Goal: Task Accomplishment & Management: Manage account settings

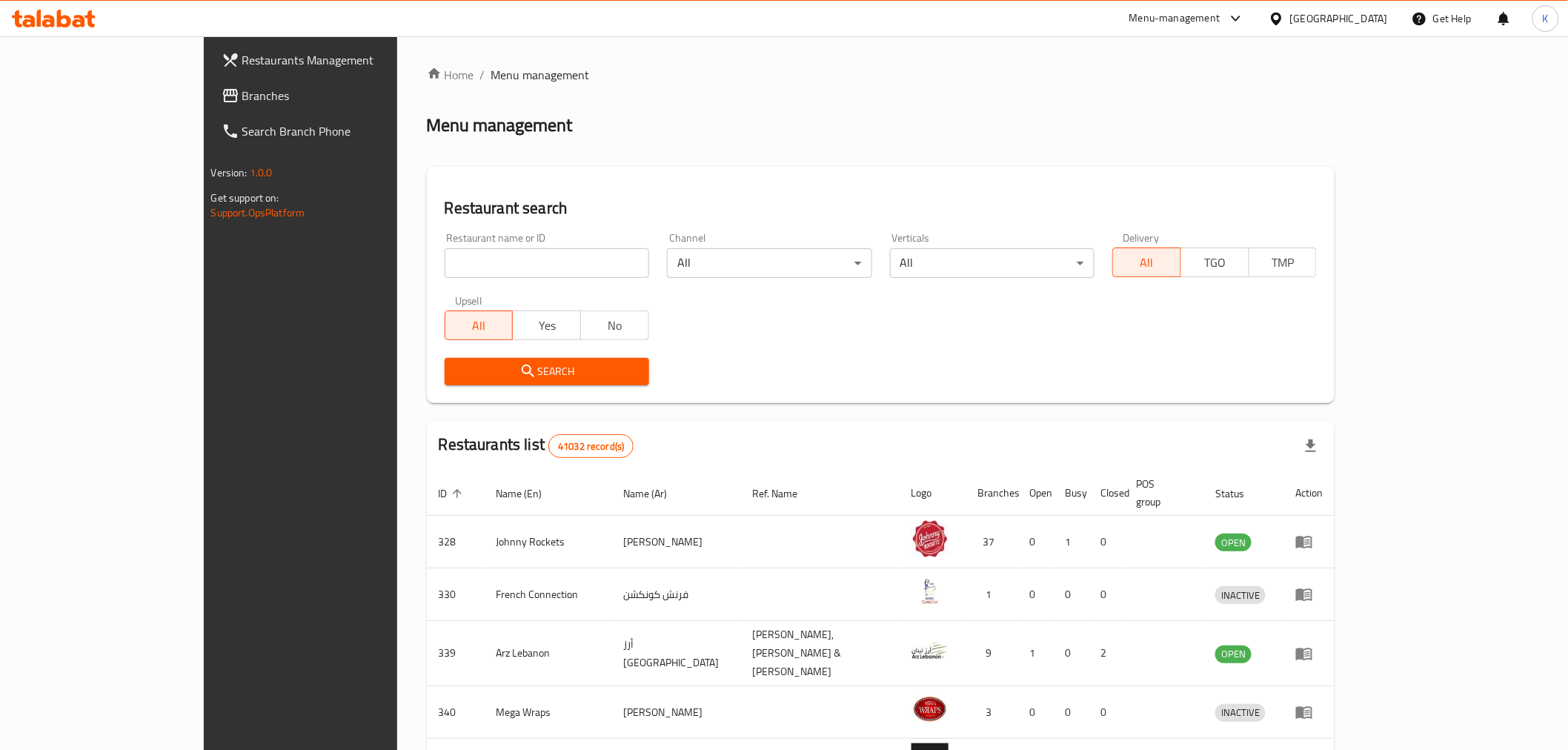
click at [513, 268] on input "search" at bounding box center [547, 263] width 205 height 30
type input "maiz t"
click button "Search" at bounding box center [547, 371] width 205 height 28
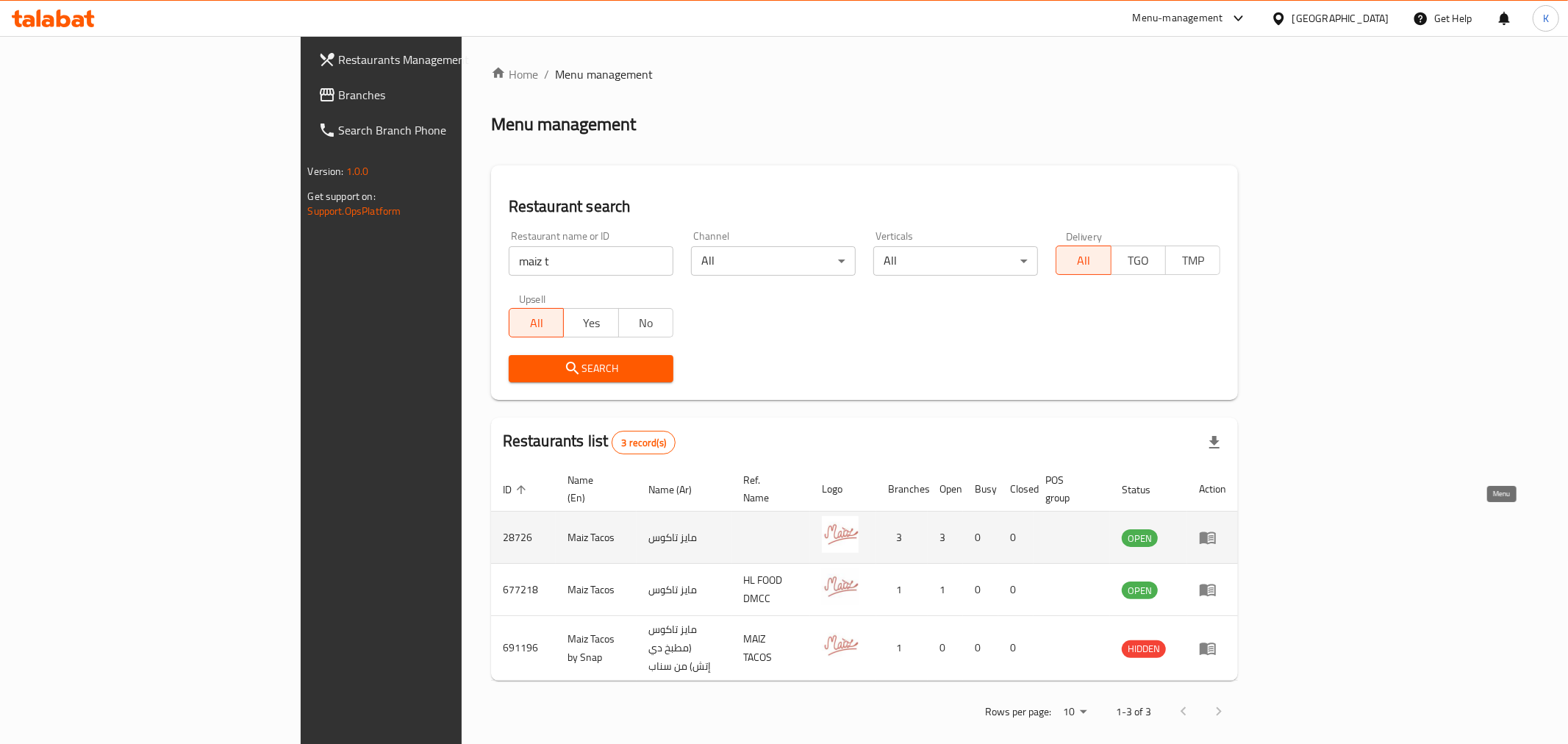
click at [1217, 529] on icon "enhanced table" at bounding box center [1208, 537] width 18 height 18
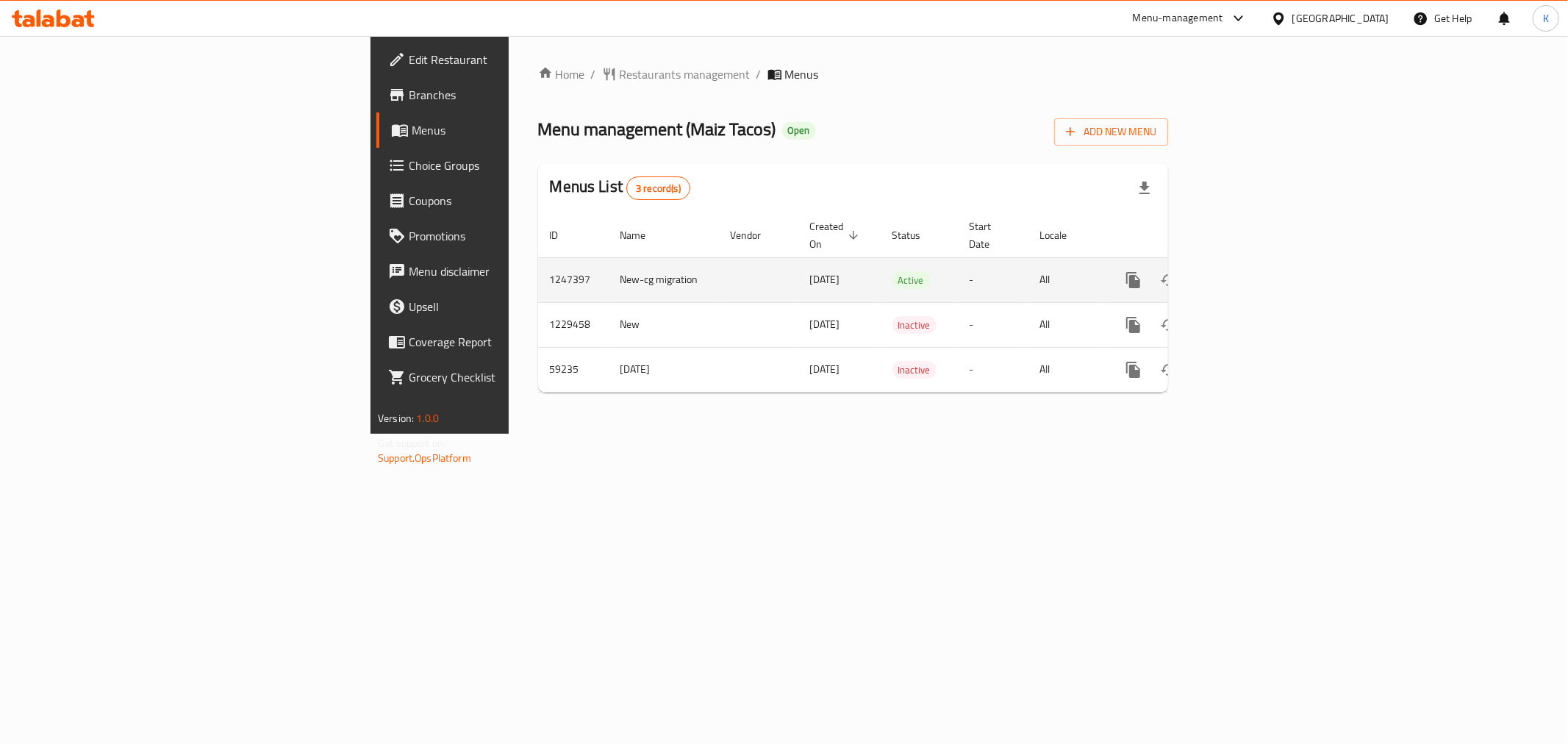
click at [1258, 262] on link "enhanced table" at bounding box center [1239, 280] width 35 height 35
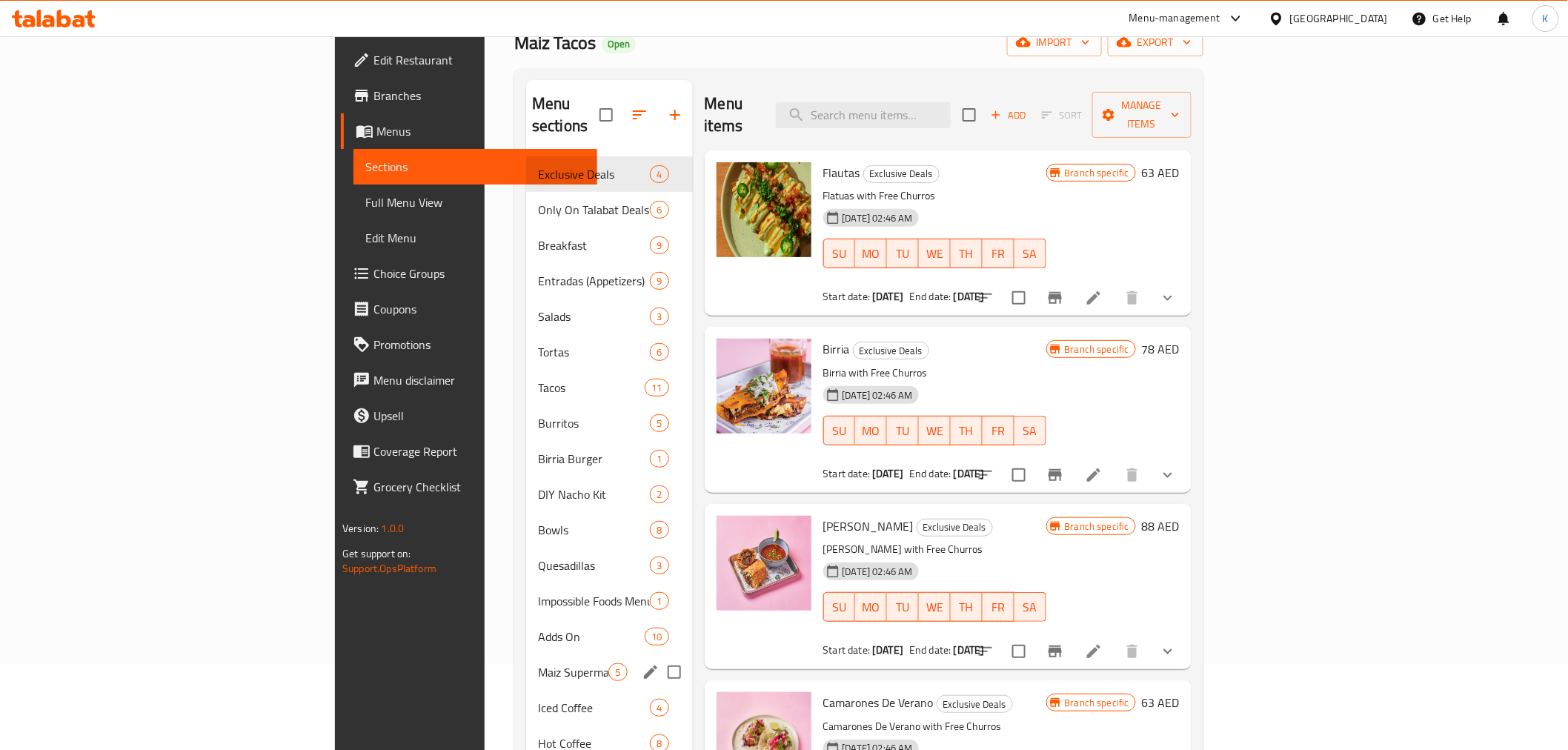
scroll to position [42, 0]
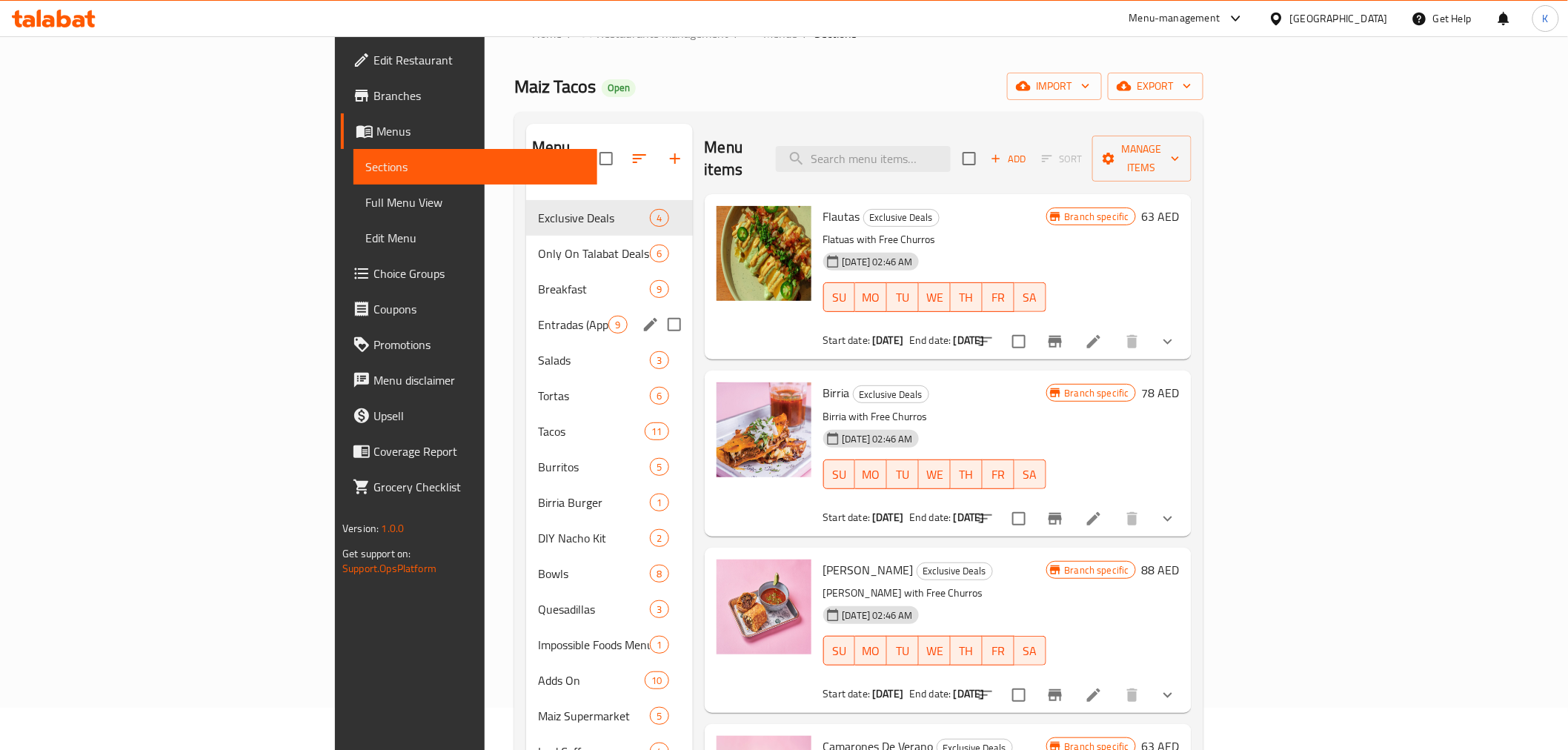
click at [538, 316] on span "Entradas (Appetizers)" at bounding box center [573, 324] width 70 height 18
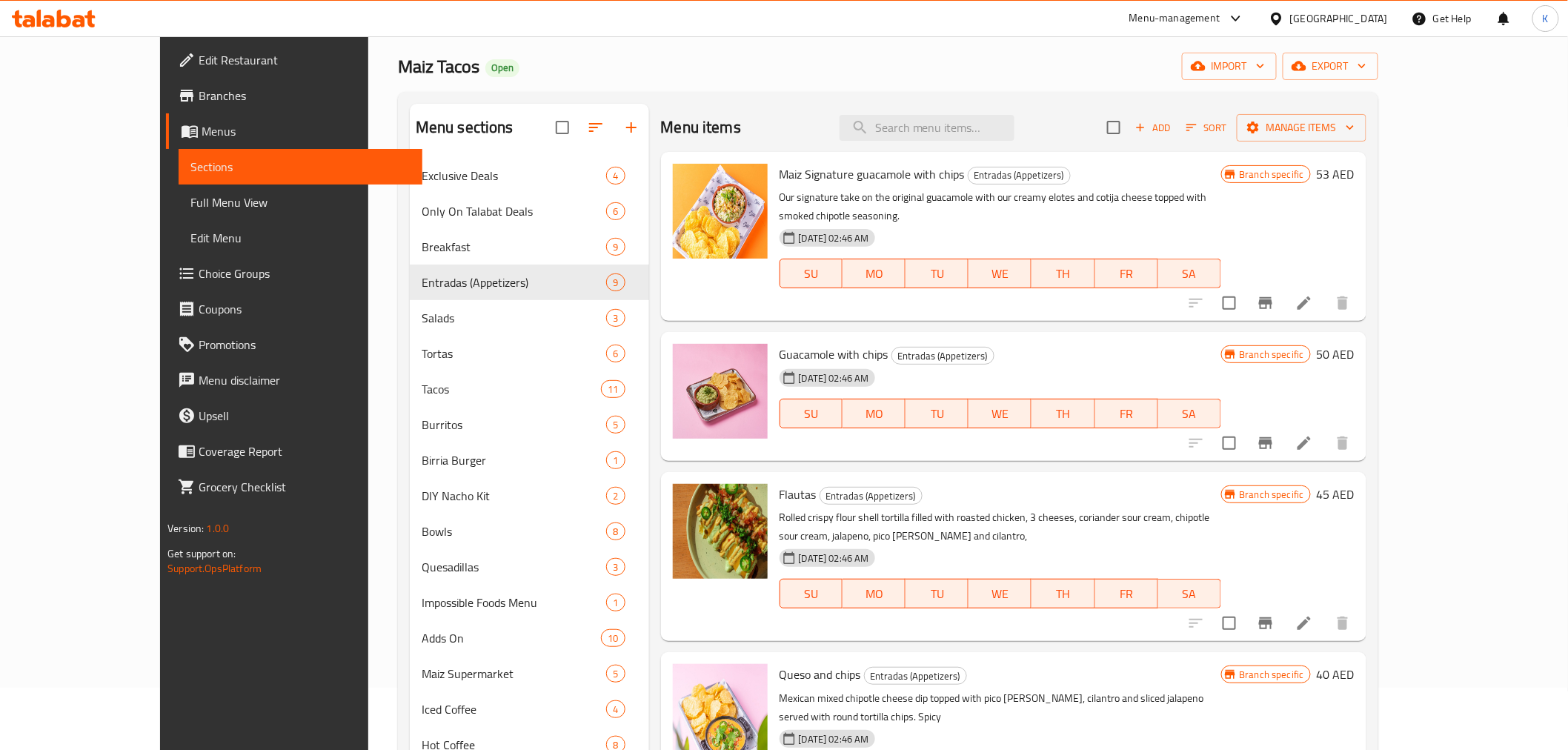
scroll to position [42, 0]
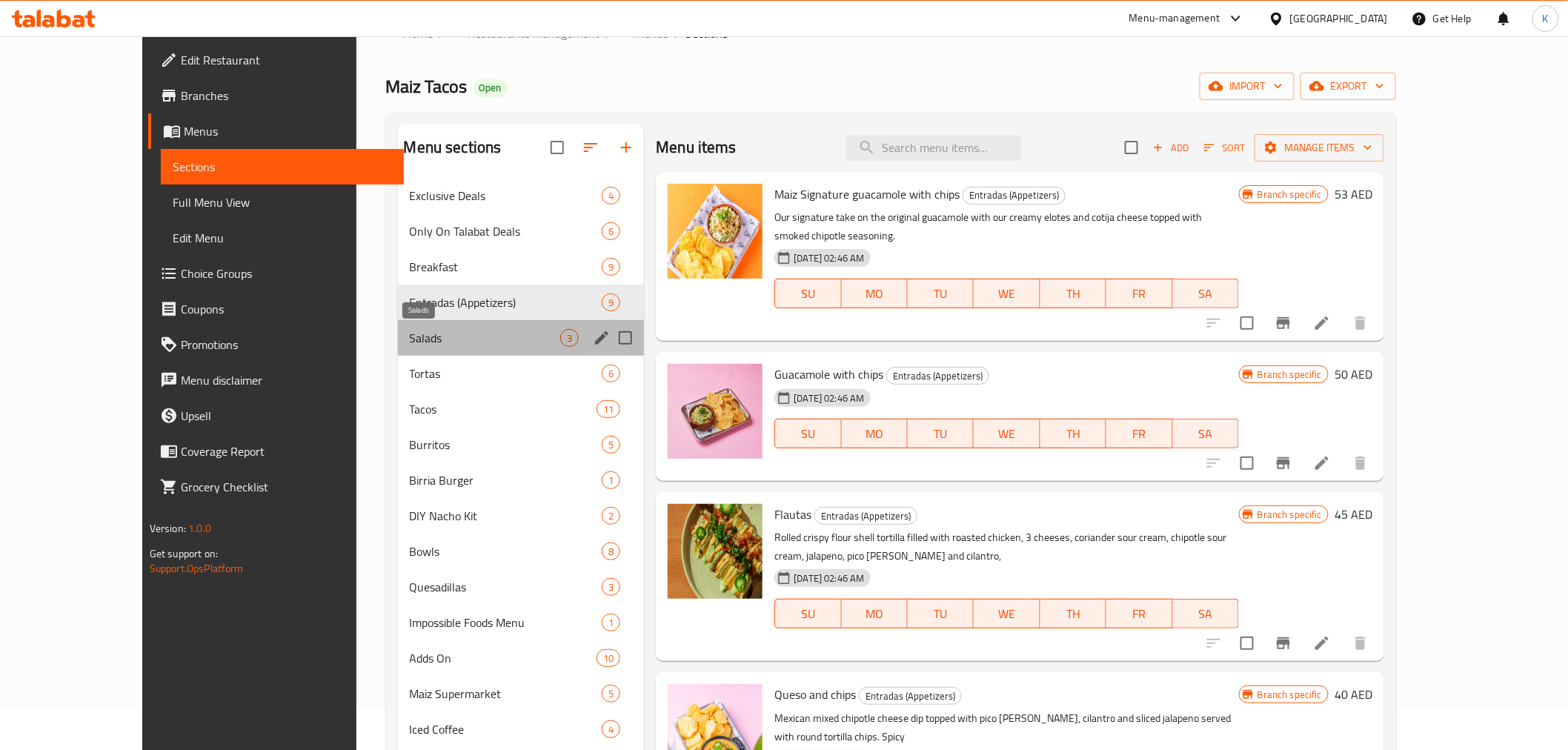
click at [410, 343] on span "Salads" at bounding box center [485, 338] width 151 height 18
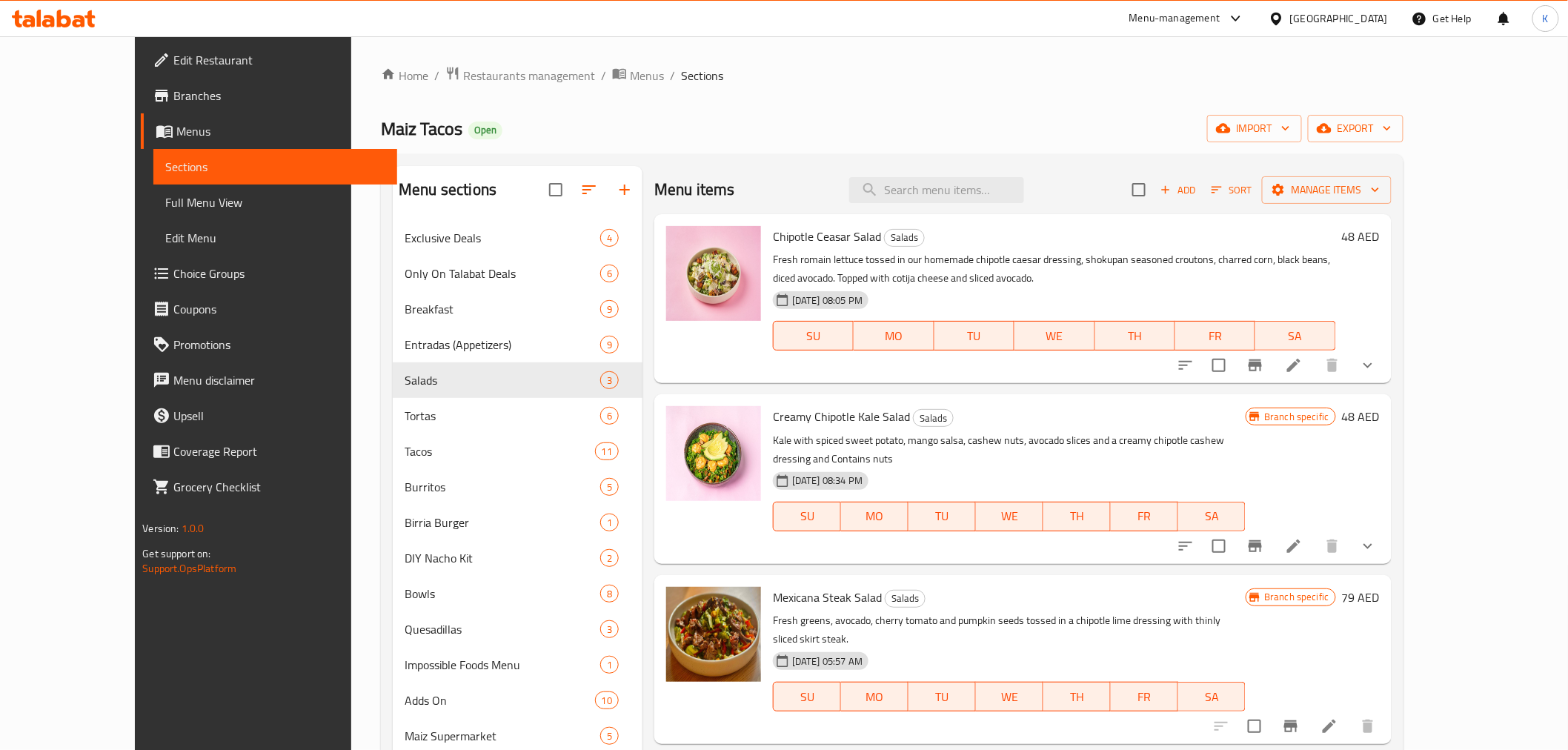
click at [381, 150] on div "Home / Restaurants management / Menus / Sections Maiz Tacos Open import export …" at bounding box center [892, 497] width 1022 height 861
click at [381, 137] on span "Maiz Tacos" at bounding box center [421, 129] width 81 height 33
copy span "Maiz Tacos"
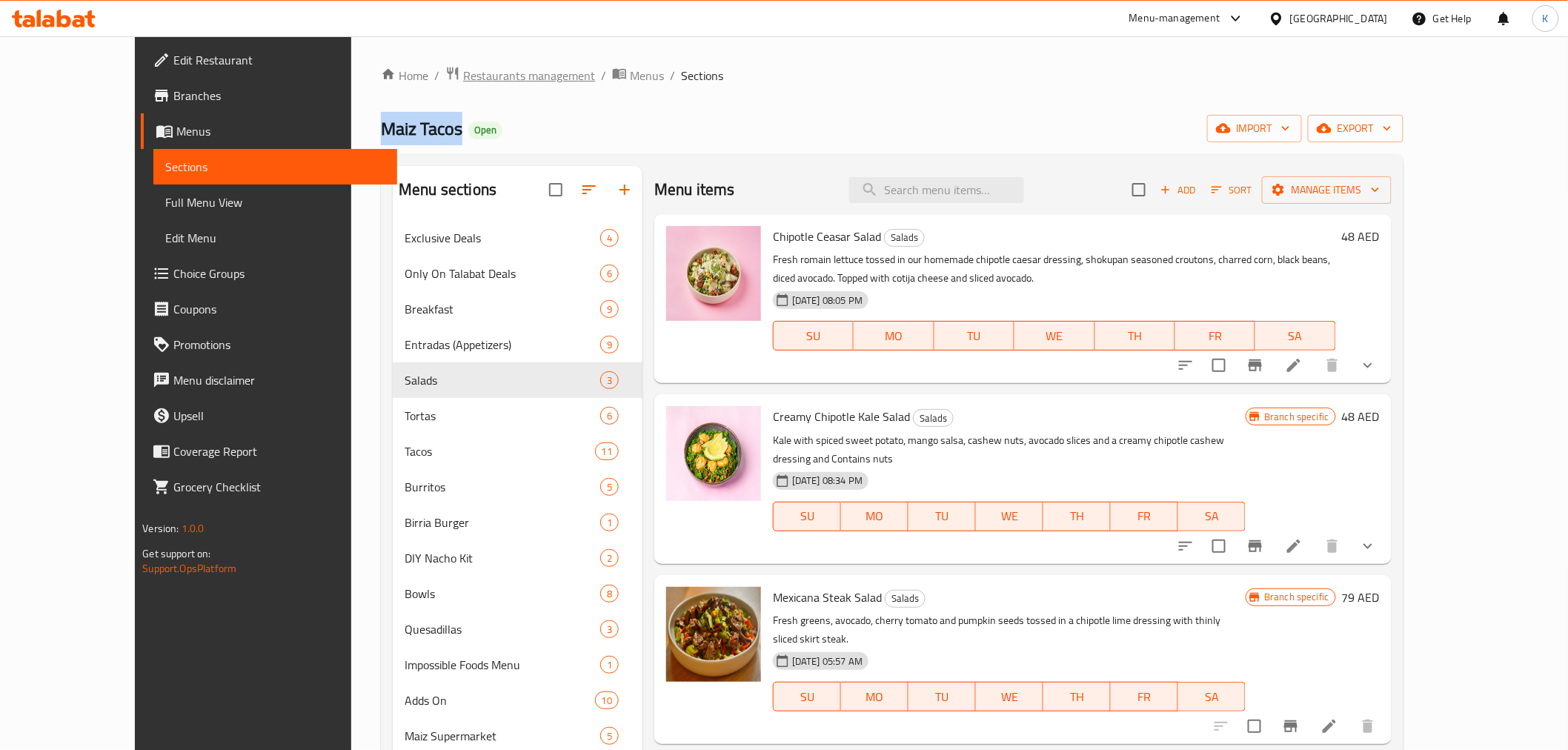
click at [463, 75] on span "Restaurants management" at bounding box center [528, 75] width 132 height 18
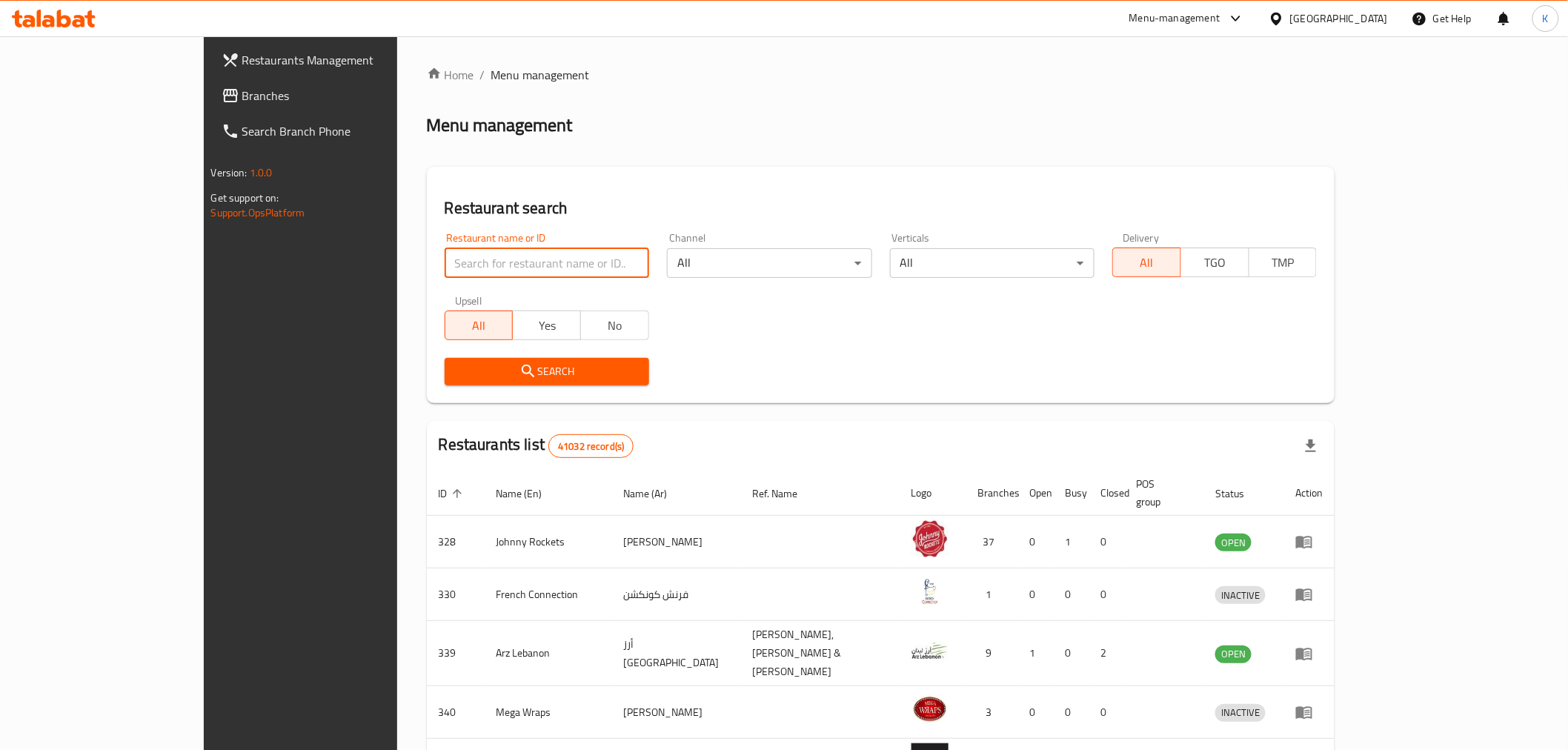
click at [465, 264] on input "search" at bounding box center [547, 263] width 205 height 30
paste input "Maiz Tacos"
type input "Maiz Tacos"
click at [475, 365] on span "Search" at bounding box center [547, 371] width 181 height 18
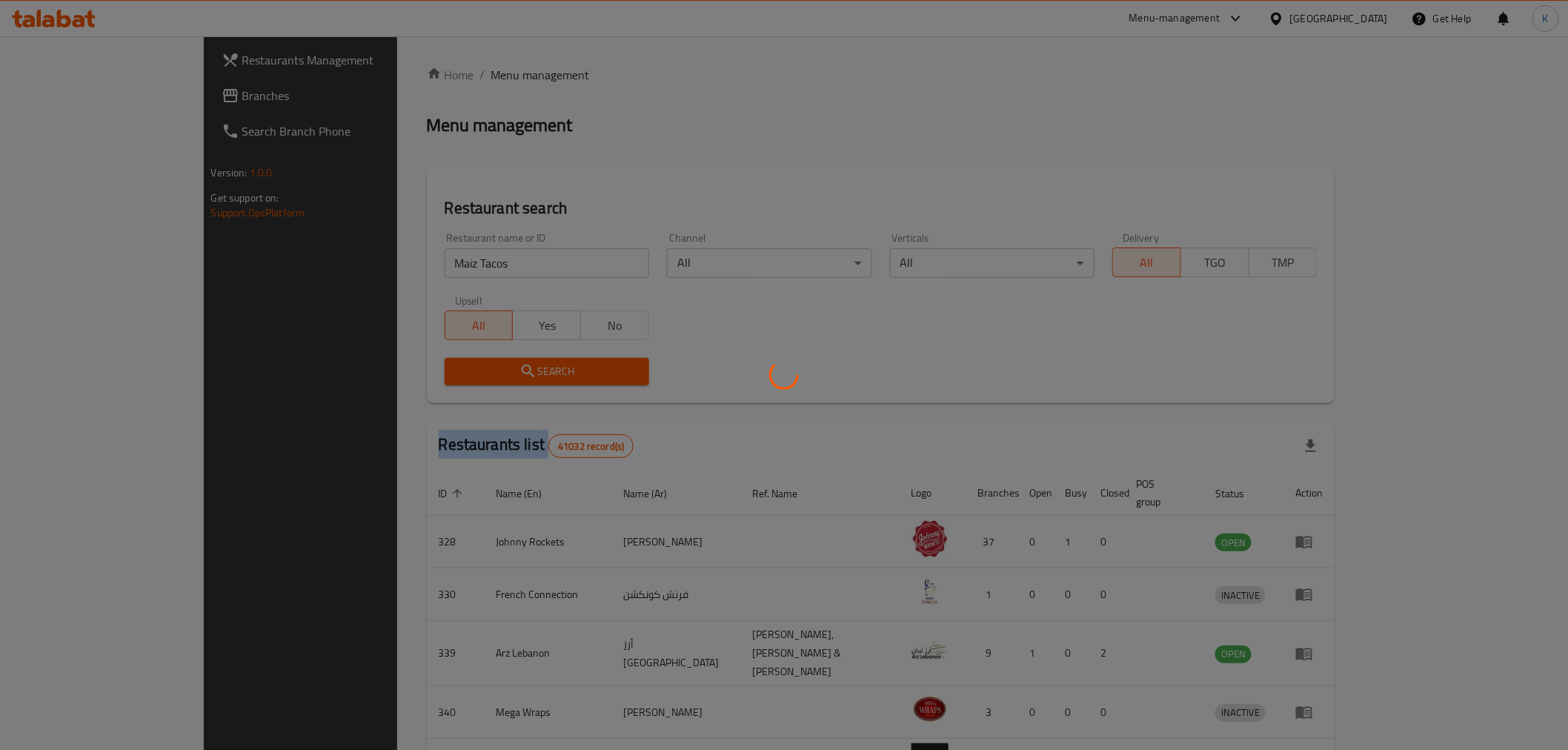
click at [475, 365] on div at bounding box center [784, 375] width 1568 height 750
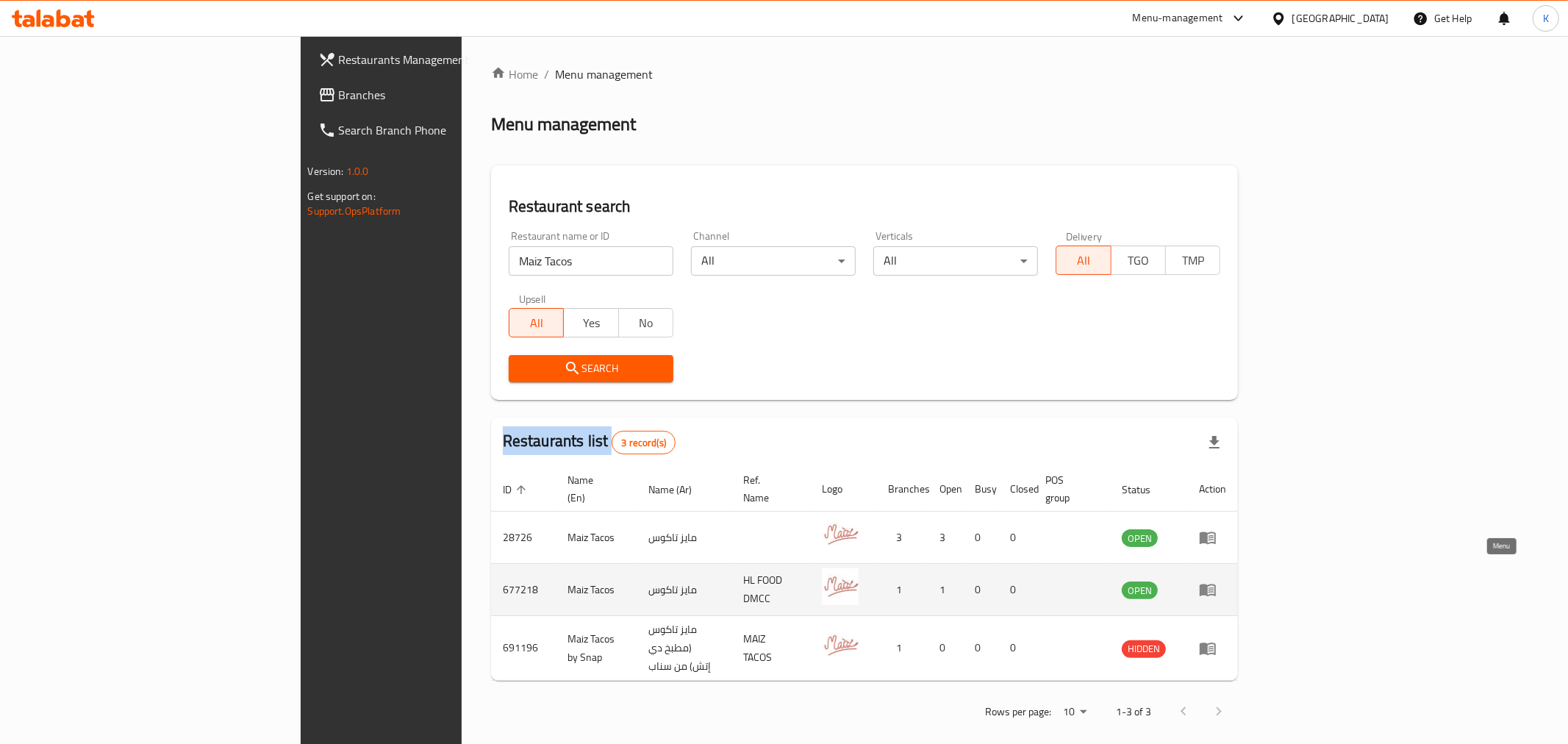
click at [1214, 587] on icon "enhanced table" at bounding box center [1211, 591] width 5 height 6
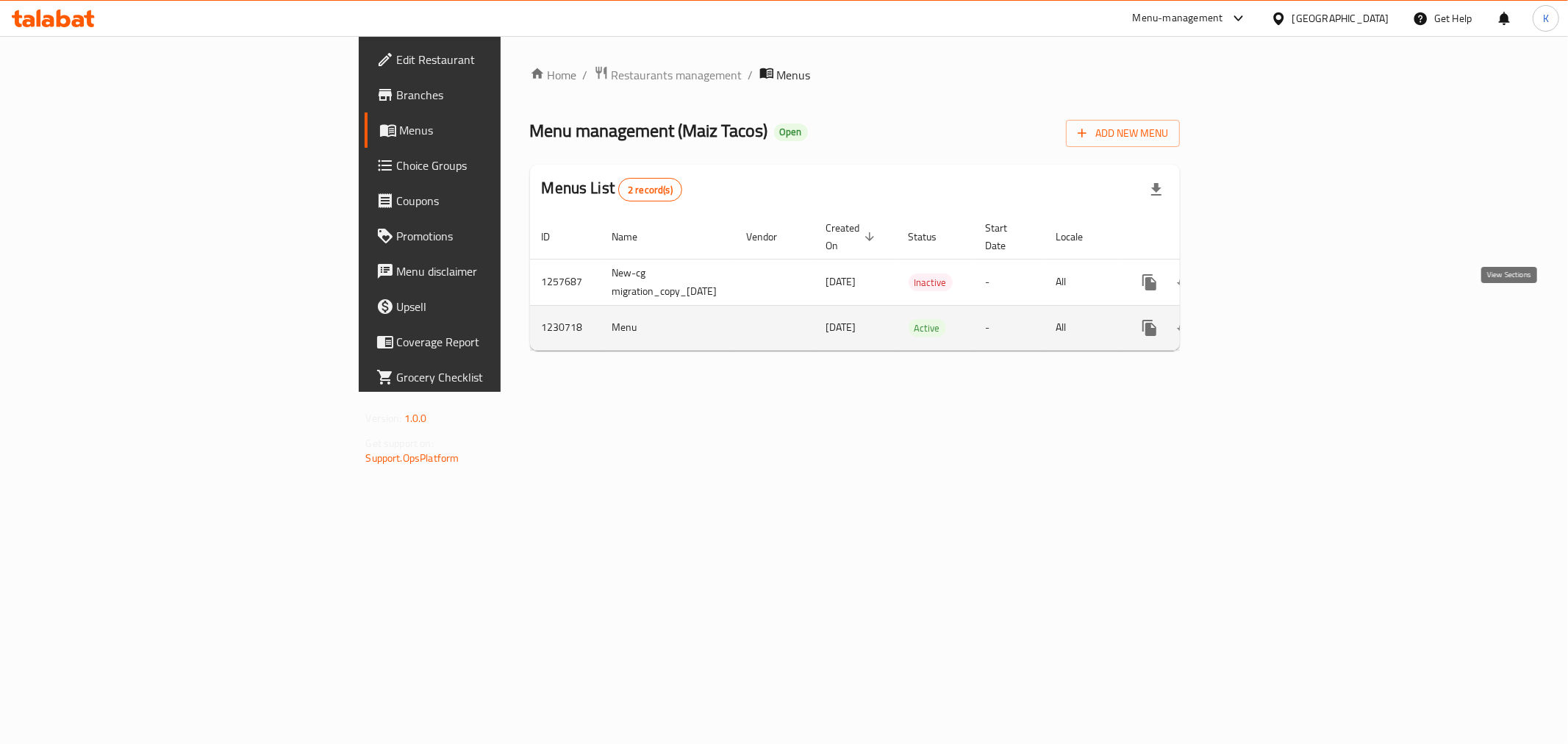
click at [1265, 319] on icon "enhanced table" at bounding box center [1255, 327] width 18 height 18
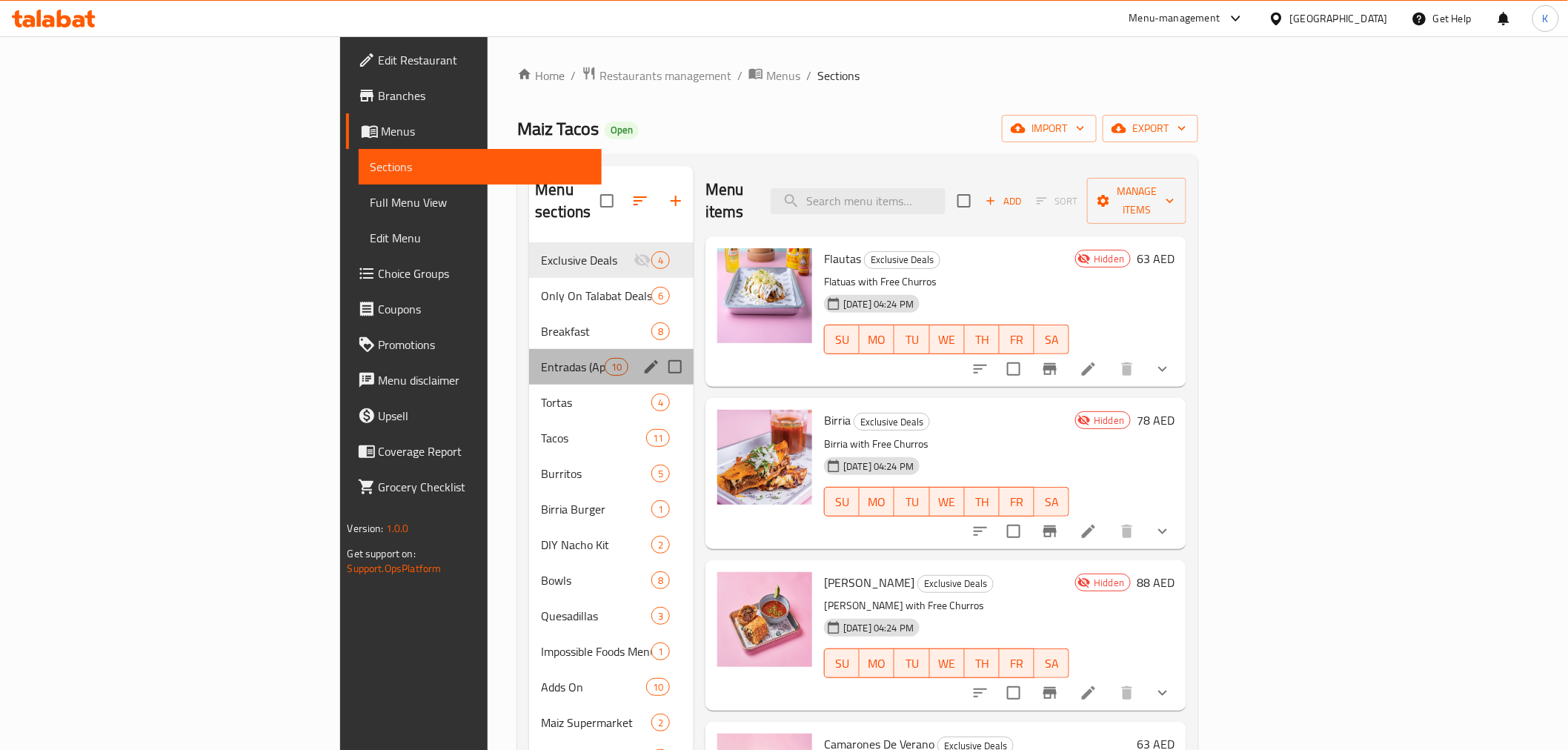
click at [529, 349] on div "Entradas (Appetizers) 10" at bounding box center [611, 366] width 164 height 36
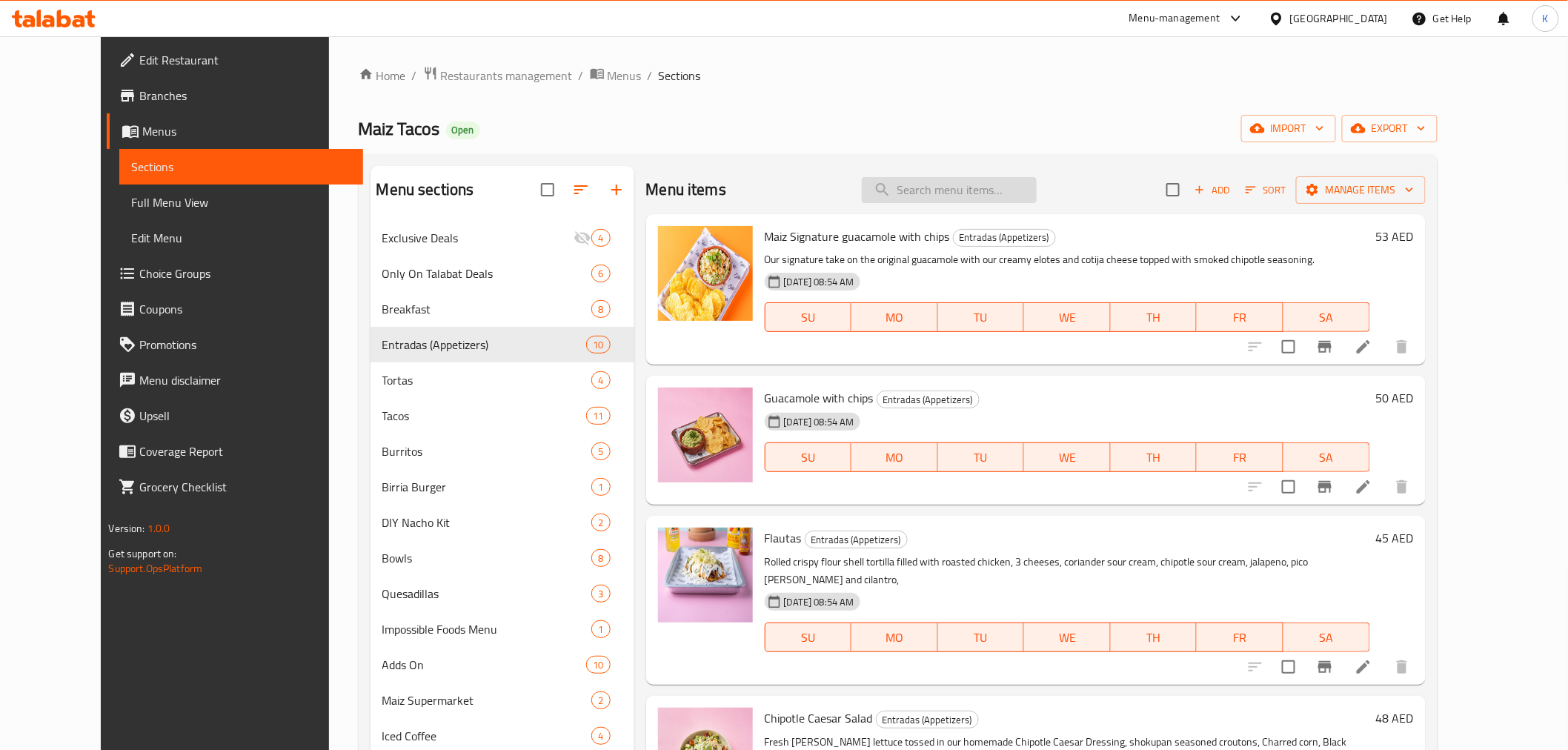
click at [976, 182] on input "search" at bounding box center [949, 189] width 175 height 26
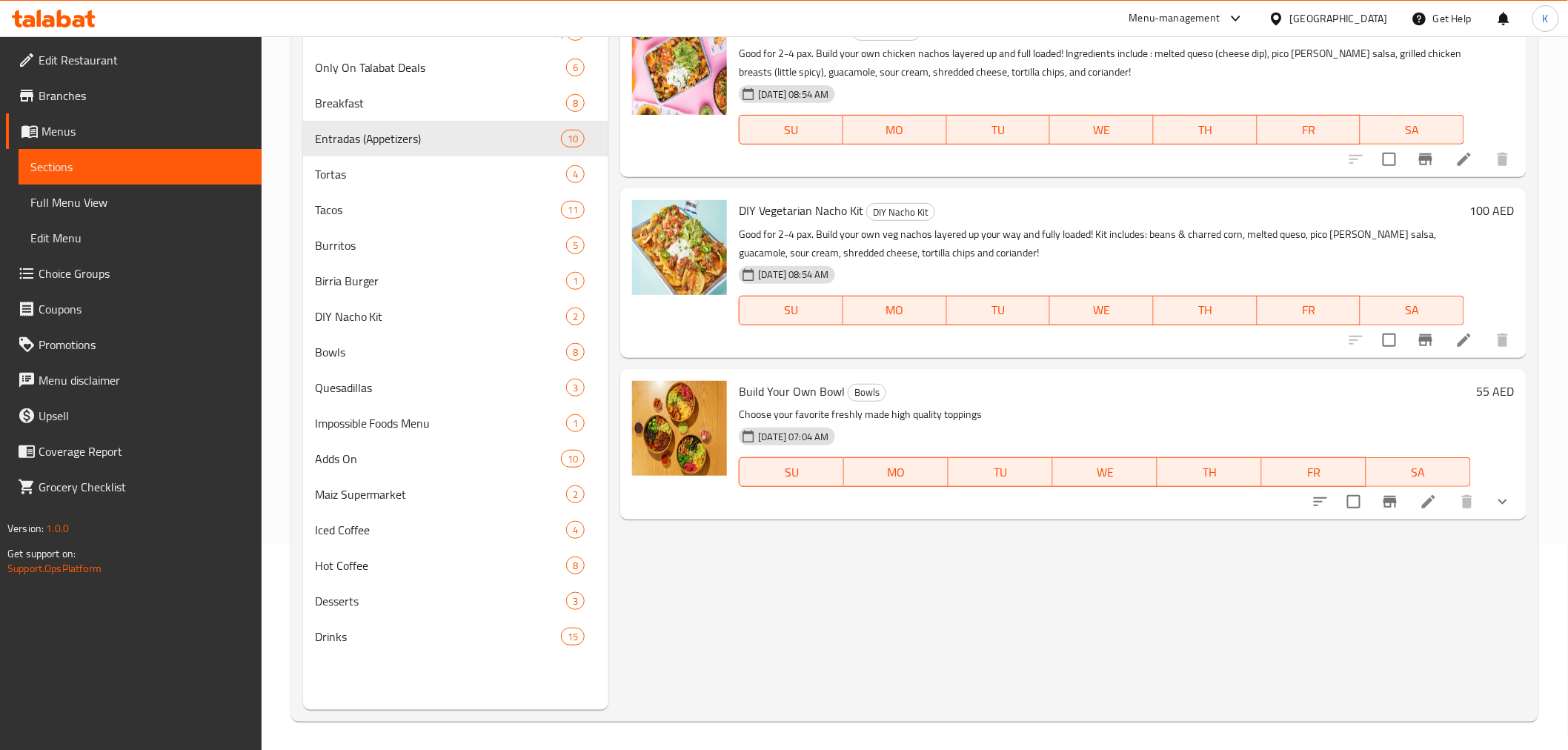
scroll to position [208, 0]
type input "build"
click at [1506, 497] on icon "show more" at bounding box center [1503, 500] width 18 height 18
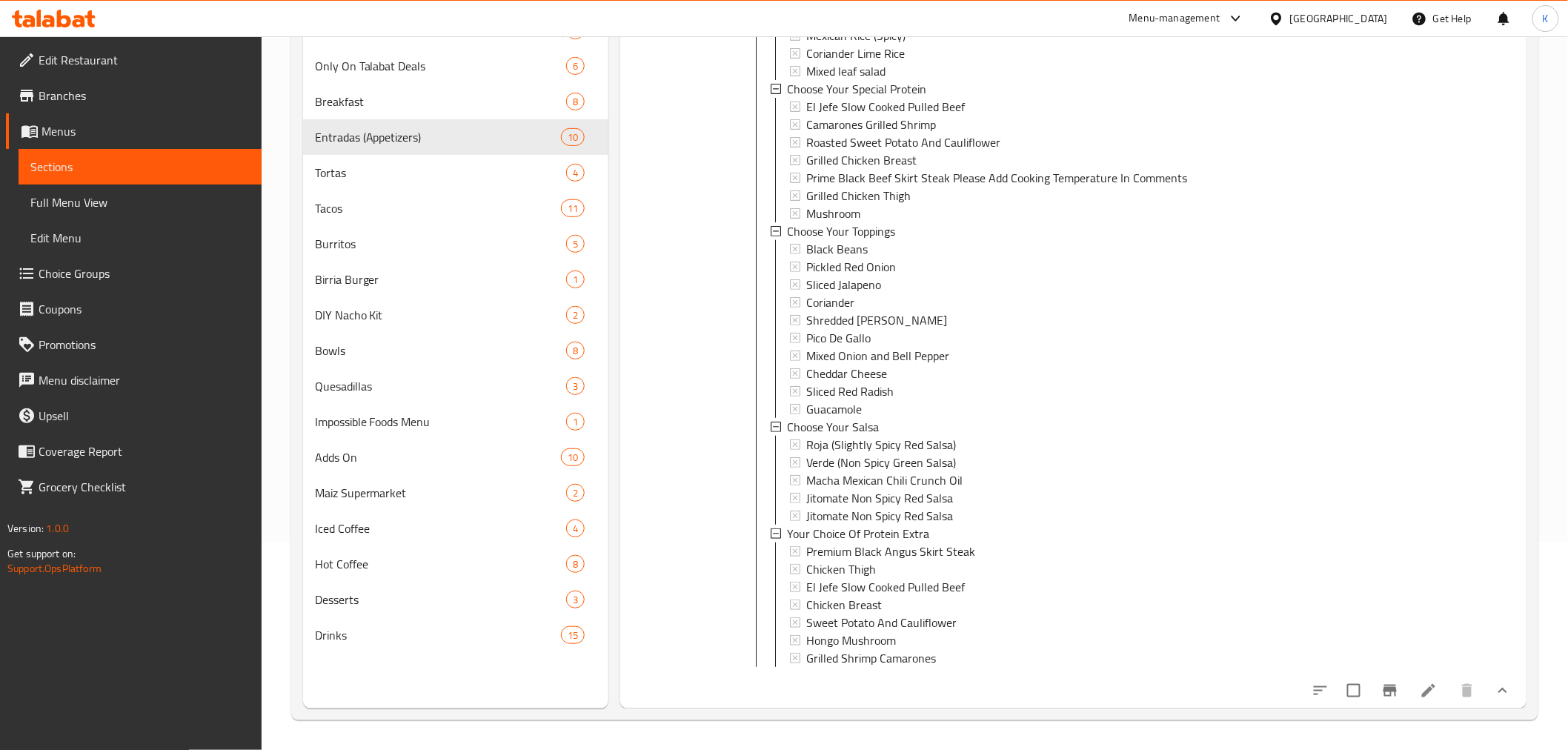
scroll to position [593, 0]
click at [1422, 691] on icon at bounding box center [1429, 690] width 18 height 18
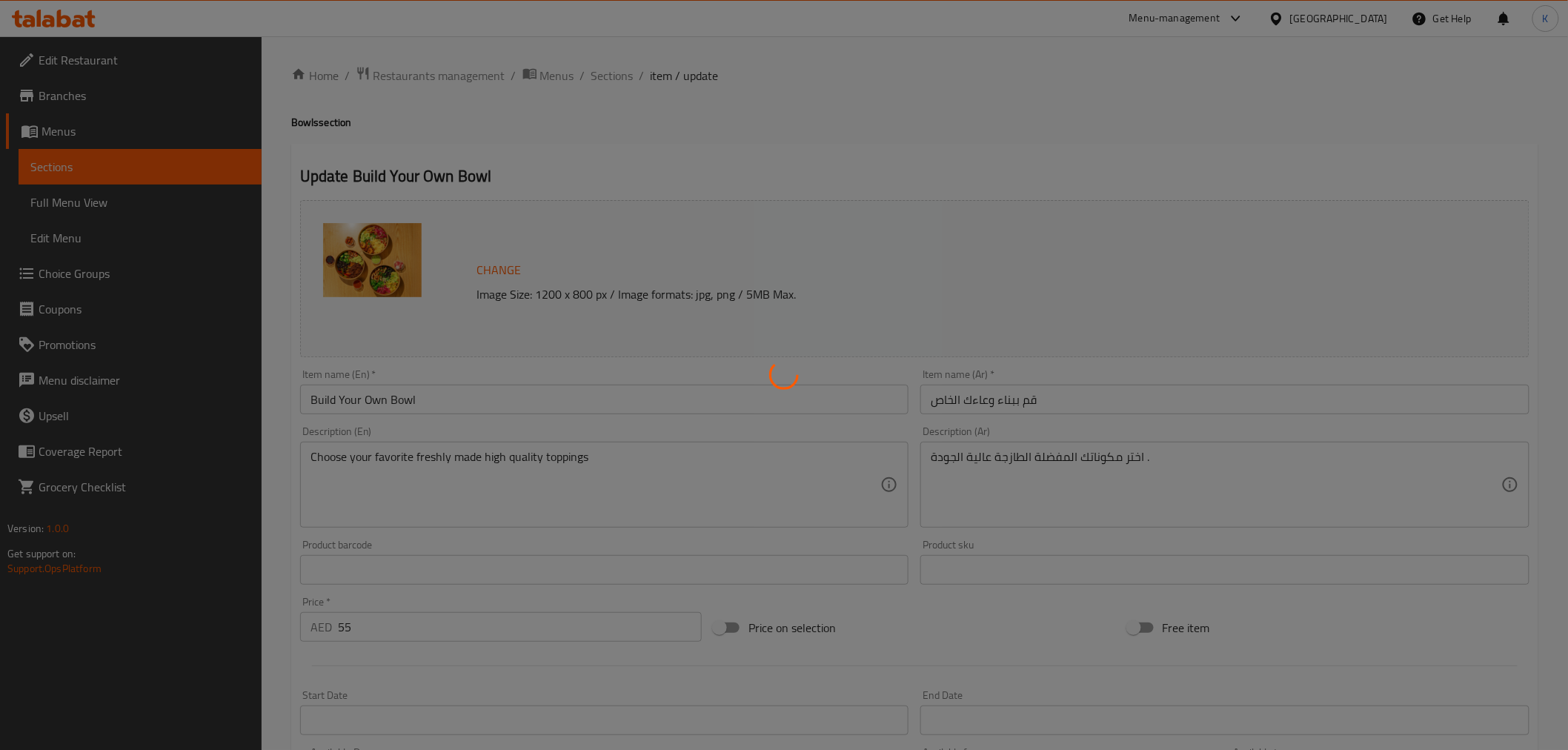
type input "اختيارك من:"
type input "1"
type input "اختر القاعدة الخاصة بك"
type input "1"
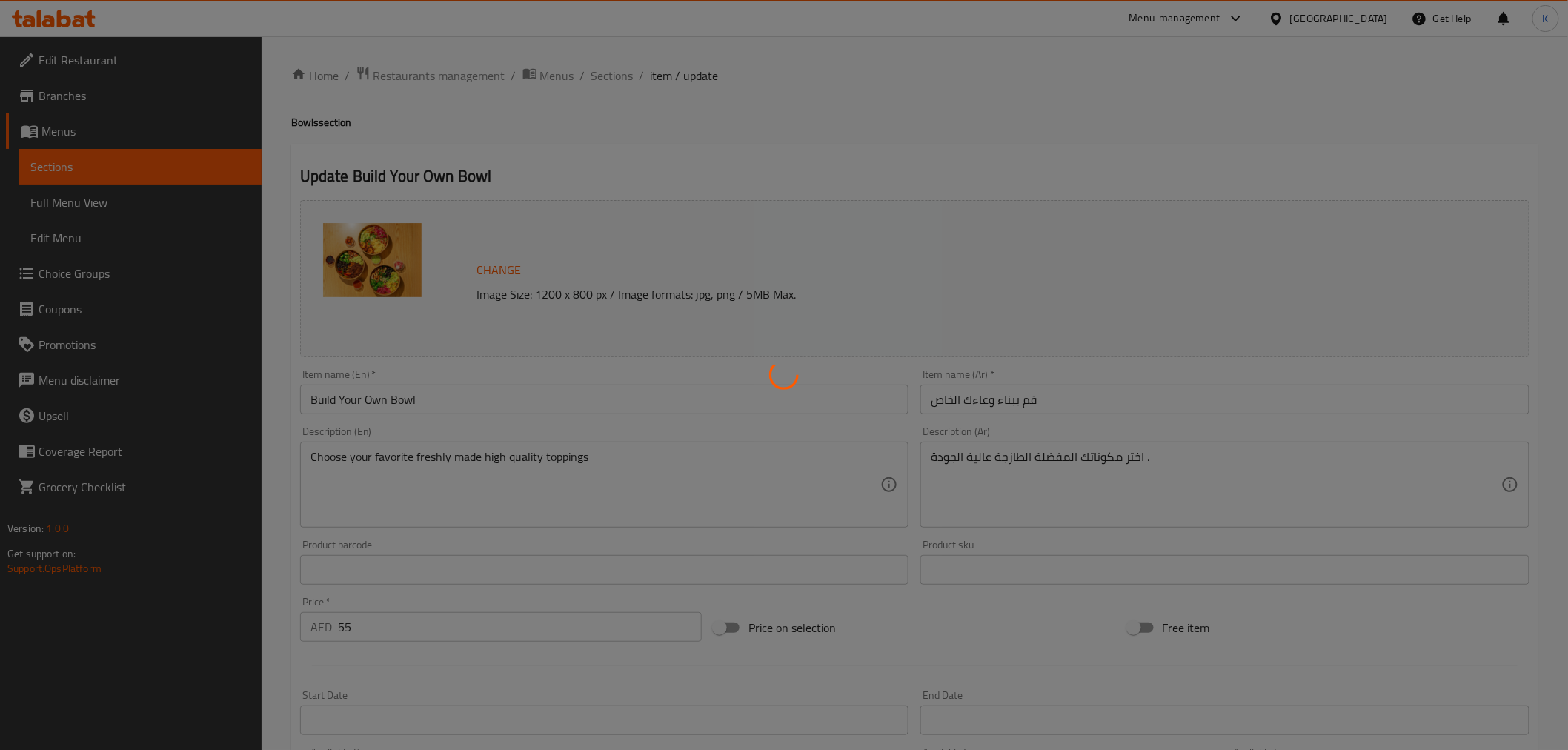
type input "1"
type input "اختر بروتين خاص بك"
type input "1"
type input "اختر إضافاتك"
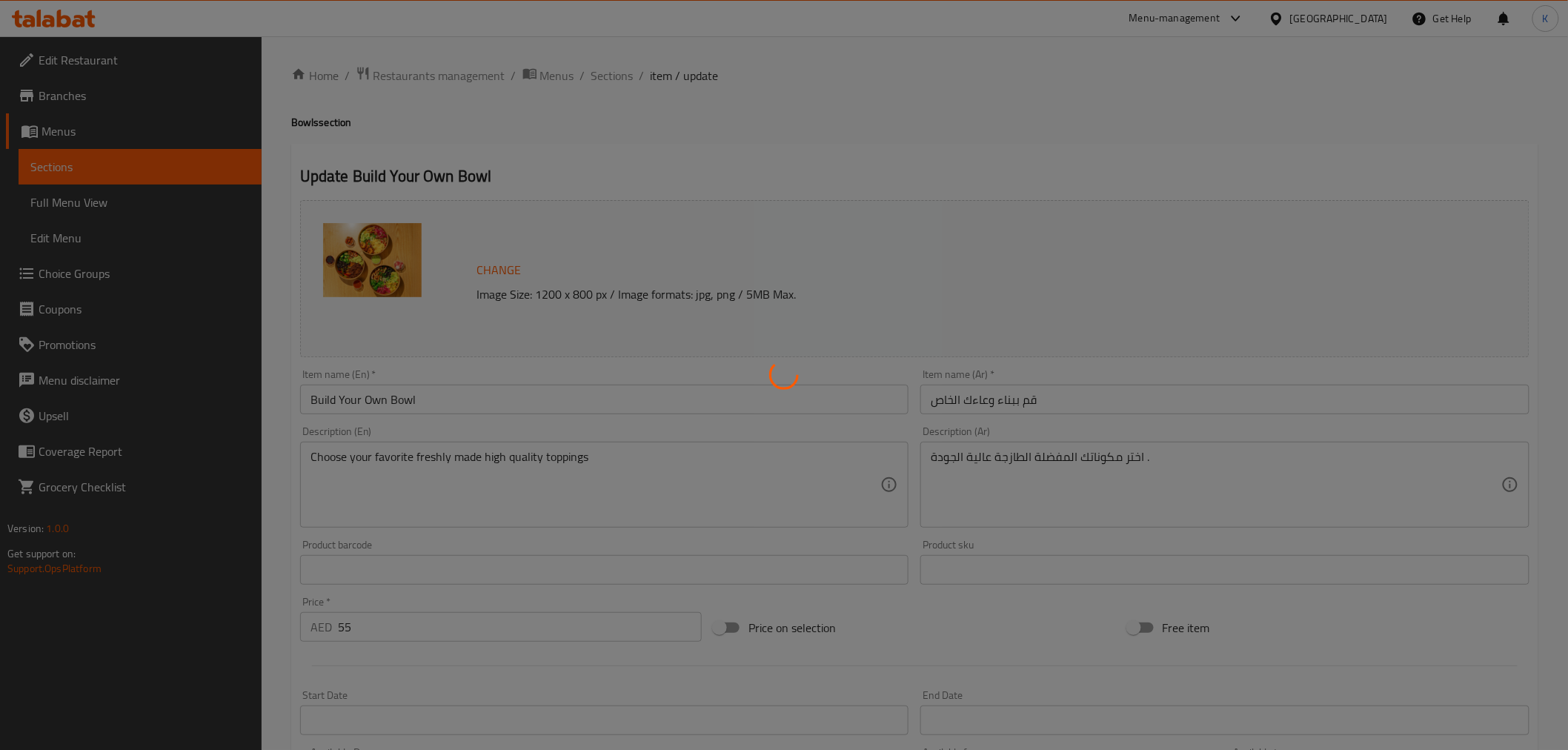
type input "1"
type input "اختر السالسا الخاصة بك"
type input "0"
type input "1"
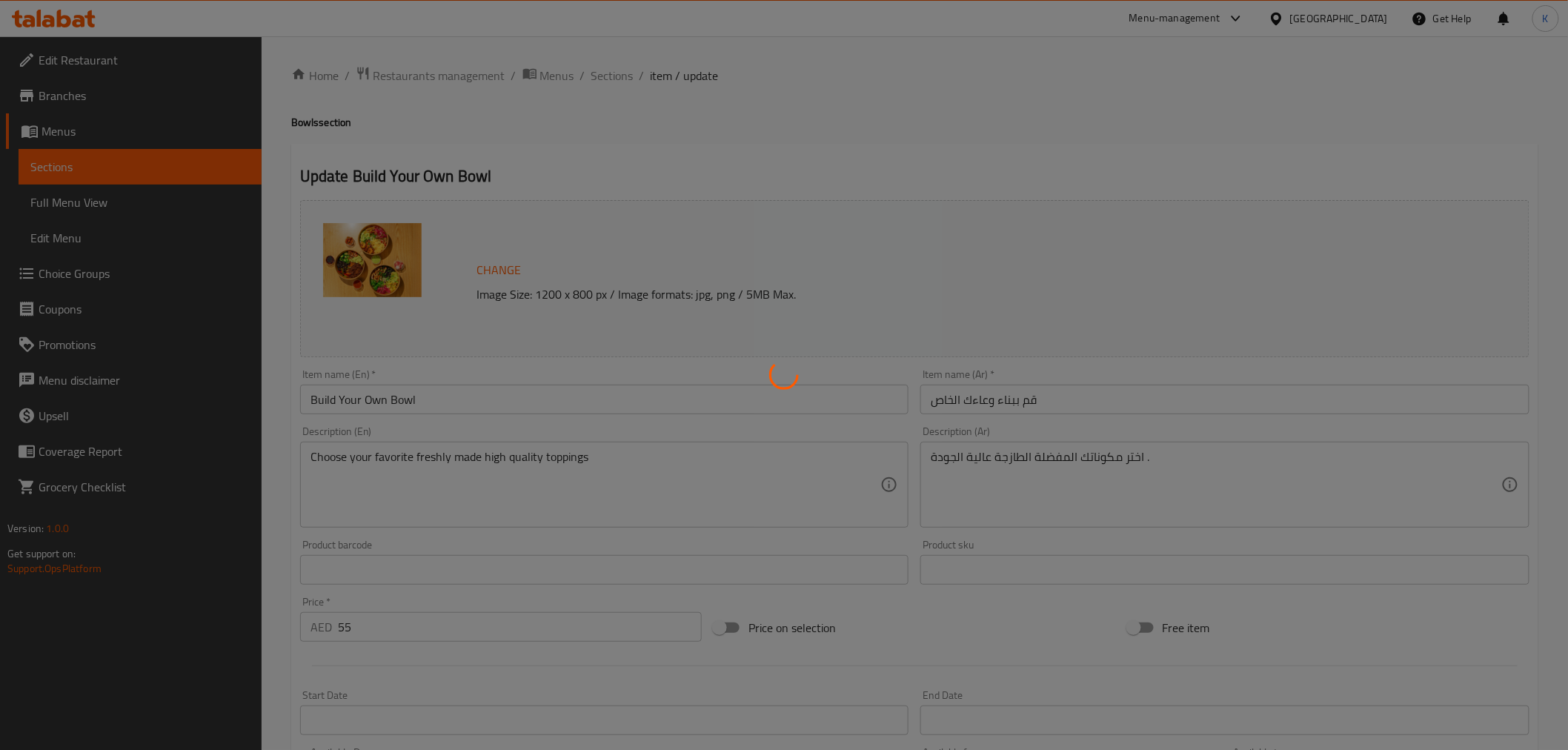
type input "إختيارك من بروتين إكسترا"
type input "0"
type input "7"
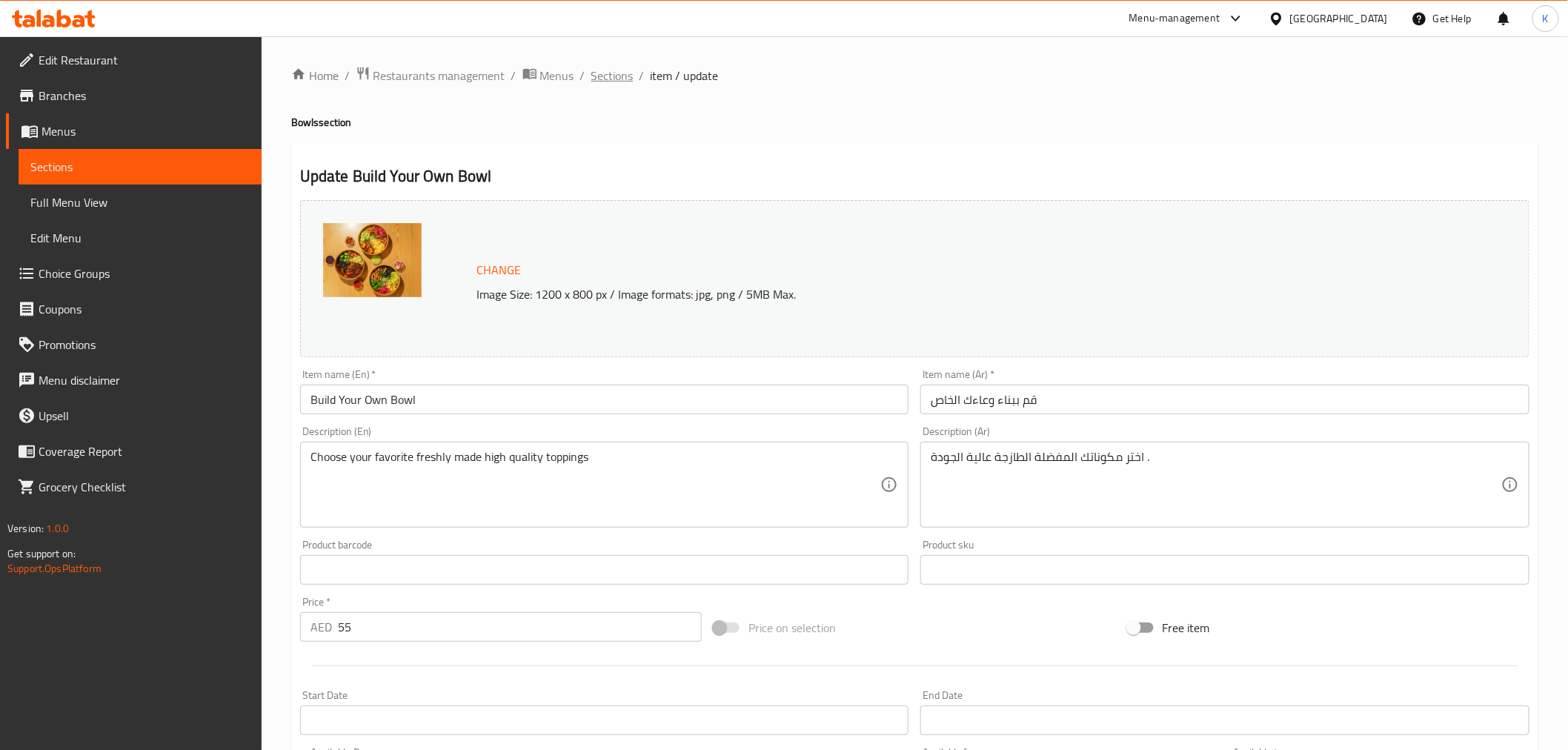
click at [623, 82] on span "Sections" at bounding box center [612, 75] width 42 height 18
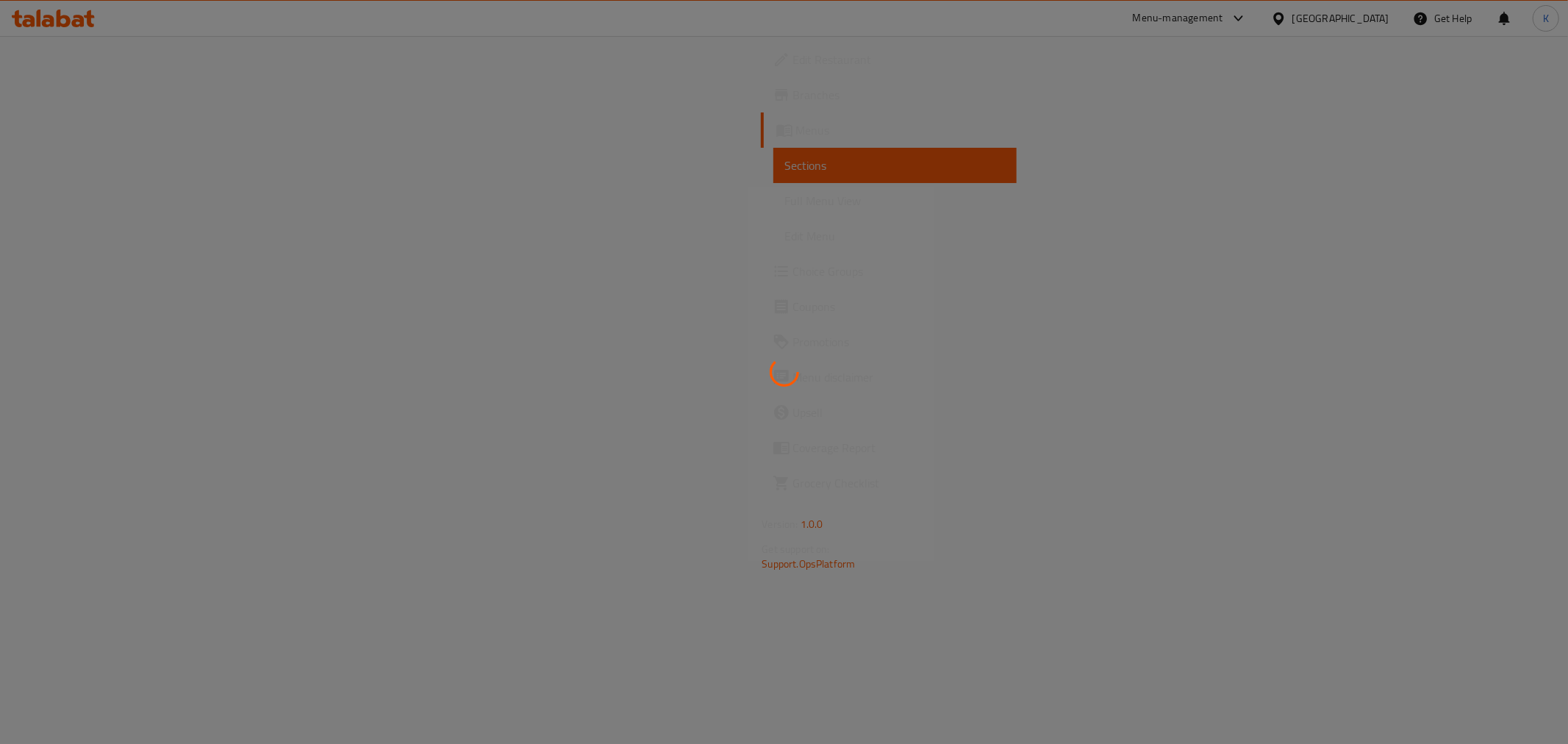
click at [790, 236] on div at bounding box center [784, 372] width 1568 height 744
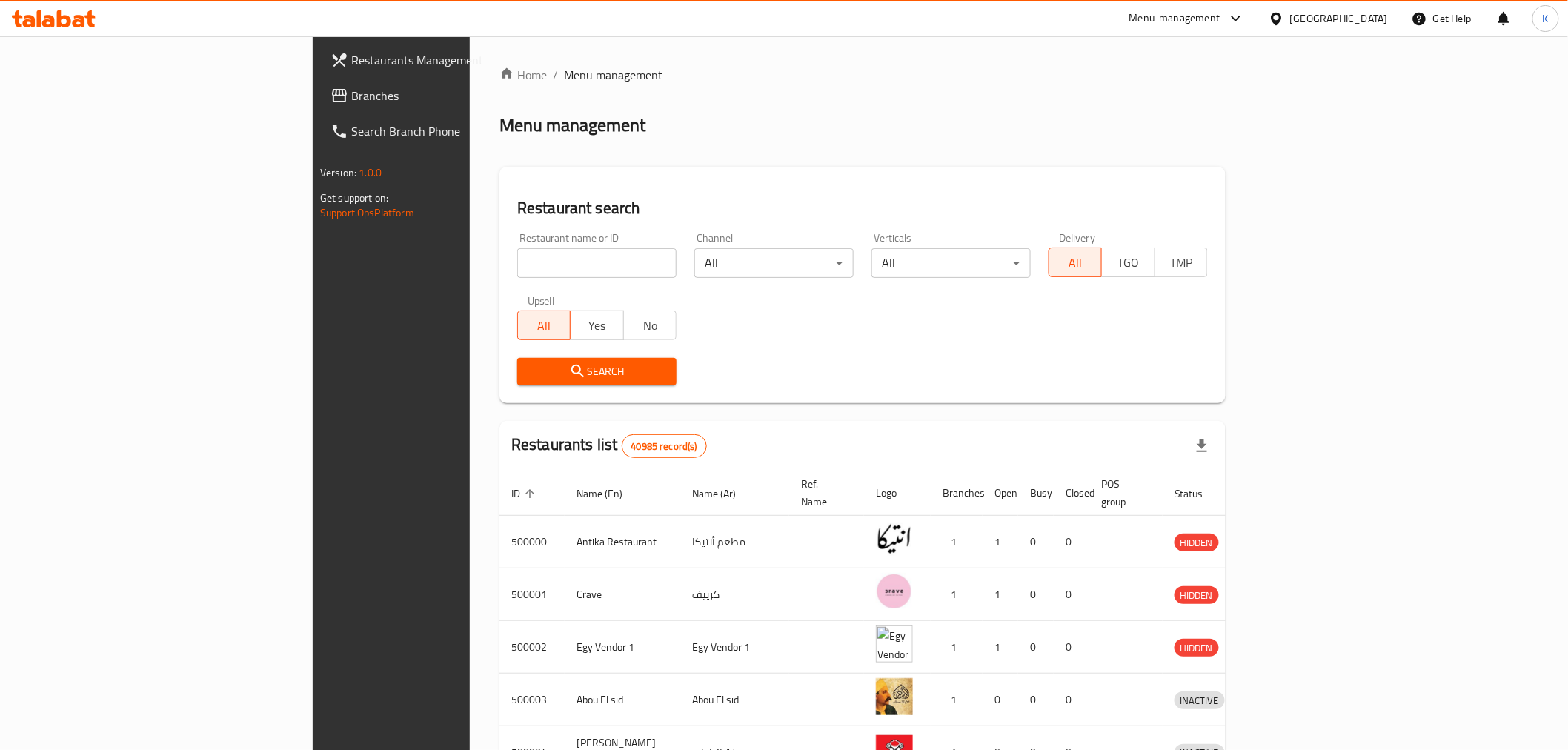
click at [1355, 30] on div "[GEOGRAPHIC_DATA]" at bounding box center [1328, 18] width 143 height 36
click at [1355, 28] on div "[GEOGRAPHIC_DATA]" at bounding box center [1328, 18] width 143 height 36
click at [1374, 13] on div "[GEOGRAPHIC_DATA]" at bounding box center [1340, 18] width 98 height 17
click at [1223, 384] on div "[GEOGRAPHIC_DATA]" at bounding box center [1228, 388] width 98 height 17
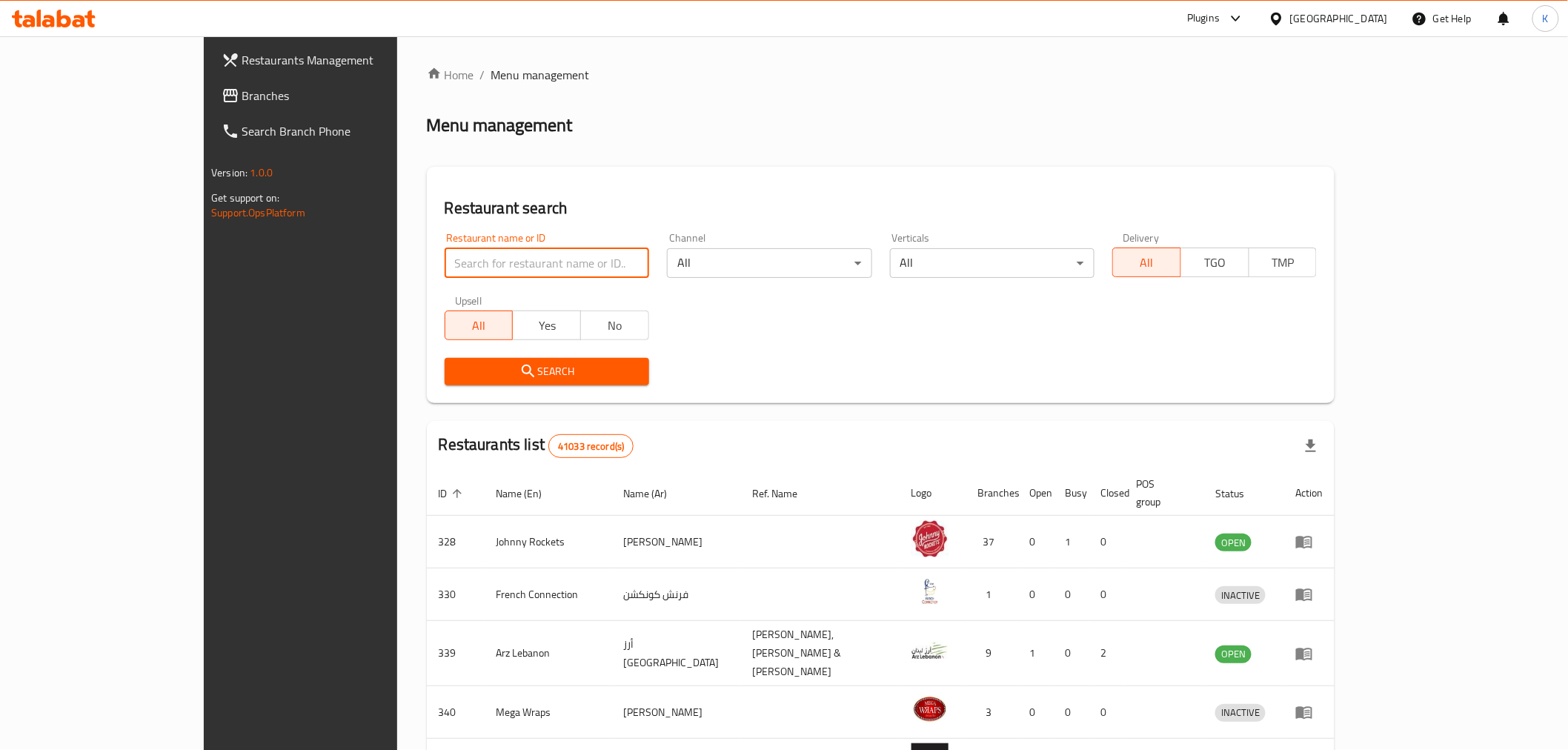
click at [544, 264] on input "search" at bounding box center [547, 263] width 205 height 30
type input "Maiz t"
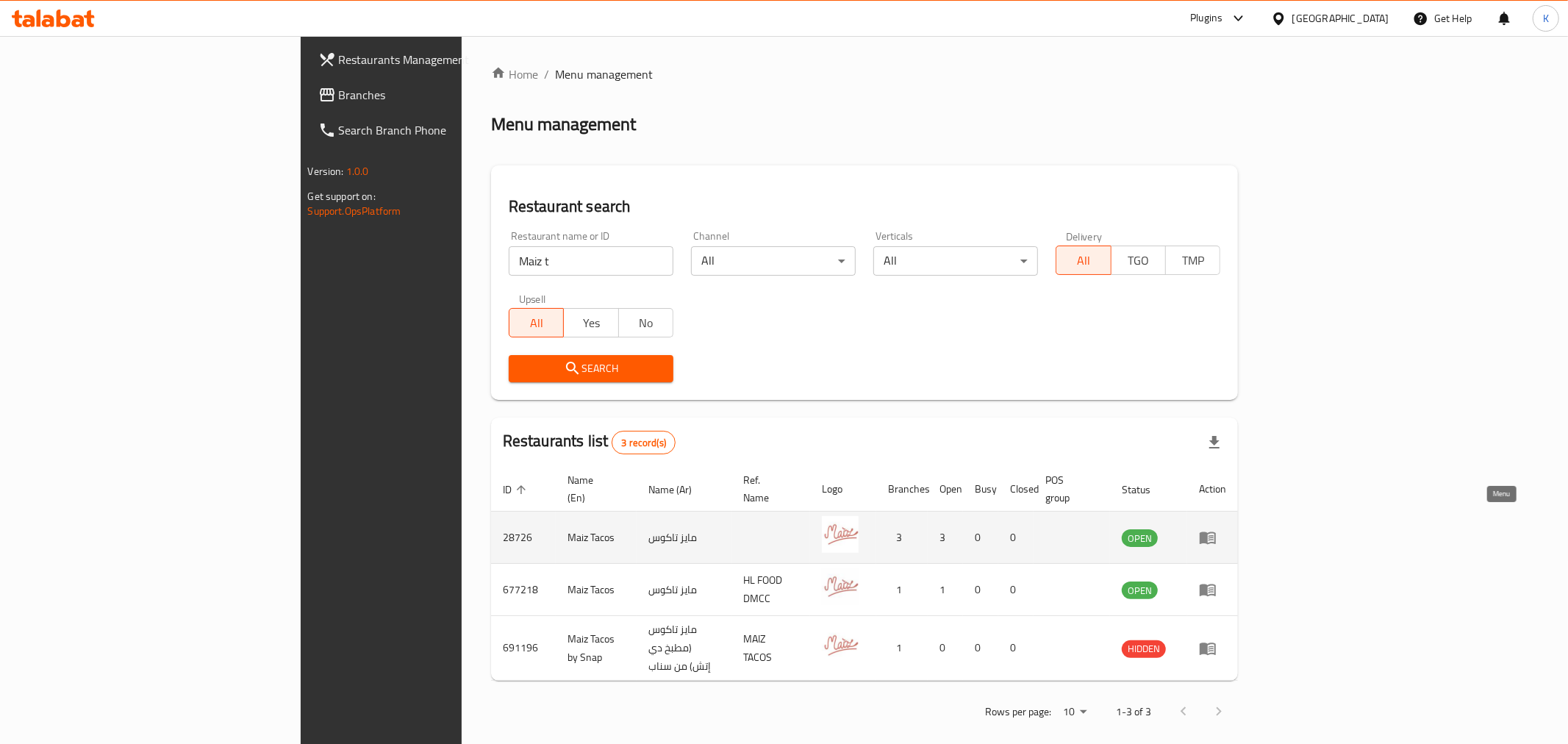
click at [1217, 529] on icon "enhanced table" at bounding box center [1208, 537] width 18 height 18
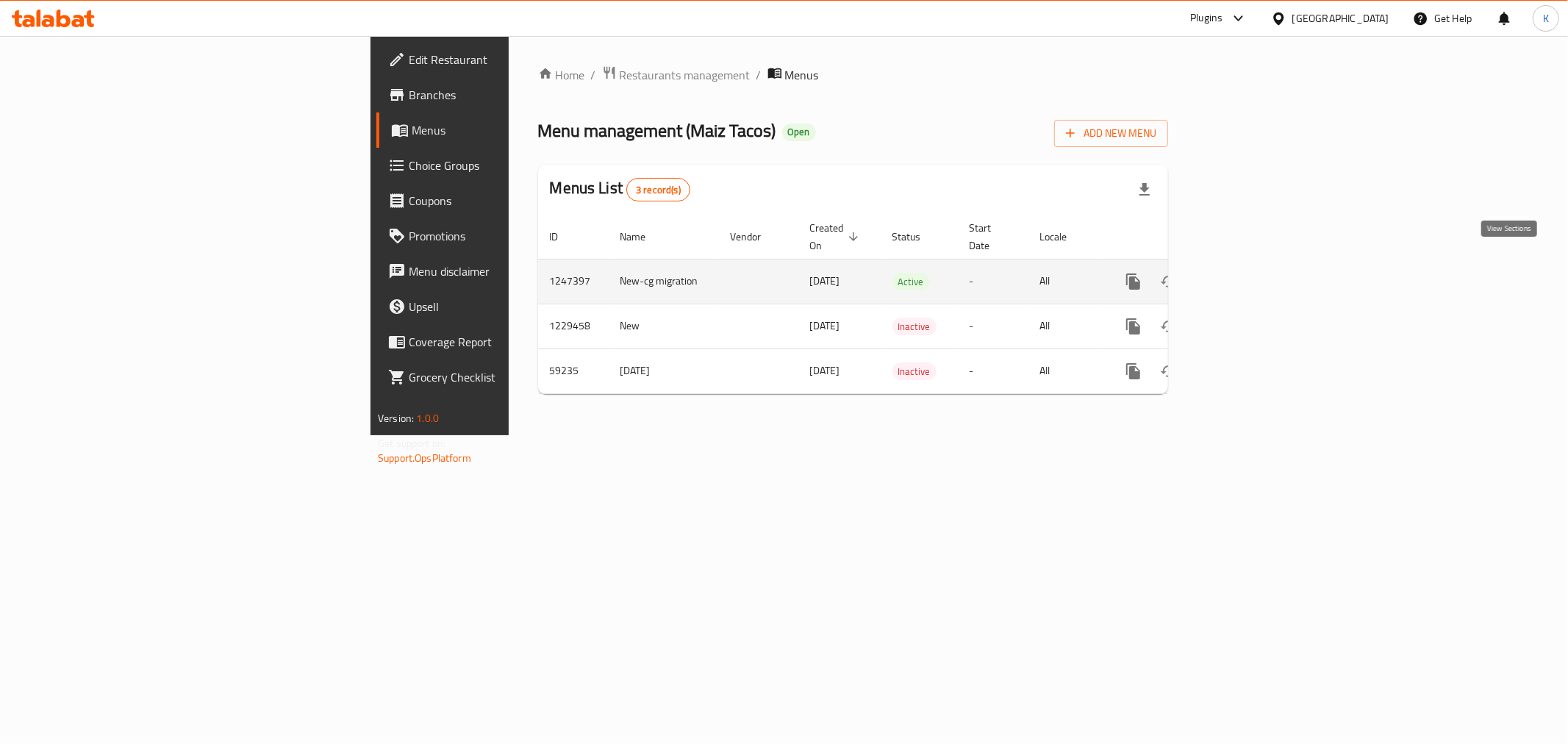
click at [1246, 275] on icon "enhanced table" at bounding box center [1240, 281] width 13 height 13
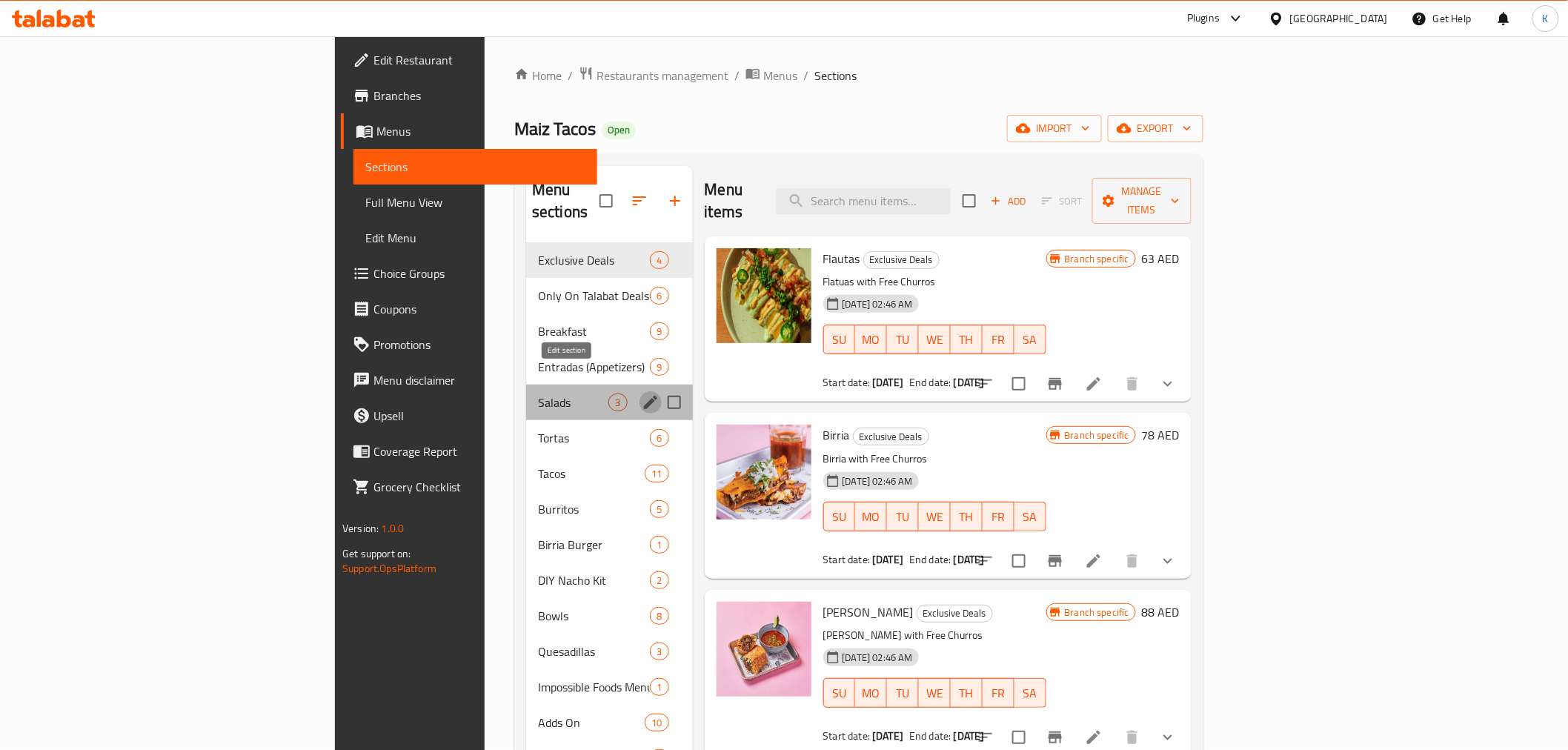
click at [644, 396] on icon "edit" at bounding box center [650, 402] width 13 height 13
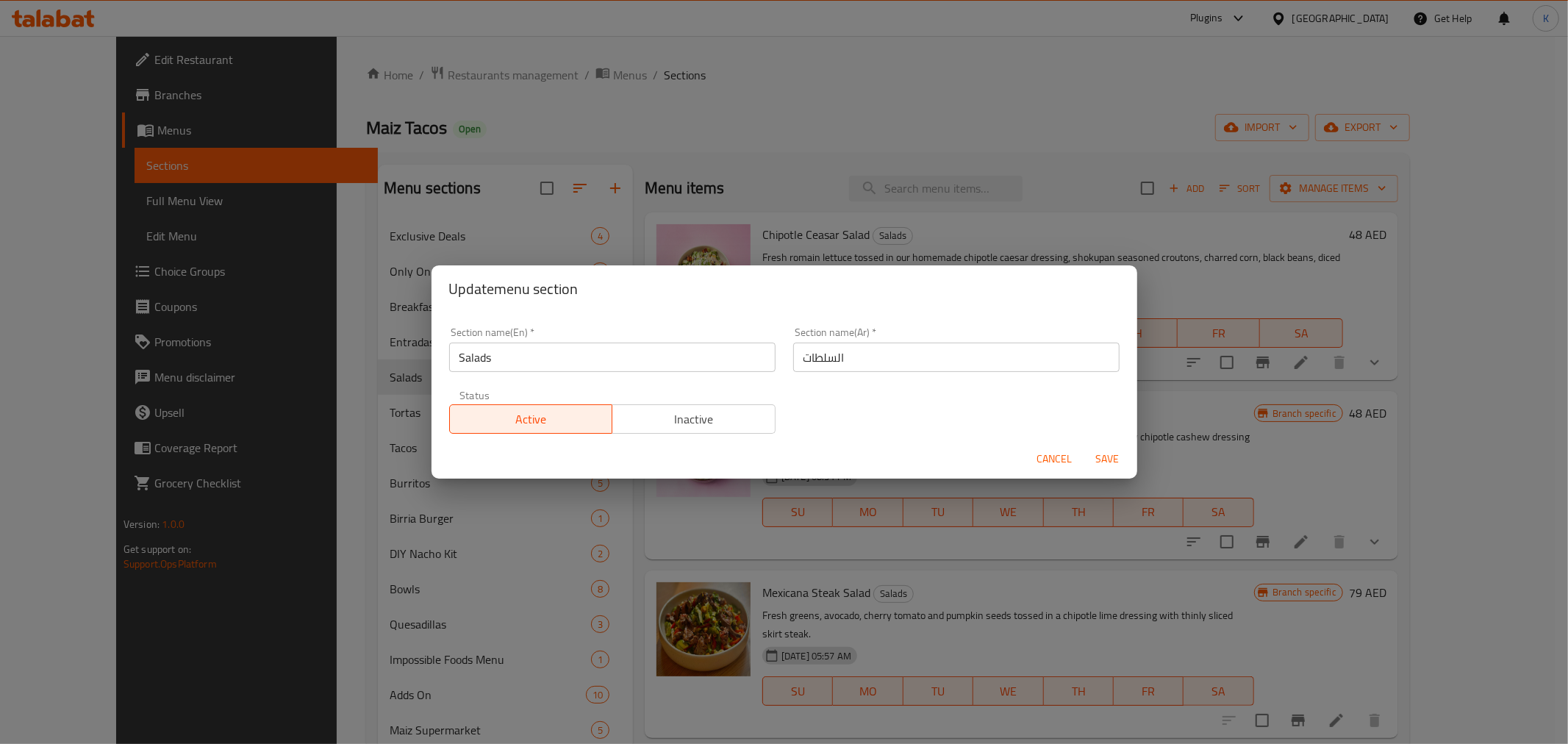
click at [1044, 457] on span "Cancel" at bounding box center [1055, 458] width 35 height 18
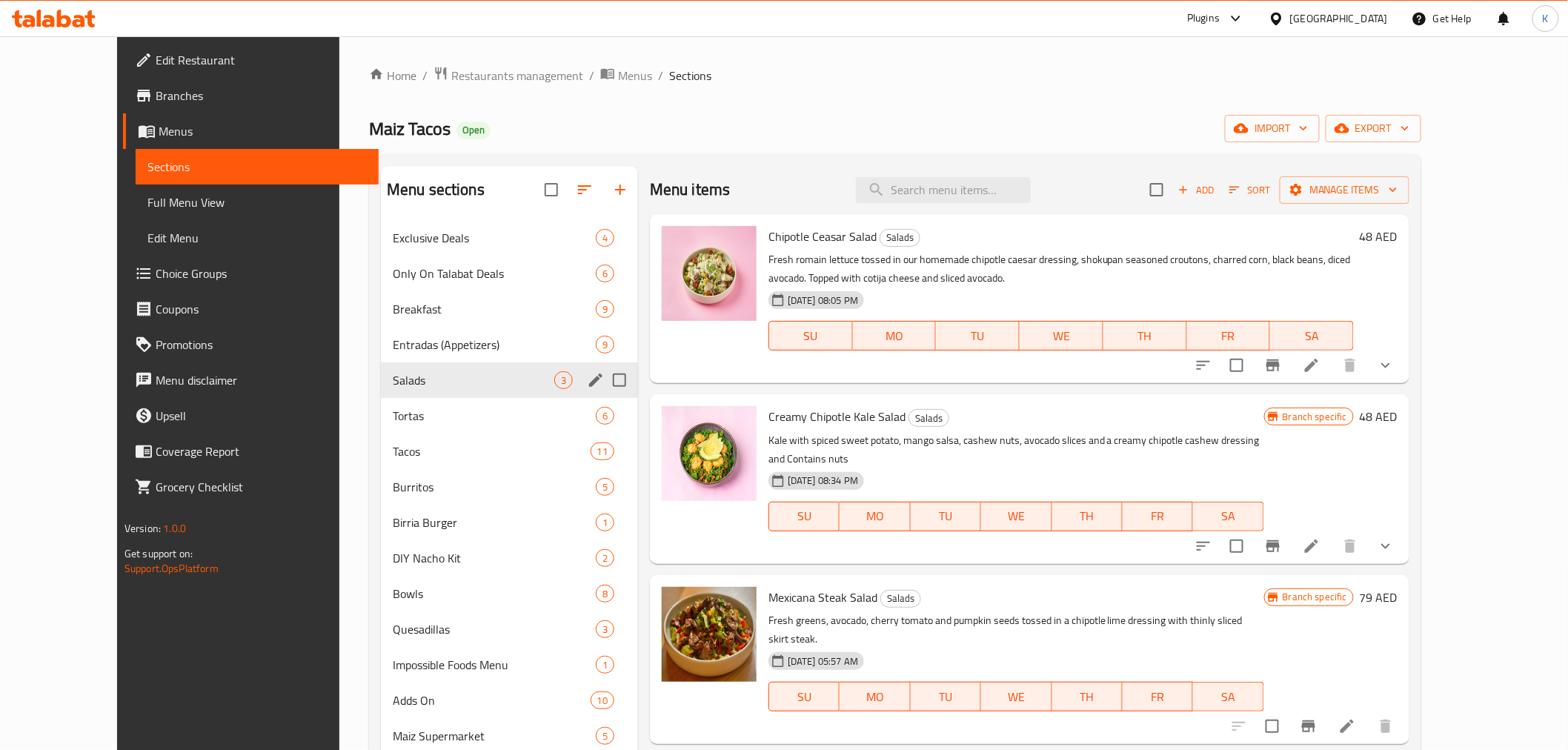
click at [394, 387] on span "Salads" at bounding box center [473, 380] width 162 height 18
click at [381, 579] on div "Bowls 8" at bounding box center [510, 593] width 258 height 36
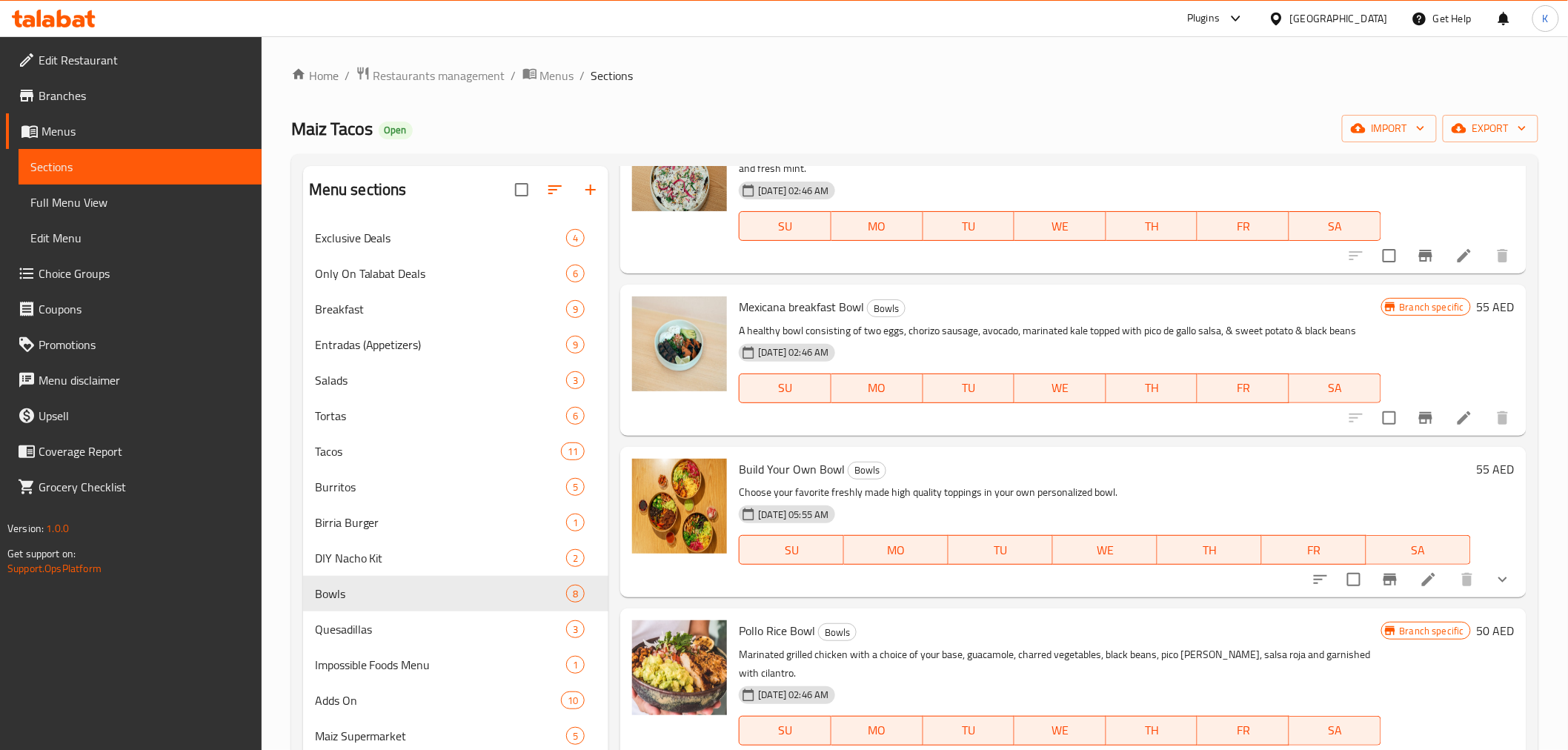
scroll to position [246, 0]
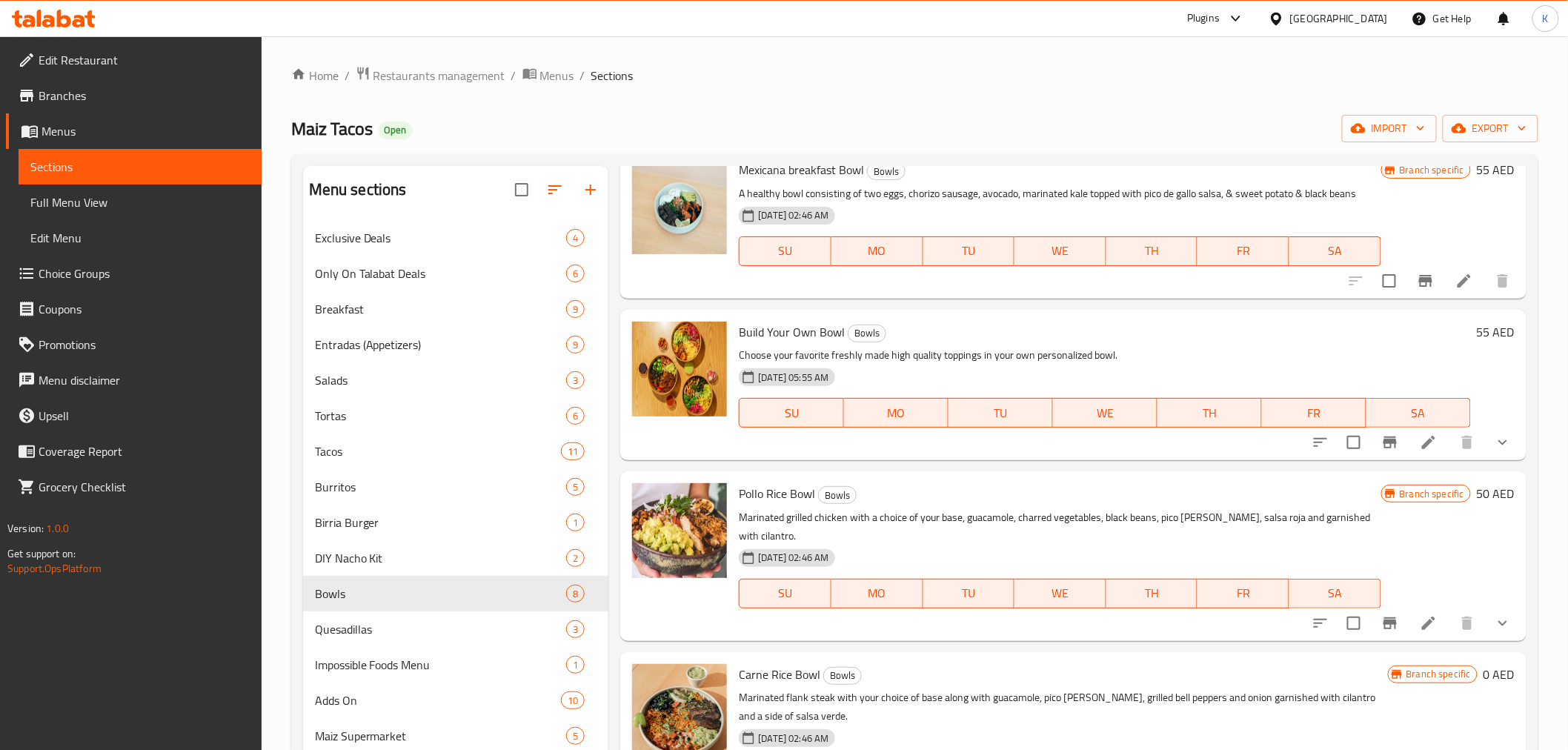
click at [1498, 426] on button "show more" at bounding box center [1502, 442] width 36 height 36
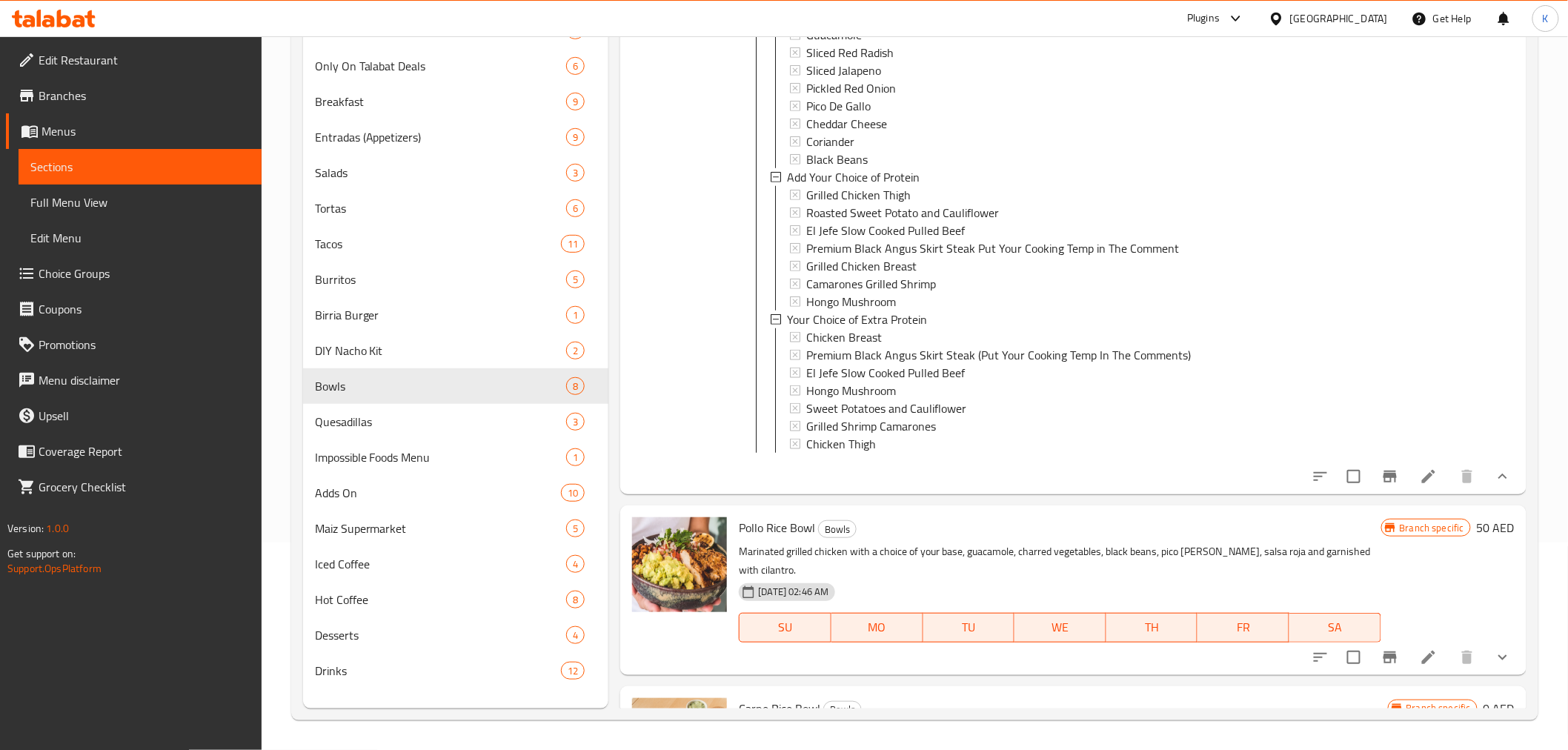
scroll to position [1152, 0]
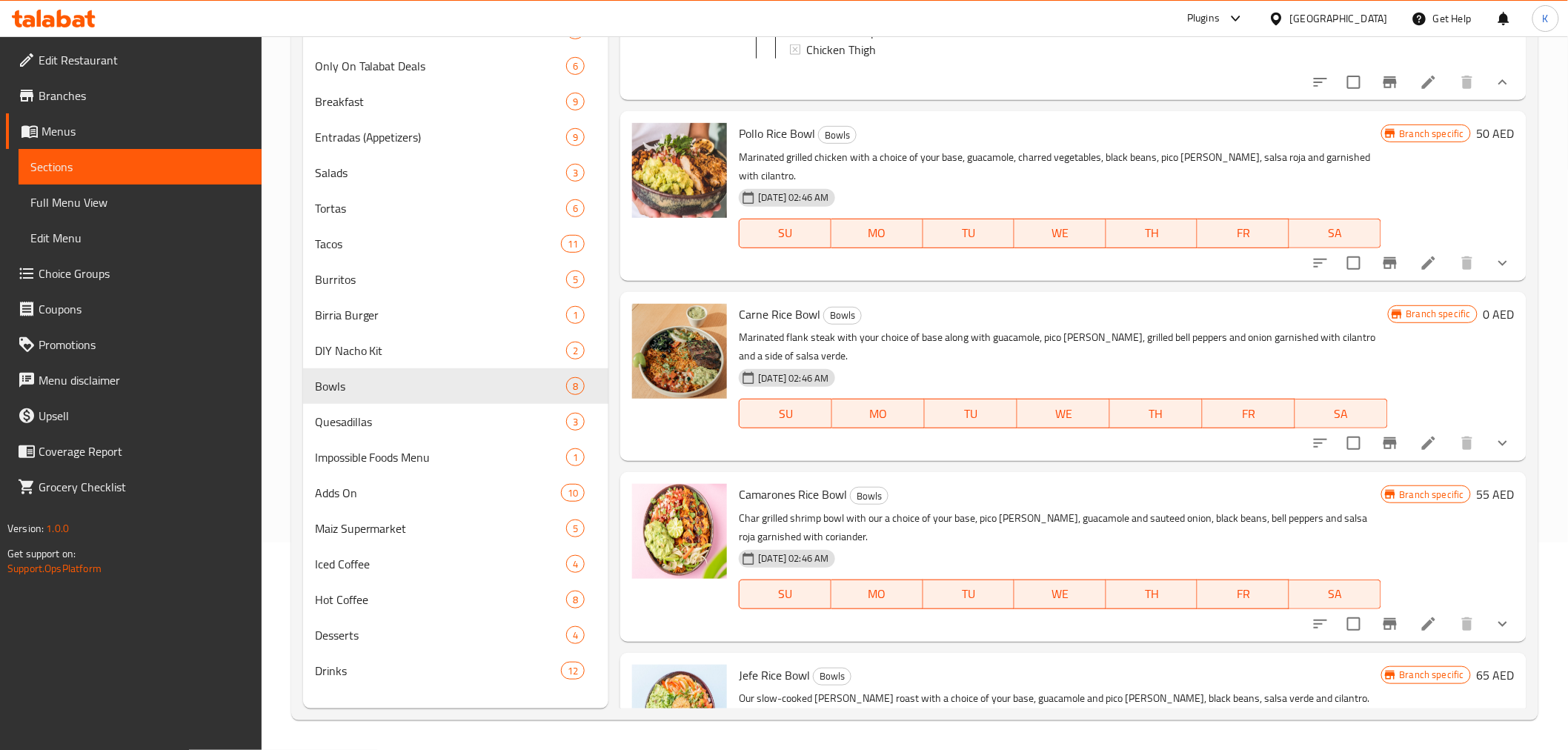
click at [1496, 281] on button "show more" at bounding box center [1502, 263] width 36 height 36
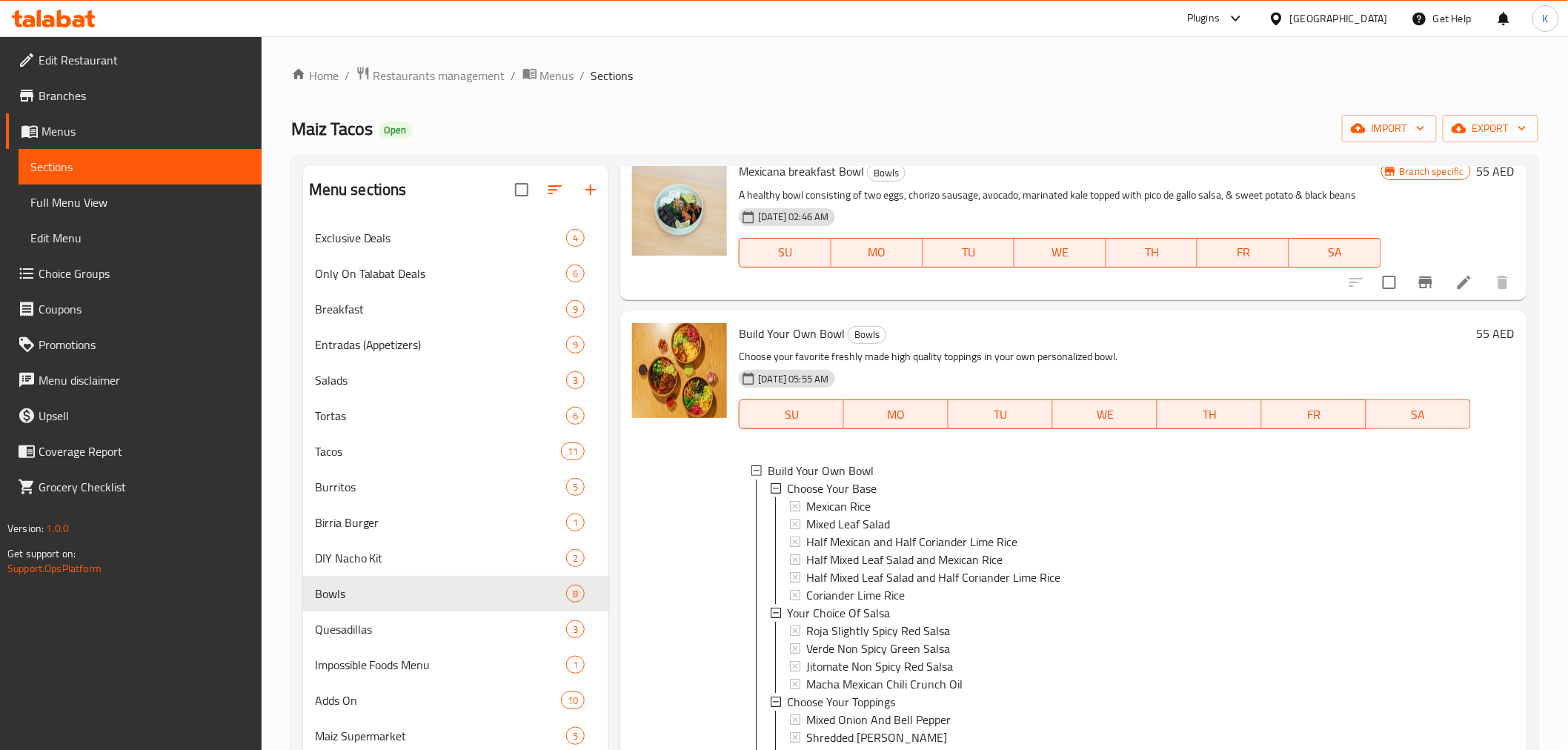
scroll to position [246, 0]
click at [866, 505] on span "Mexican Rice" at bounding box center [839, 504] width 65 height 18
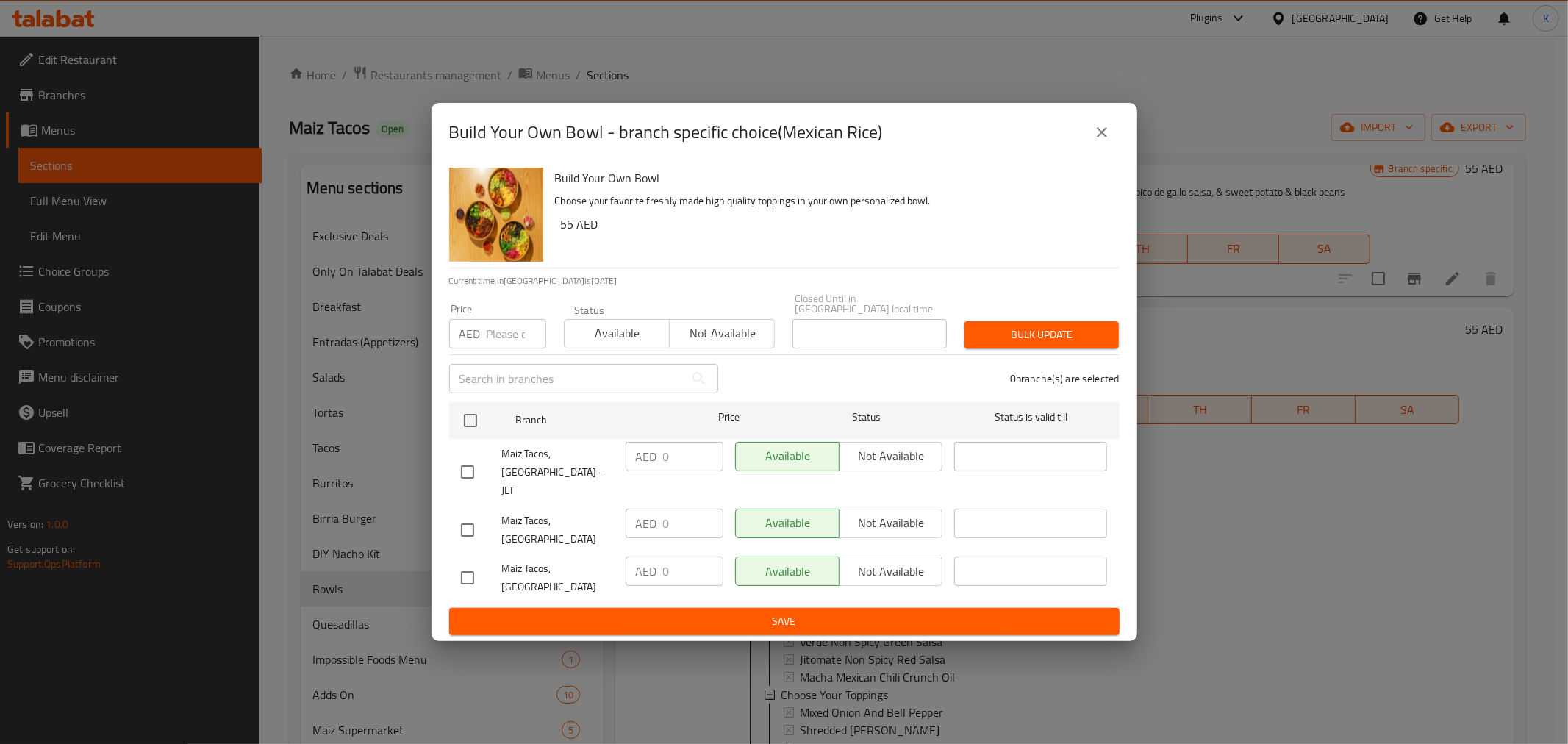
click at [1102, 141] on icon "close" at bounding box center [1102, 132] width 18 height 18
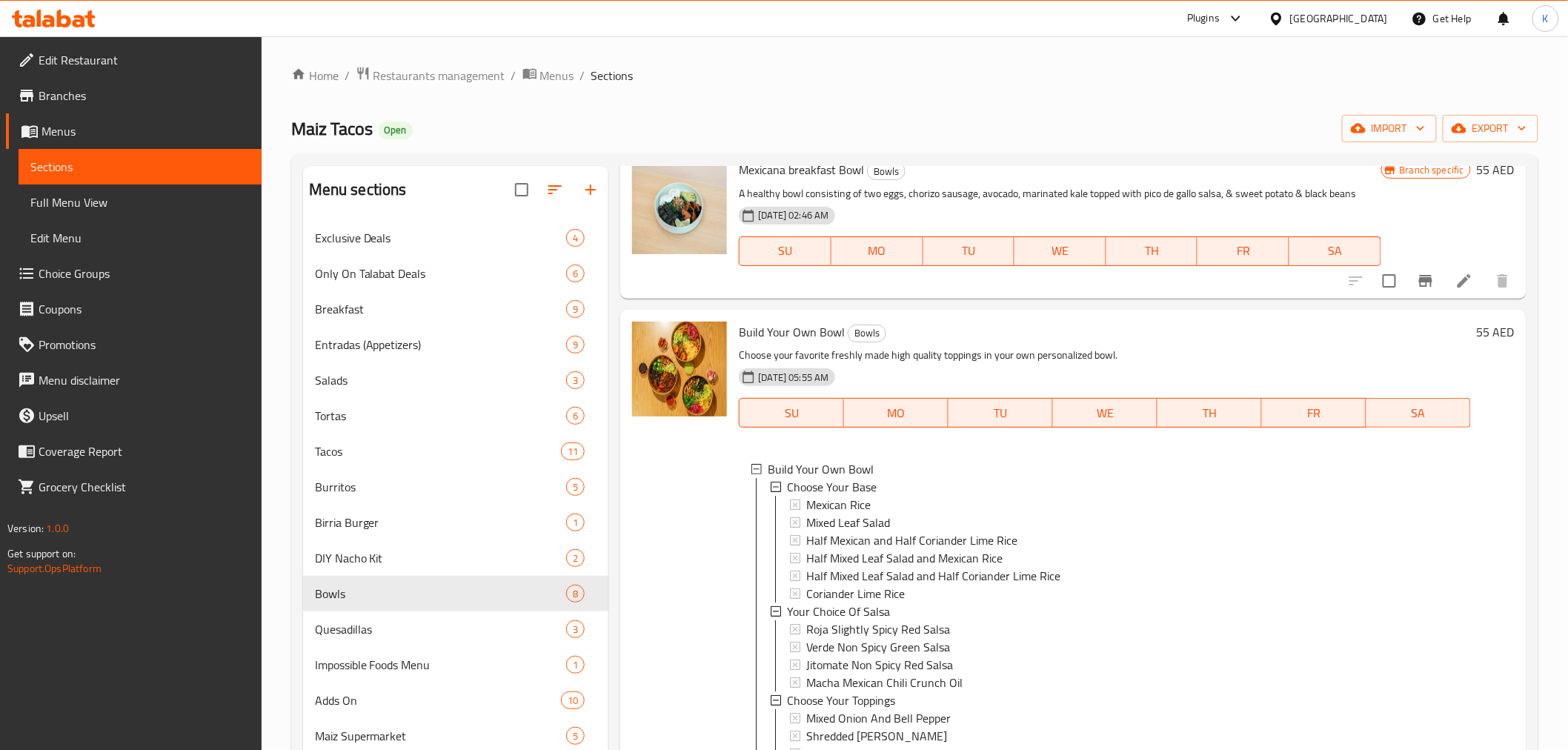
click at [71, 275] on span "Choice Groups" at bounding box center [144, 273] width 211 height 18
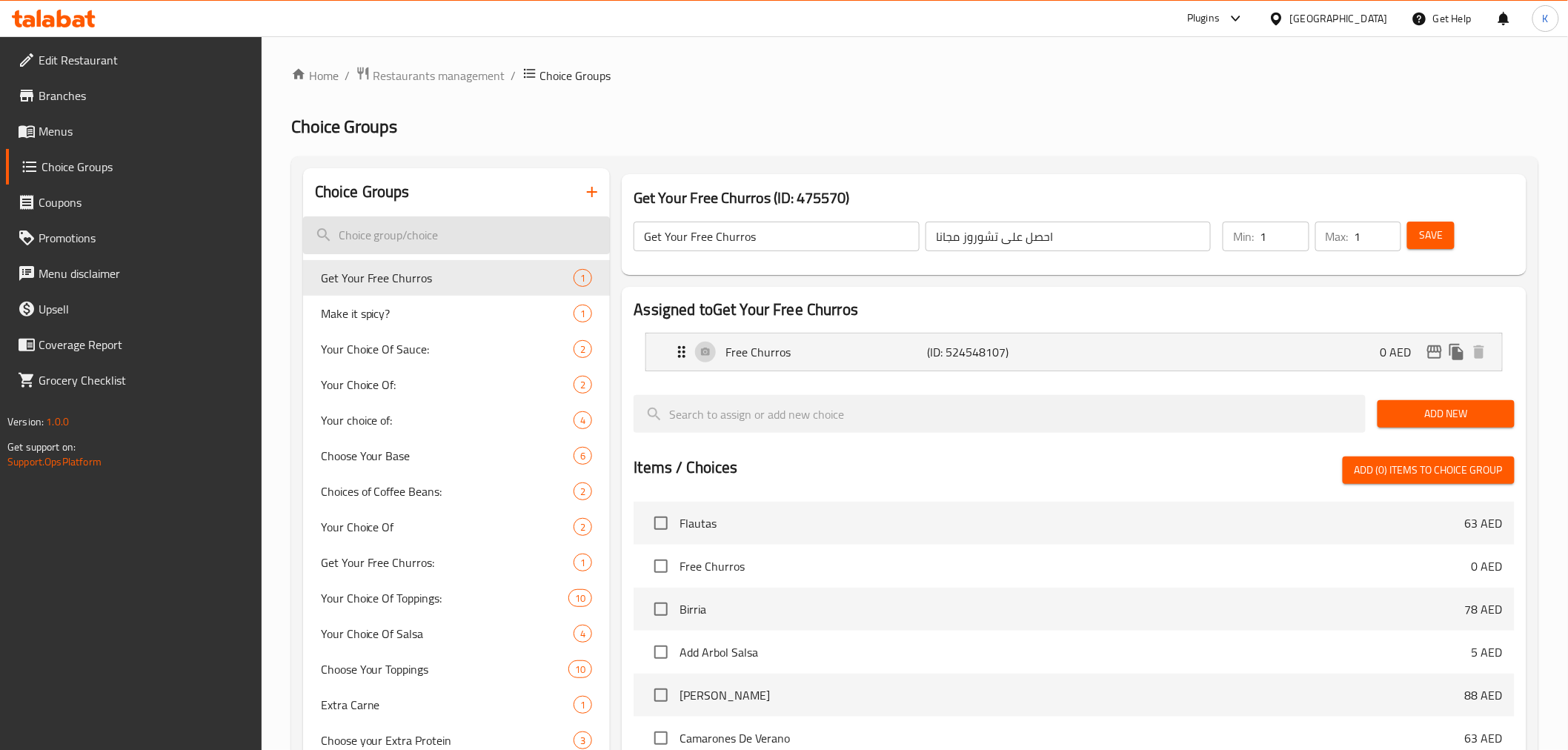
click at [461, 238] on input "search" at bounding box center [457, 235] width 307 height 38
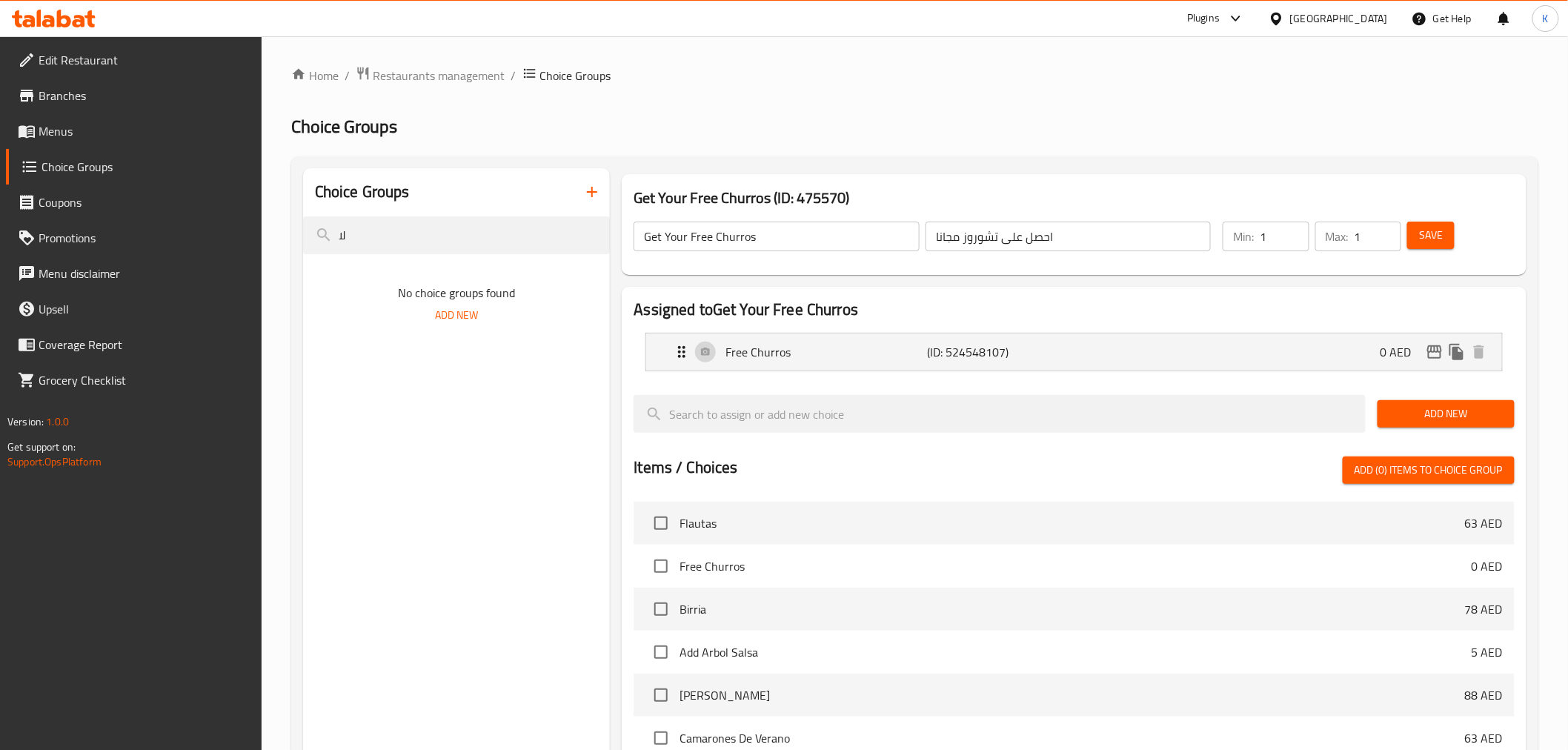
drag, startPoint x: 461, startPoint y: 238, endPoint x: 269, endPoint y: 240, distance: 192.0
click at [300, 234] on div "Choice Groups لا No choice groups found Add New Get Your Free Churros (ID: 4755…" at bounding box center [915, 617] width 1247 height 922
type input "base"
click at [446, 289] on div "Choose Your Base 6" at bounding box center [457, 277] width 307 height 36
type input "Choose Your Base"
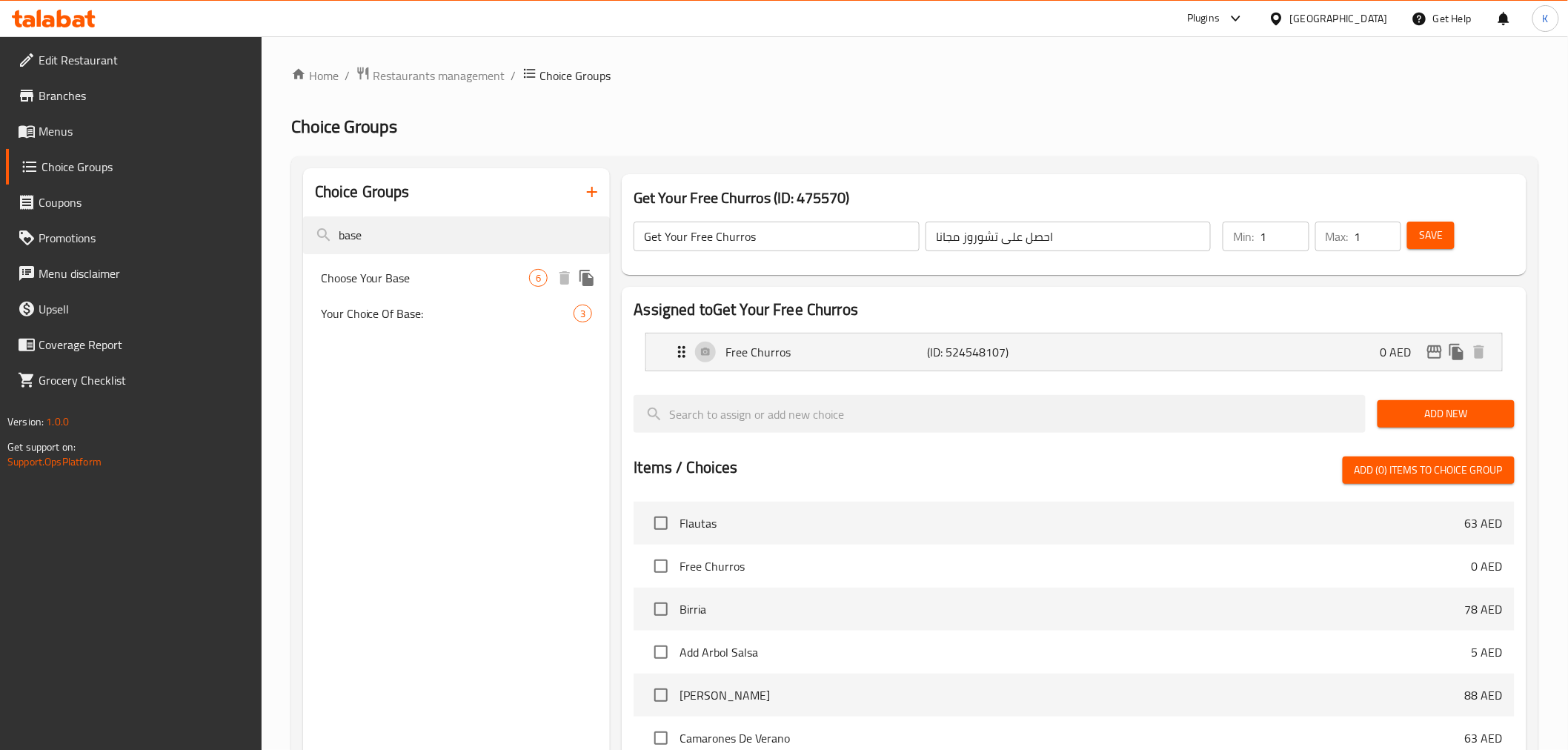
type input "اختر القاعدة الخاصة بك"
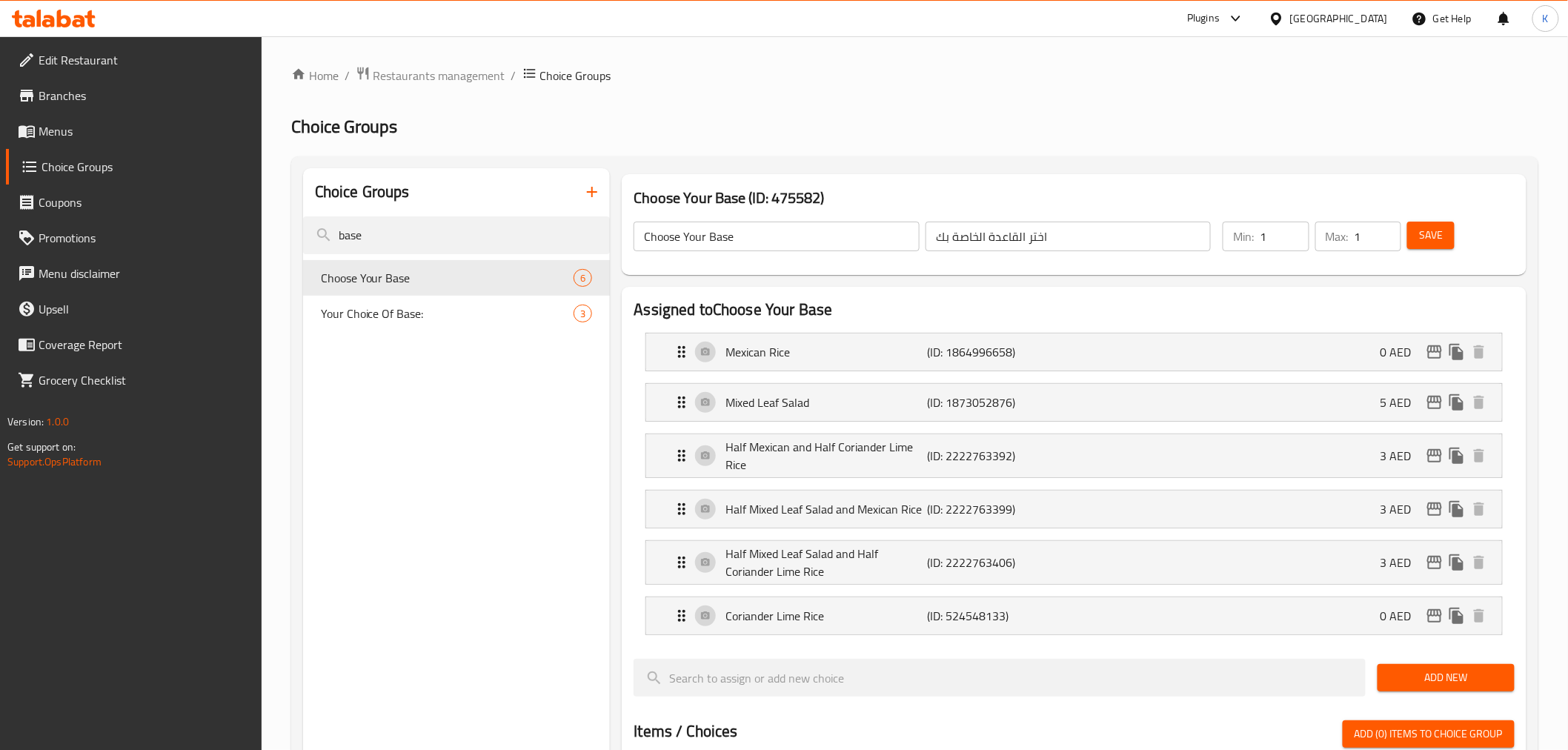
click at [1023, 374] on li "Mexican Rice (ID: 1864996658) 0 AED Name (En) Mexican Rice Name (En) Name (Ar) …" at bounding box center [1074, 352] width 881 height 51
click at [877, 350] on p "Mexican Rice" at bounding box center [826, 351] width 201 height 18
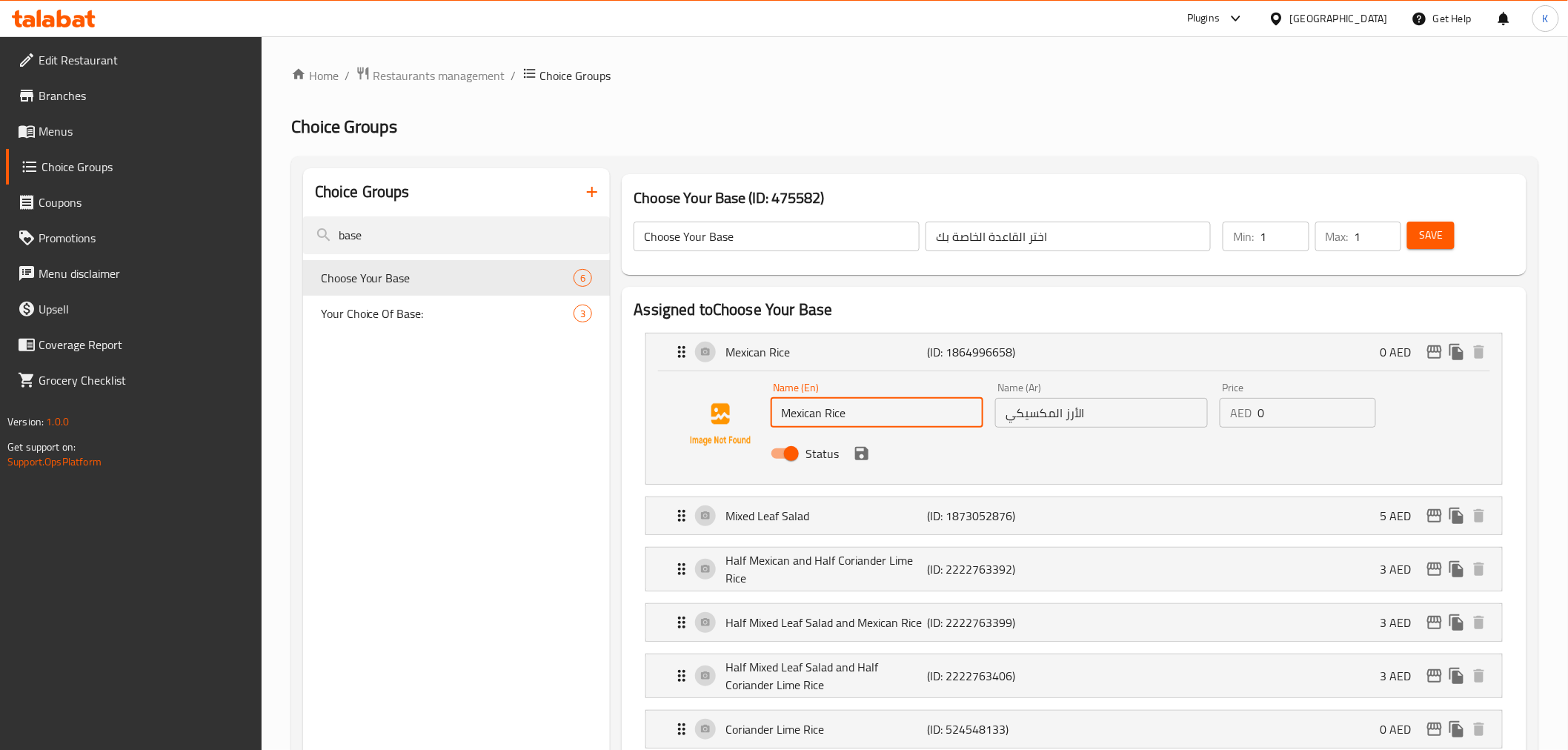
drag, startPoint x: 880, startPoint y: 420, endPoint x: 516, endPoint y: 366, distance: 368.0
click at [1120, 403] on input "الأرز المكسيكي" at bounding box center [1101, 413] width 212 height 30
drag, startPoint x: 1137, startPoint y: 403, endPoint x: 547, endPoint y: 346, distance: 592.7
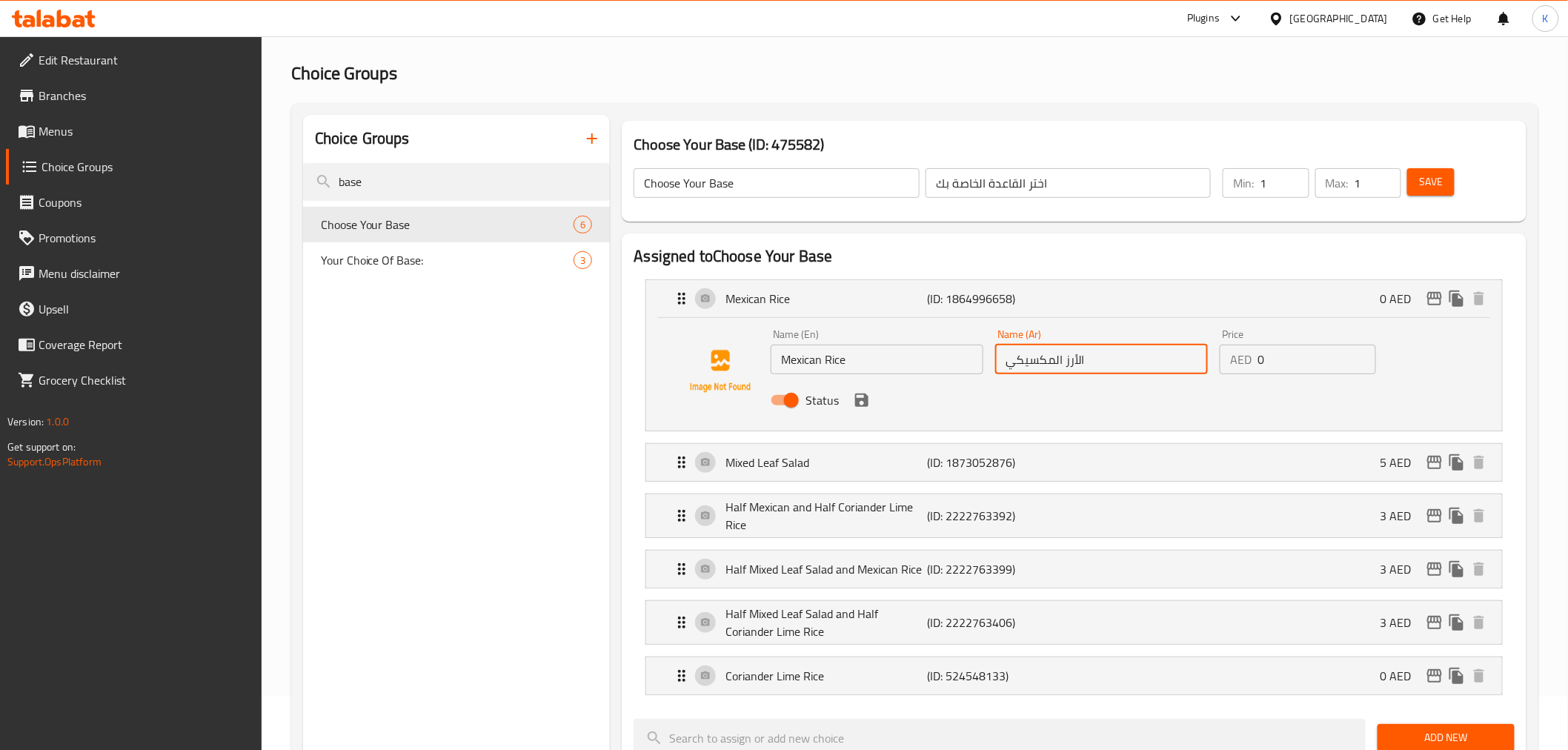
scroll to position [82, 0]
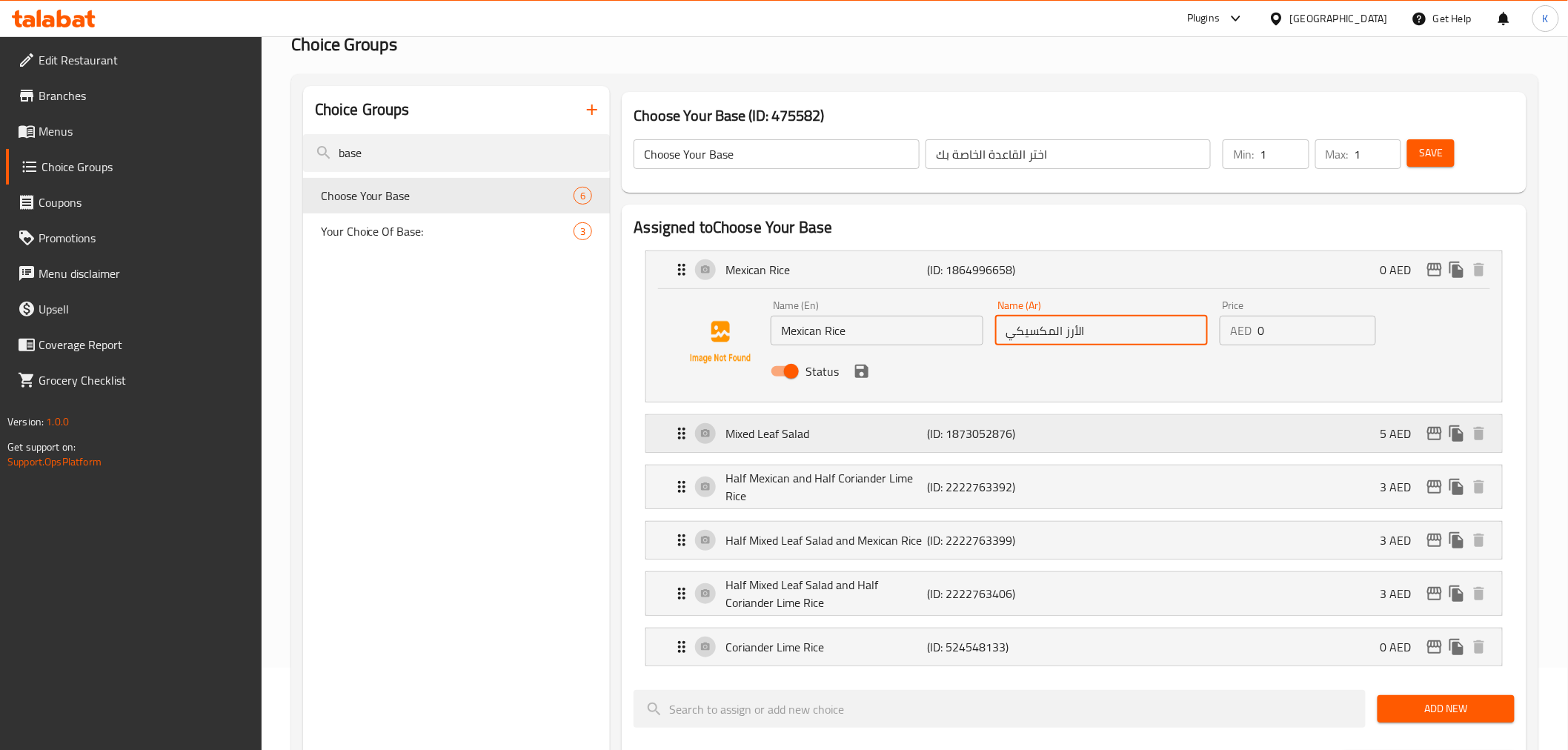
click at [835, 427] on p "Mixed Leaf Salad" at bounding box center [826, 433] width 201 height 18
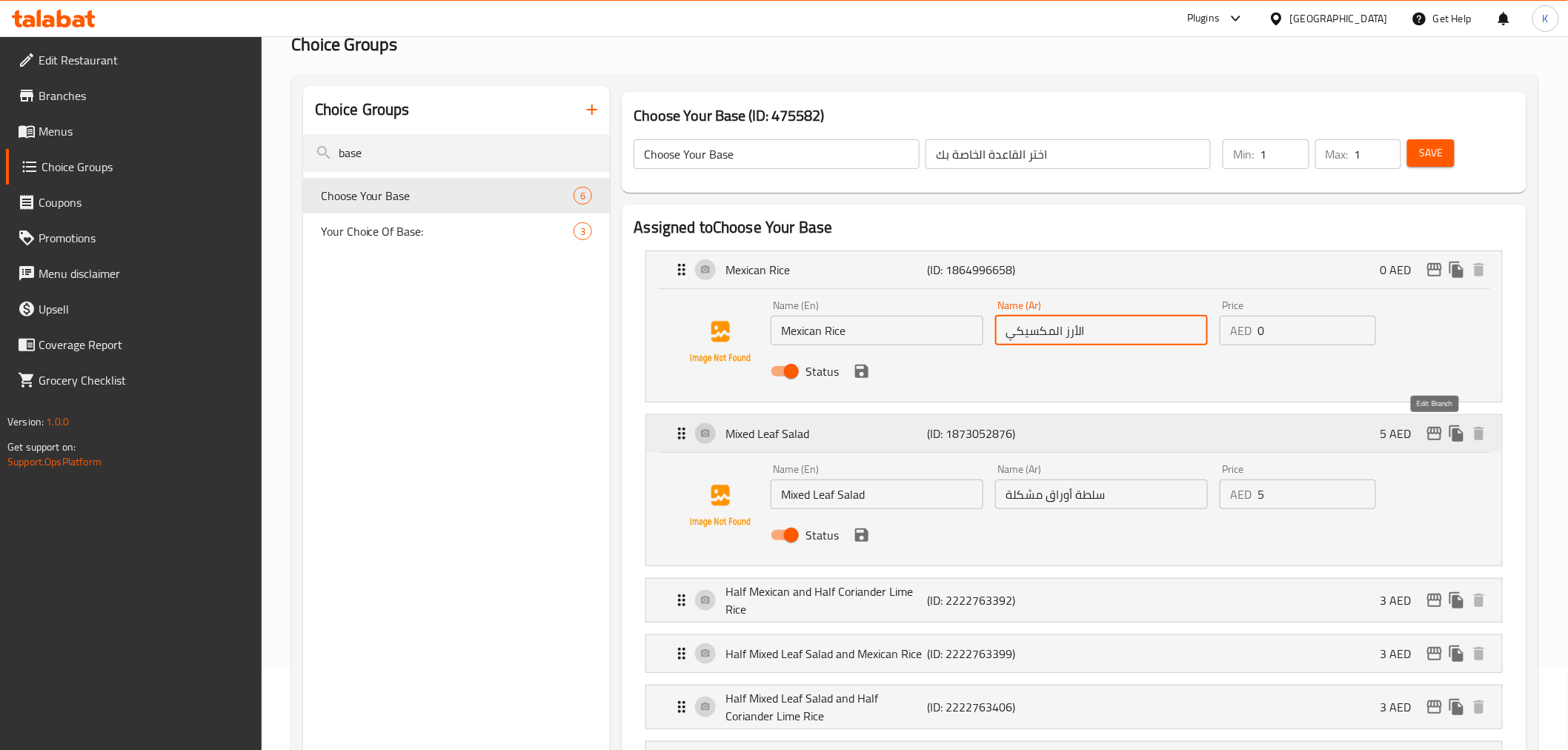
click at [1439, 437] on icon "edit" at bounding box center [1435, 433] width 18 height 18
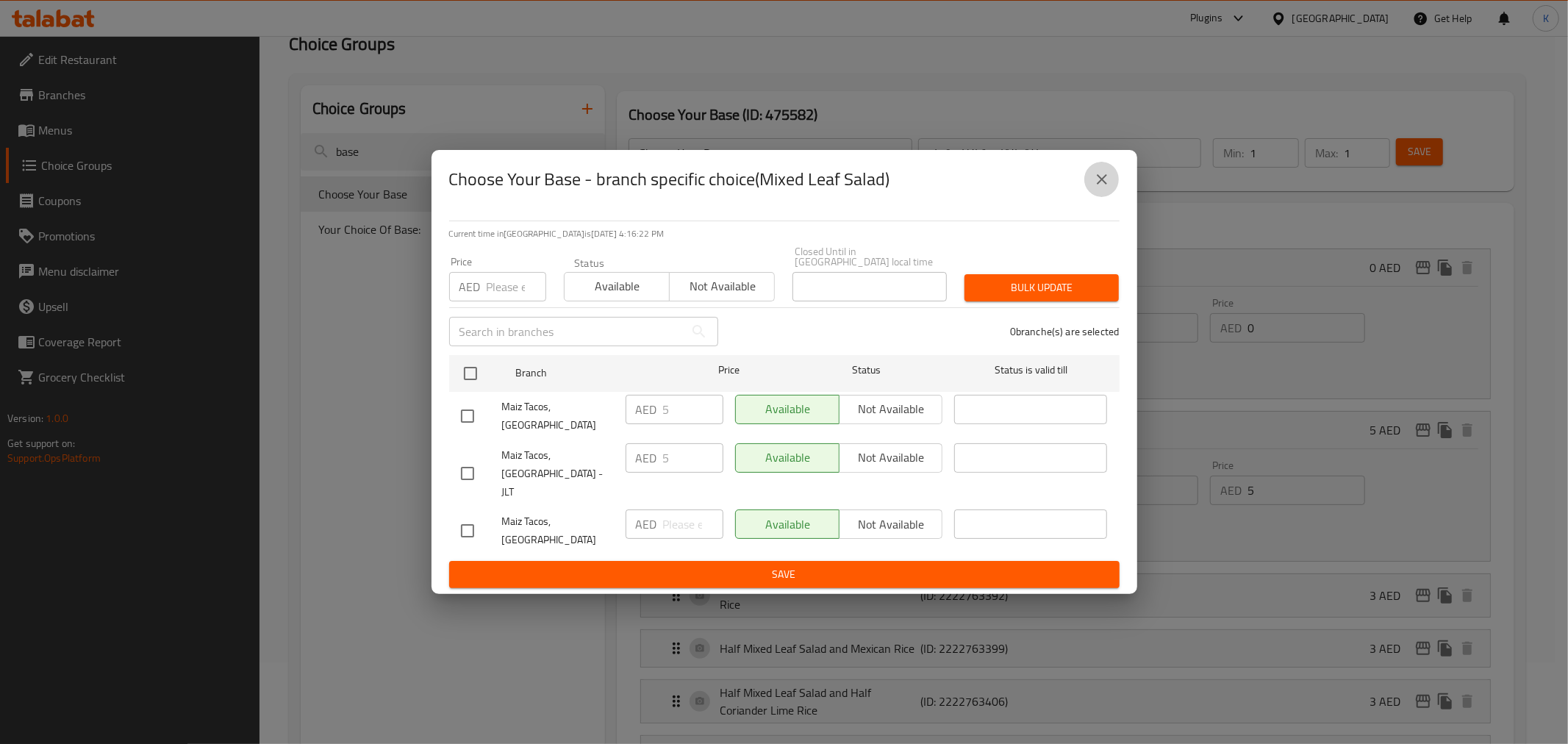
click at [1111, 196] on button "close" at bounding box center [1102, 179] width 35 height 35
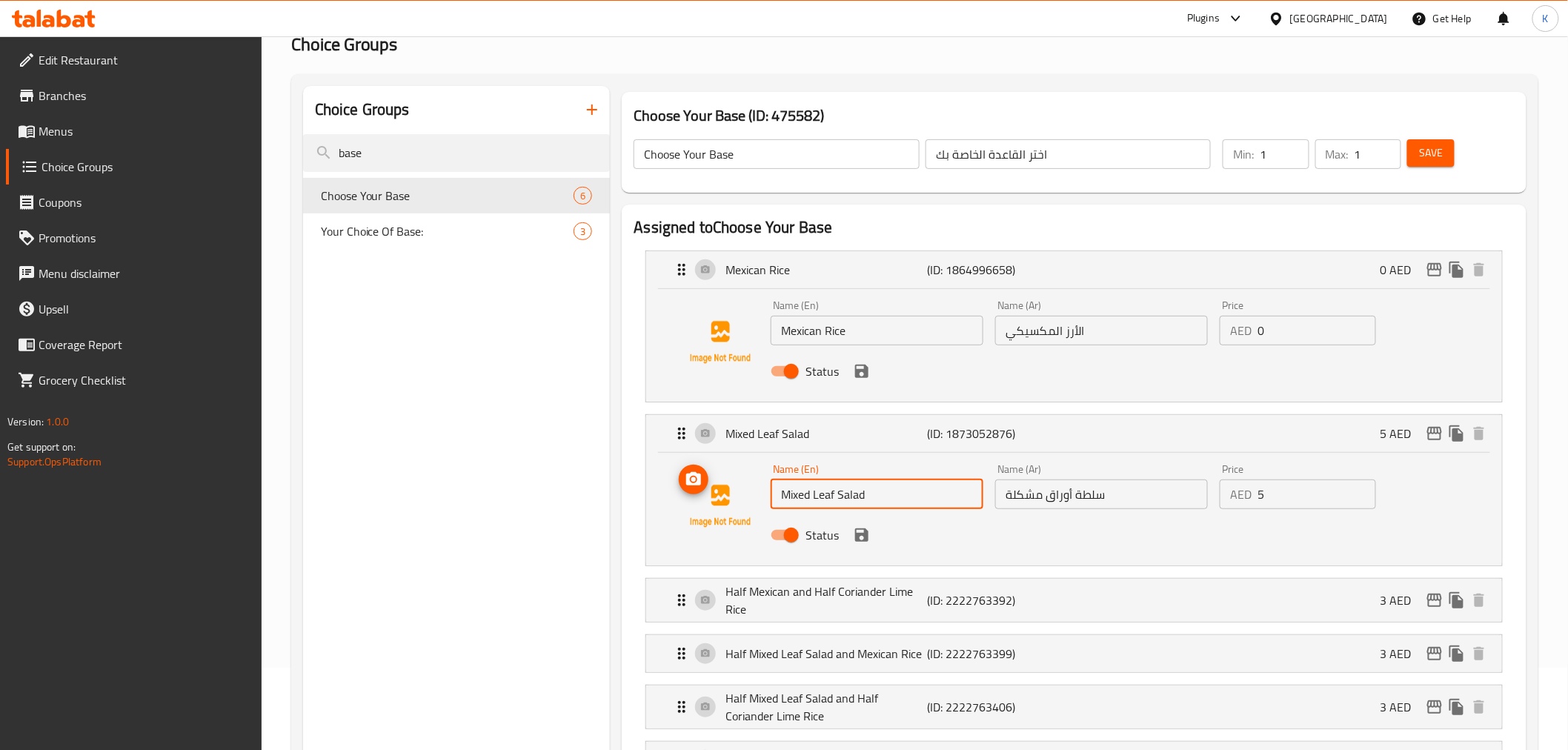
drag, startPoint x: 916, startPoint y: 498, endPoint x: 261, endPoint y: 418, distance: 659.9
click at [275, 424] on div "Home / Restaurants management / Choice Groups Choice Groups Choice Groups base …" at bounding box center [915, 735] width 1307 height 1562
click at [1086, 489] on input "سلطة أوراق مشكلة" at bounding box center [1101, 494] width 212 height 30
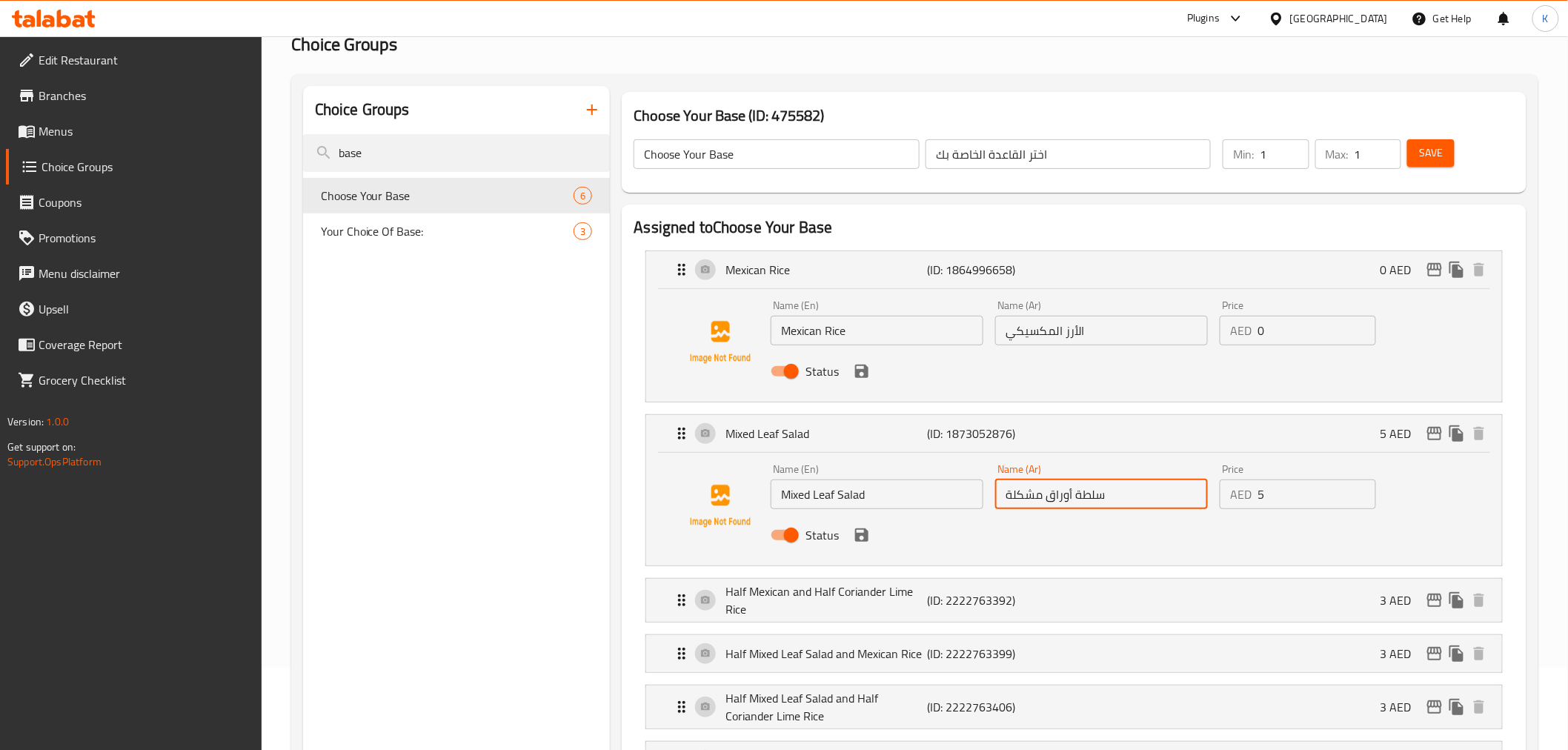
click at [1086, 489] on input "سلطة أوراق مشكلة" at bounding box center [1101, 494] width 212 height 30
drag, startPoint x: 946, startPoint y: 600, endPoint x: 944, endPoint y: 587, distance: 13.2
click at [946, 598] on p "(ID: 2222763392)" at bounding box center [995, 600] width 135 height 18
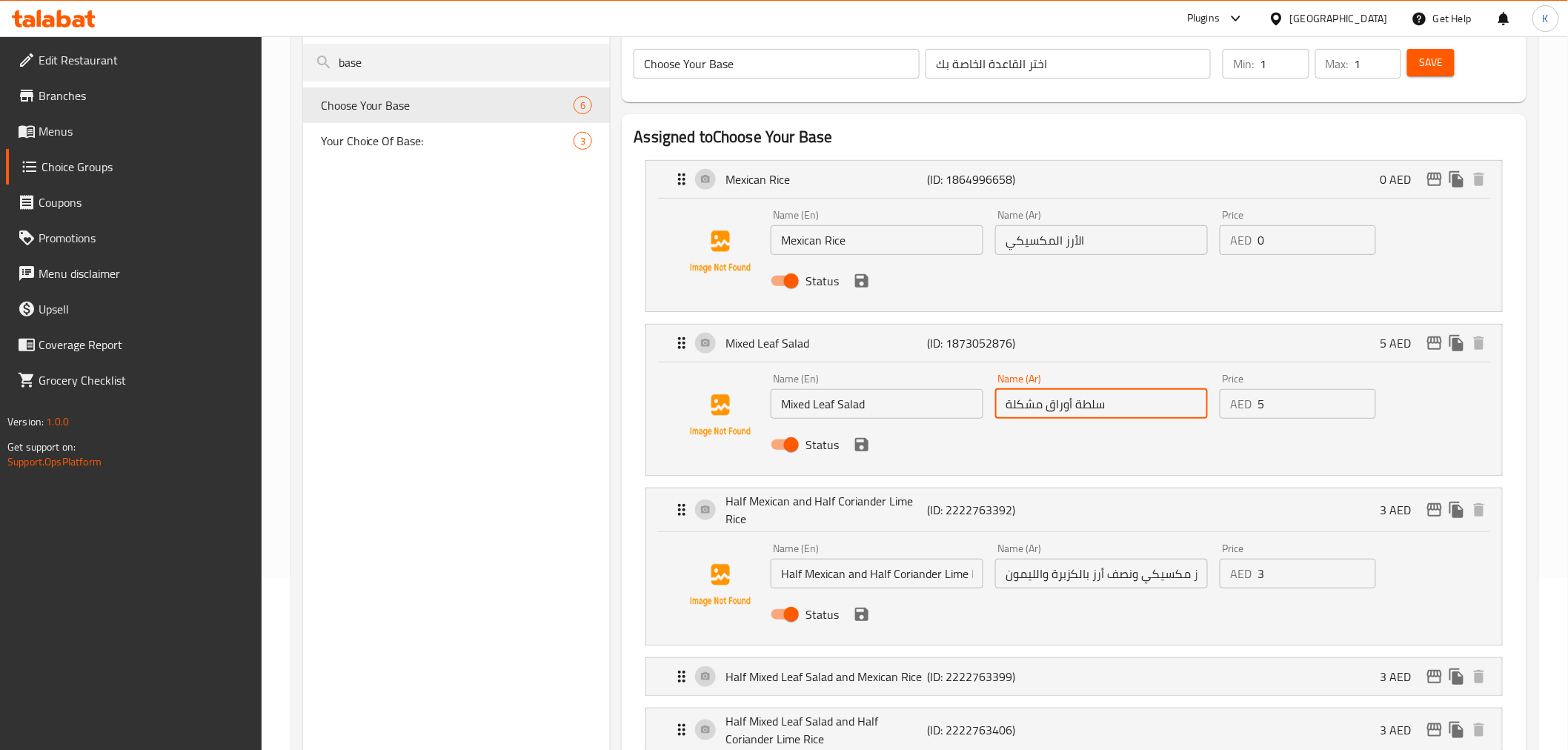
scroll to position [246, 0]
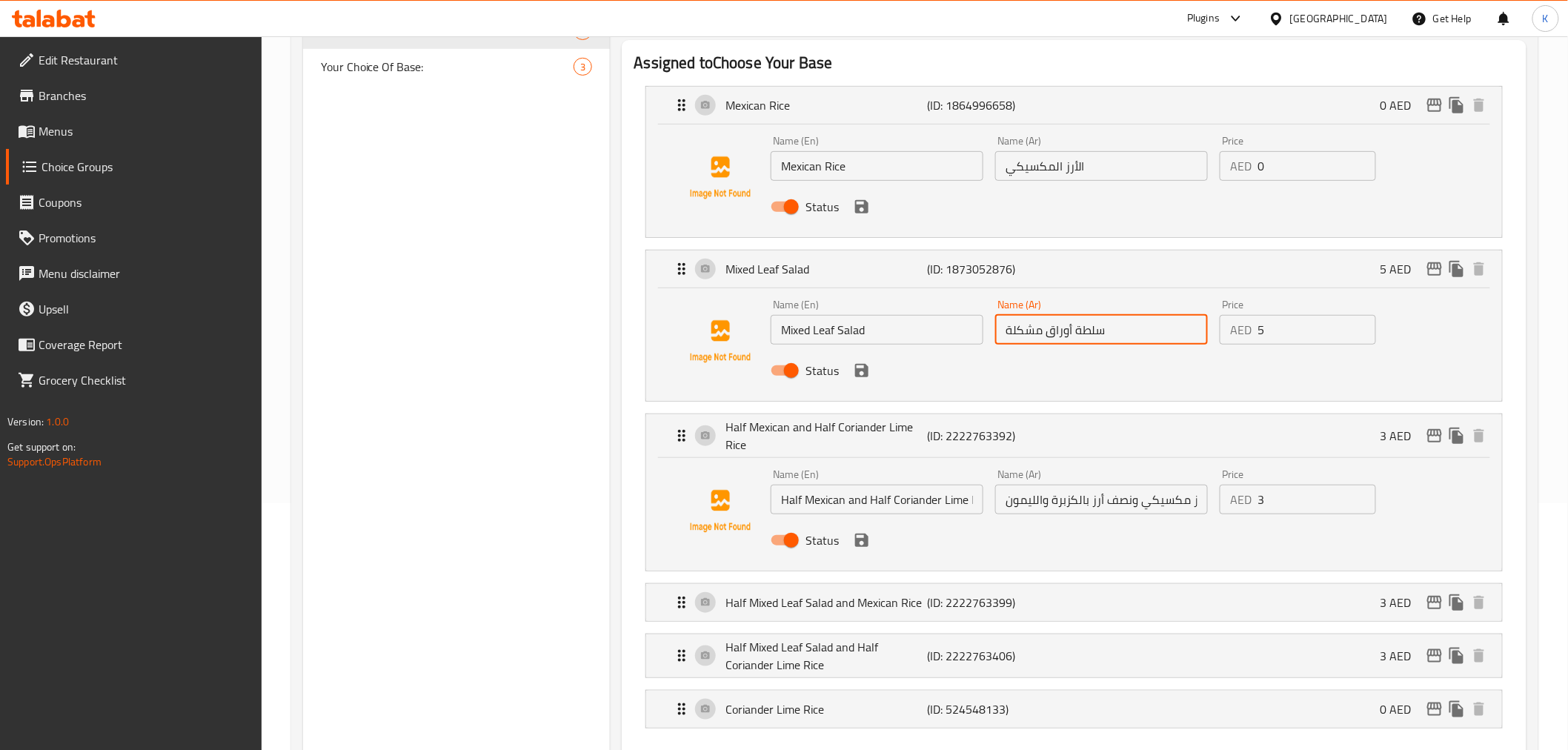
click at [945, 497] on input "Half Mexican and Half Coriander Lime Rice" at bounding box center [877, 500] width 212 height 30
click at [1120, 511] on input "نصف أرز مكسيكي ونصف أرز بالكزبرة والليمون" at bounding box center [1101, 500] width 212 height 30
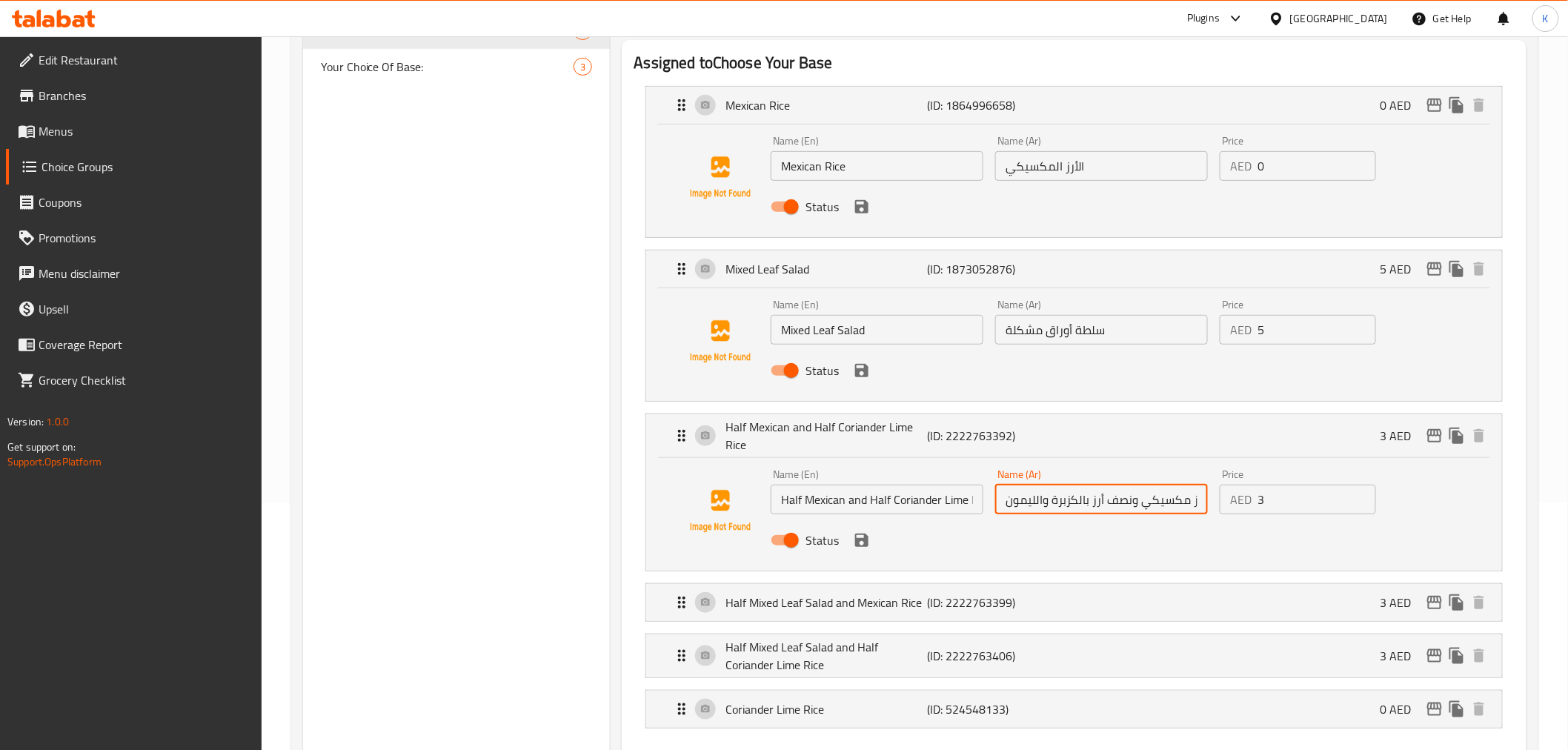
click at [1120, 511] on input "نصف أرز مكسيكي ونصف أرز بالكزبرة والليمون" at bounding box center [1101, 500] width 212 height 30
click at [1431, 429] on icon "edit" at bounding box center [1435, 435] width 15 height 13
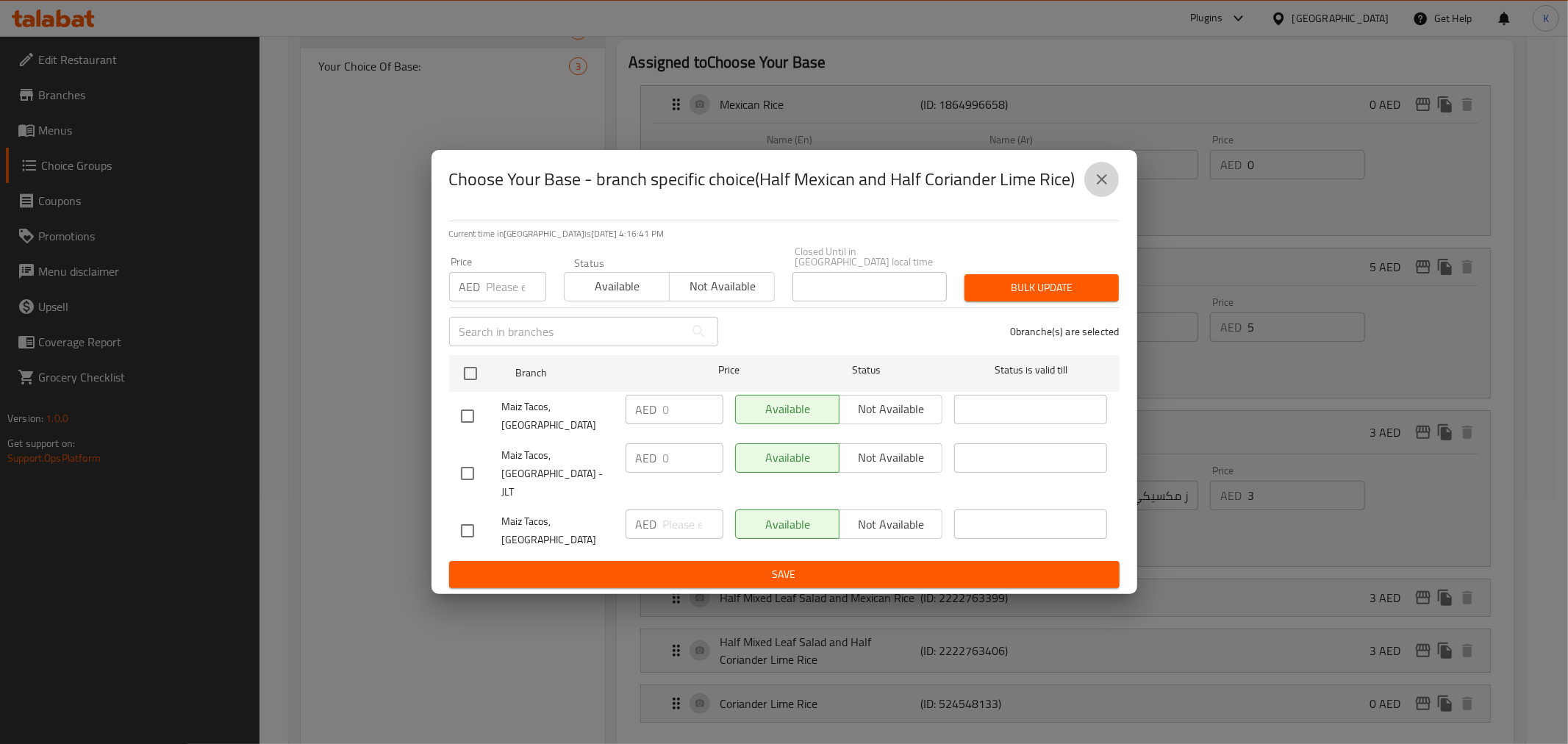
click at [1108, 188] on icon "close" at bounding box center [1102, 179] width 18 height 18
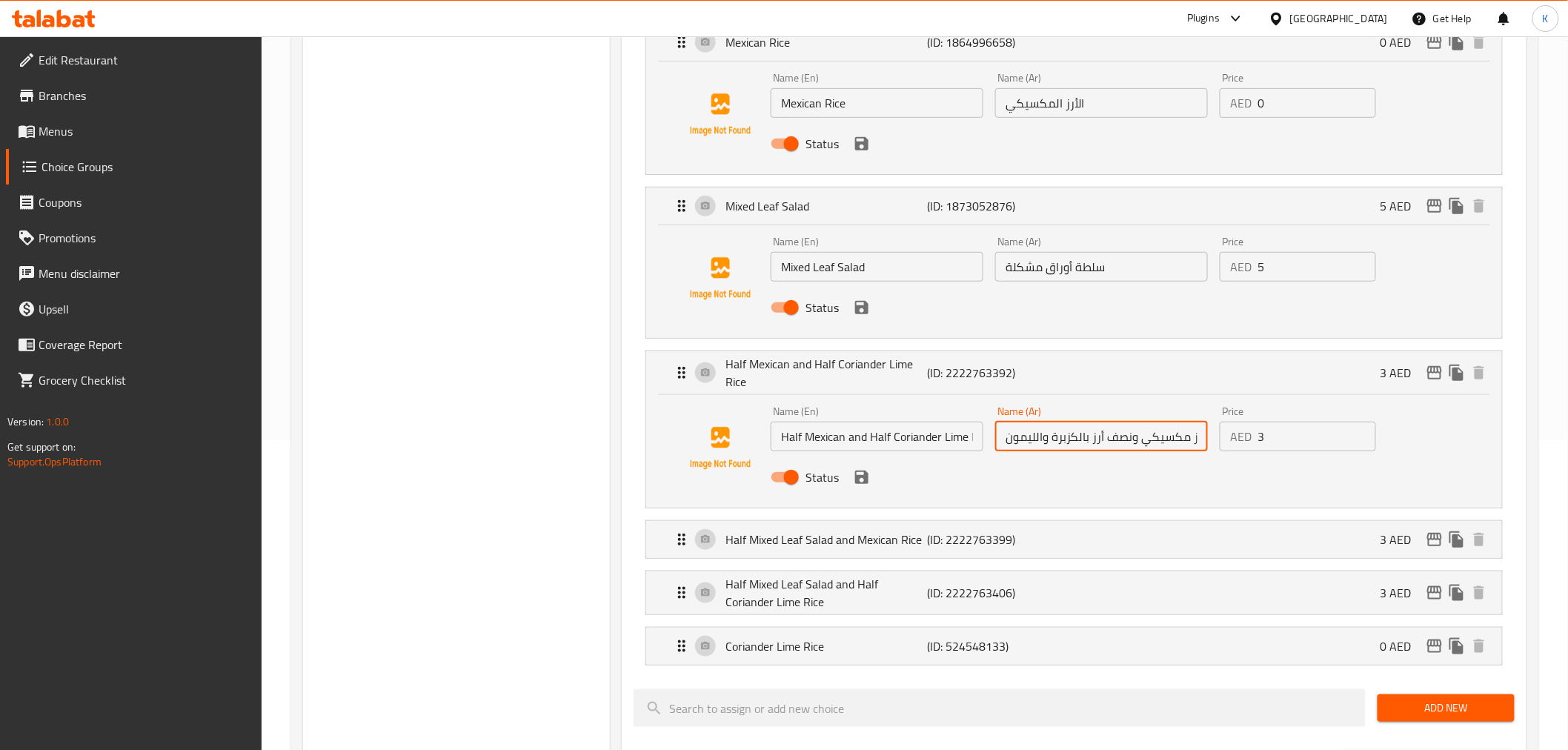
scroll to position [329, 0]
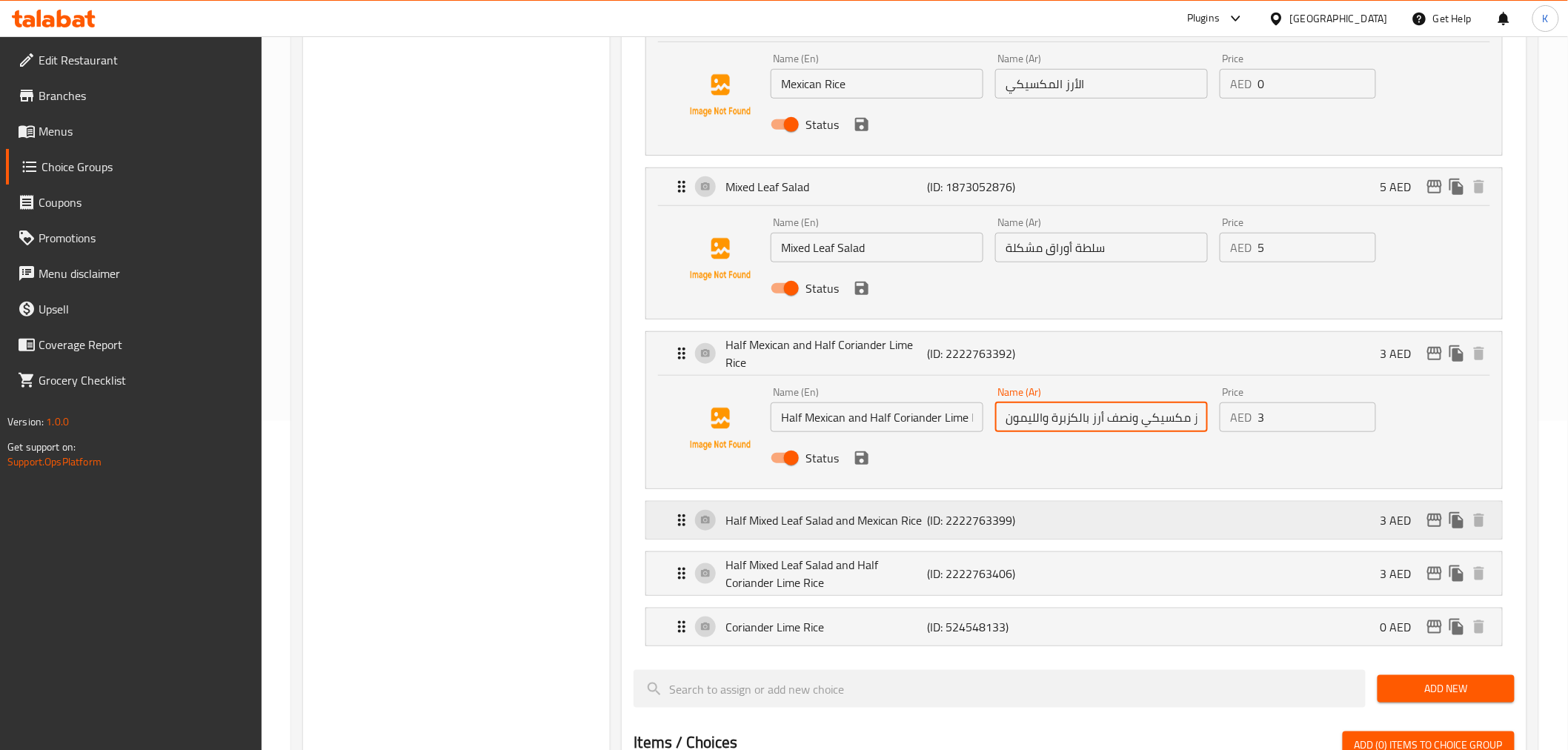
click at [919, 527] on p "Half Mixed Leaf Salad and Mexican Rice" at bounding box center [826, 519] width 201 height 18
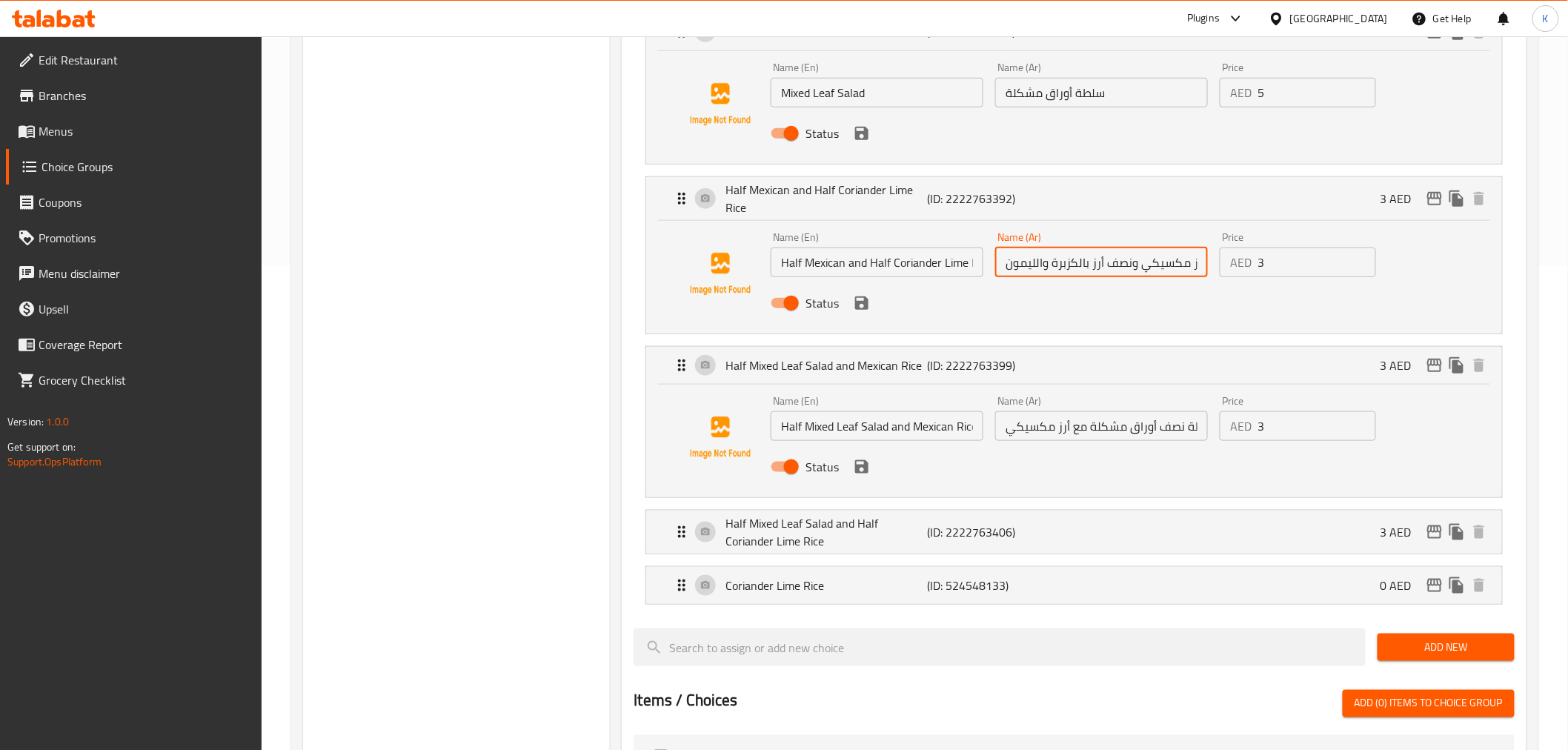
scroll to position [493, 0]
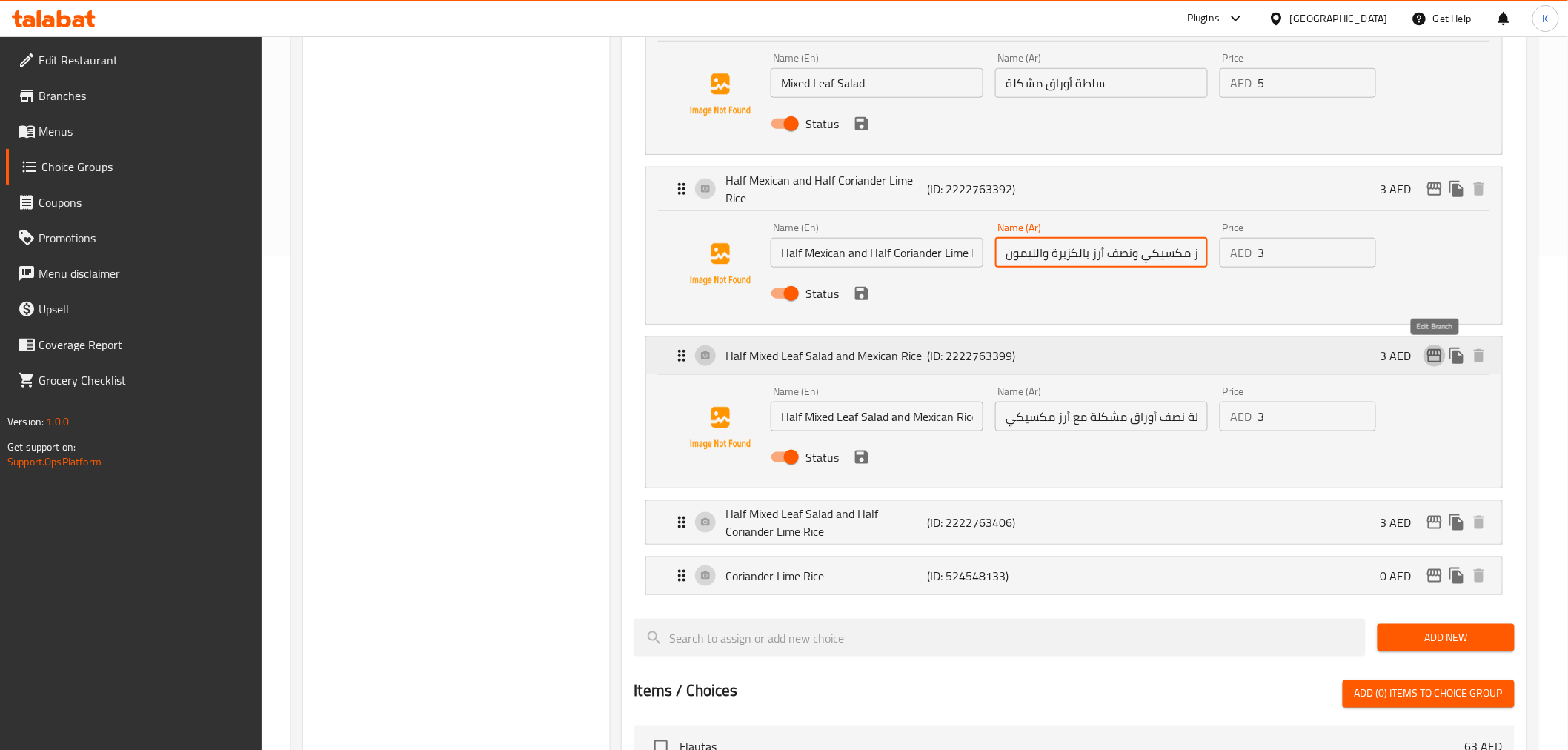
click at [1429, 356] on icon "edit" at bounding box center [1435, 355] width 15 height 13
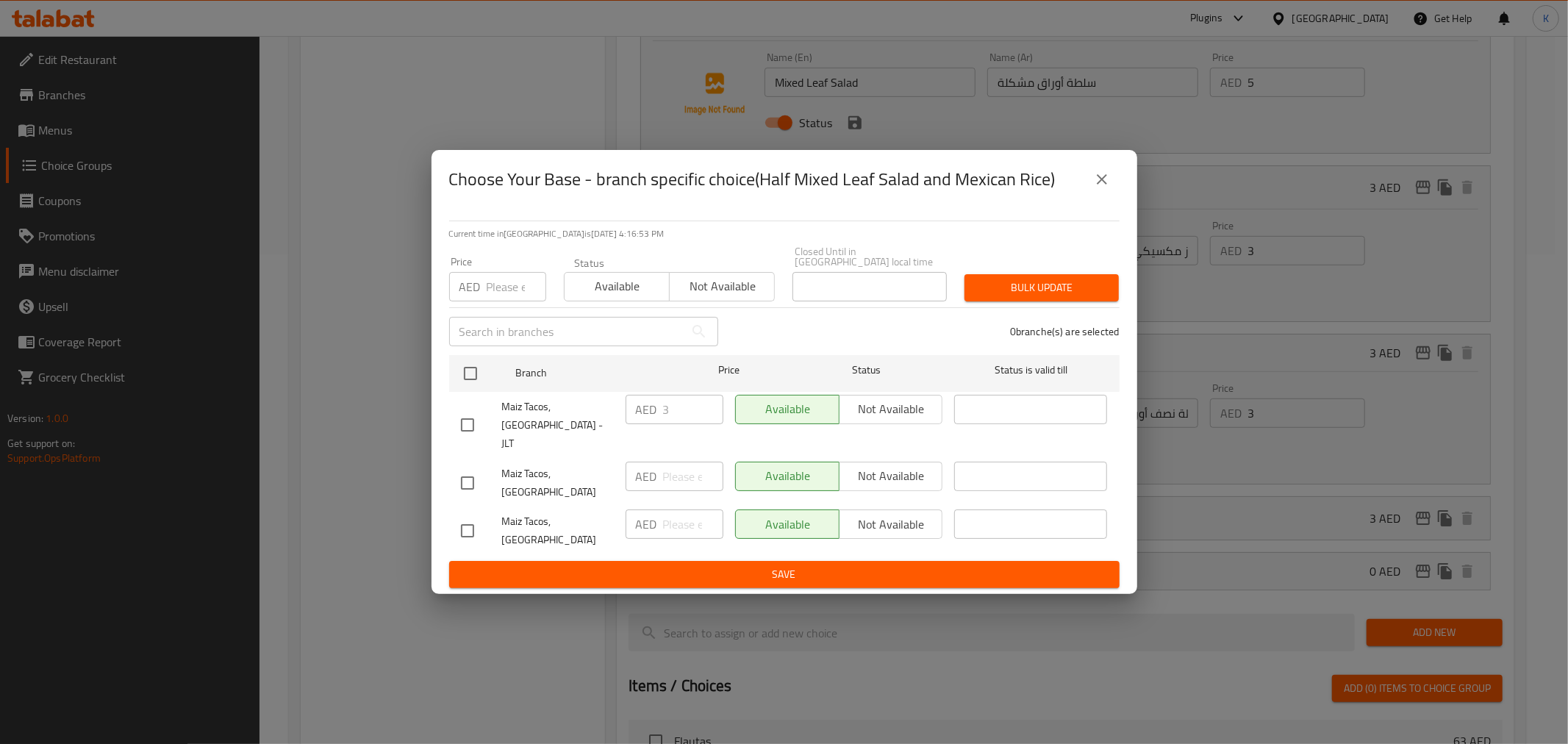
click at [1103, 188] on icon "close" at bounding box center [1102, 179] width 18 height 18
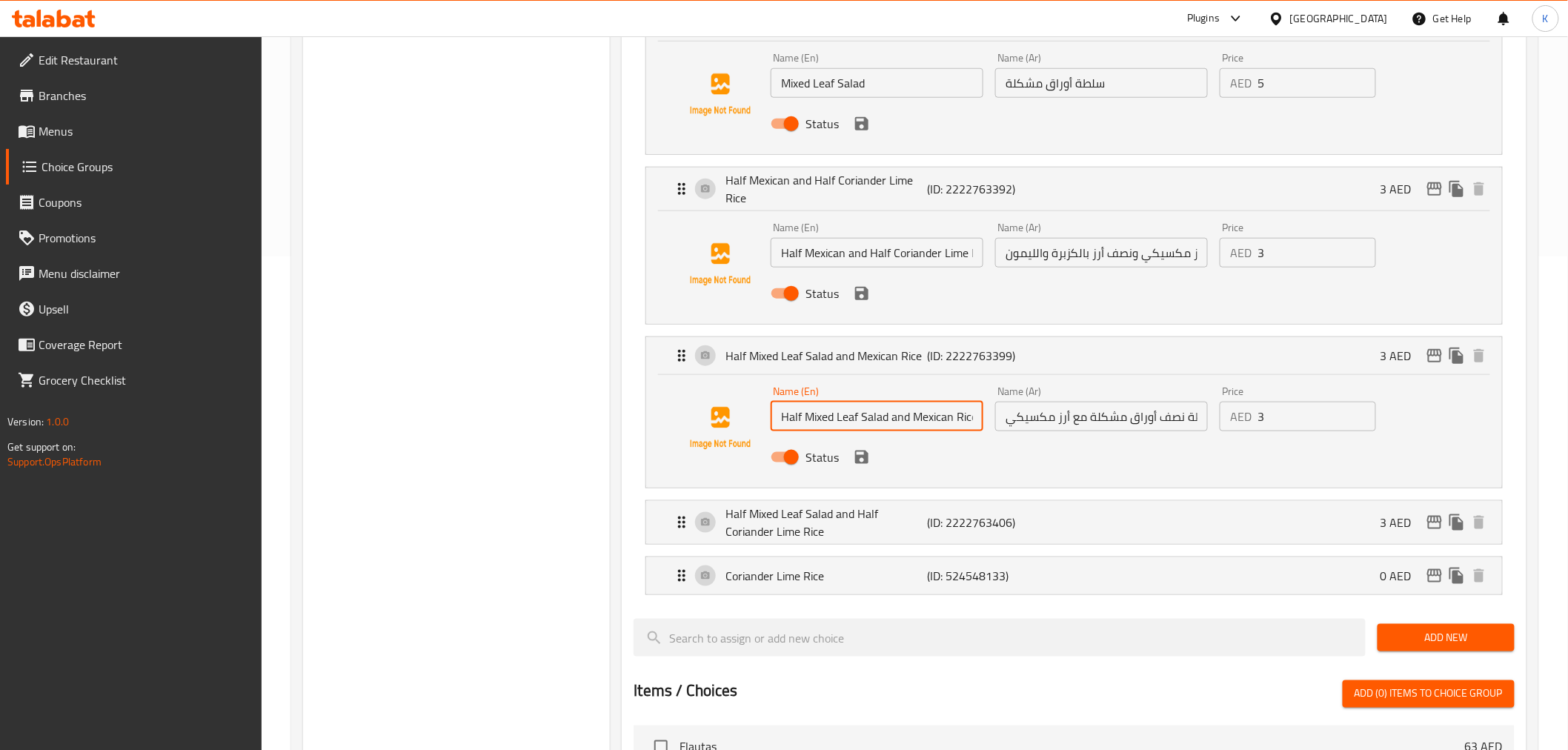
click at [895, 427] on input "Half Mixed Leaf Salad and Mexican Rice" at bounding box center [877, 417] width 212 height 30
click at [1117, 435] on div "Name (Ar) سلطة نصف أوراق مشكلة مع أرز مكسيكي Name (Ar)" at bounding box center [1102, 408] width 224 height 57
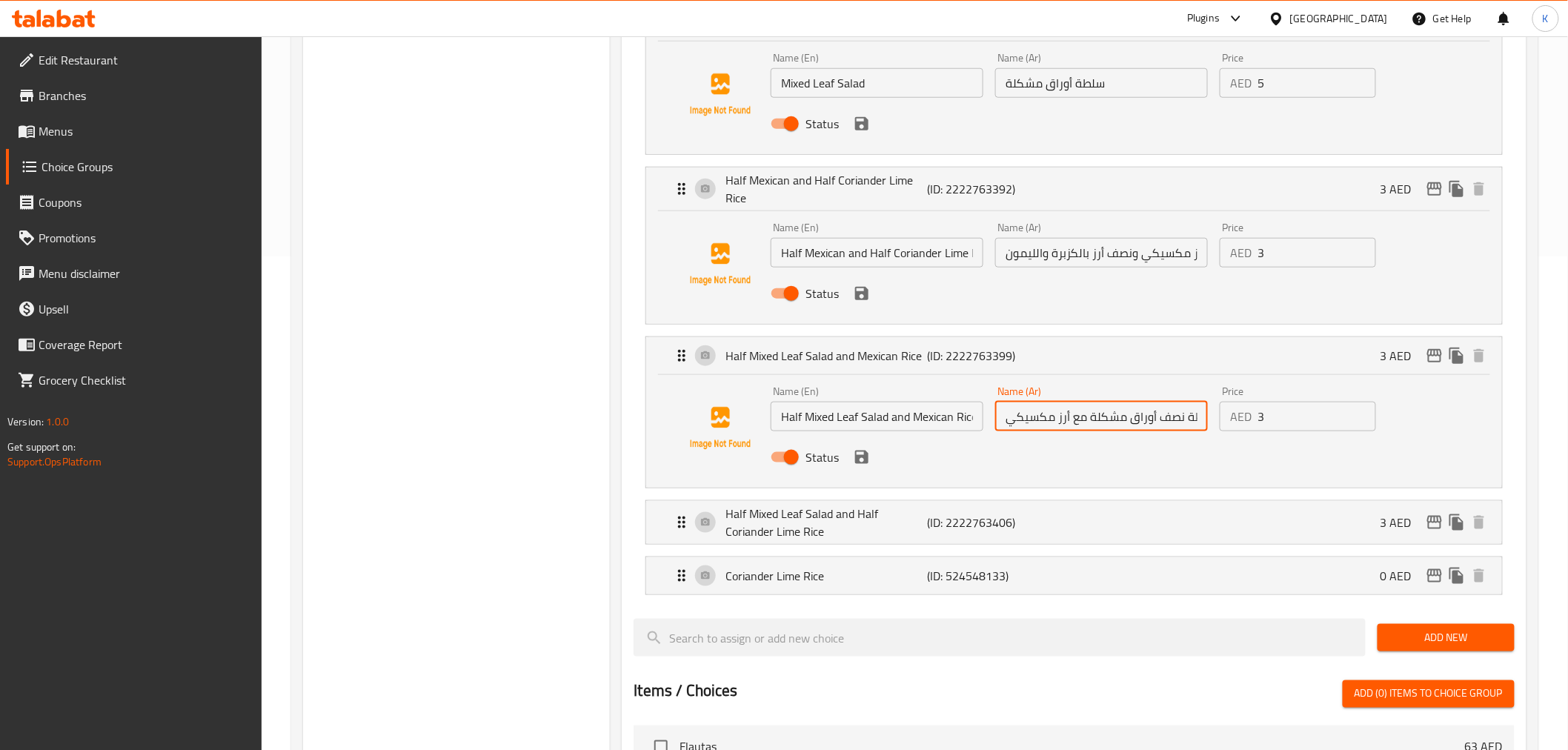
click at [1111, 414] on input "سلطة نصف أوراق مشكلة مع أرز مكسيكي" at bounding box center [1101, 417] width 212 height 30
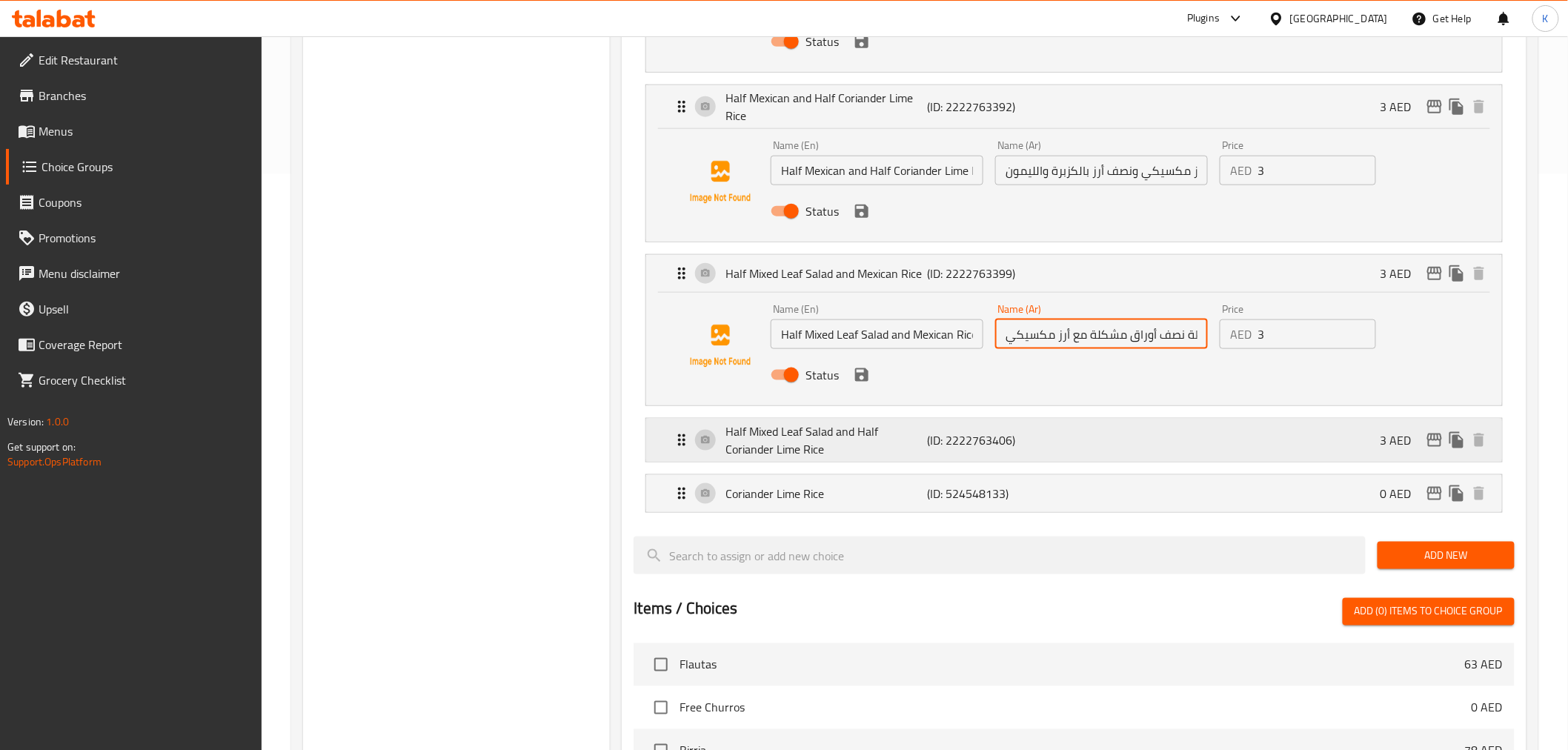
click at [837, 439] on p "Half Mixed Leaf Salad and Half Coriander Lime Rice" at bounding box center [826, 440] width 201 height 36
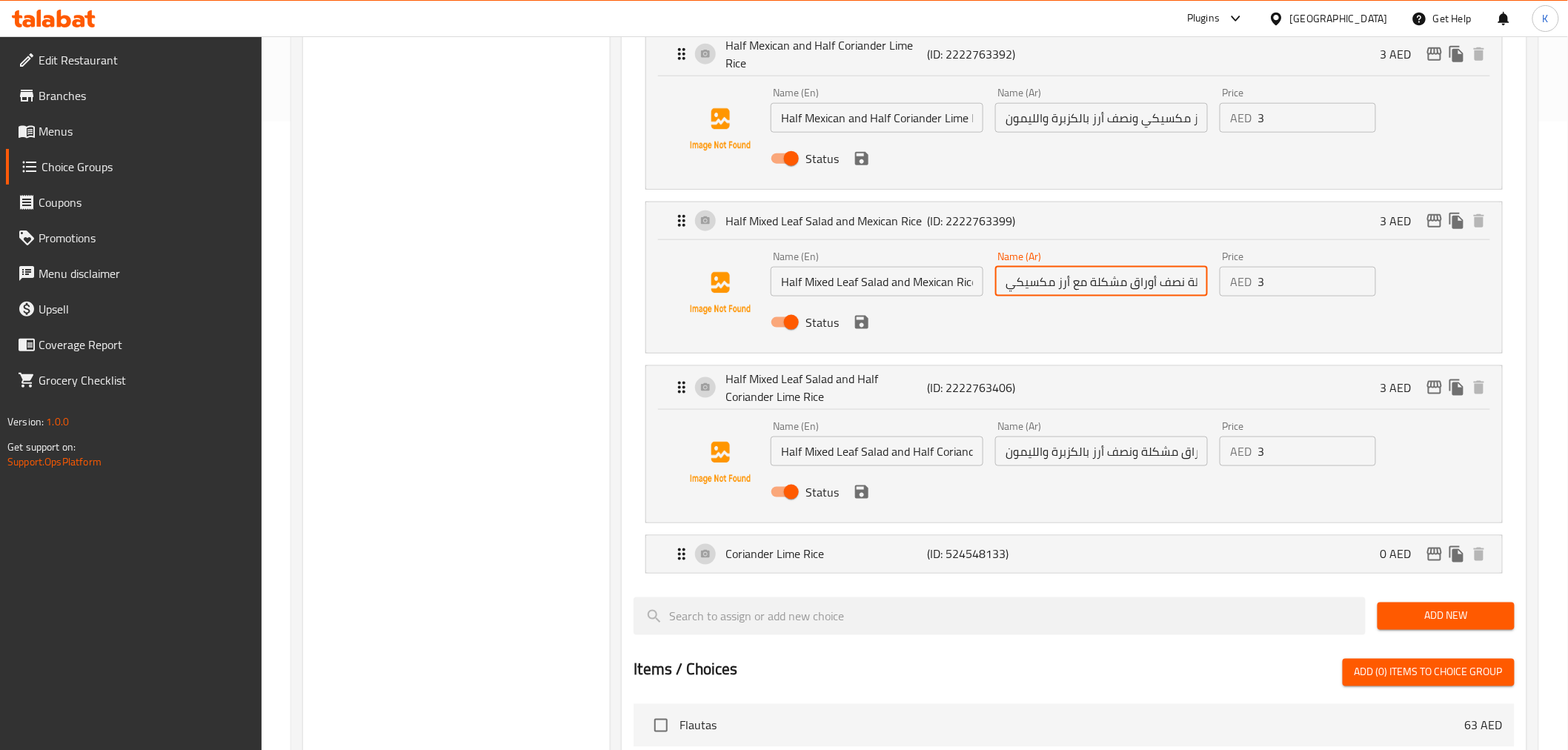
scroll to position [658, 0]
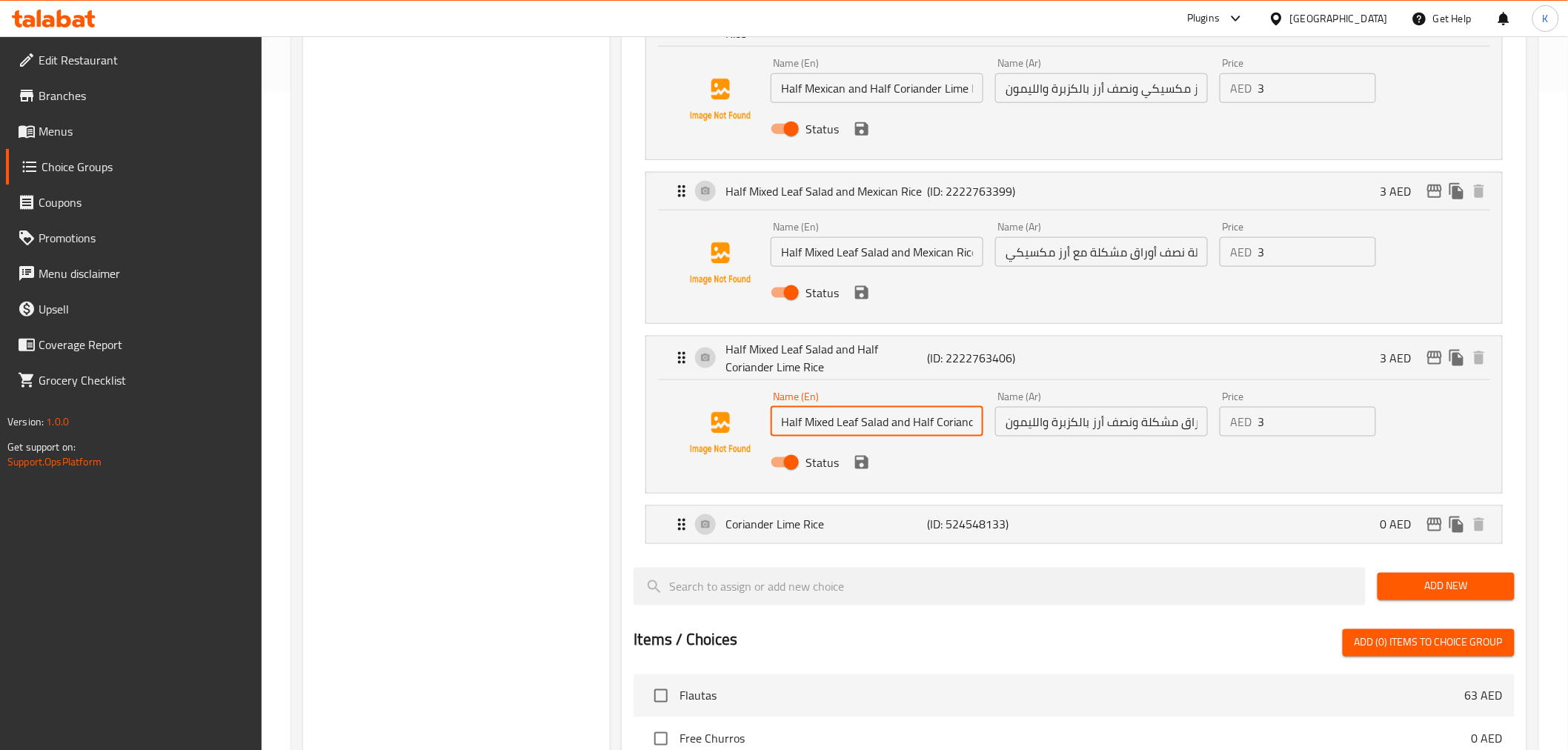
click at [878, 426] on input "Half Mixed Leaf Salad and Half Coriander Lime Rice" at bounding box center [877, 422] width 212 height 30
click at [1102, 426] on input "نصف سلطة أوراق مشكلة ونصف أرز بالكزبرة والليمون" at bounding box center [1101, 422] width 212 height 30
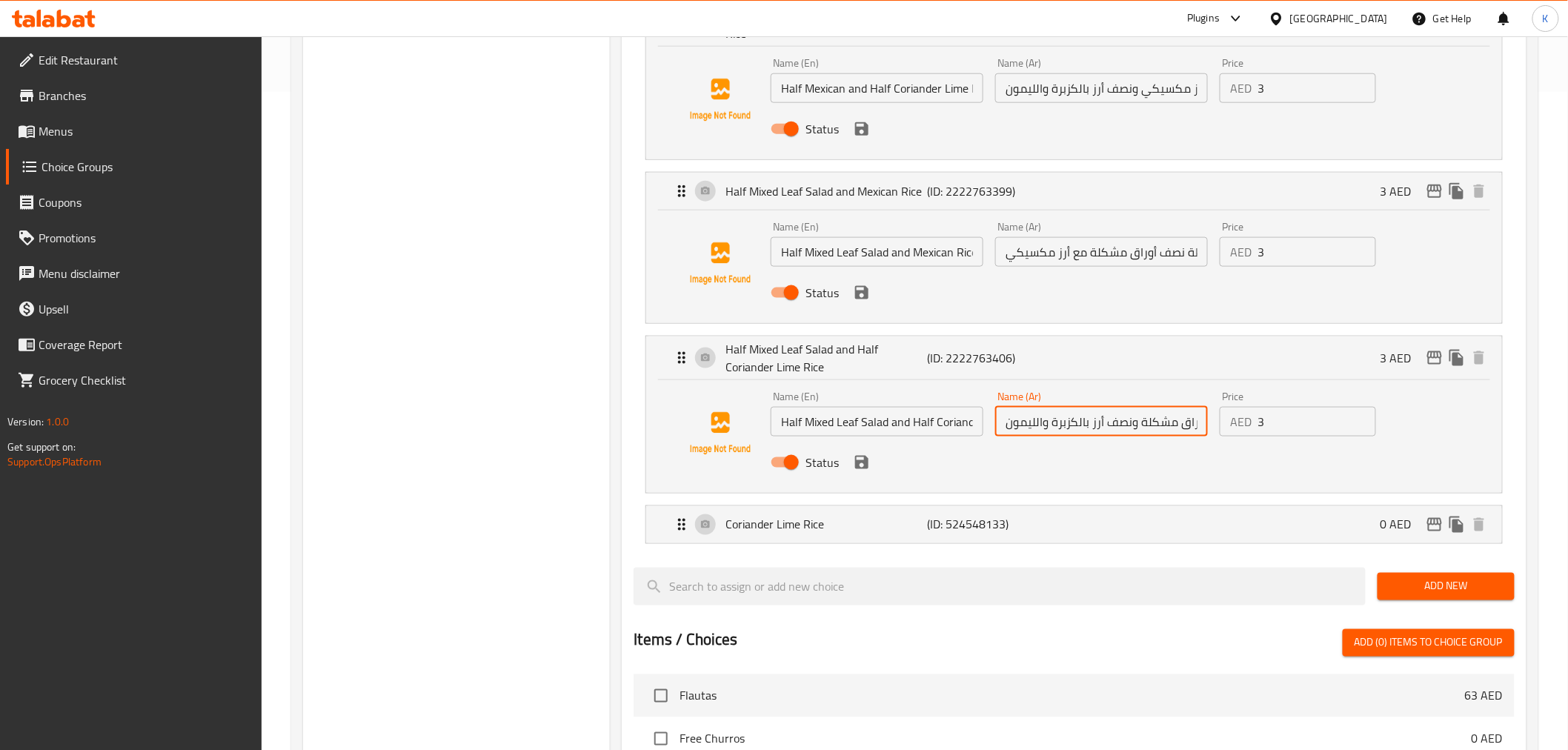
click at [1102, 426] on input "نصف سلطة أوراق مشكلة ونصف أرز بالكزبرة والليمون" at bounding box center [1101, 422] width 212 height 30
click at [1431, 353] on icon "edit" at bounding box center [1435, 358] width 18 height 18
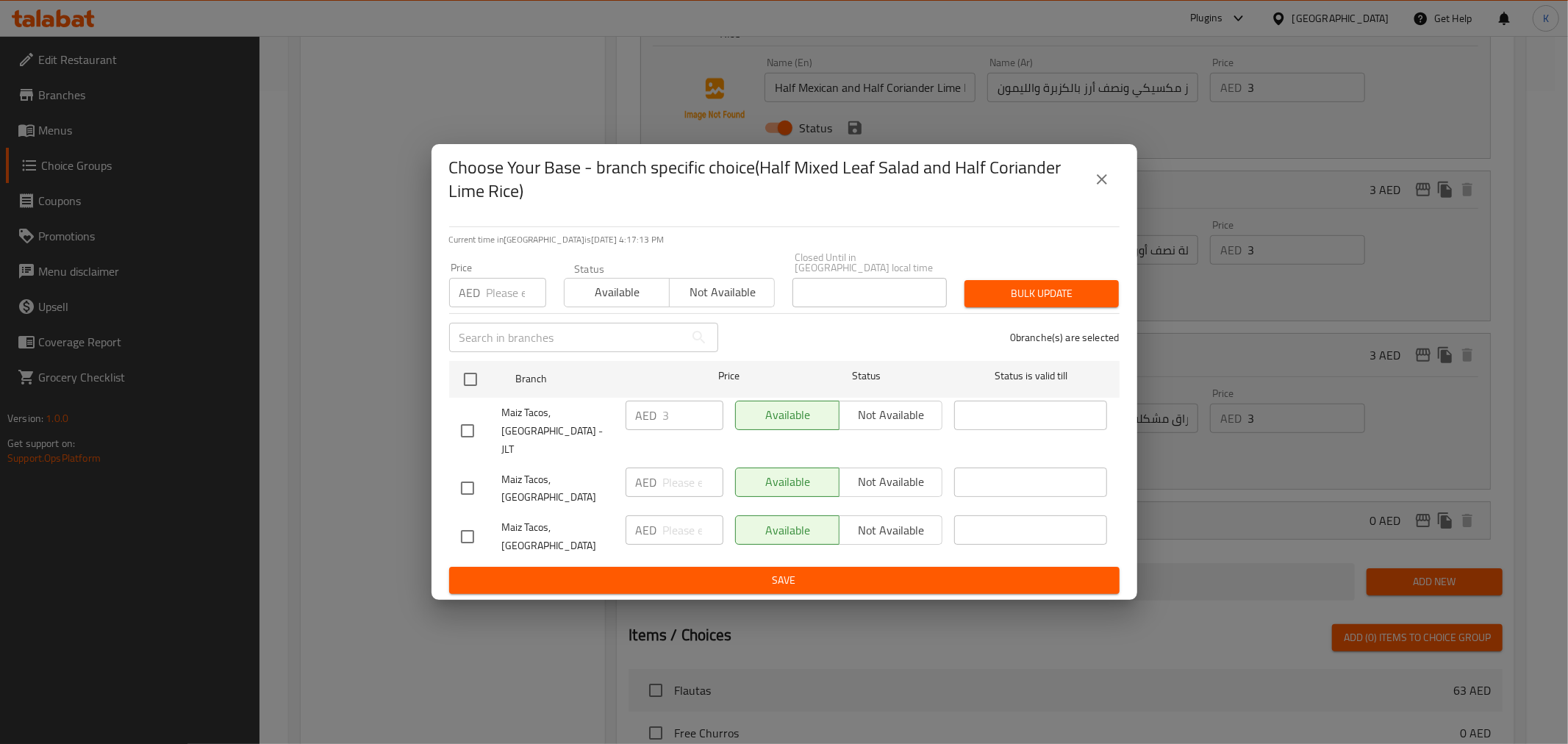
click at [1102, 188] on icon "close" at bounding box center [1102, 179] width 18 height 18
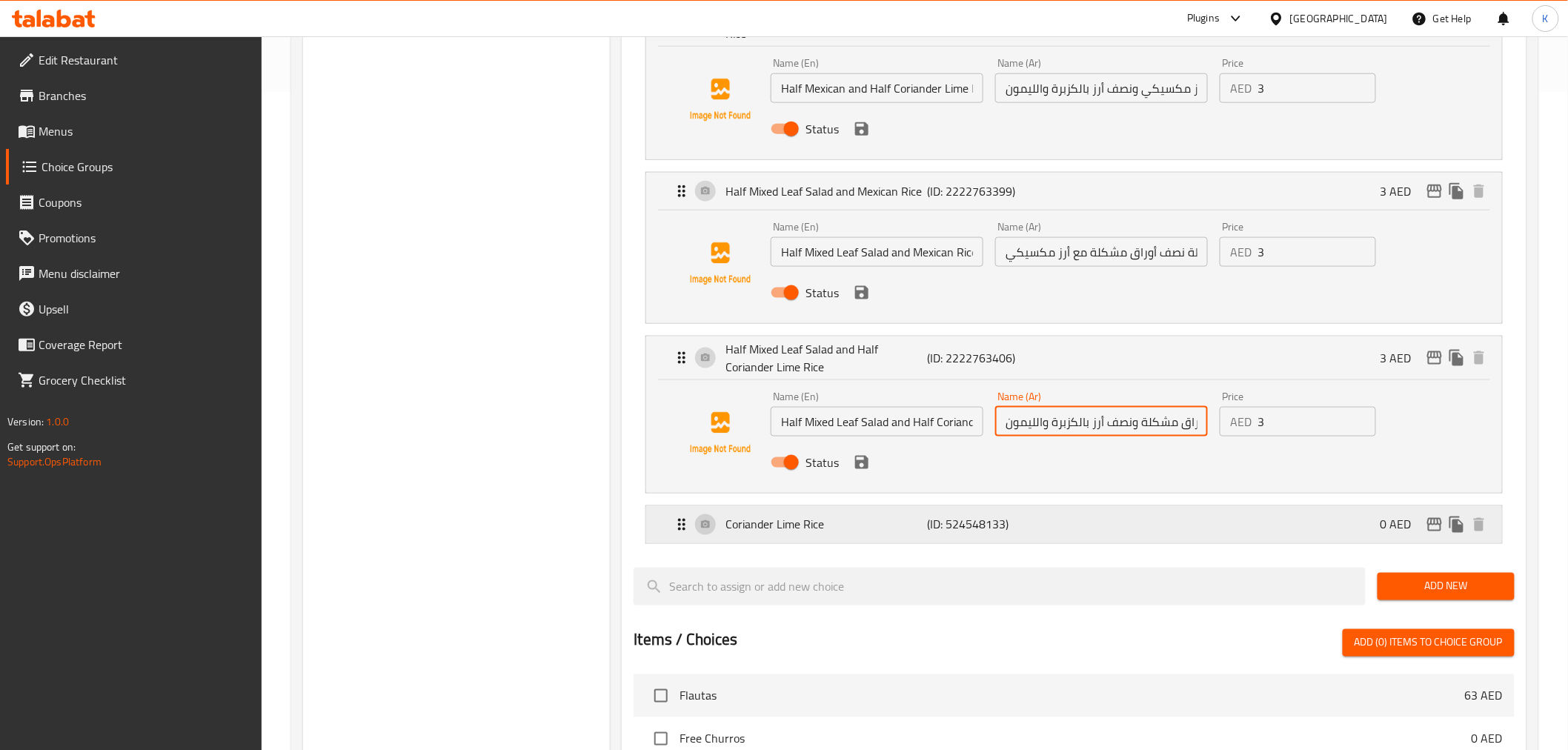
click at [962, 516] on p "(ID: 524548133)" at bounding box center [995, 524] width 135 height 18
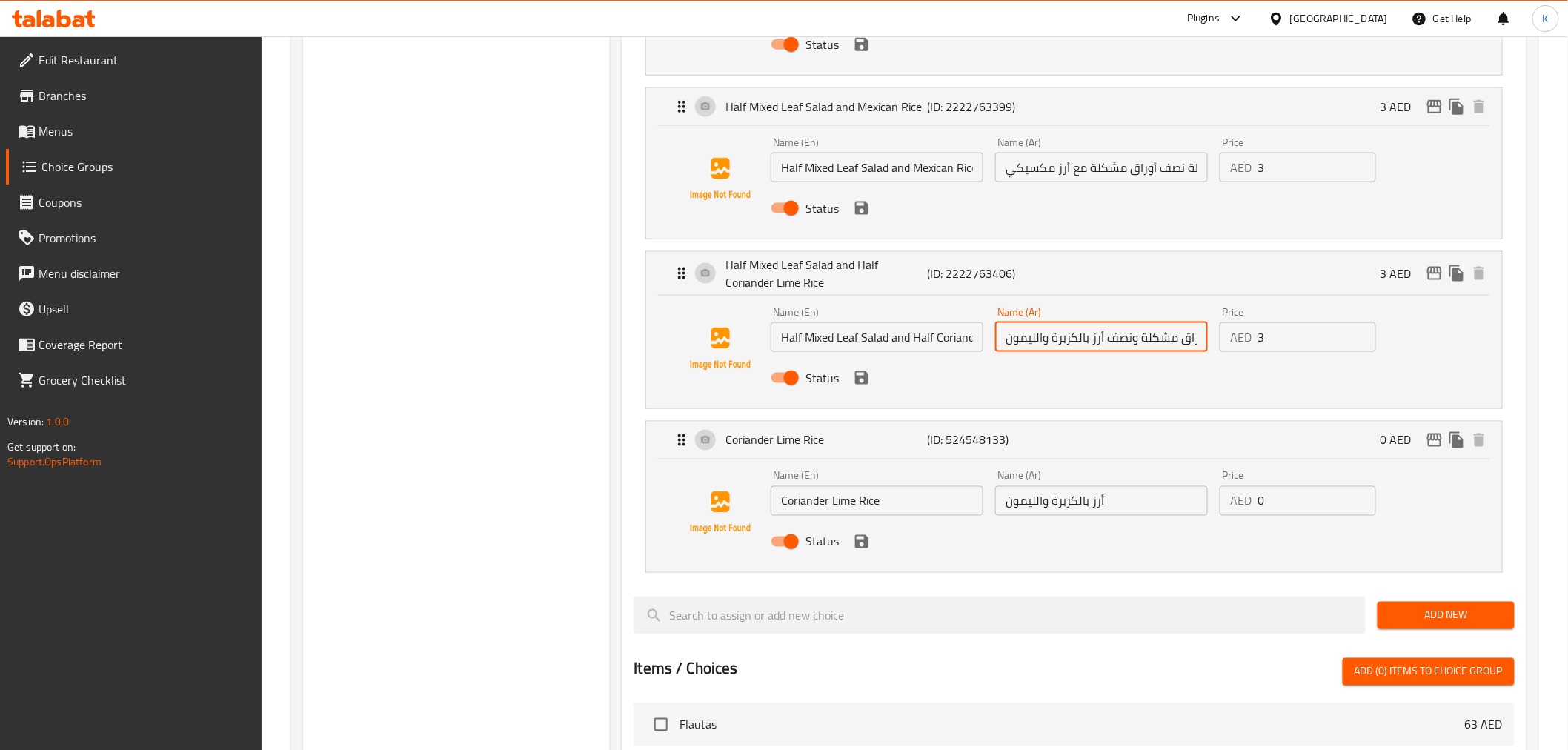
scroll to position [823, 0]
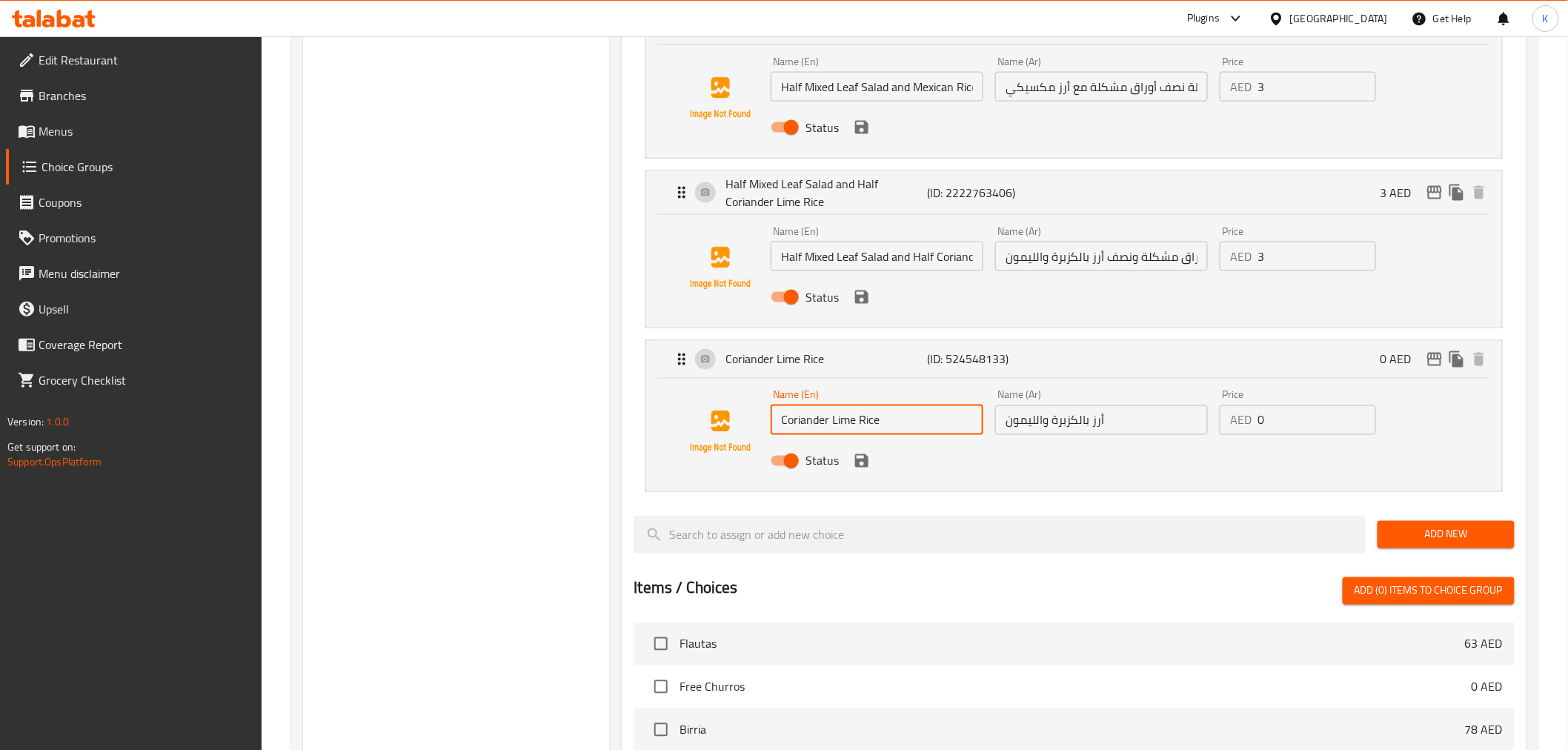
drag, startPoint x: 901, startPoint y: 424, endPoint x: 382, endPoint y: 319, distance: 529.5
click at [380, 351] on div "Choice Groups base Choose Your Base 6 Your Choice Of Base: 3 Choose Your Base (…" at bounding box center [918, 267] width 1230 height 1843
click at [1108, 418] on input "أرز بالكزبرة والليمون" at bounding box center [1101, 420] width 212 height 30
click at [1109, 418] on input "أرز بالكزبرة والليمون" at bounding box center [1101, 420] width 212 height 30
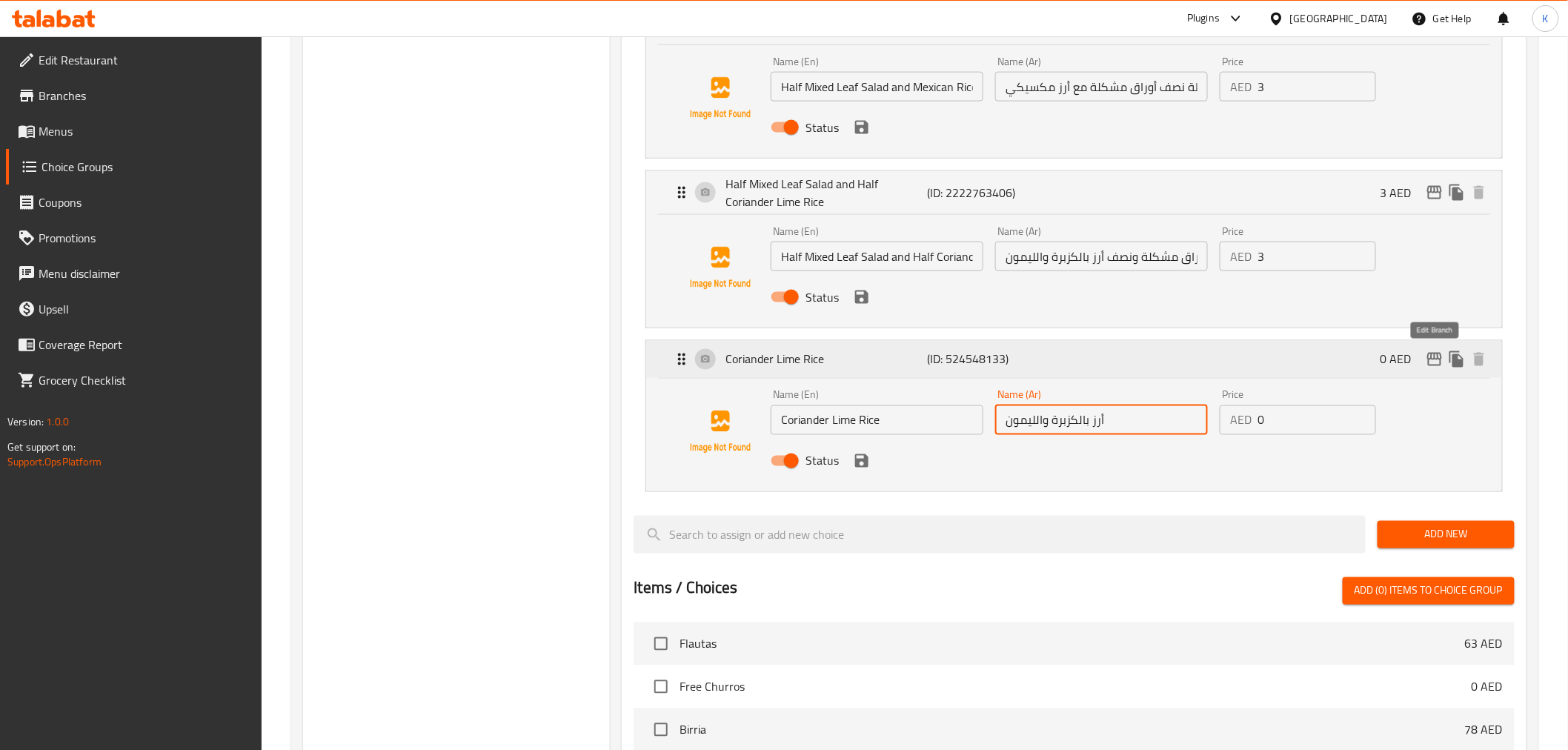
click at [1431, 358] on icon "edit" at bounding box center [1435, 359] width 18 height 18
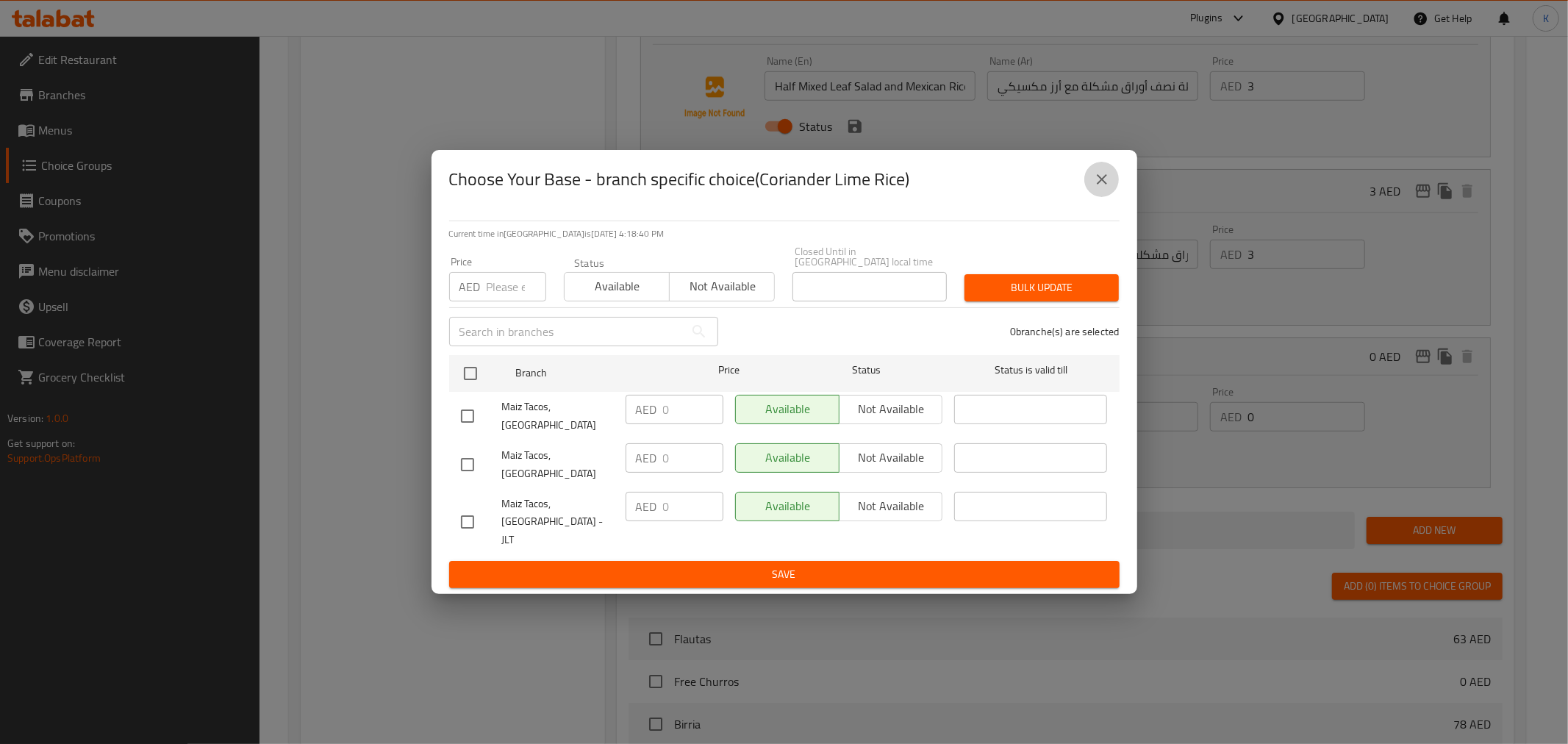
click at [1097, 188] on icon "close" at bounding box center [1102, 179] width 18 height 18
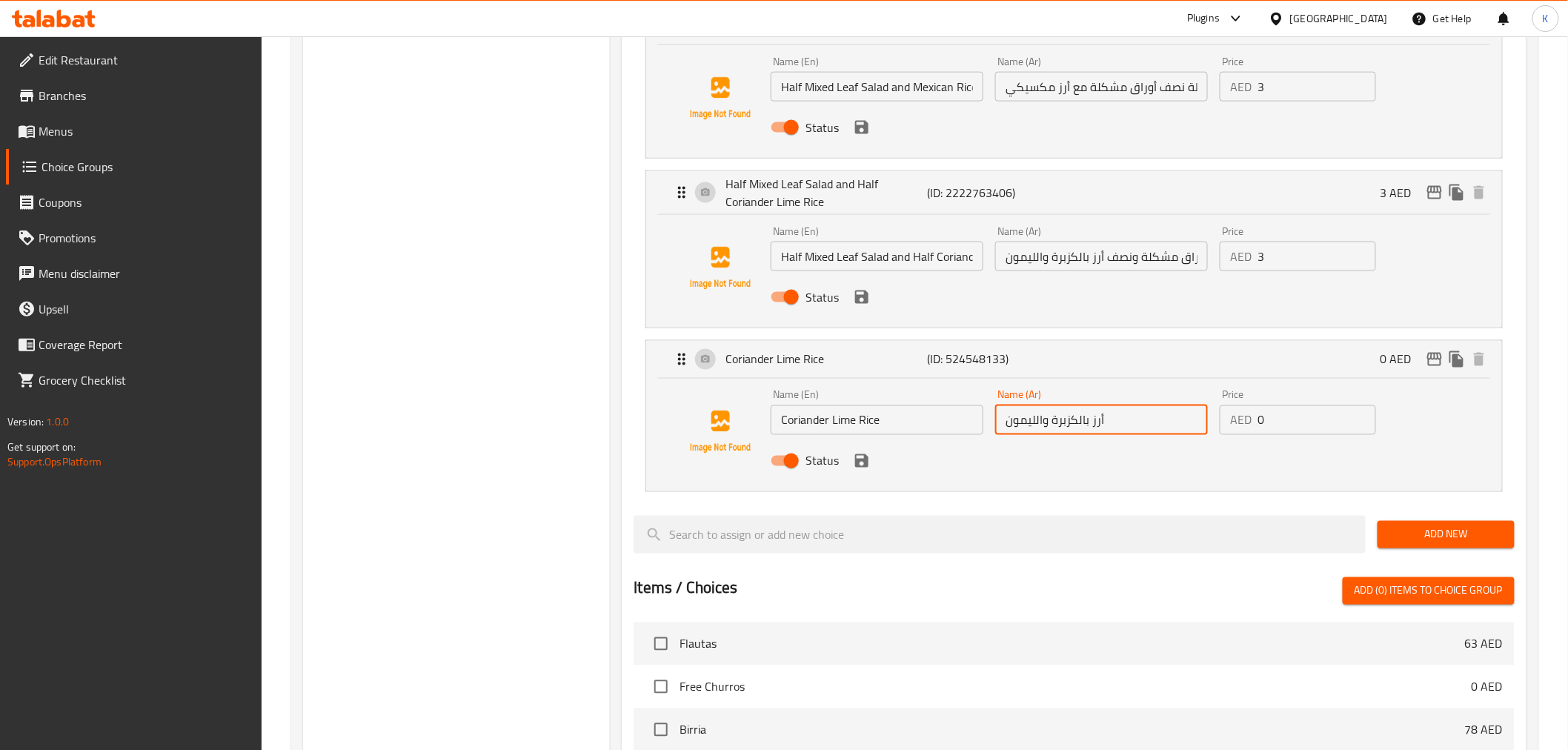
click at [53, 107] on link "Branches" at bounding box center [134, 96] width 256 height 36
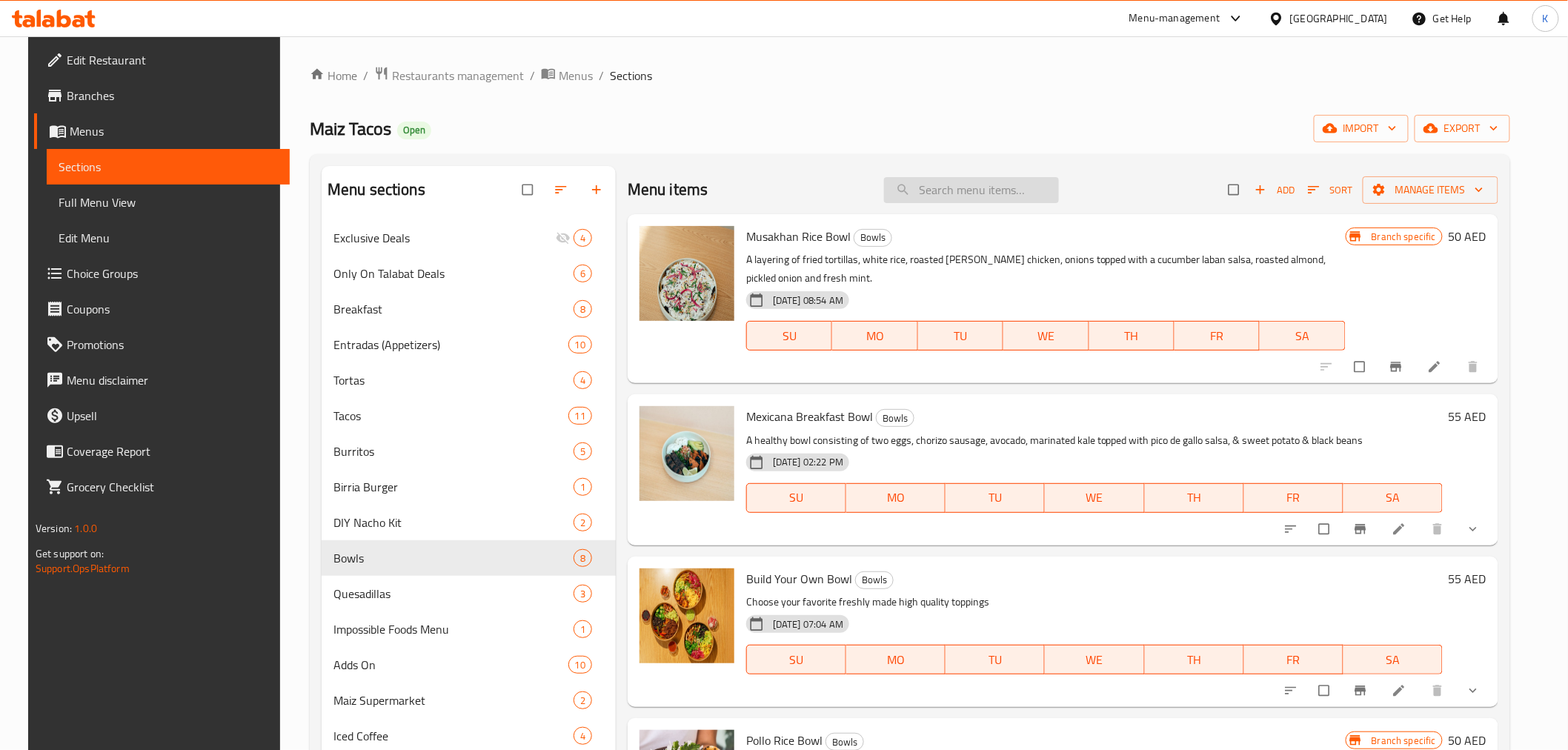
click at [967, 184] on input "search" at bounding box center [971, 189] width 175 height 26
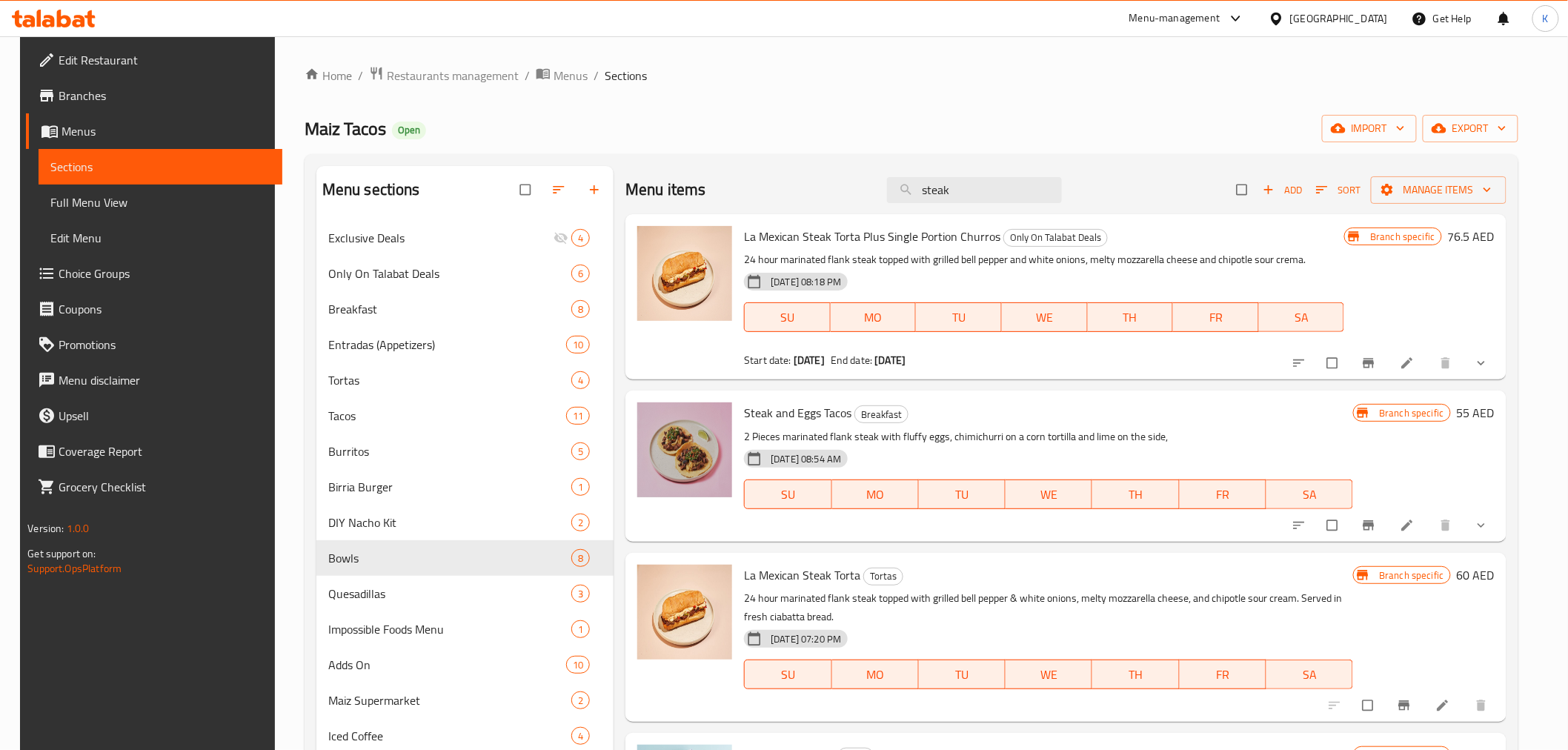
type input "steak"
click at [591, 183] on icon "button" at bounding box center [594, 189] width 15 height 15
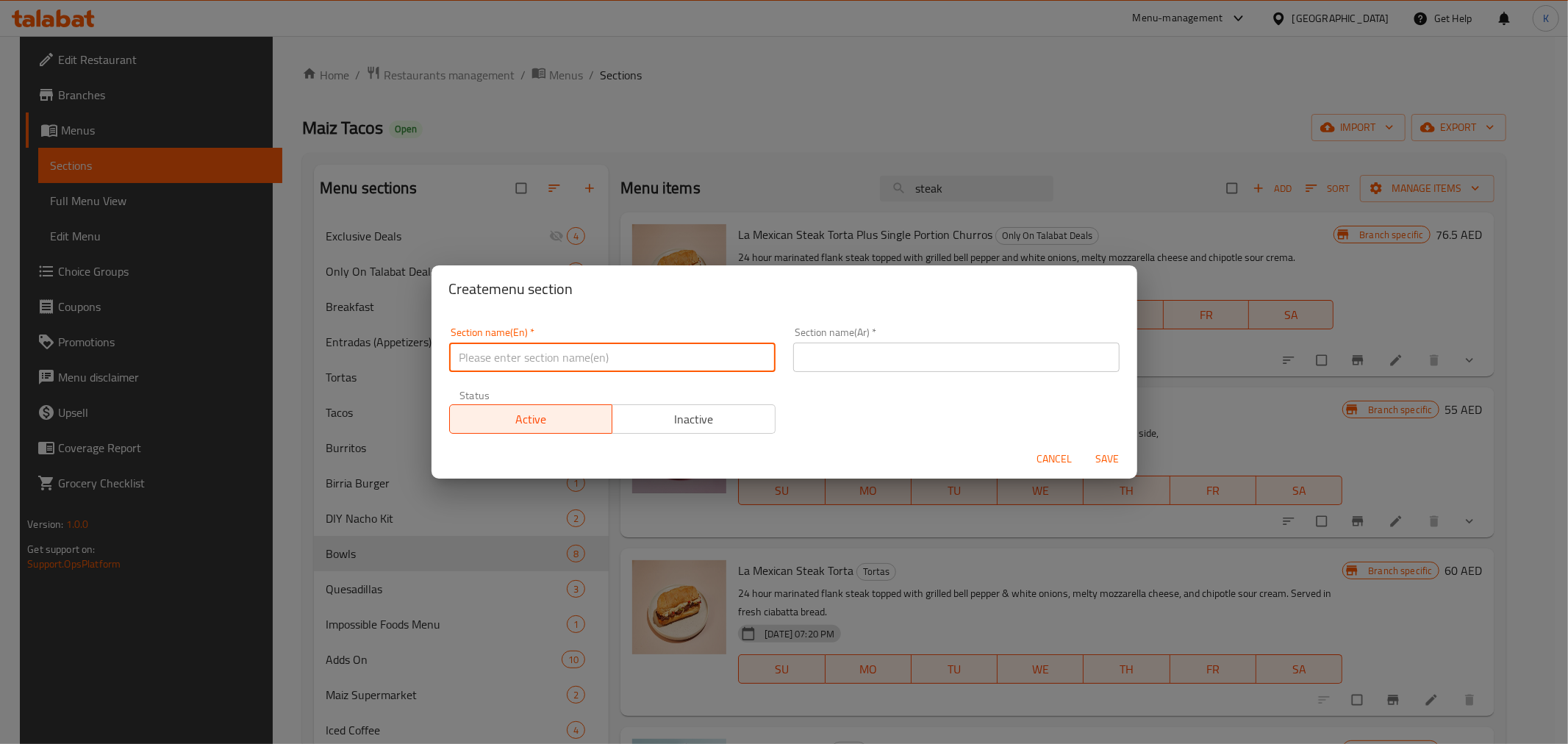
click at [635, 364] on input "text" at bounding box center [612, 357] width 327 height 30
type input "Salads"
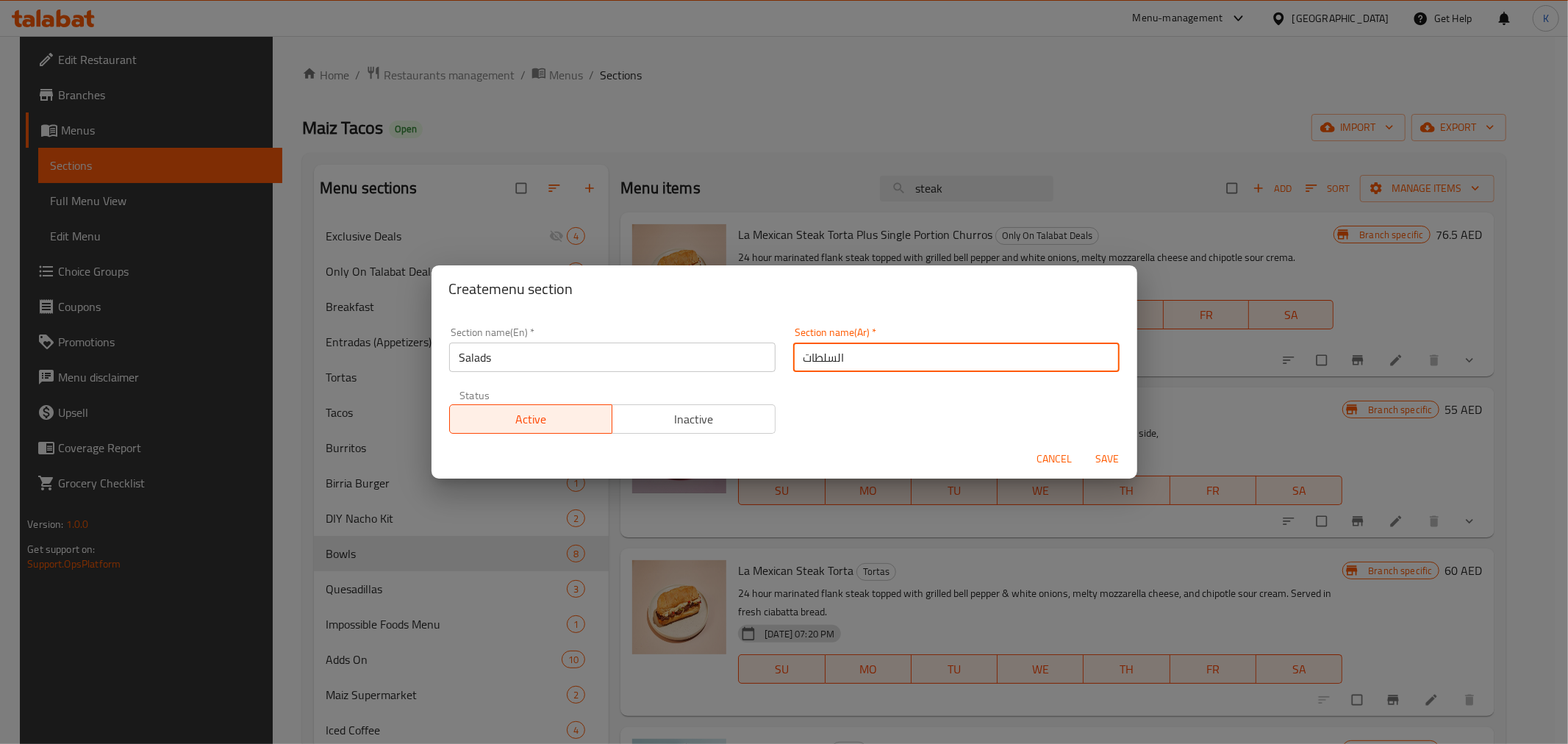
type input "السلطات"
click at [1115, 467] on span "Save" at bounding box center [1108, 458] width 35 height 18
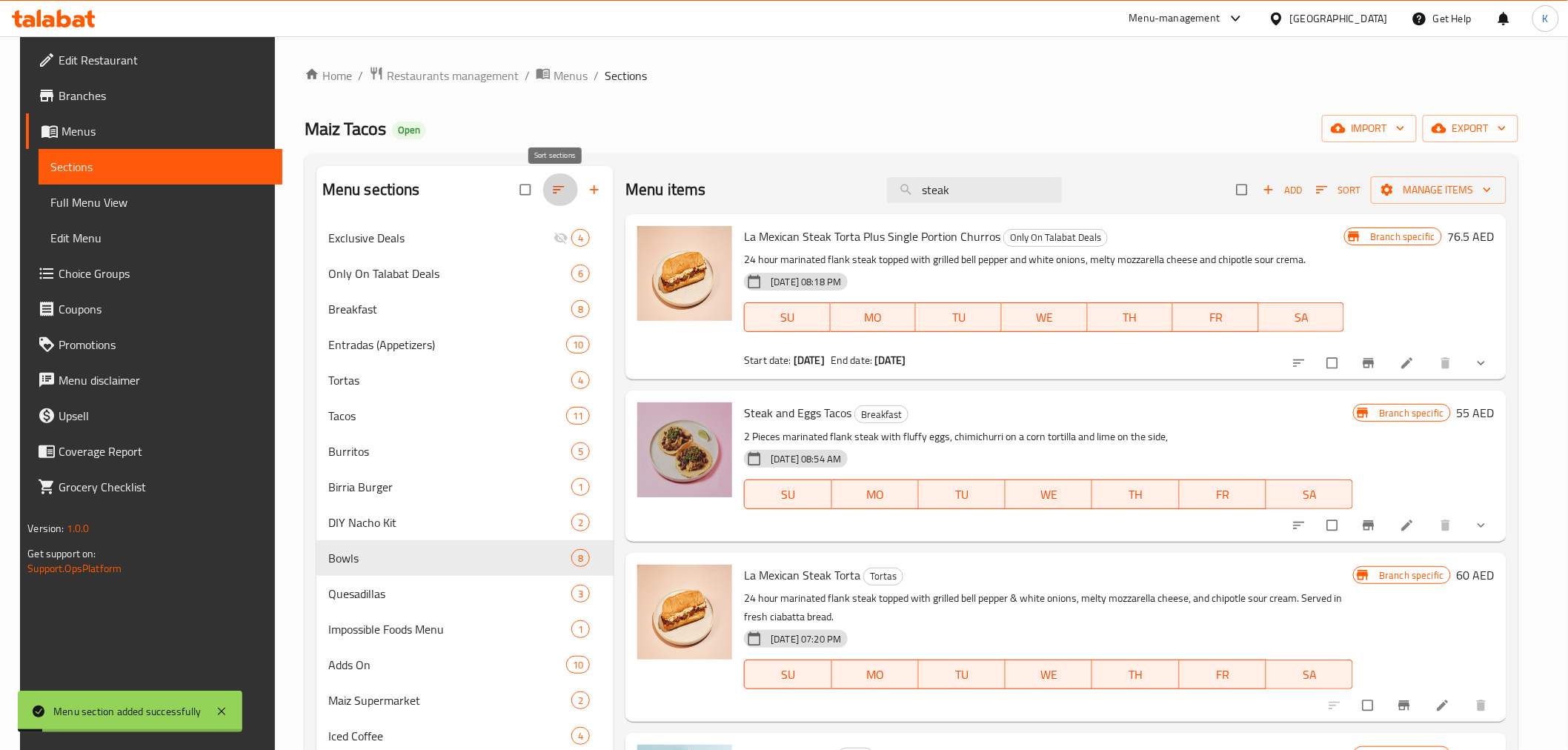
click at [555, 190] on icon "button" at bounding box center [558, 189] width 15 height 15
click at [551, 190] on icon "button" at bounding box center [558, 189] width 15 height 15
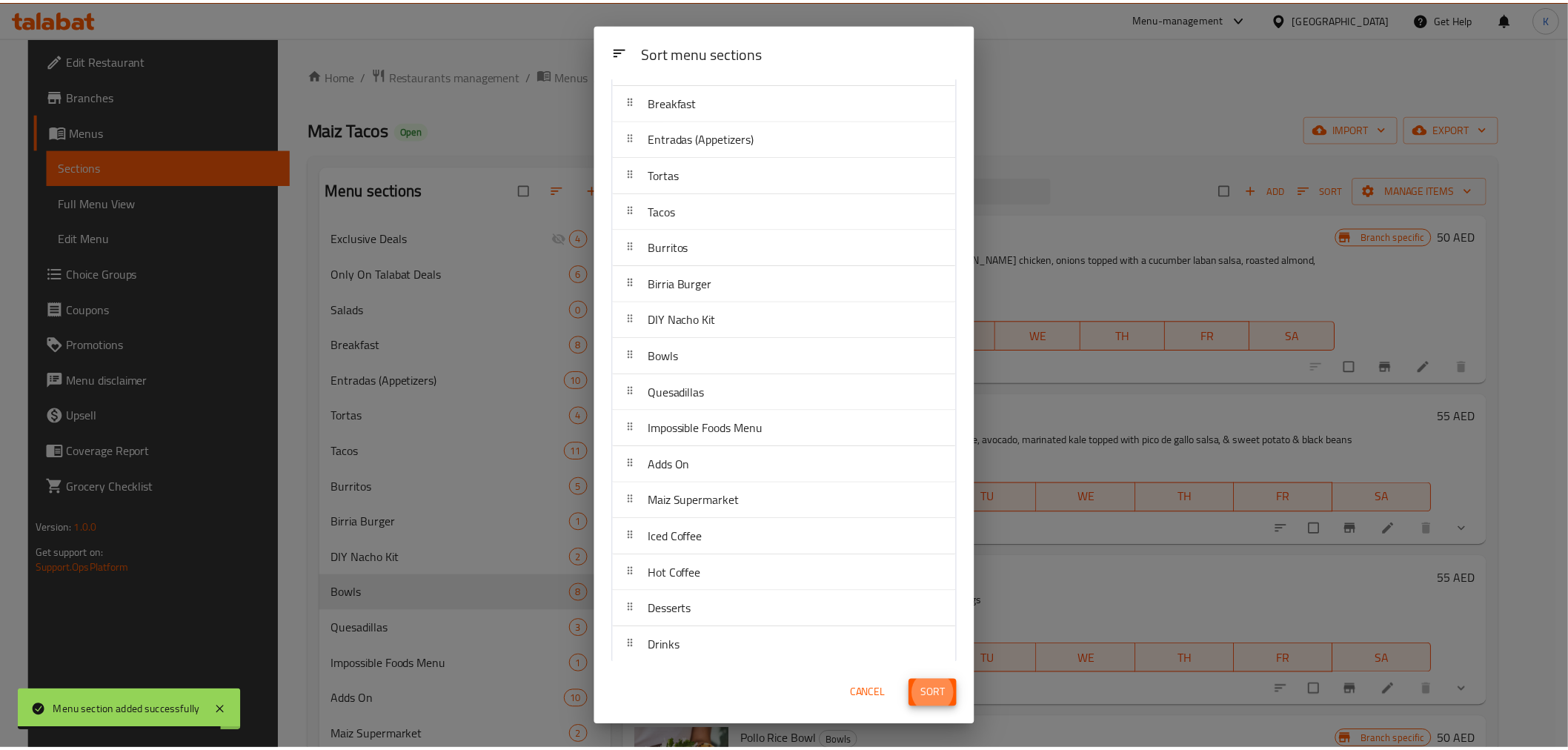
scroll to position [117, 0]
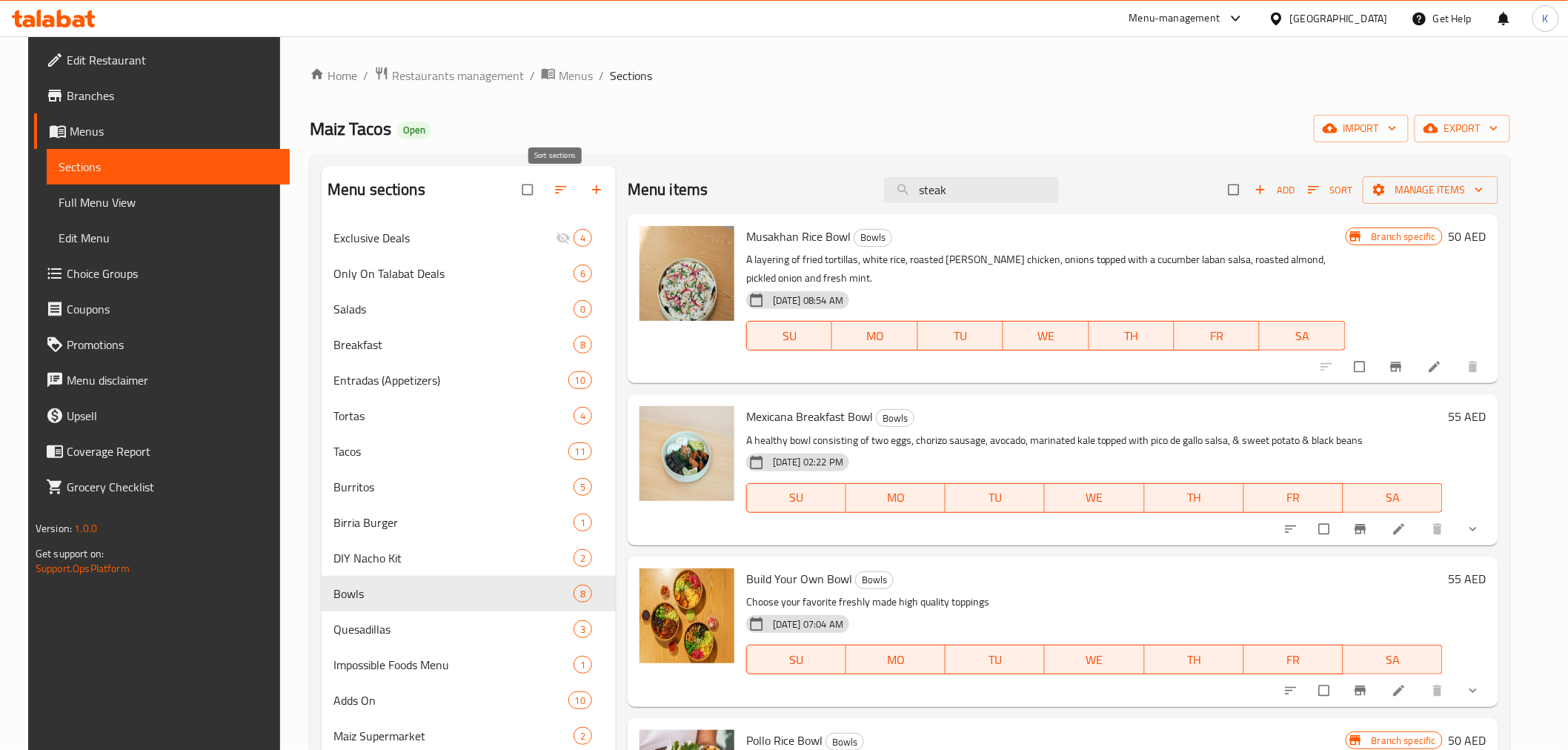
click at [555, 187] on icon "button" at bounding box center [561, 189] width 11 height 7
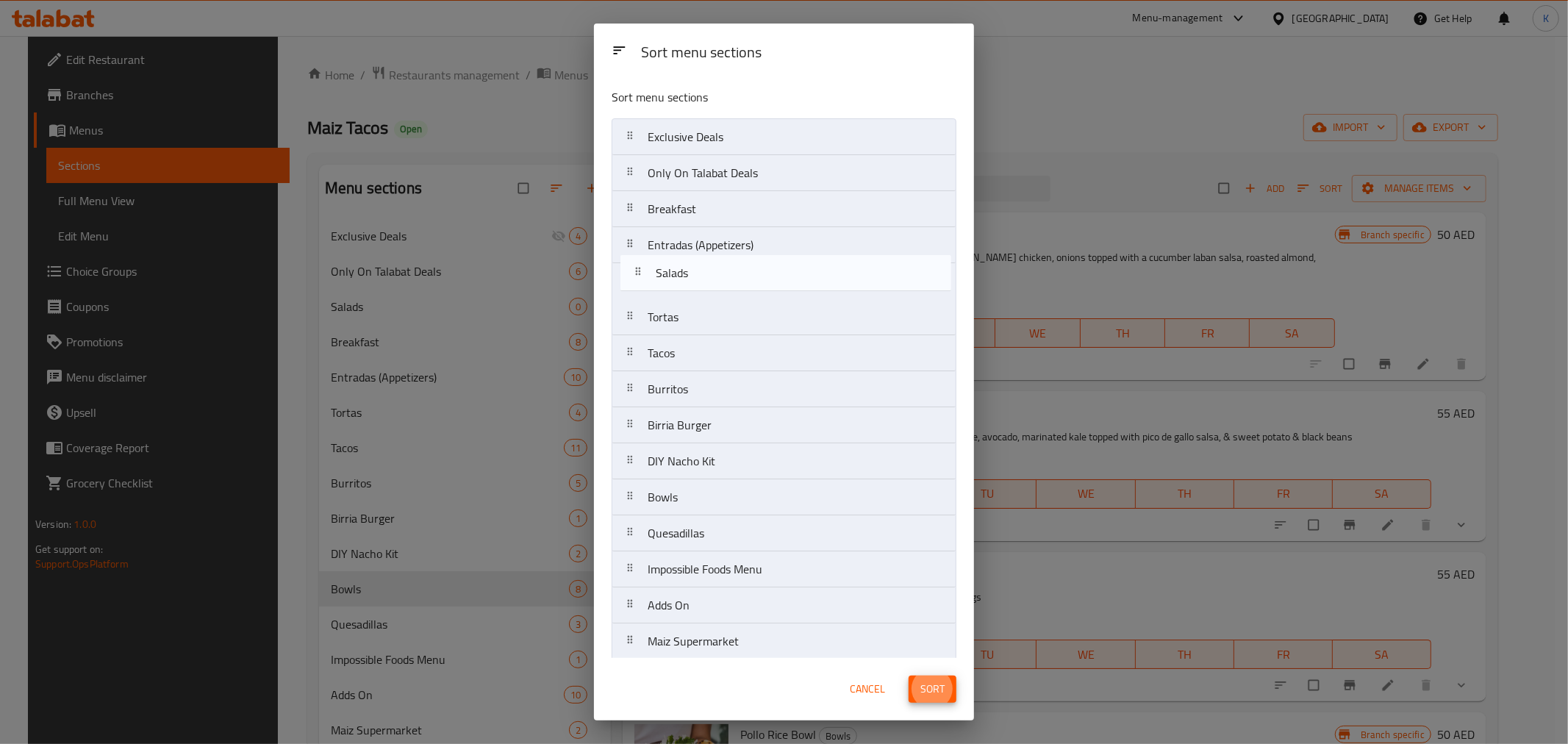
drag, startPoint x: 626, startPoint y: 210, endPoint x: 635, endPoint y: 280, distance: 70.6
click at [635, 280] on nav "Exclusive Deals Only On Talabat Deals Salads Breakfast Entradas (Appetizers) To…" at bounding box center [784, 460] width 345 height 685
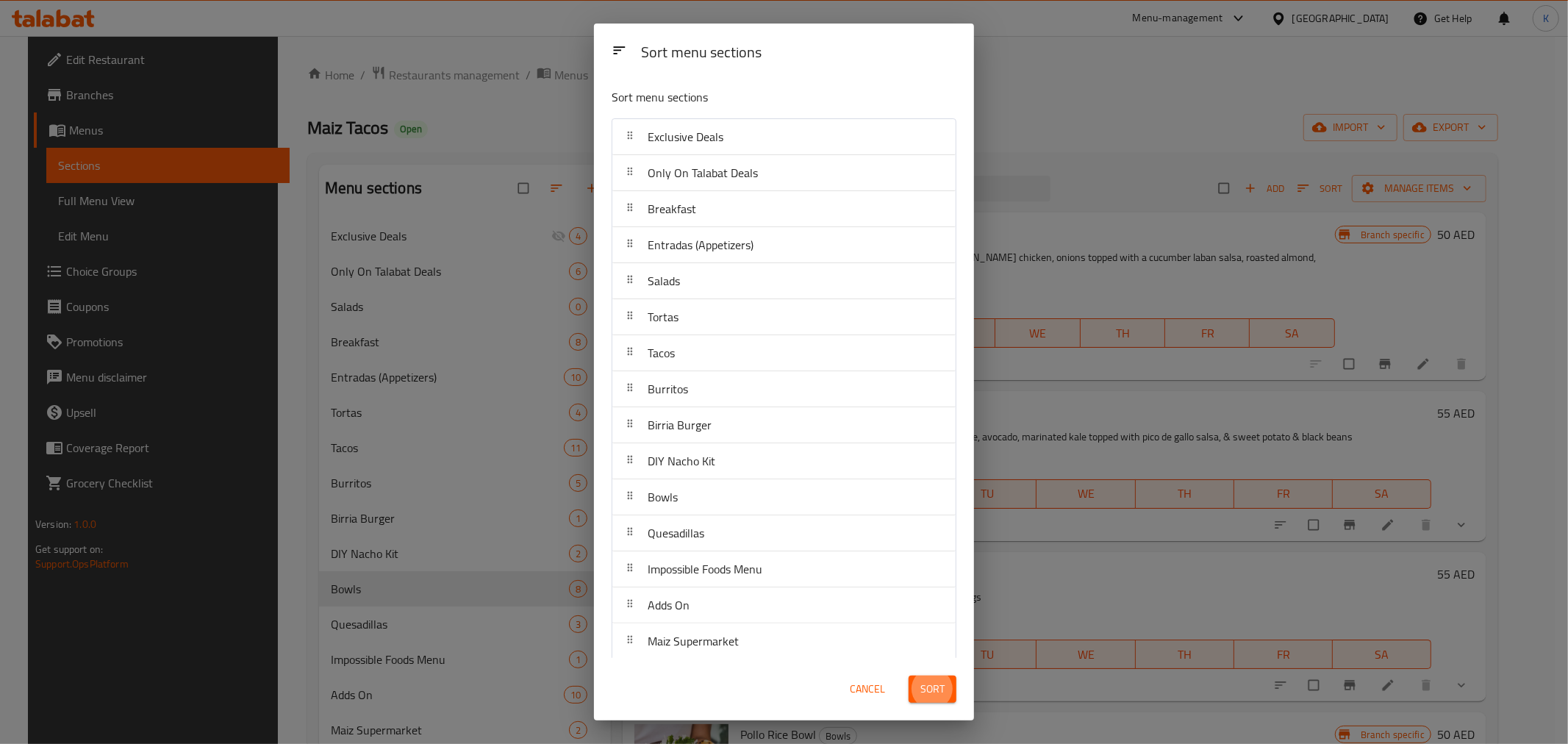
click at [927, 693] on span "Sort" at bounding box center [932, 688] width 24 height 18
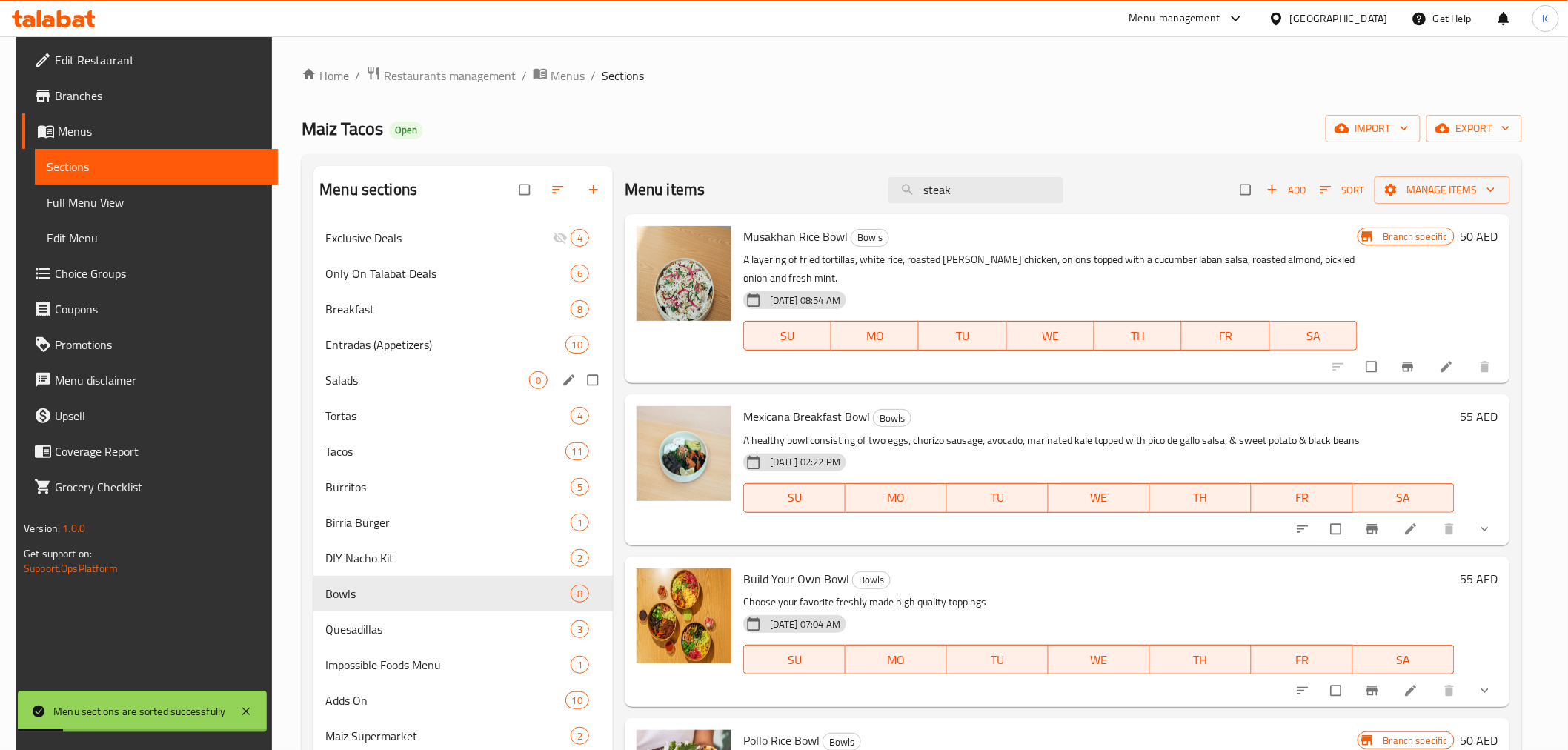
click at [381, 375] on span "Salads" at bounding box center [427, 380] width 204 height 18
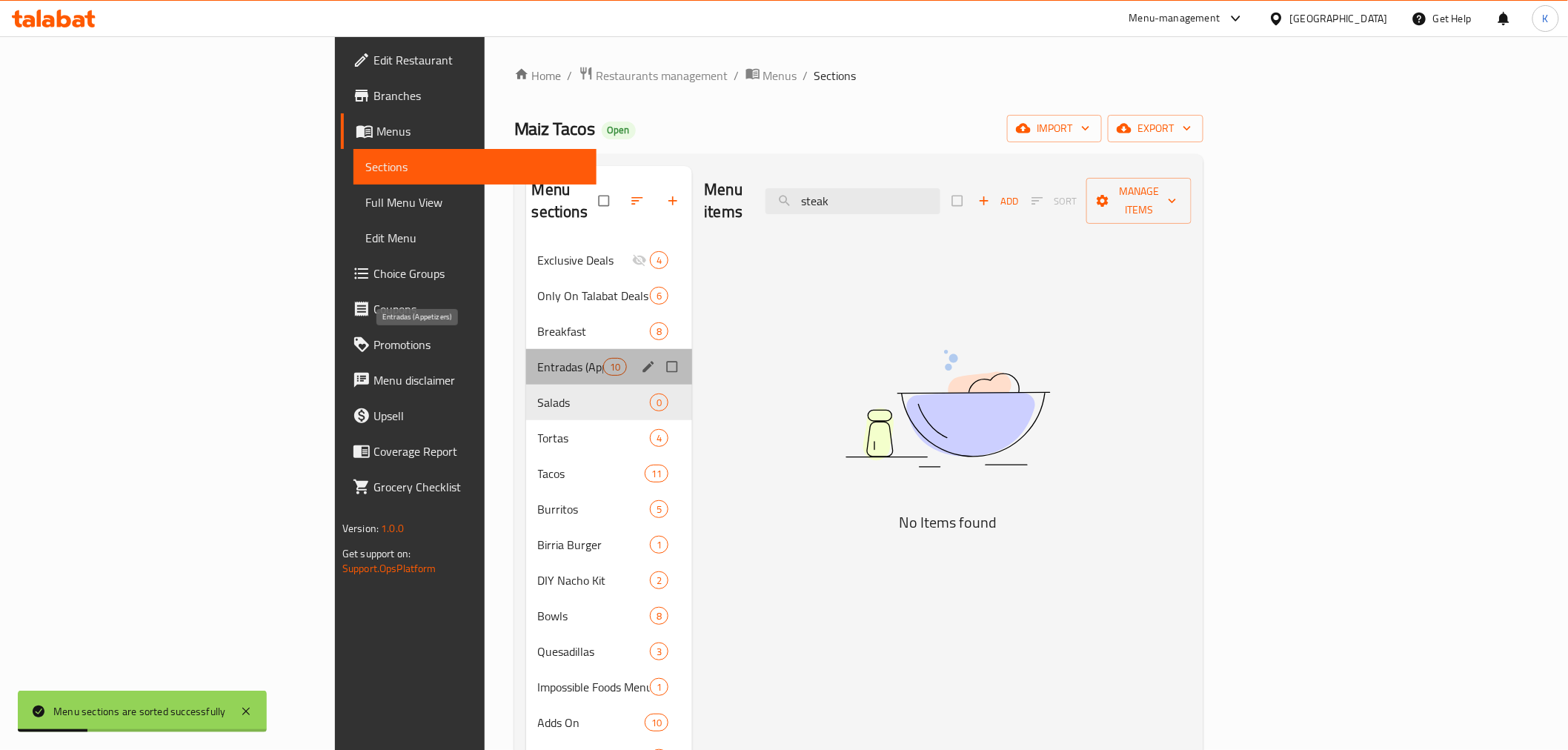
click at [538, 358] on span "Entradas (Appetizers)" at bounding box center [570, 366] width 66 height 18
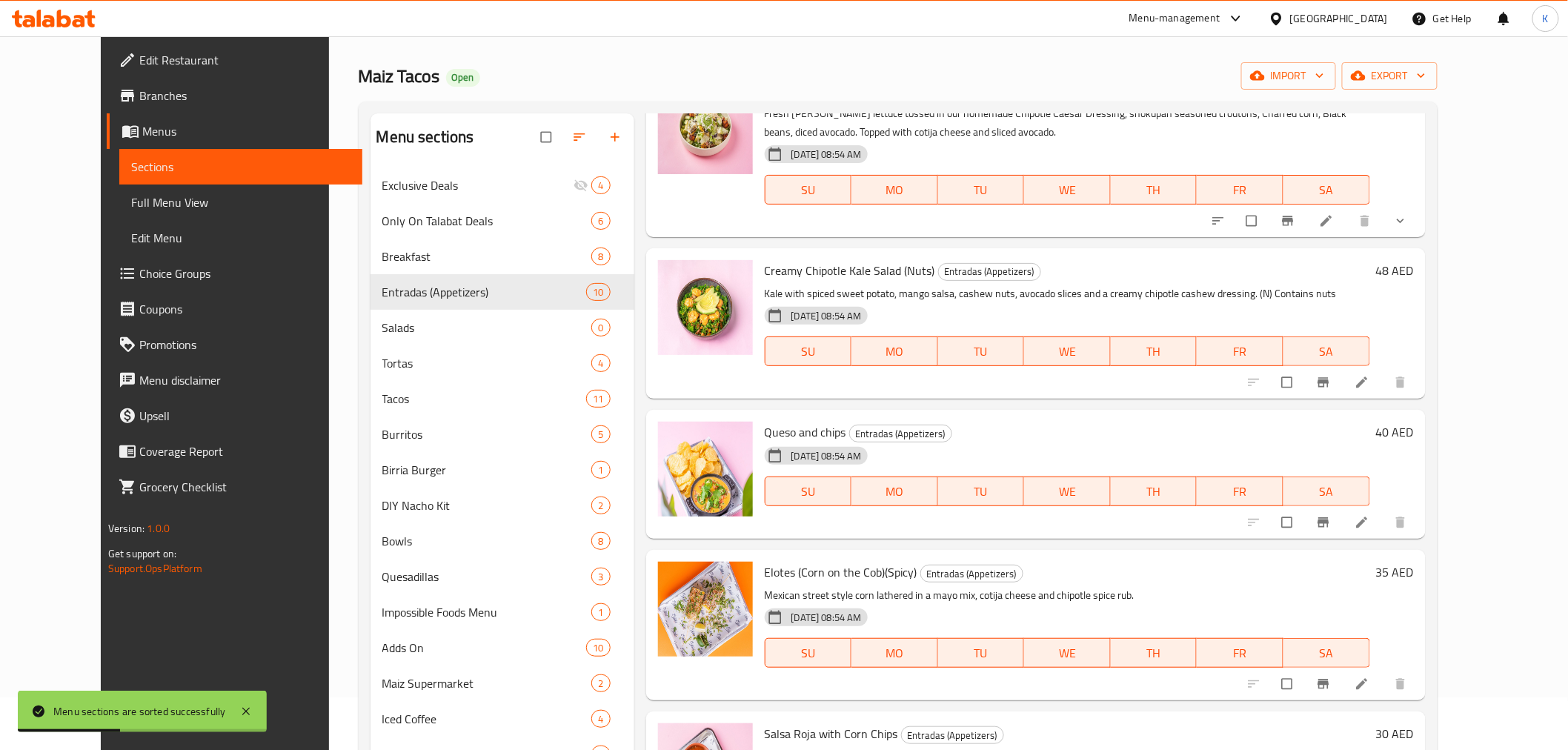
scroll to position [82, 0]
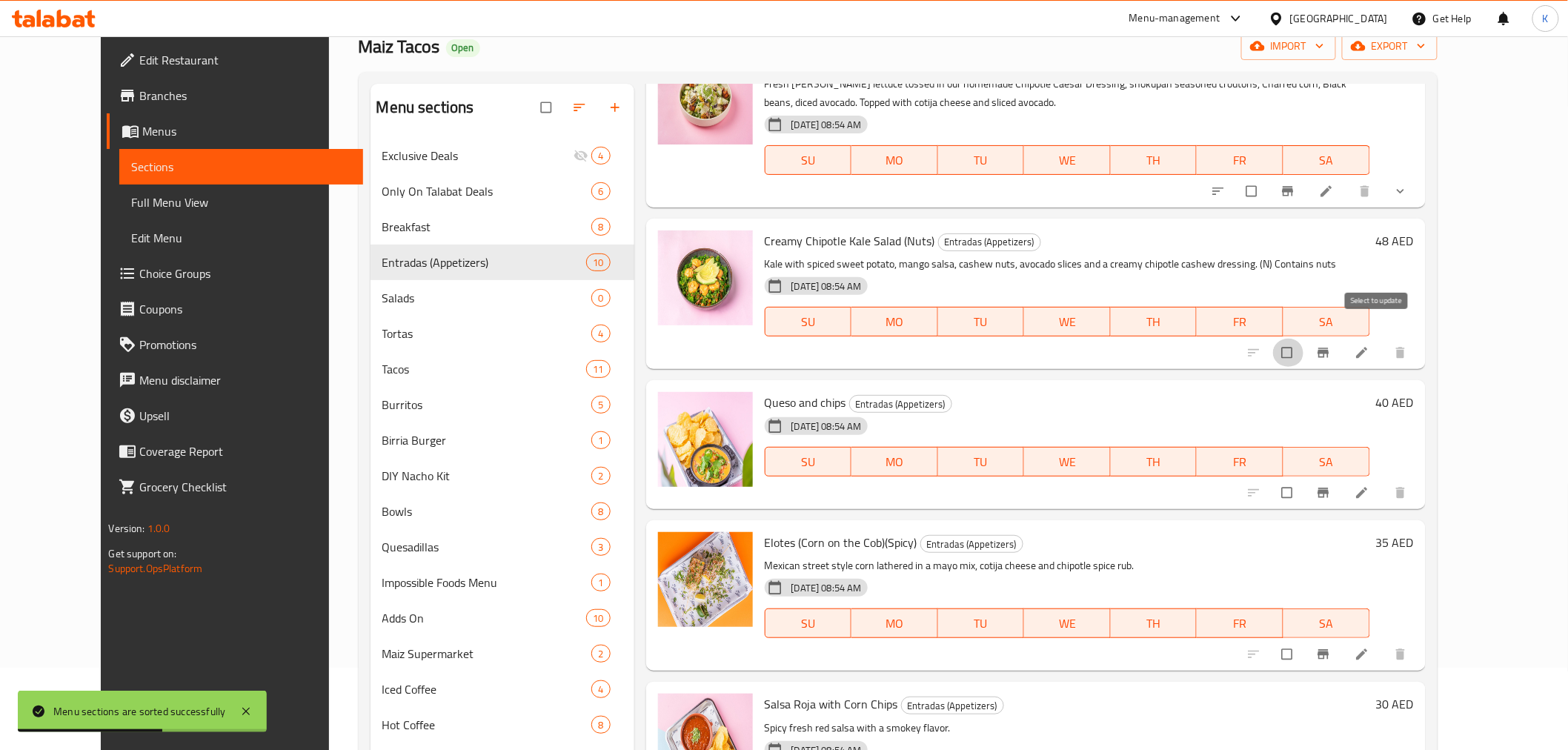
click at [1304, 339] on input "checkbox" at bounding box center [1288, 353] width 31 height 28
checkbox input "true"
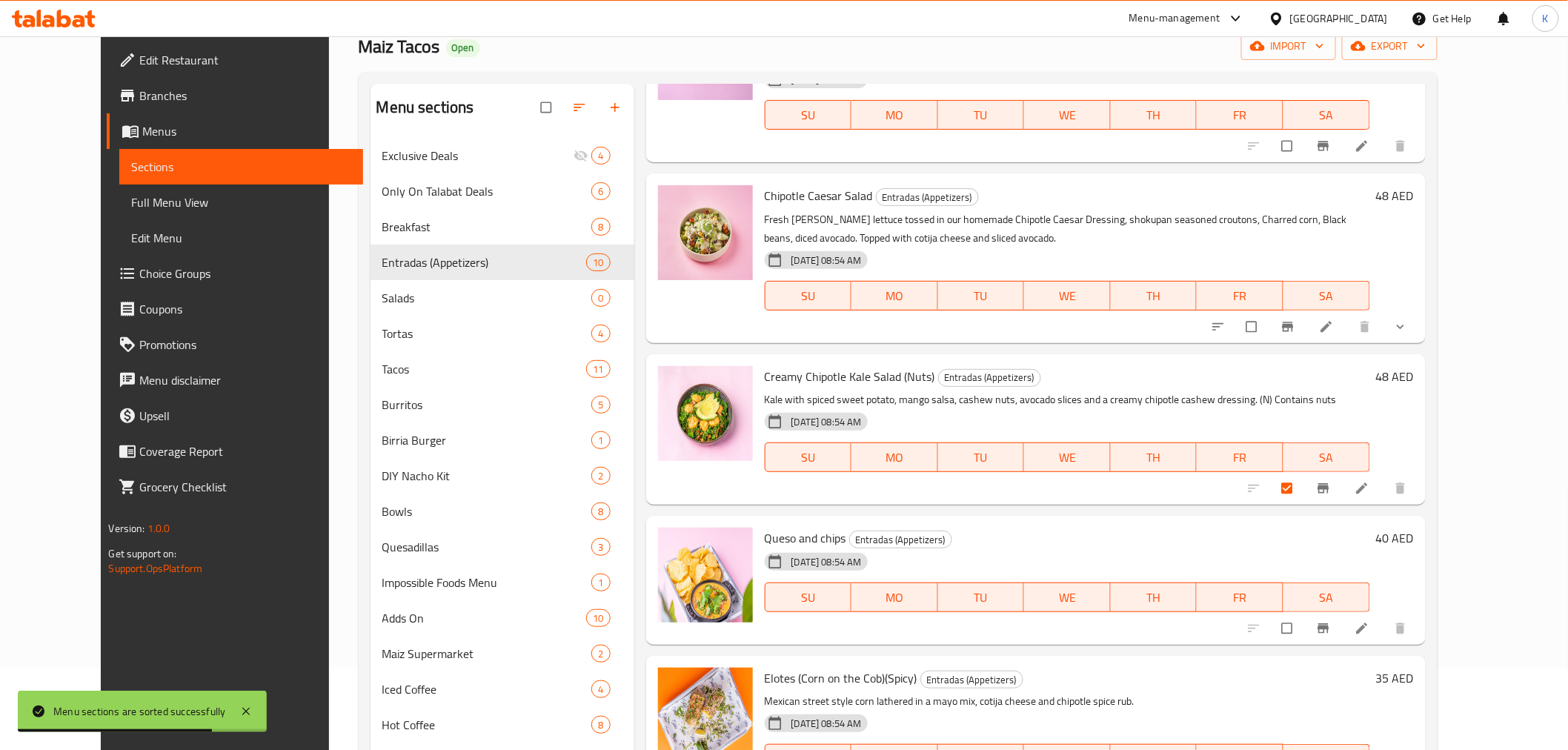
scroll to position [411, 0]
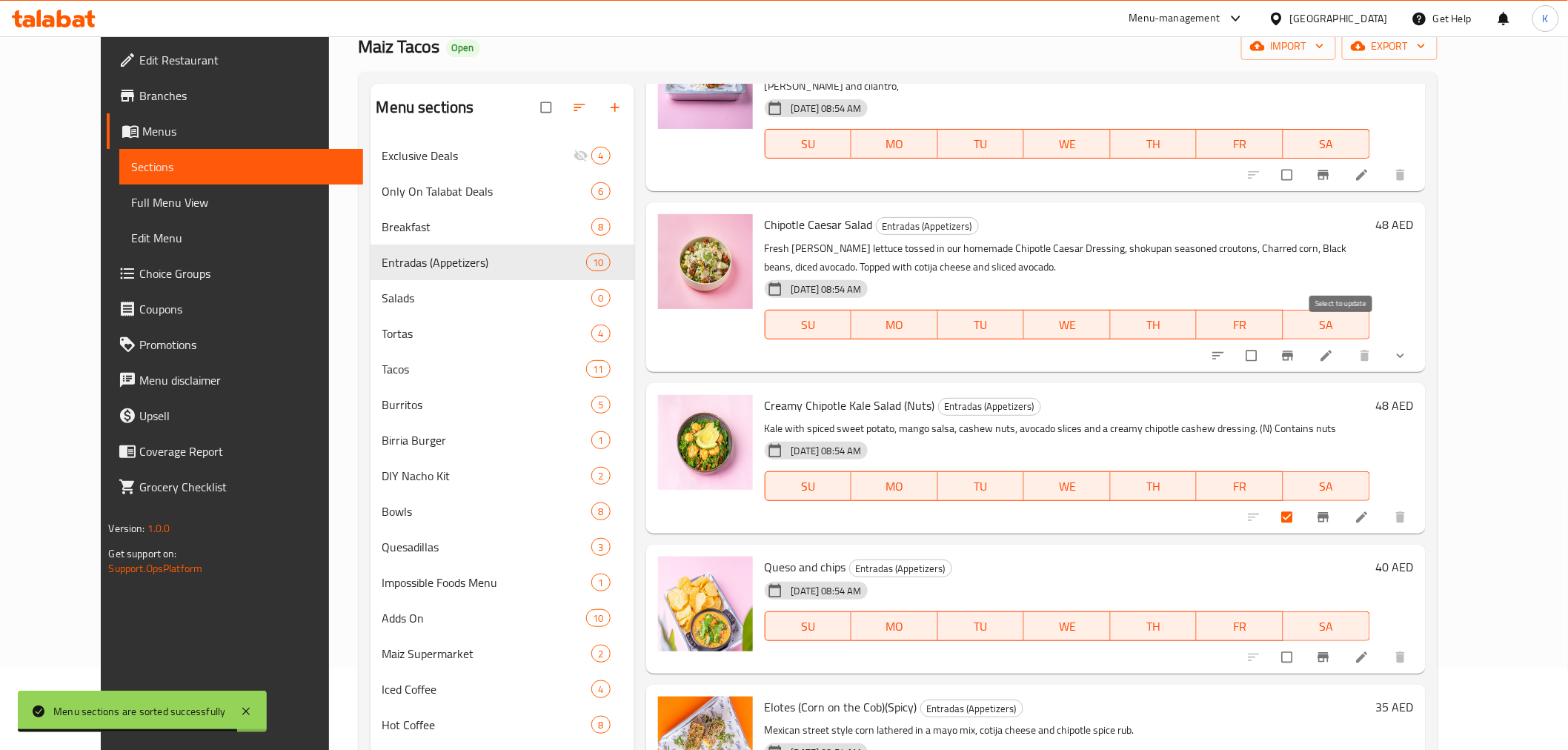
click at [1269, 342] on input "checkbox" at bounding box center [1253, 356] width 31 height 28
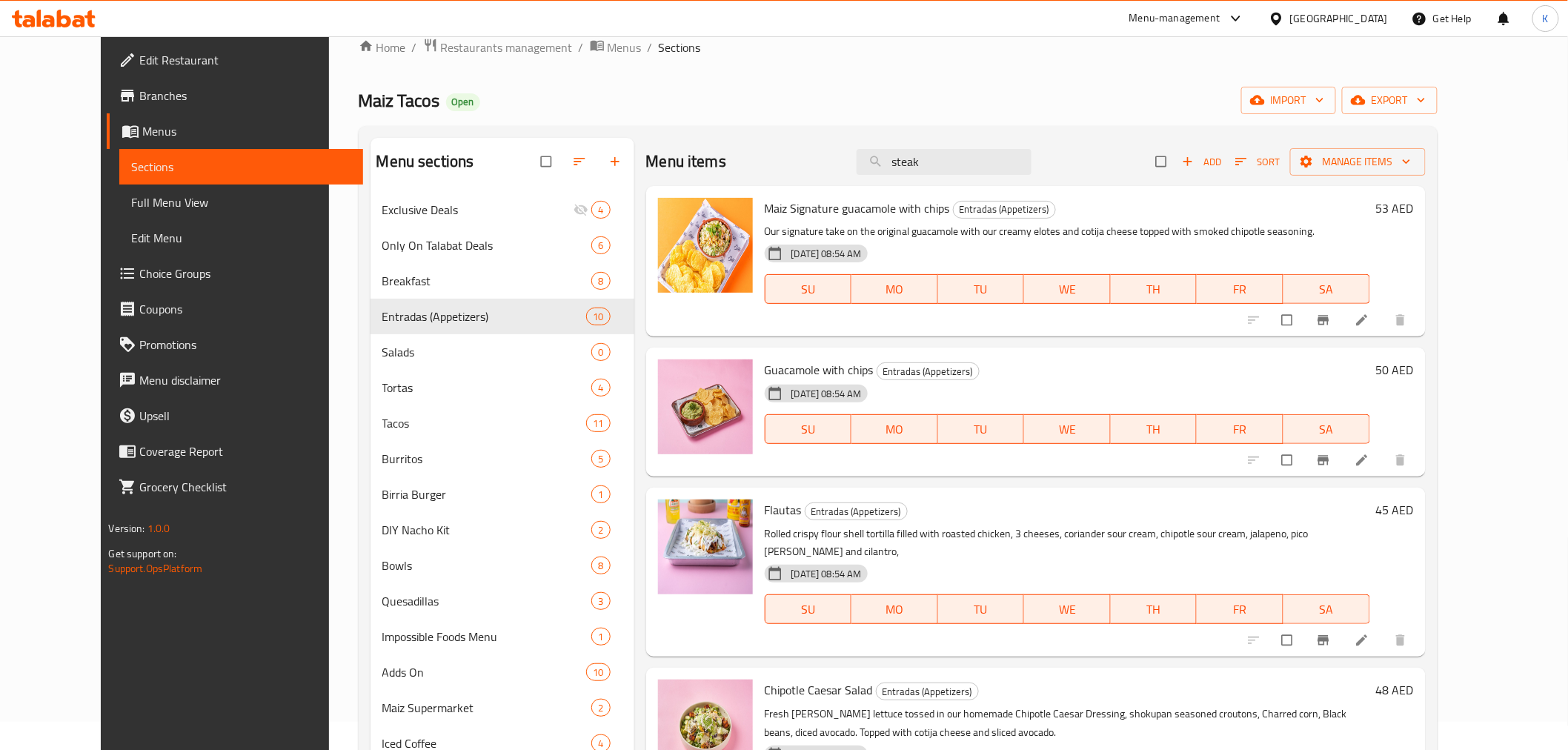
scroll to position [0, 0]
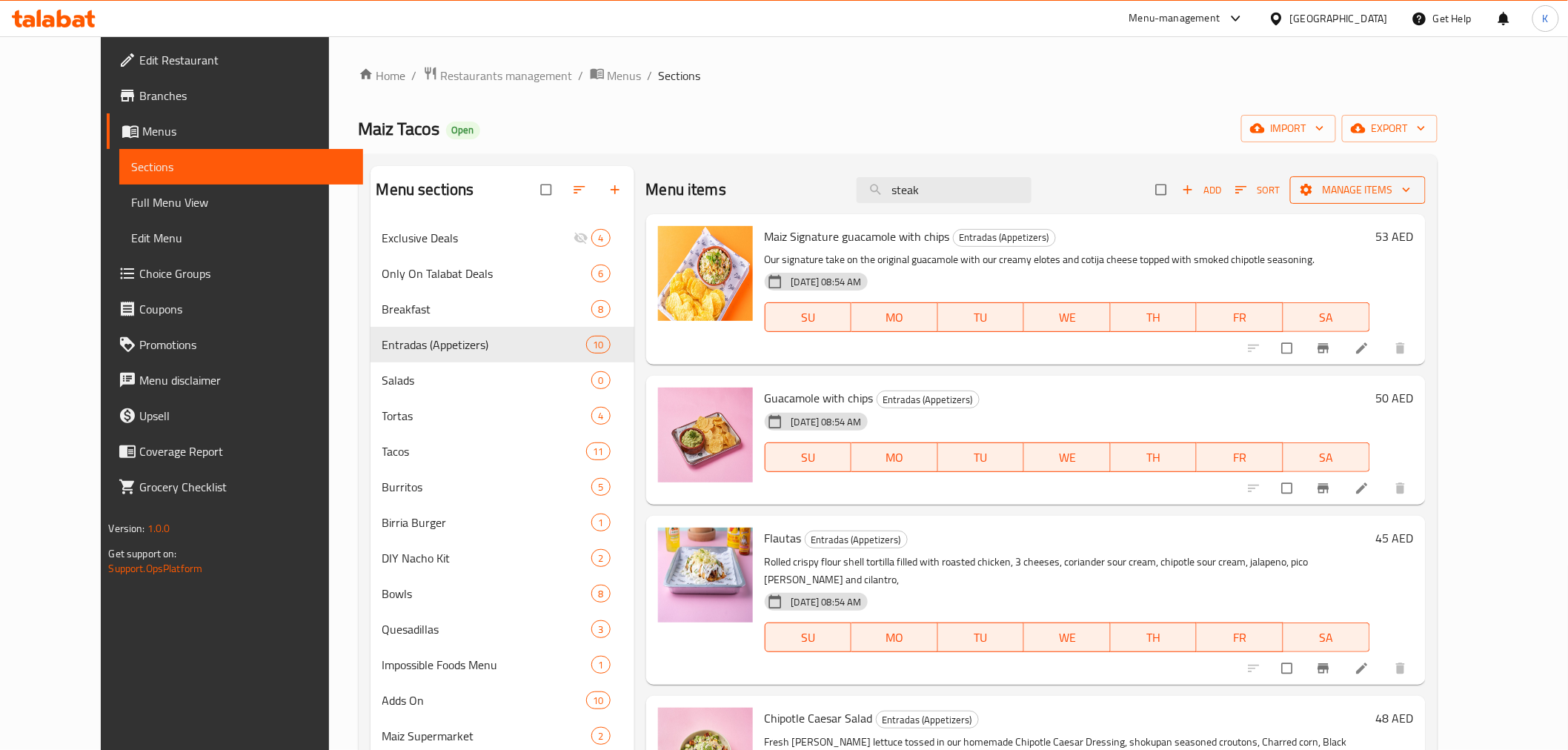
click at [1414, 190] on span "Manage items" at bounding box center [1359, 189] width 112 height 18
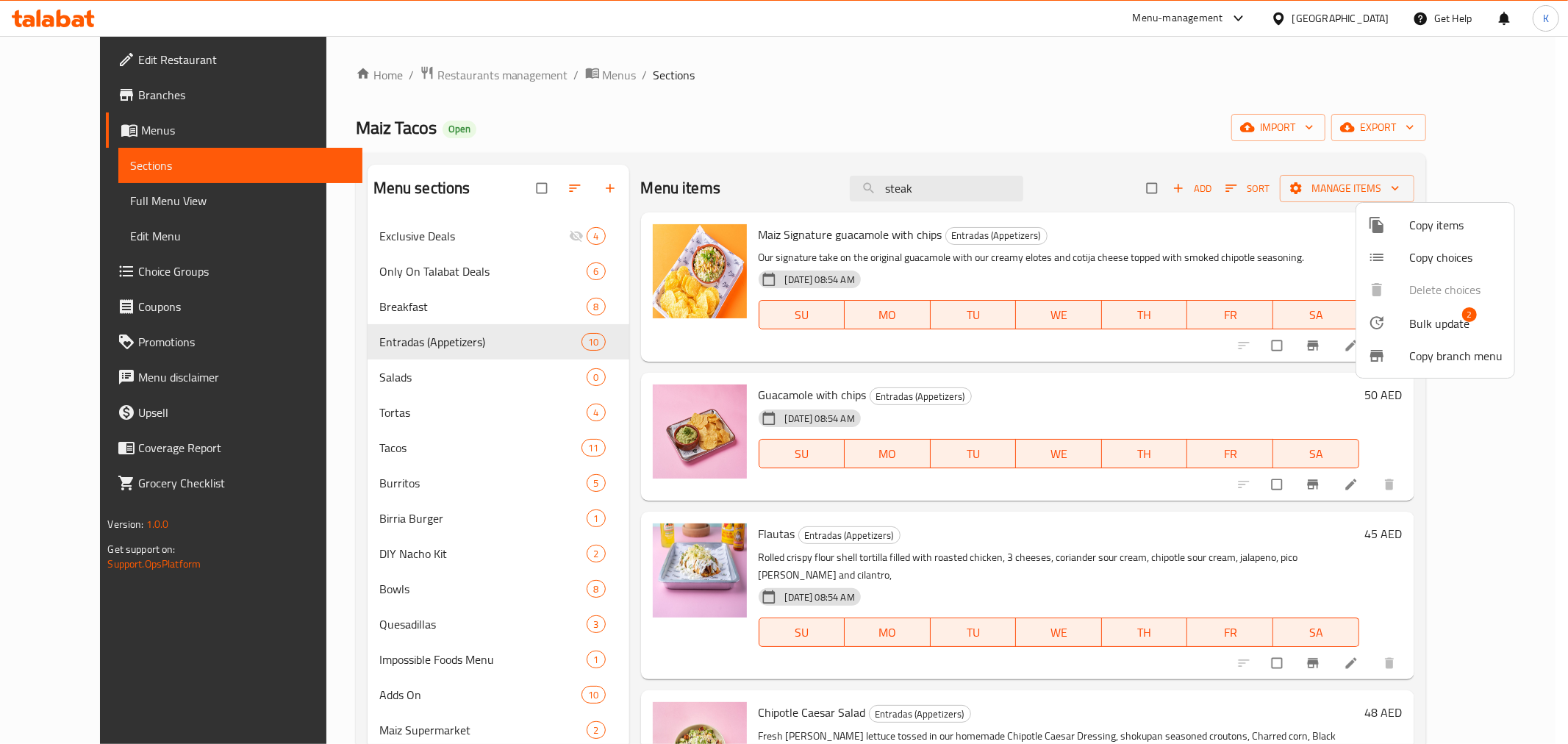
click at [1427, 327] on span "Bulk update" at bounding box center [1439, 323] width 60 height 18
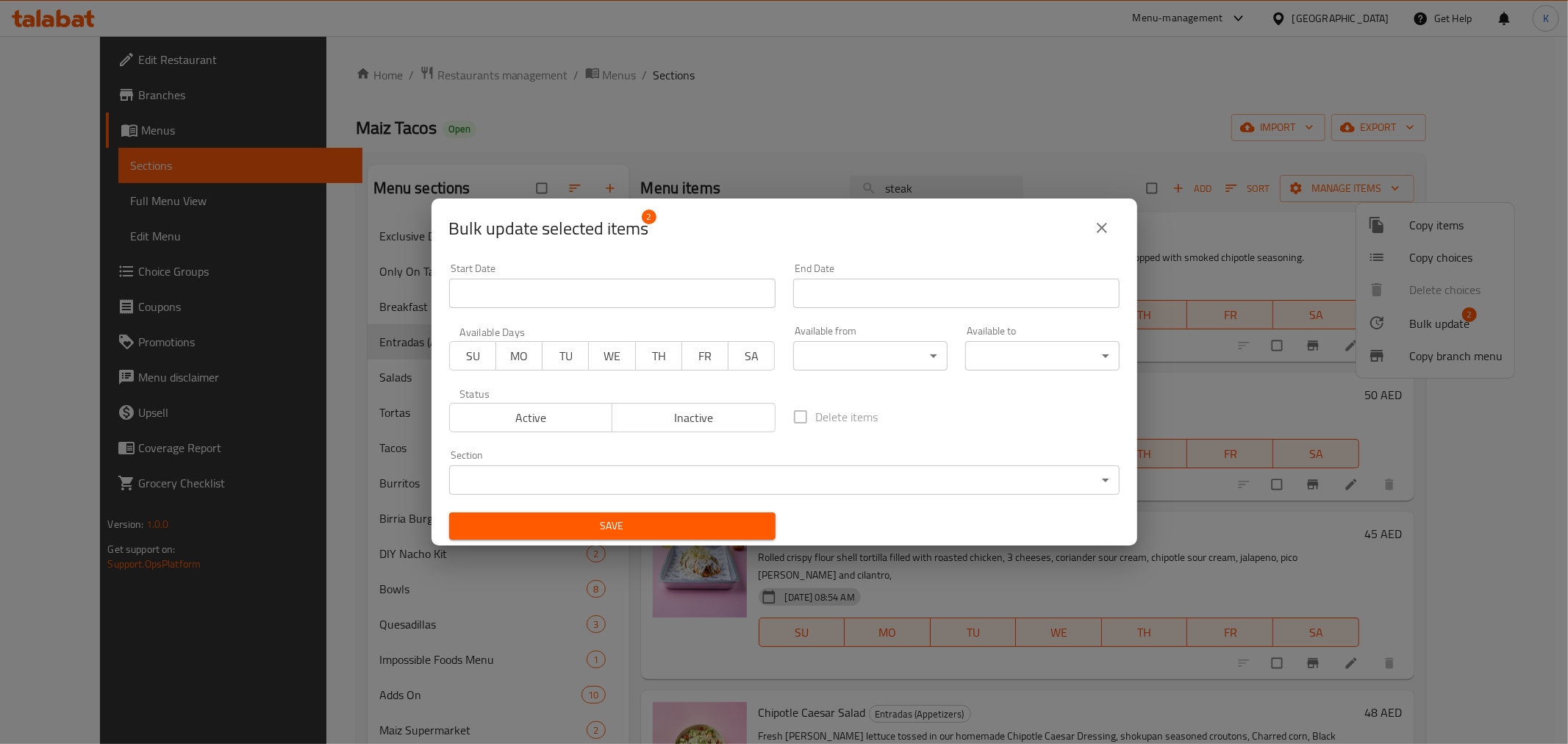
click at [686, 475] on body "​ Menu-management United Arab Emirates Get Help K Edit Restaurant Branches Menu…" at bounding box center [784, 390] width 1568 height 708
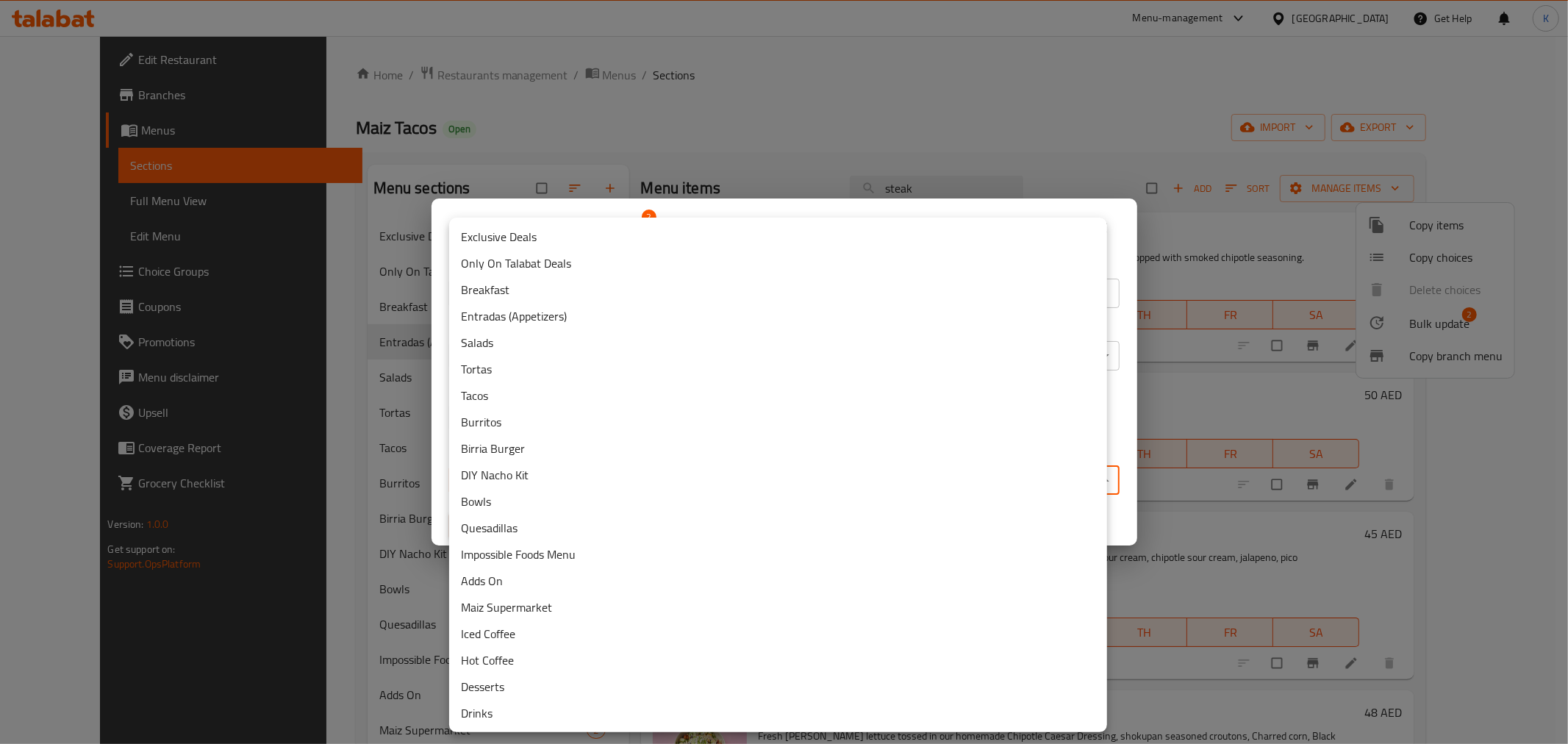
click at [493, 342] on li "Salads" at bounding box center [778, 342] width 658 height 27
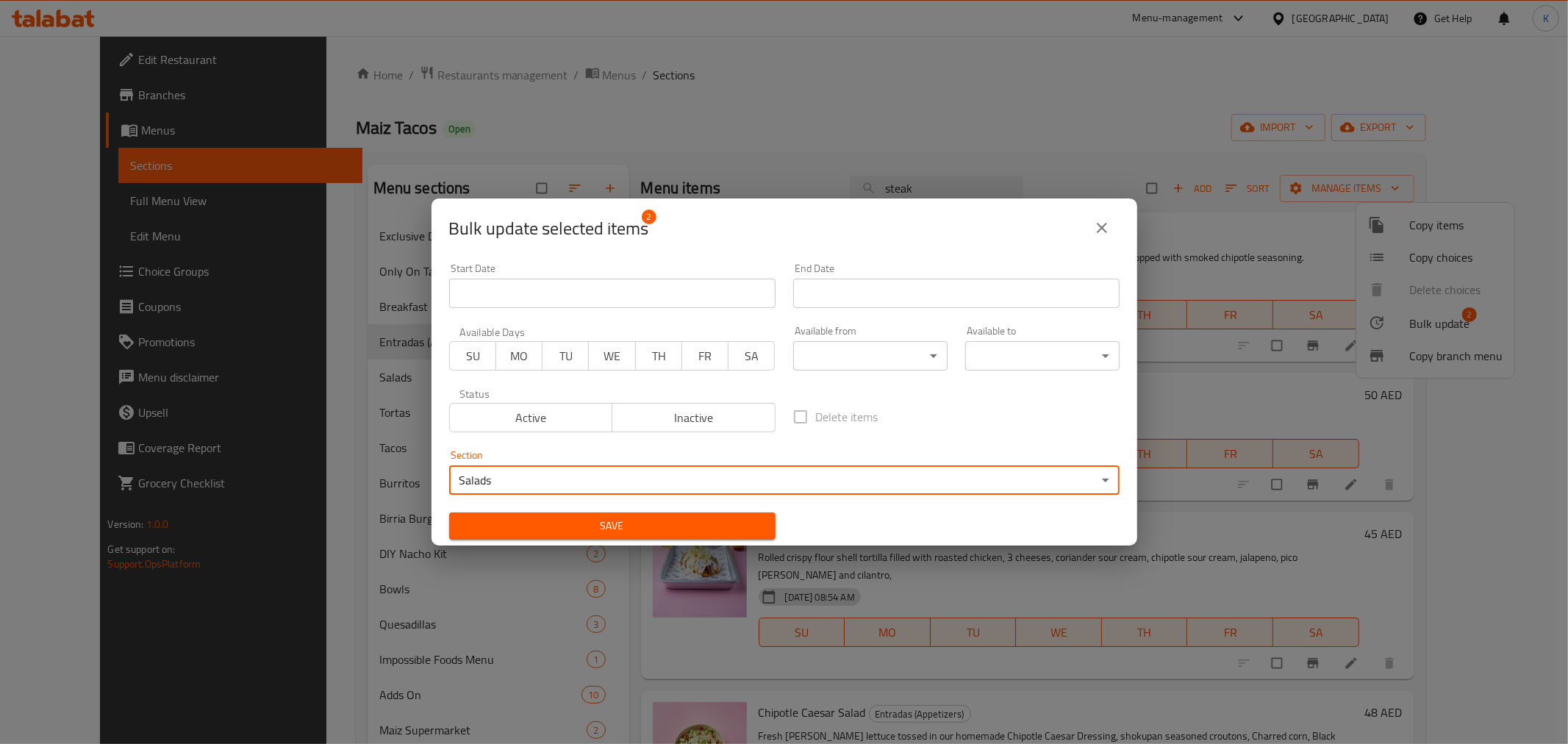
click at [556, 520] on span "Save" at bounding box center [612, 525] width 303 height 18
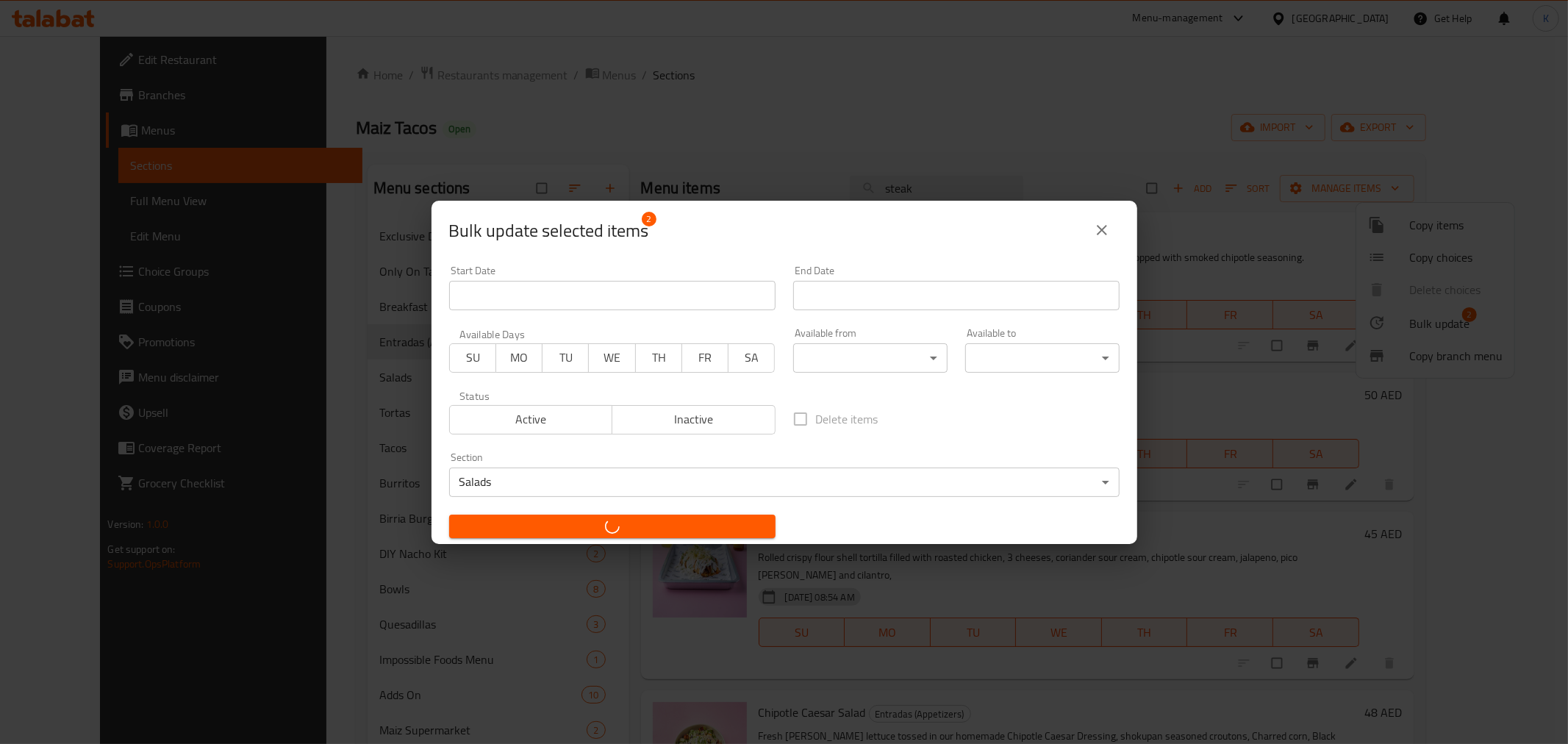
checkbox input "false"
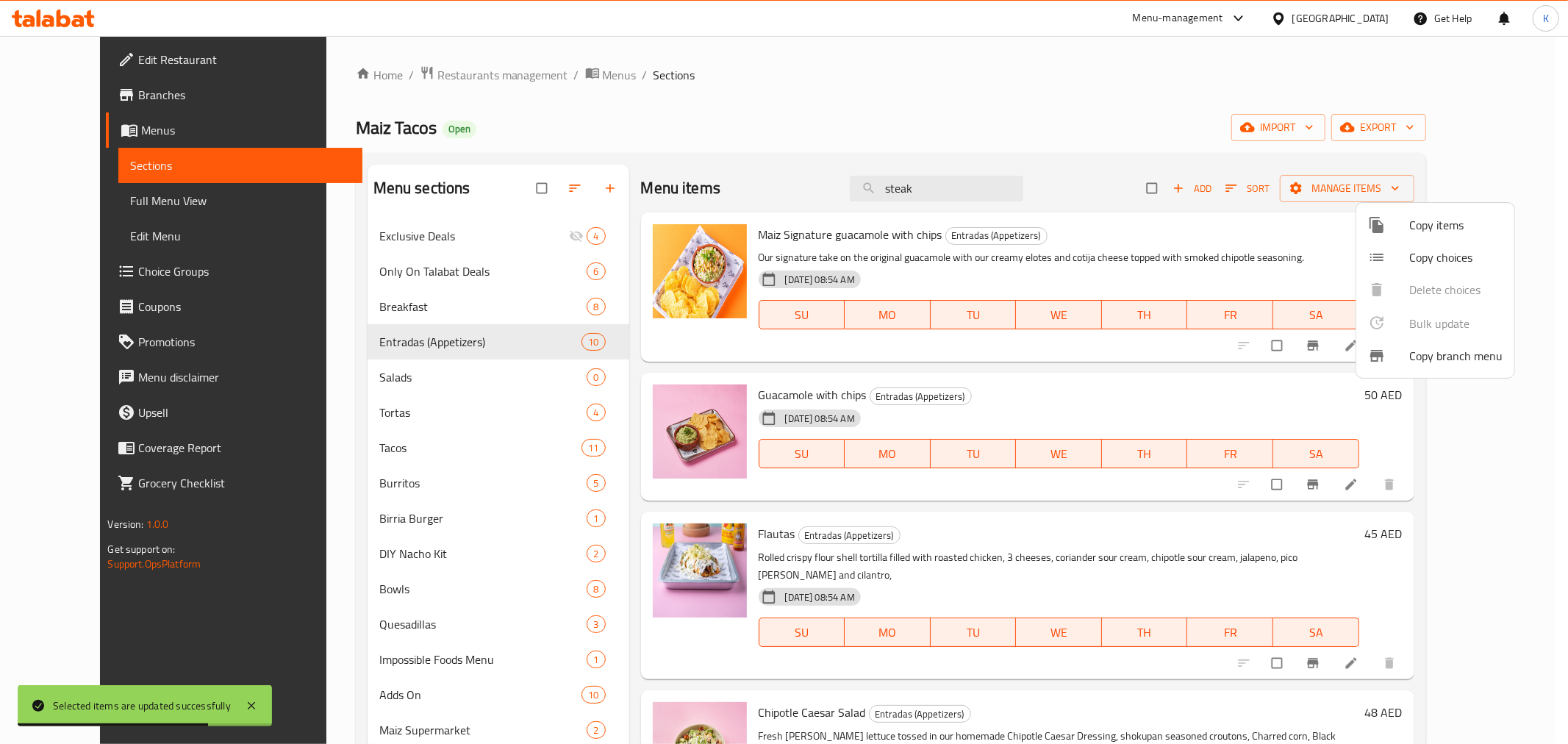
click at [388, 361] on div at bounding box center [784, 372] width 1568 height 744
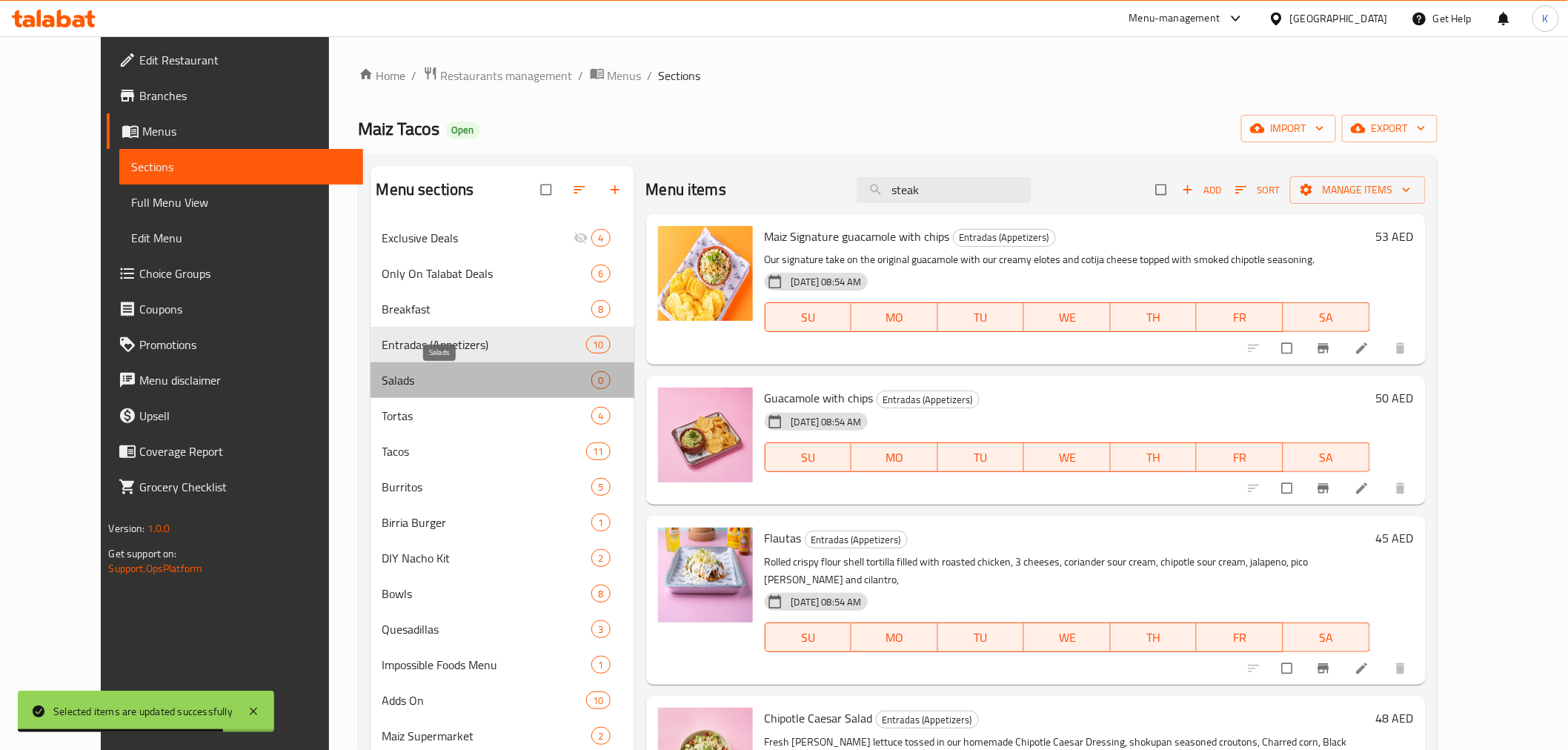
click at [391, 373] on span "Salads" at bounding box center [487, 380] width 210 height 18
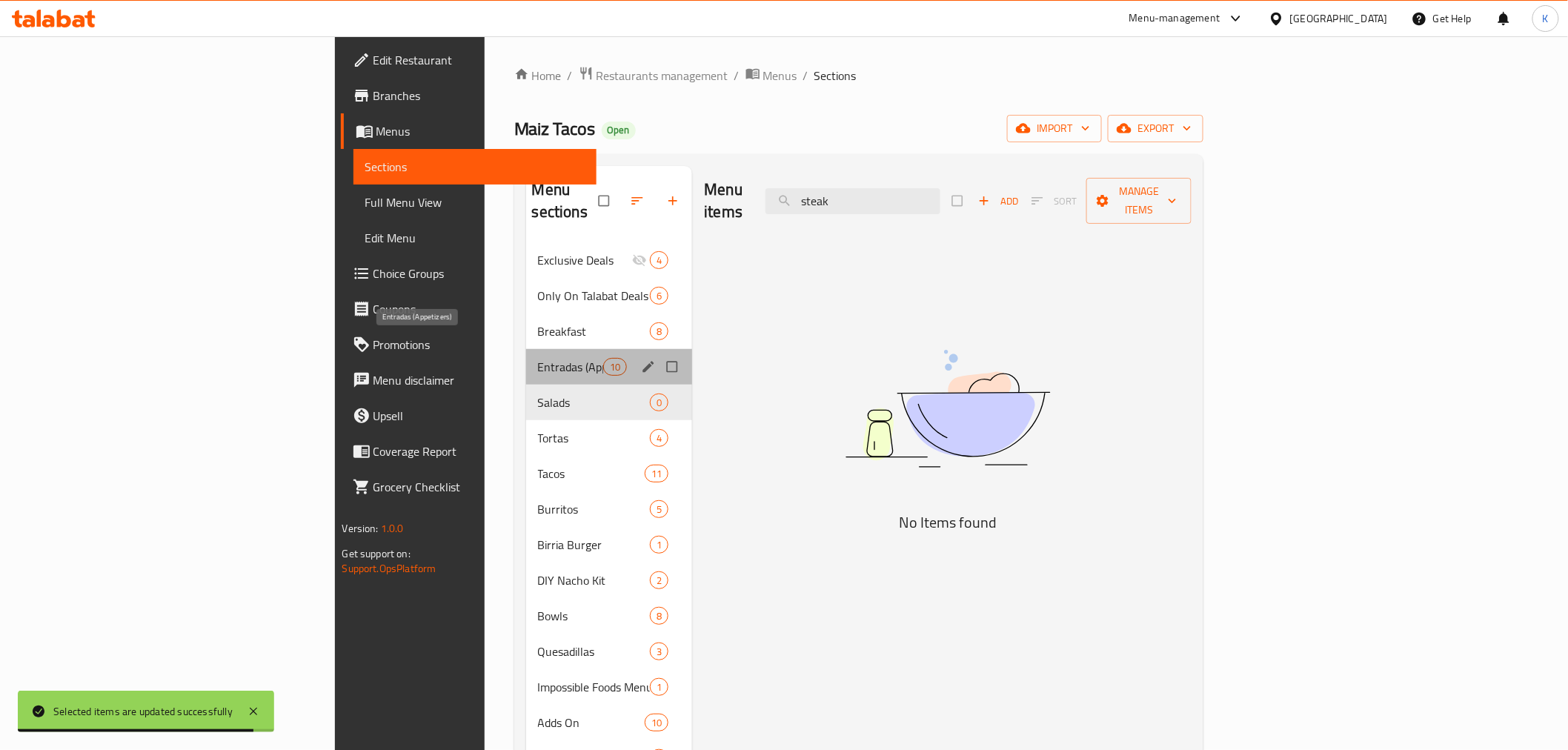
click at [538, 358] on span "Entradas (Appetizers)" at bounding box center [570, 366] width 66 height 18
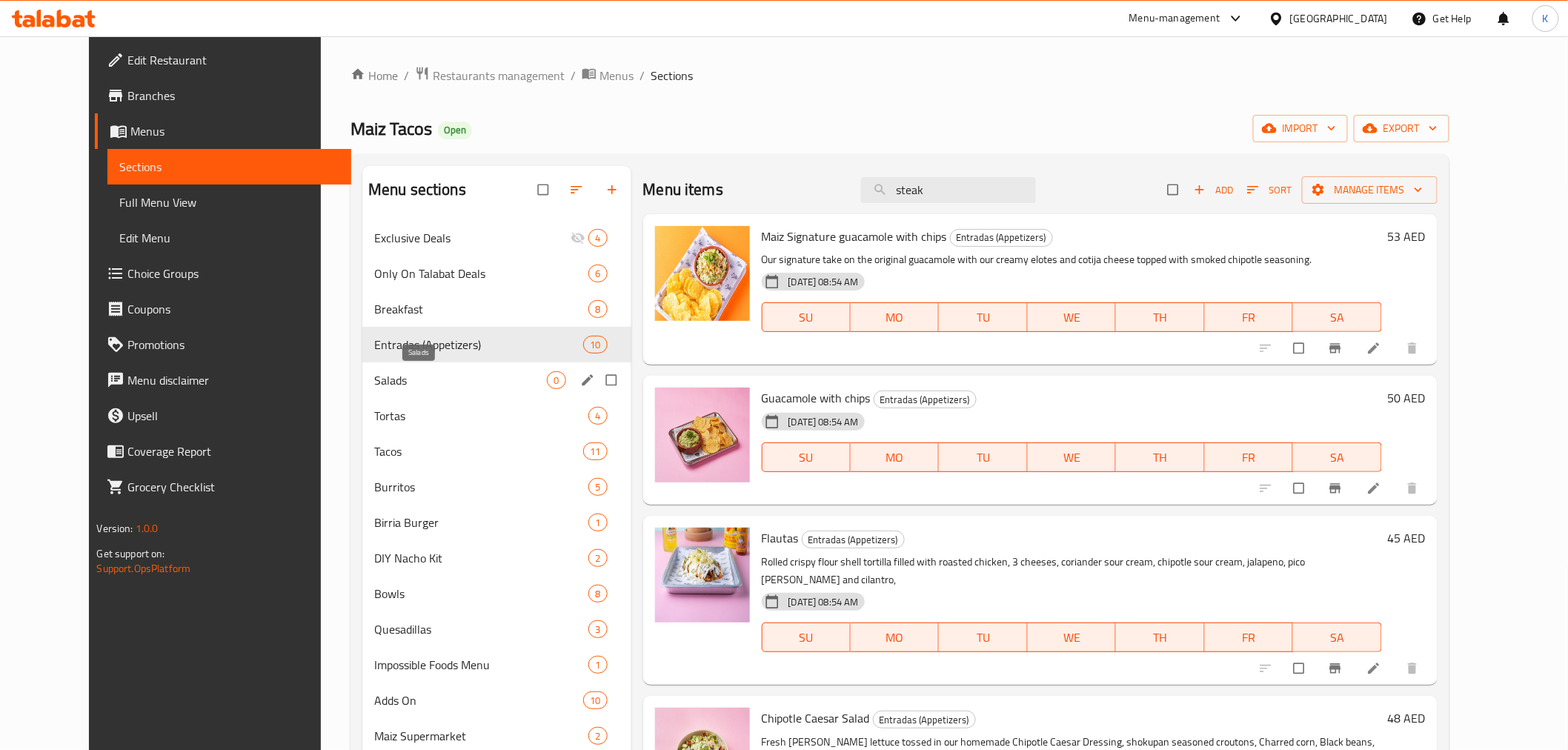
click at [408, 375] on span "Salads" at bounding box center [461, 380] width 174 height 18
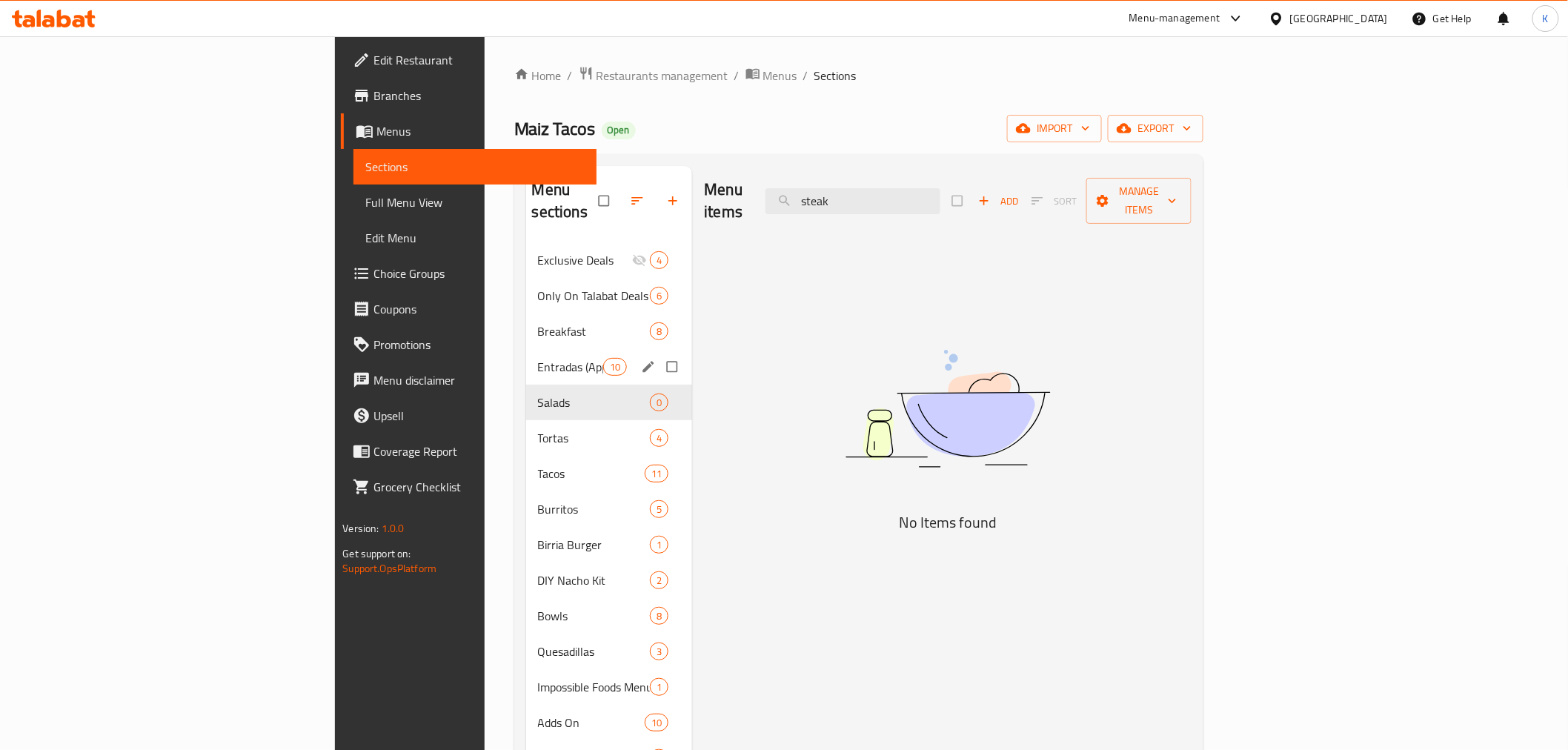
click at [538, 358] on span "Entradas (Appetizers)" at bounding box center [570, 366] width 66 height 18
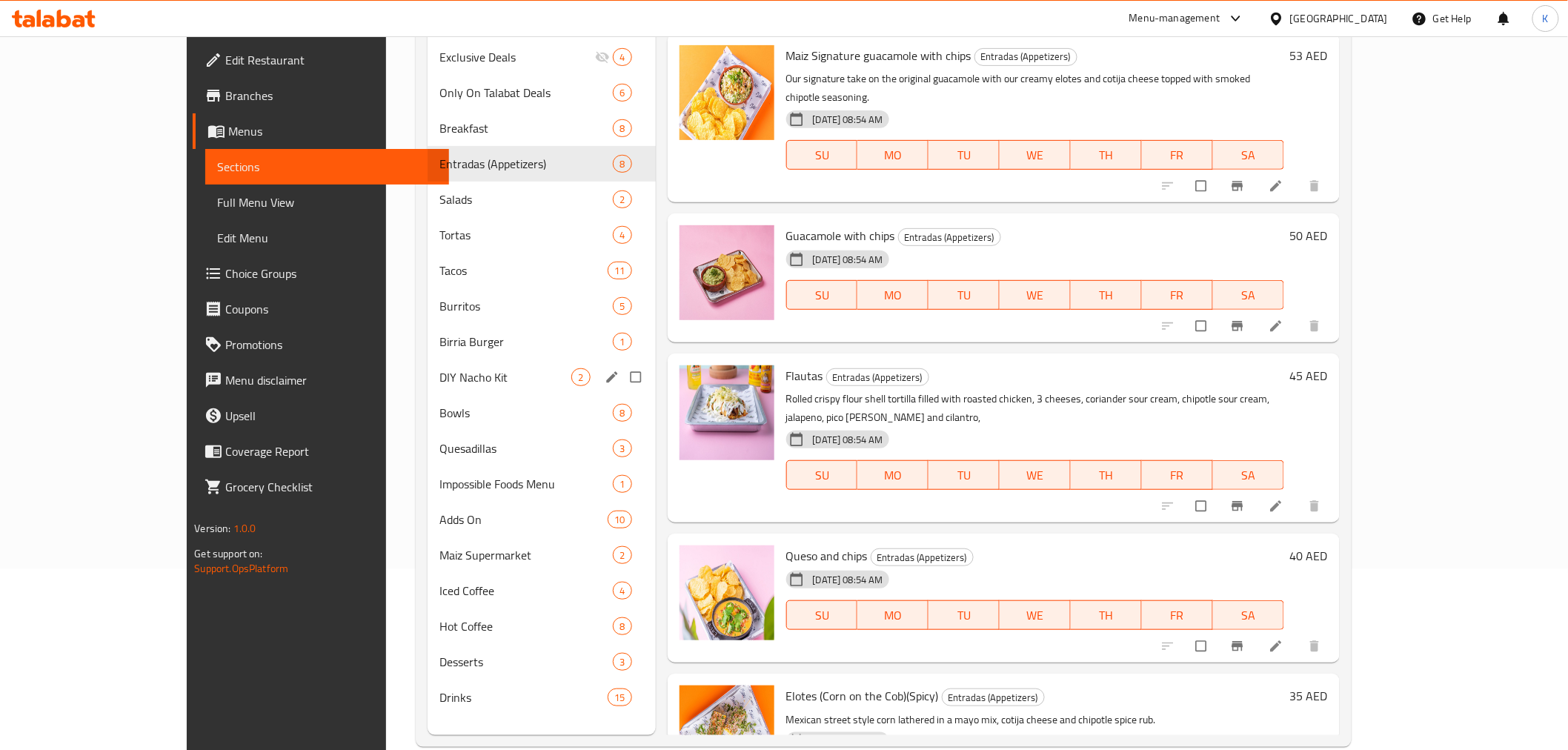
scroll to position [208, 0]
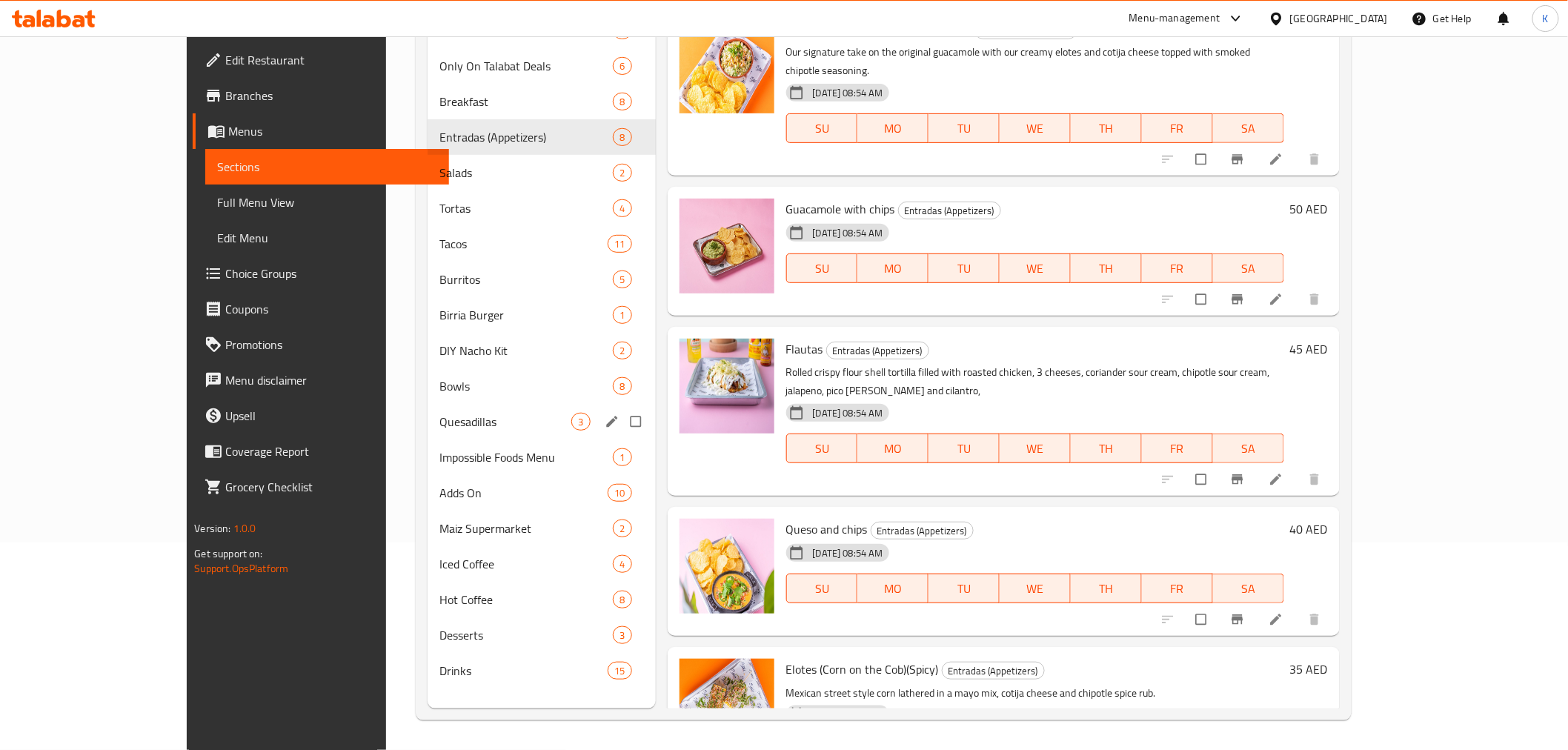
click at [427, 402] on div "Bowls 8" at bounding box center [541, 385] width 228 height 36
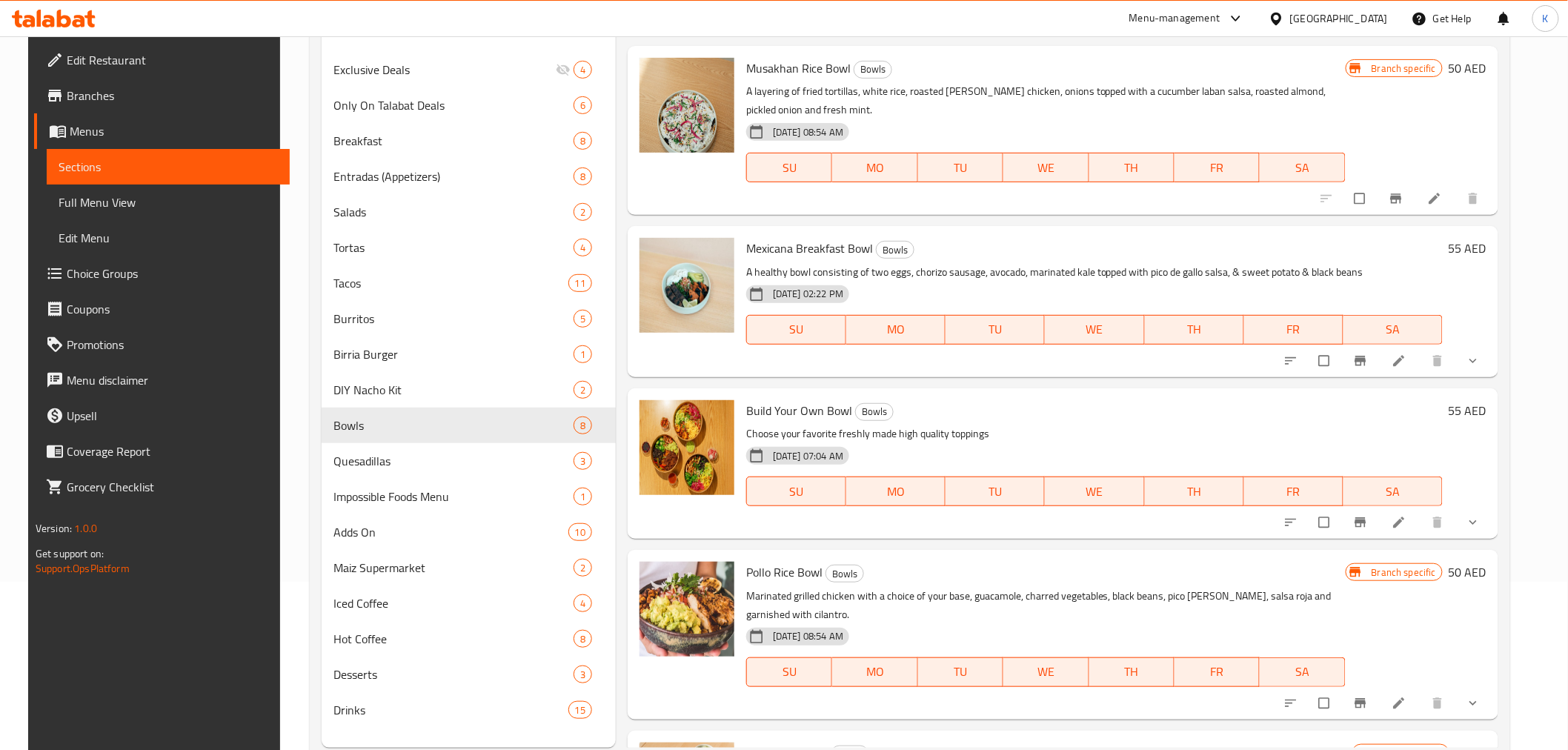
scroll to position [208, 0]
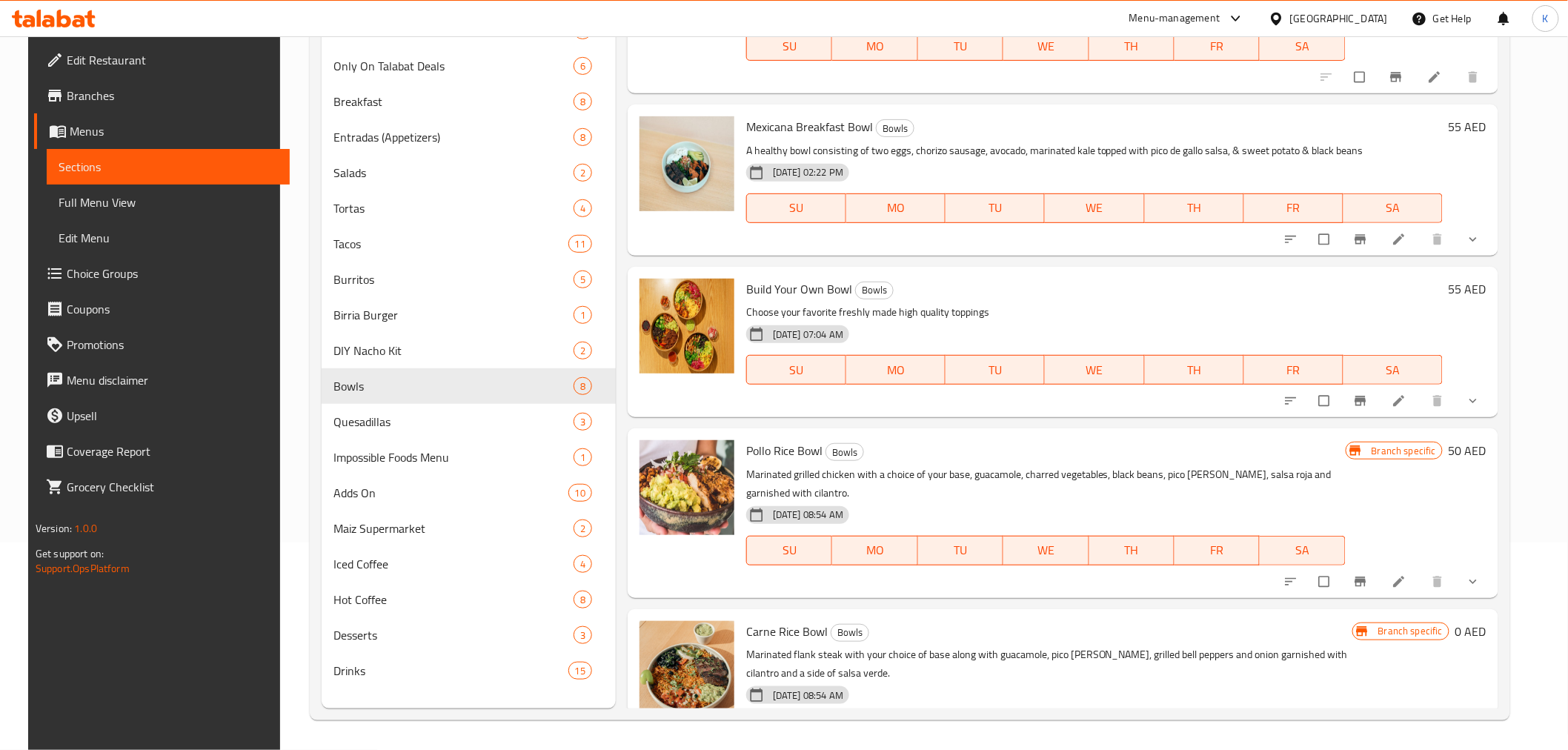
click at [1481, 586] on icon "show more" at bounding box center [1473, 581] width 15 height 15
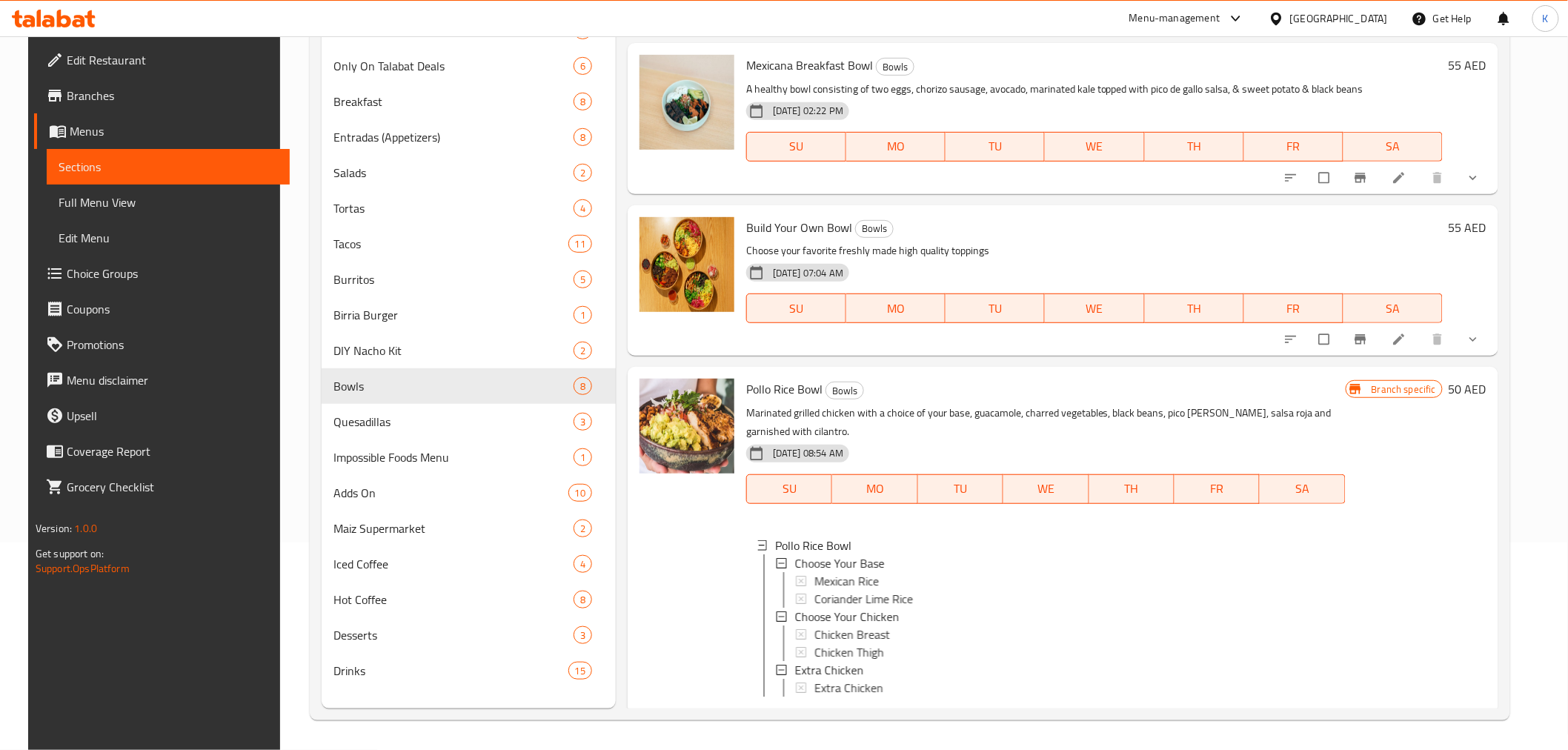
scroll to position [246, 0]
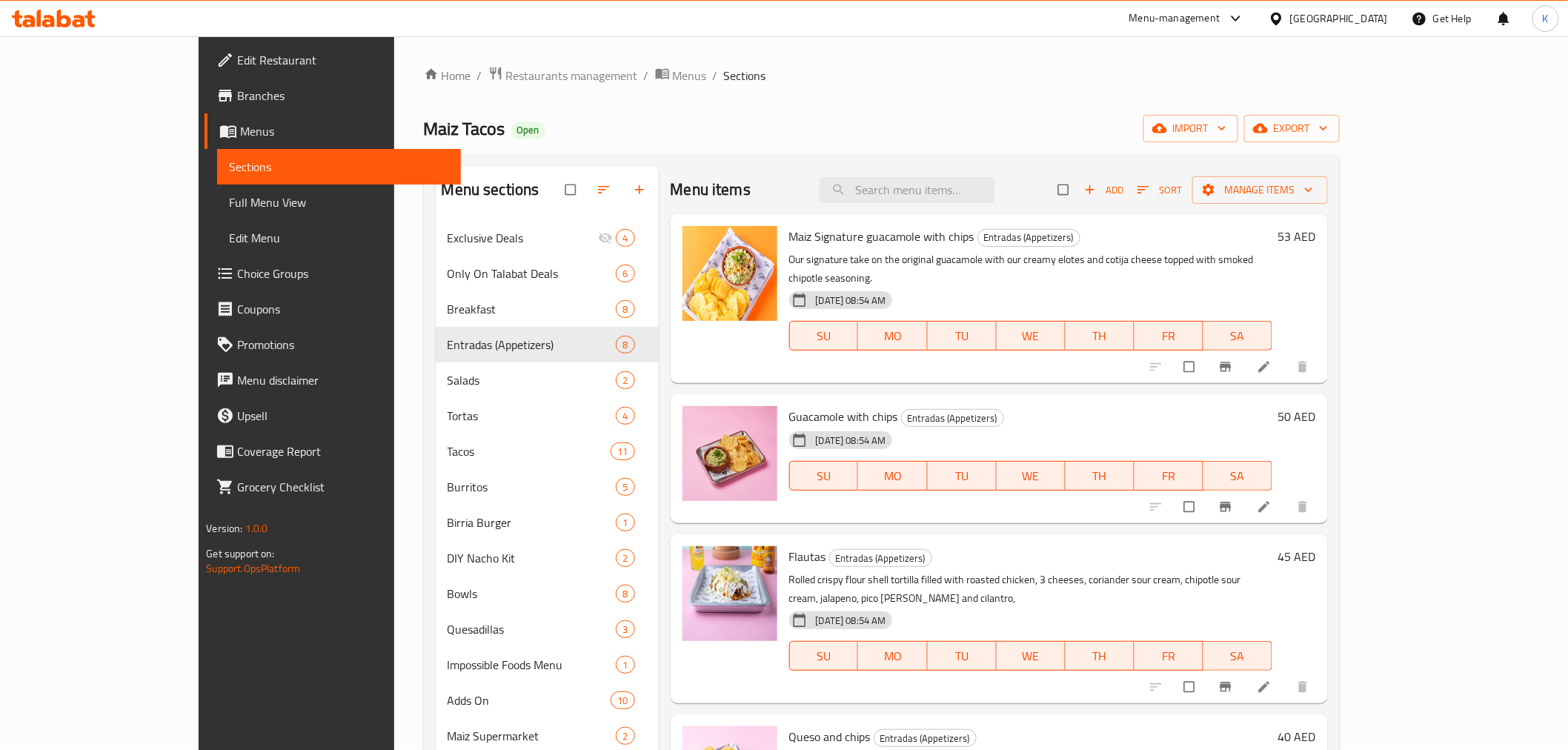
click at [237, 267] on span "Choice Groups" at bounding box center [342, 273] width 211 height 18
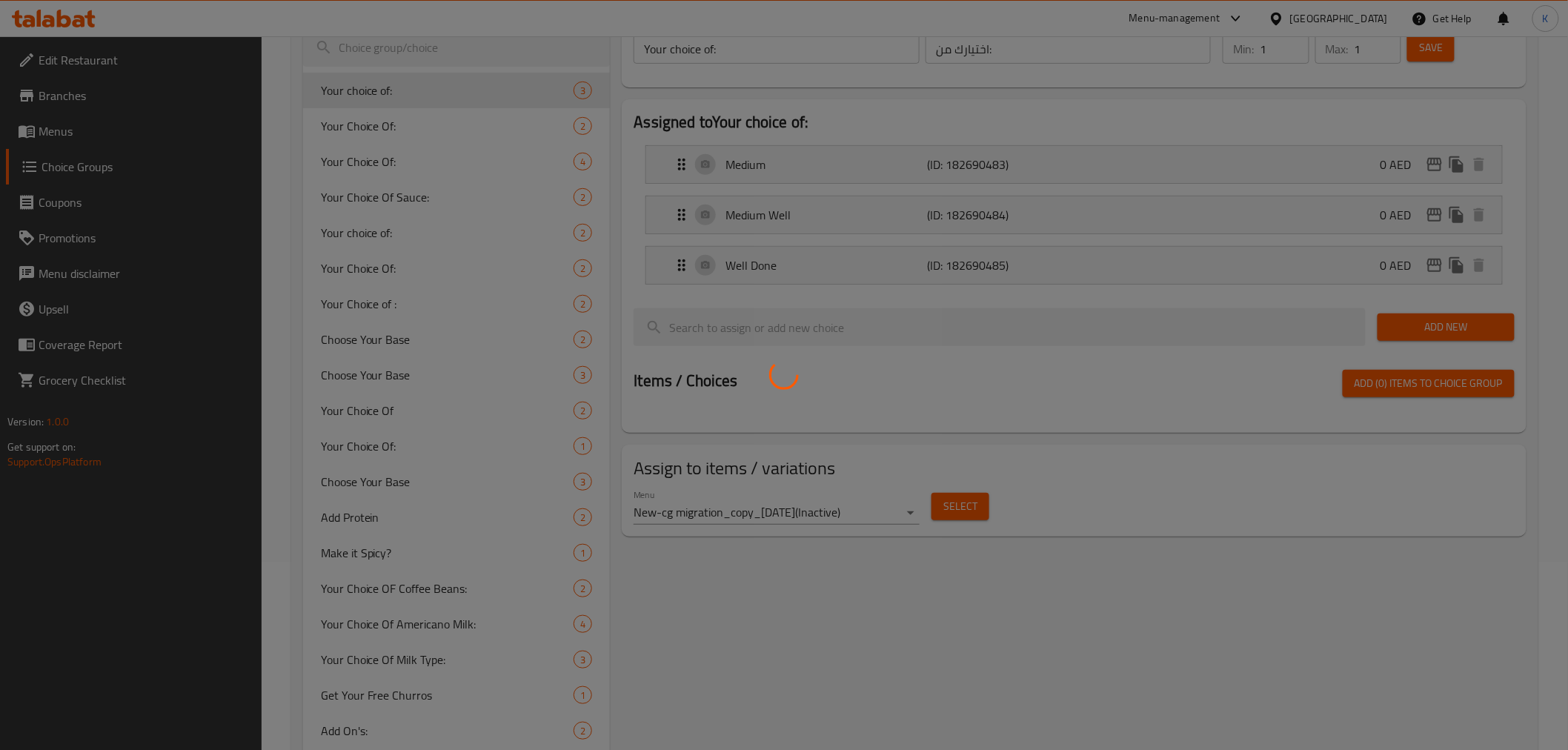
scroll to position [131, 0]
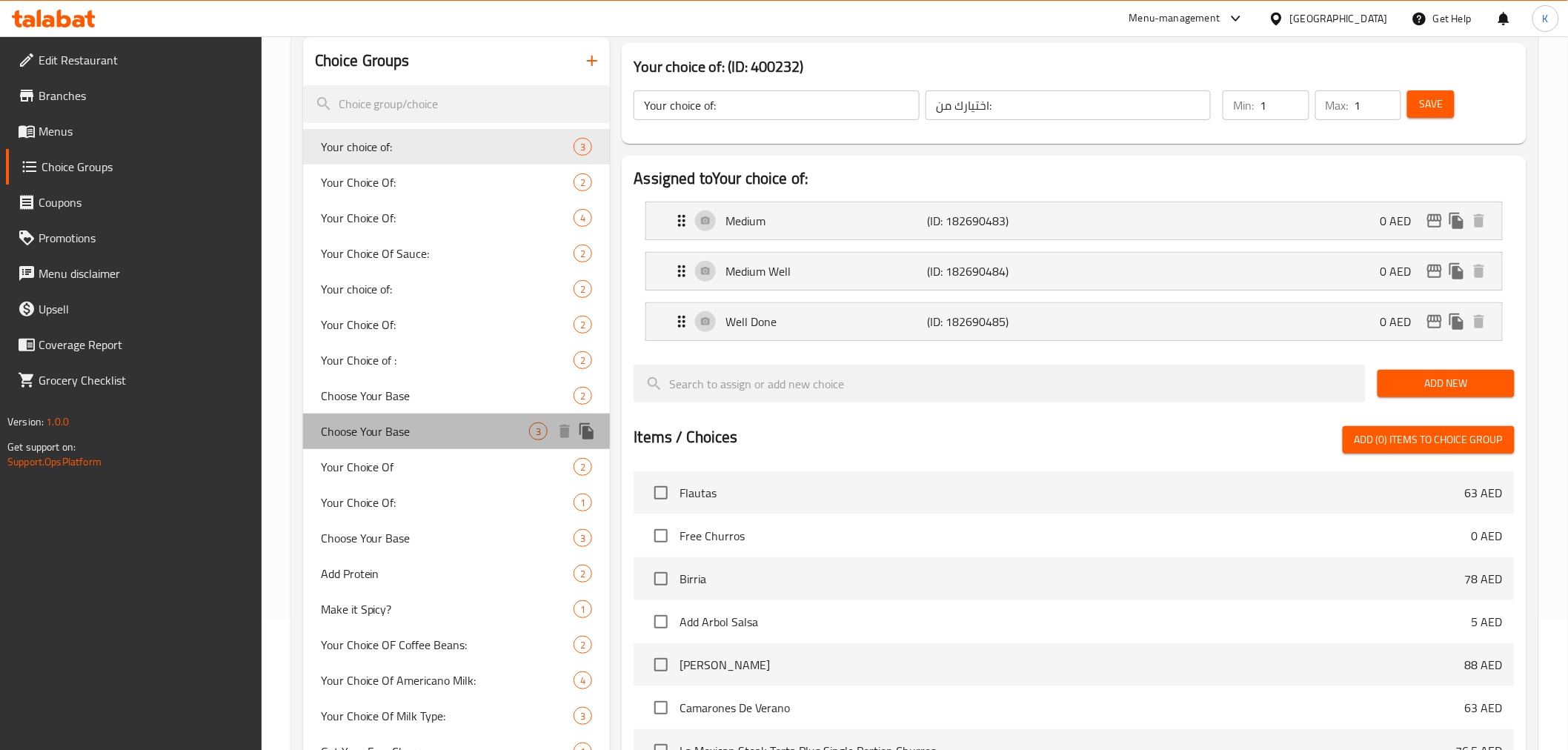
click at [403, 422] on span "Choose Your Base" at bounding box center [425, 431] width 209 height 18
type input "Choose Your Base"
type input "اختر القاعدة الخاصة بك"
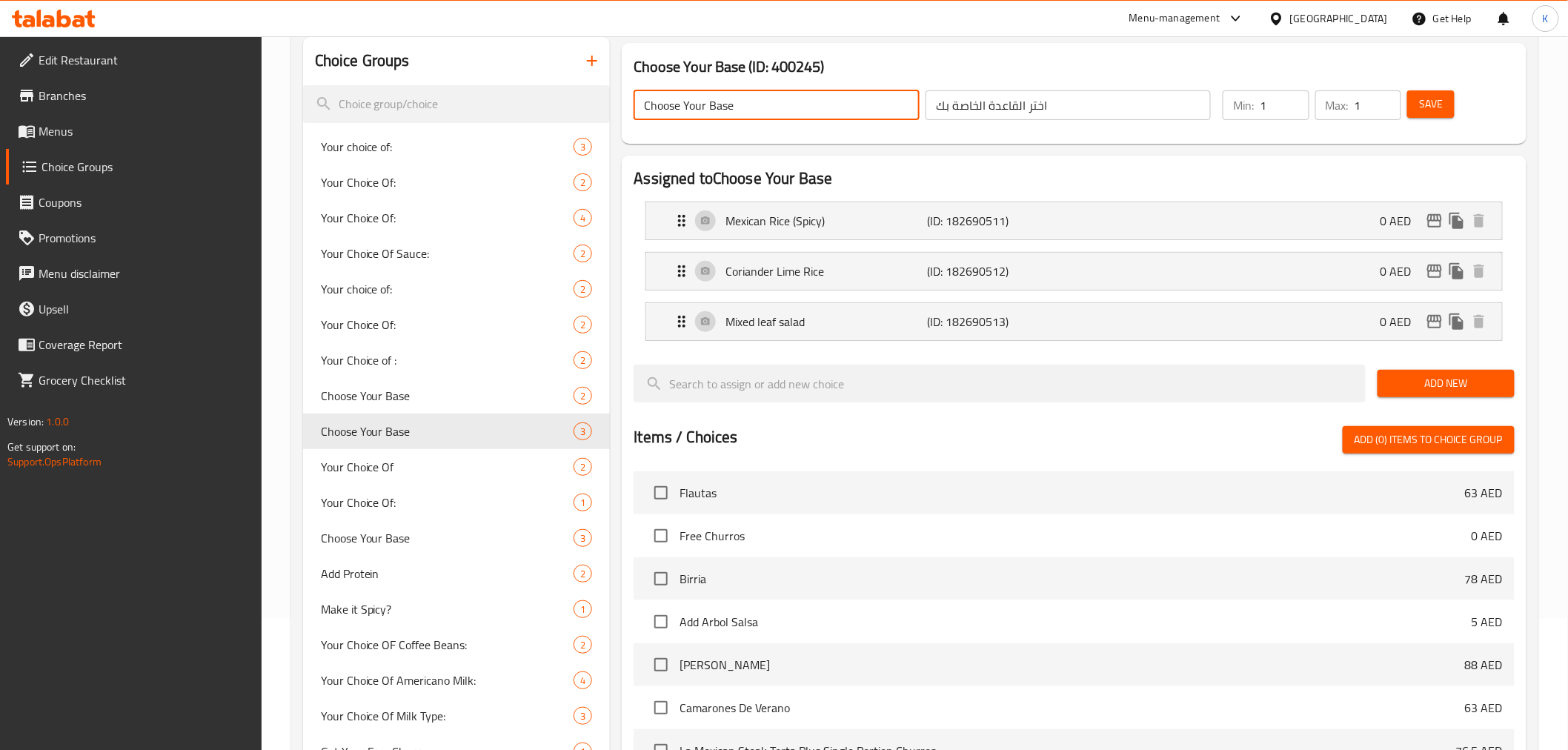
click at [811, 106] on input "Choose Your Base" at bounding box center [776, 105] width 285 height 30
type input "Choose Your Base:"
drag, startPoint x: 1077, startPoint y: 99, endPoint x: 1177, endPoint y: 106, distance: 100.2
click at [1077, 100] on input "اختر القاعدة الخاصة بك" at bounding box center [1068, 105] width 285 height 30
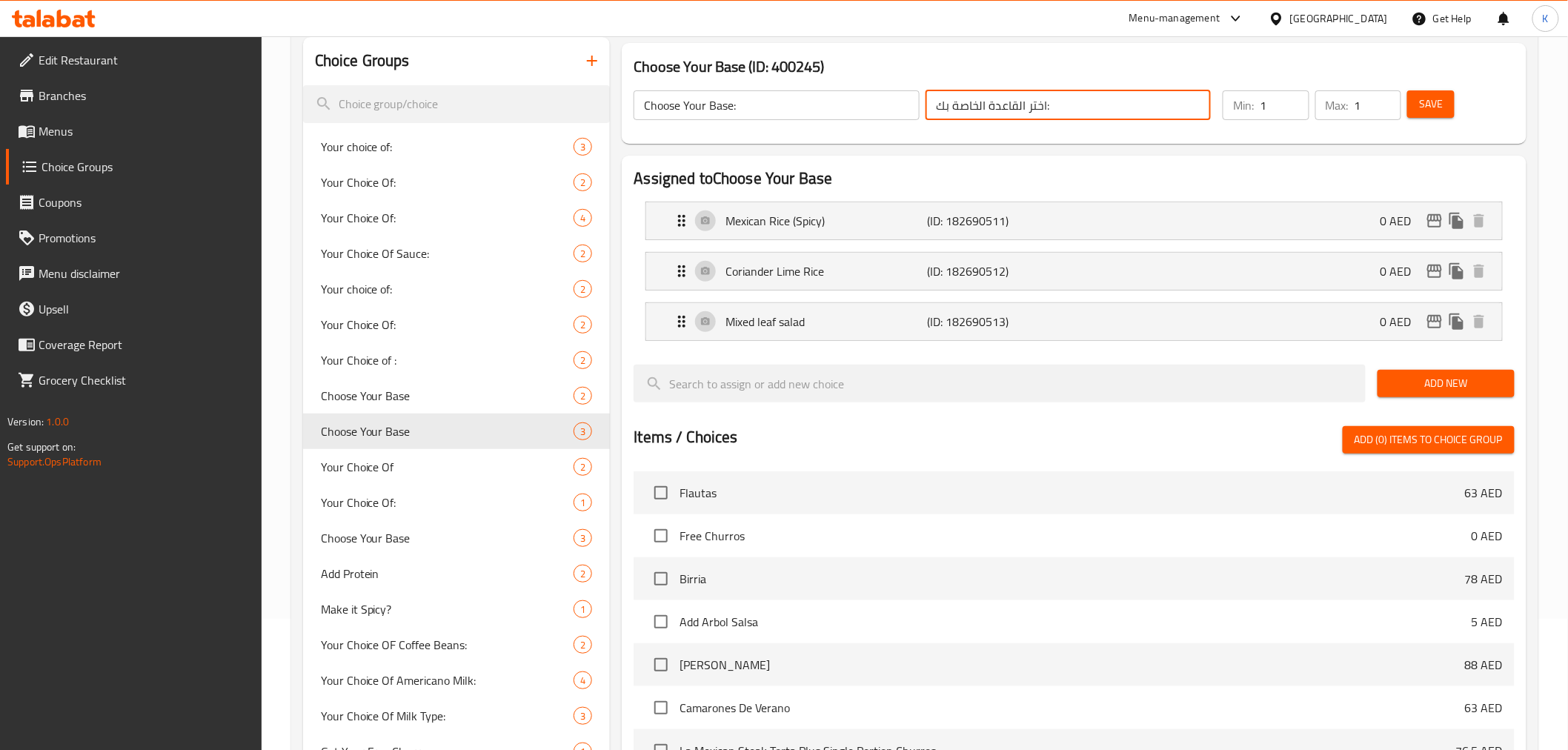
type input "اختر القاعدة الخاصة بك:"
click at [1424, 106] on span "Save" at bounding box center [1431, 103] width 24 height 18
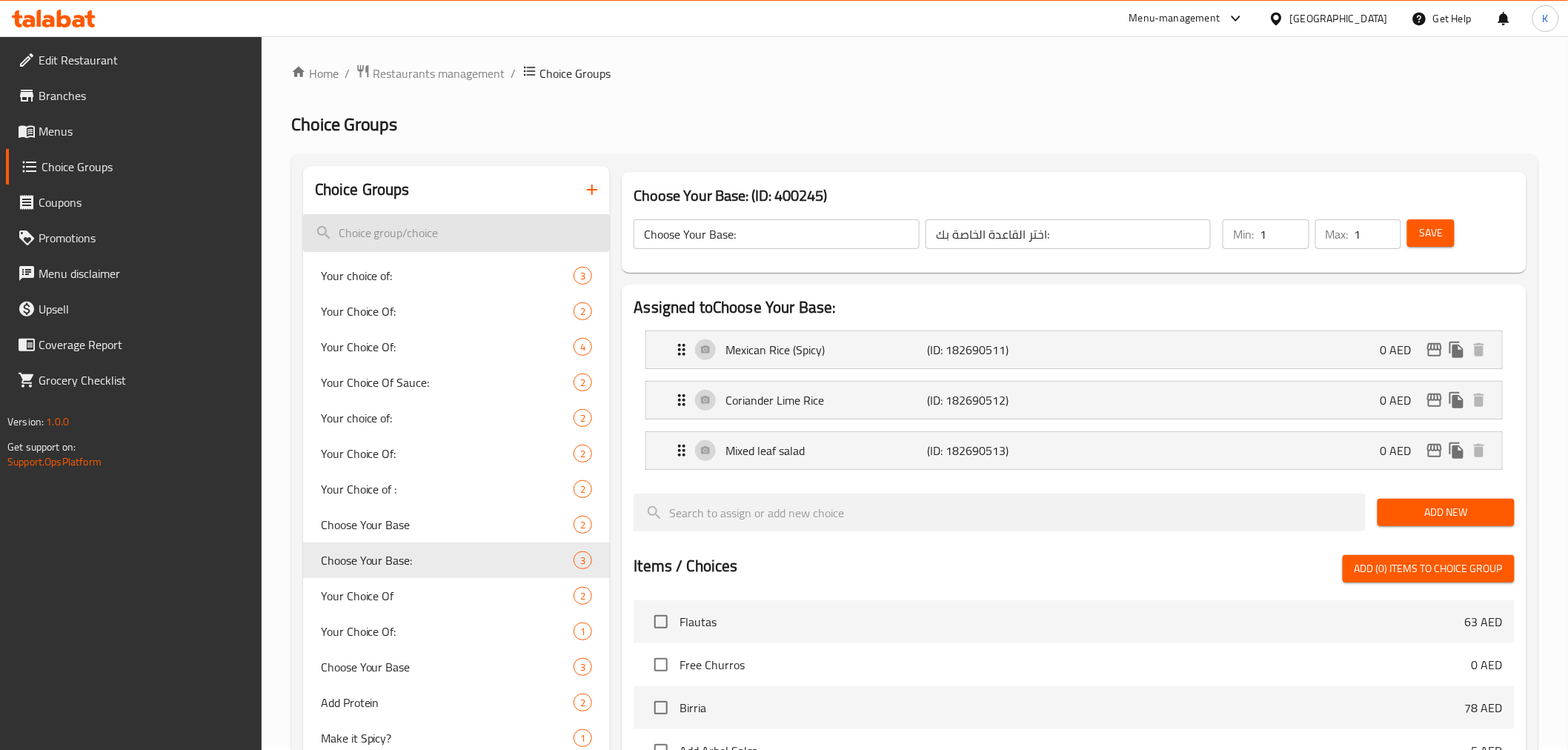
scroll to position [0, 0]
click at [438, 237] on input "search" at bounding box center [457, 235] width 307 height 38
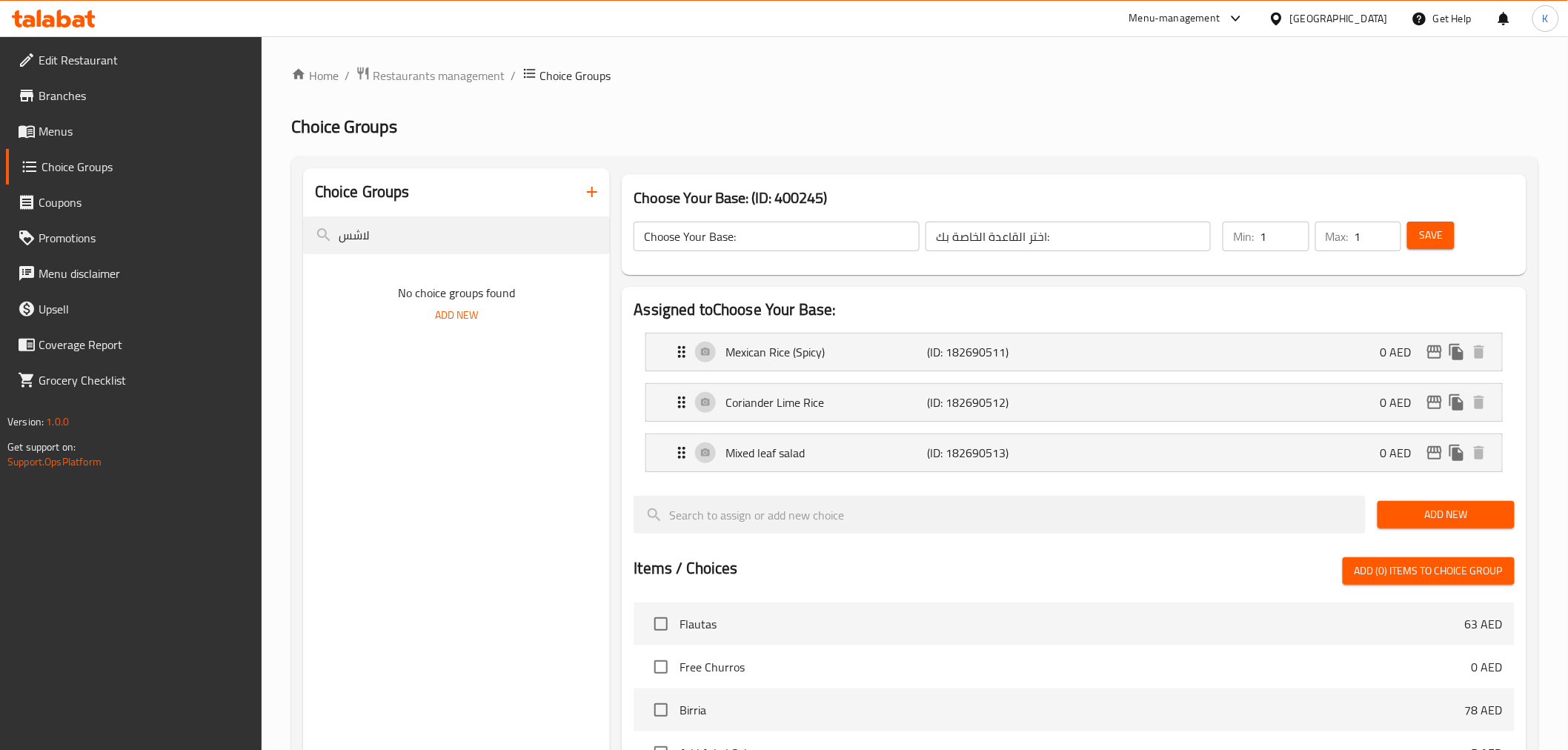
drag, startPoint x: 438, startPoint y: 237, endPoint x: 0, endPoint y: 219, distance: 438.4
click at [0, 219] on div "Edit Restaurant Branches Menus Choice Groups Coupons Promotions Menu disclaimer…" at bounding box center [784, 622] width 1568 height 1172
type input "base"
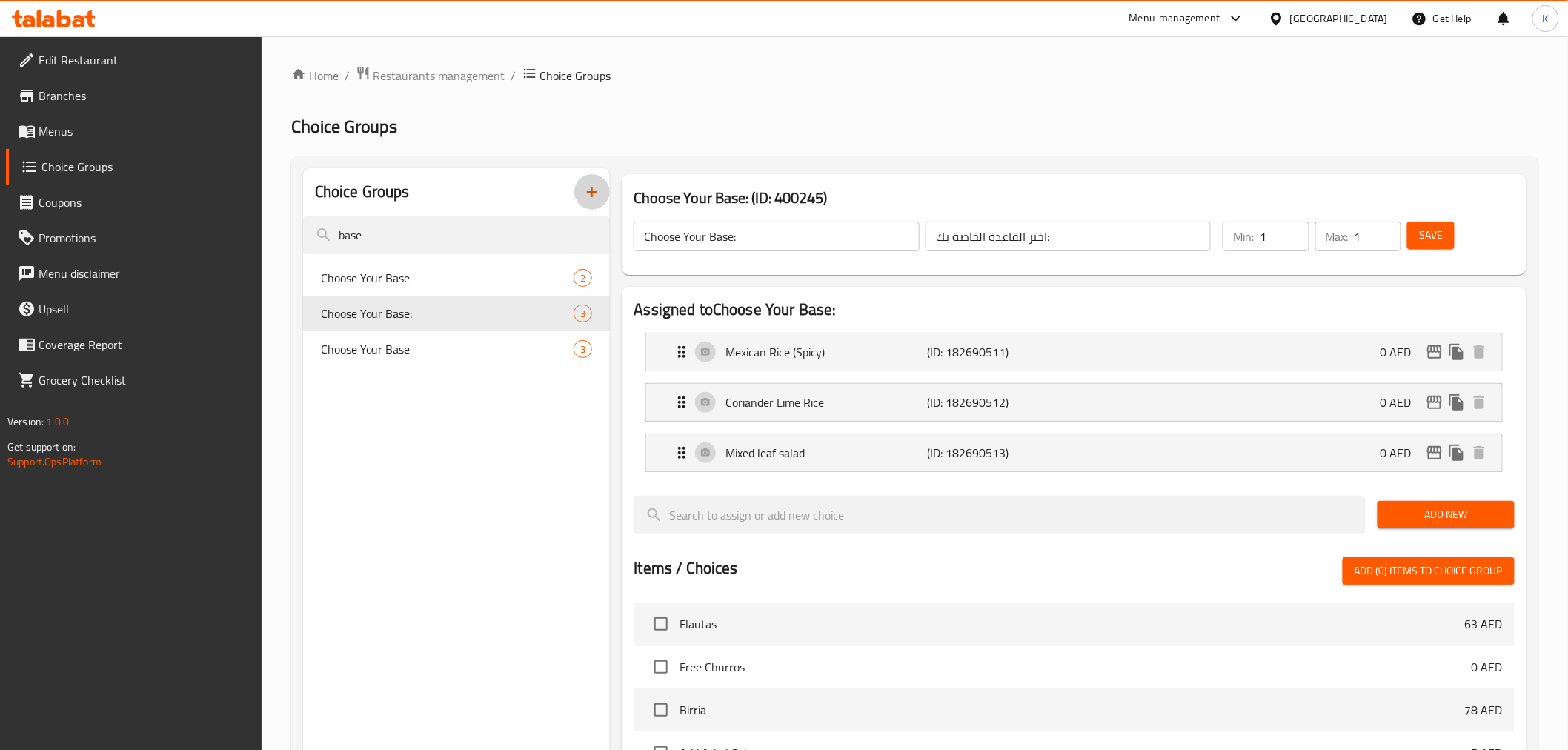
click at [587, 193] on icon "button" at bounding box center [592, 192] width 18 height 18
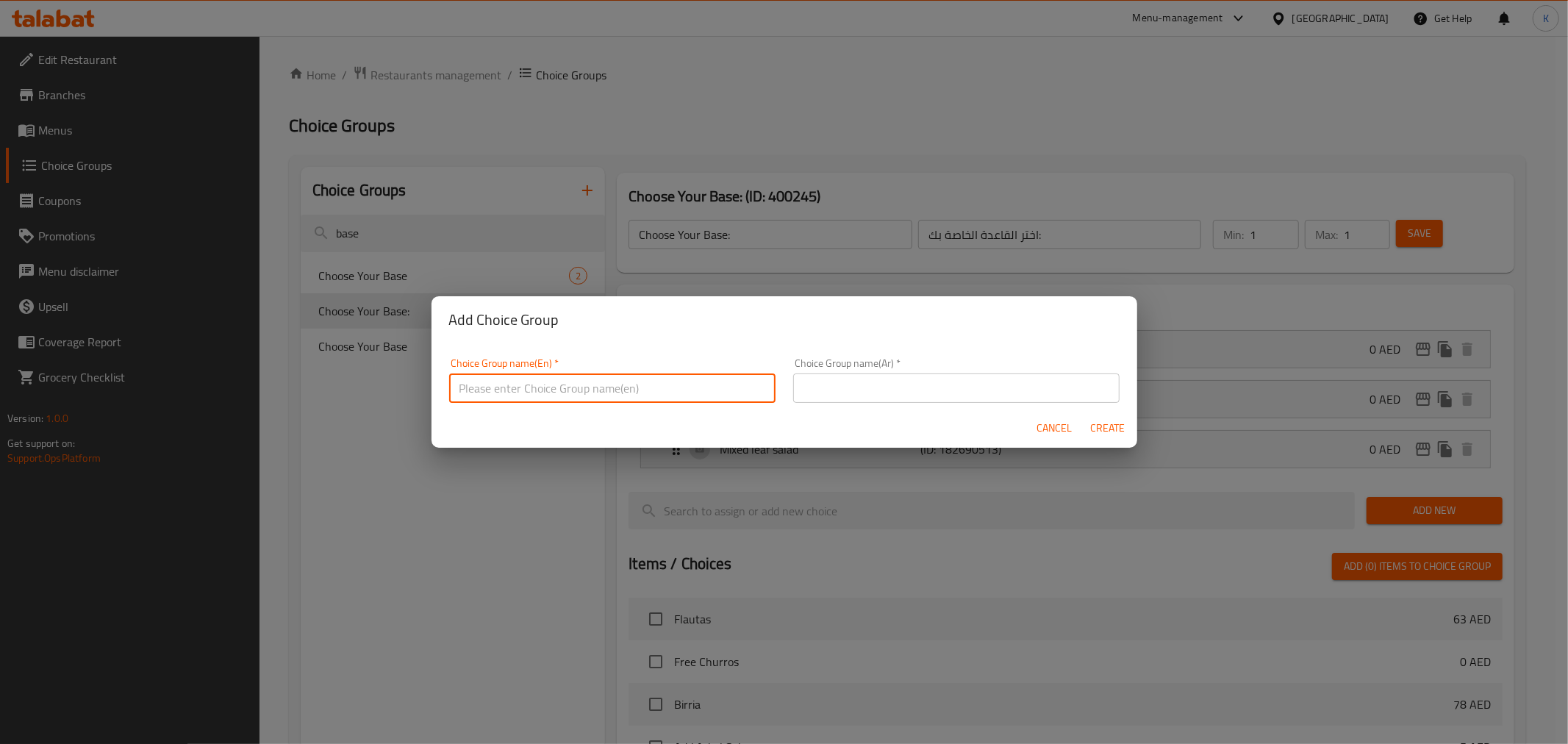
click at [677, 385] on input "text" at bounding box center [612, 388] width 327 height 30
type input "Your Choice Of Base:"
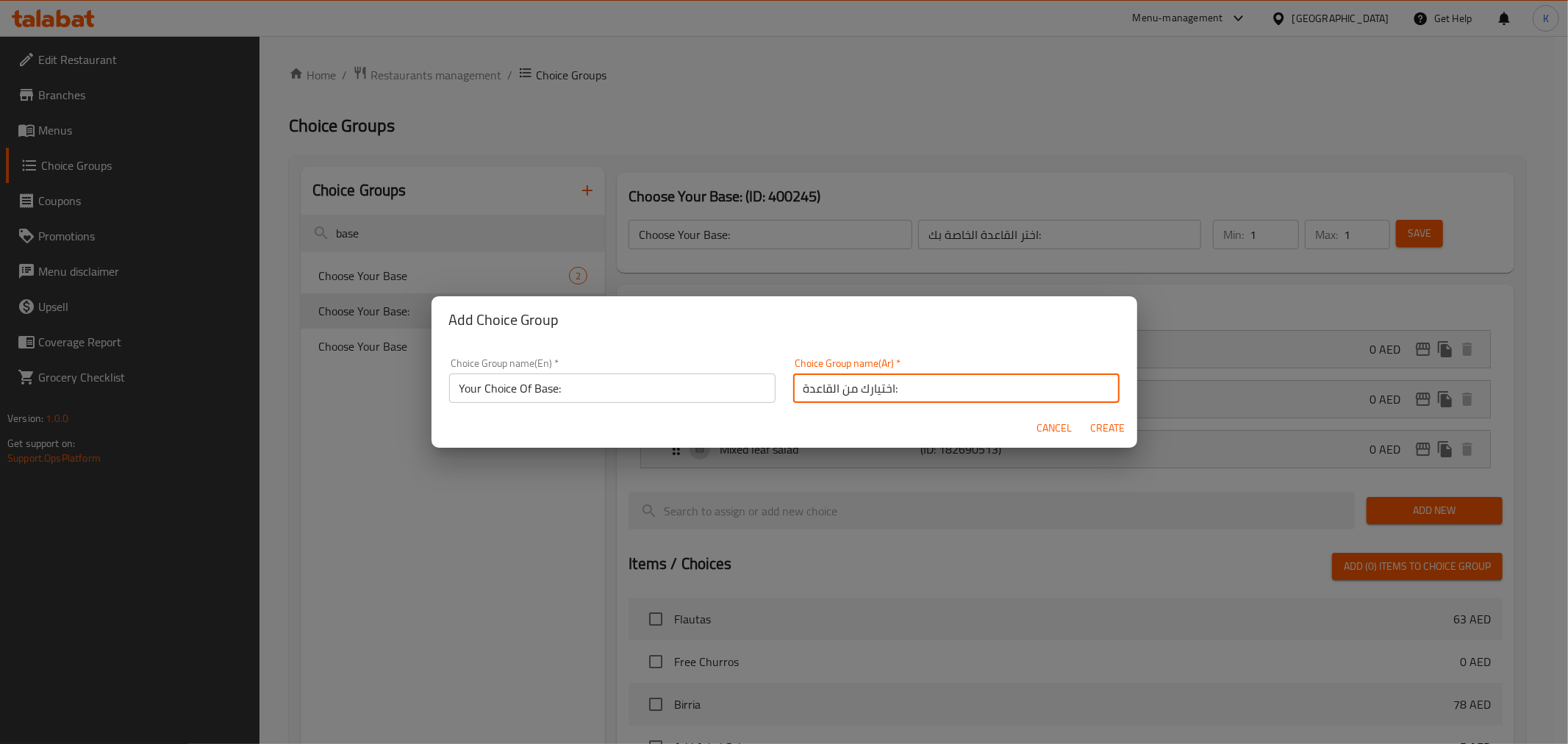
type input "اختيارك من القاعدة:"
click at [1099, 424] on span "Create" at bounding box center [1108, 428] width 35 height 18
type input "Your Choice Of Base:"
type input "اختيارك من القاعدة:"
type input "0"
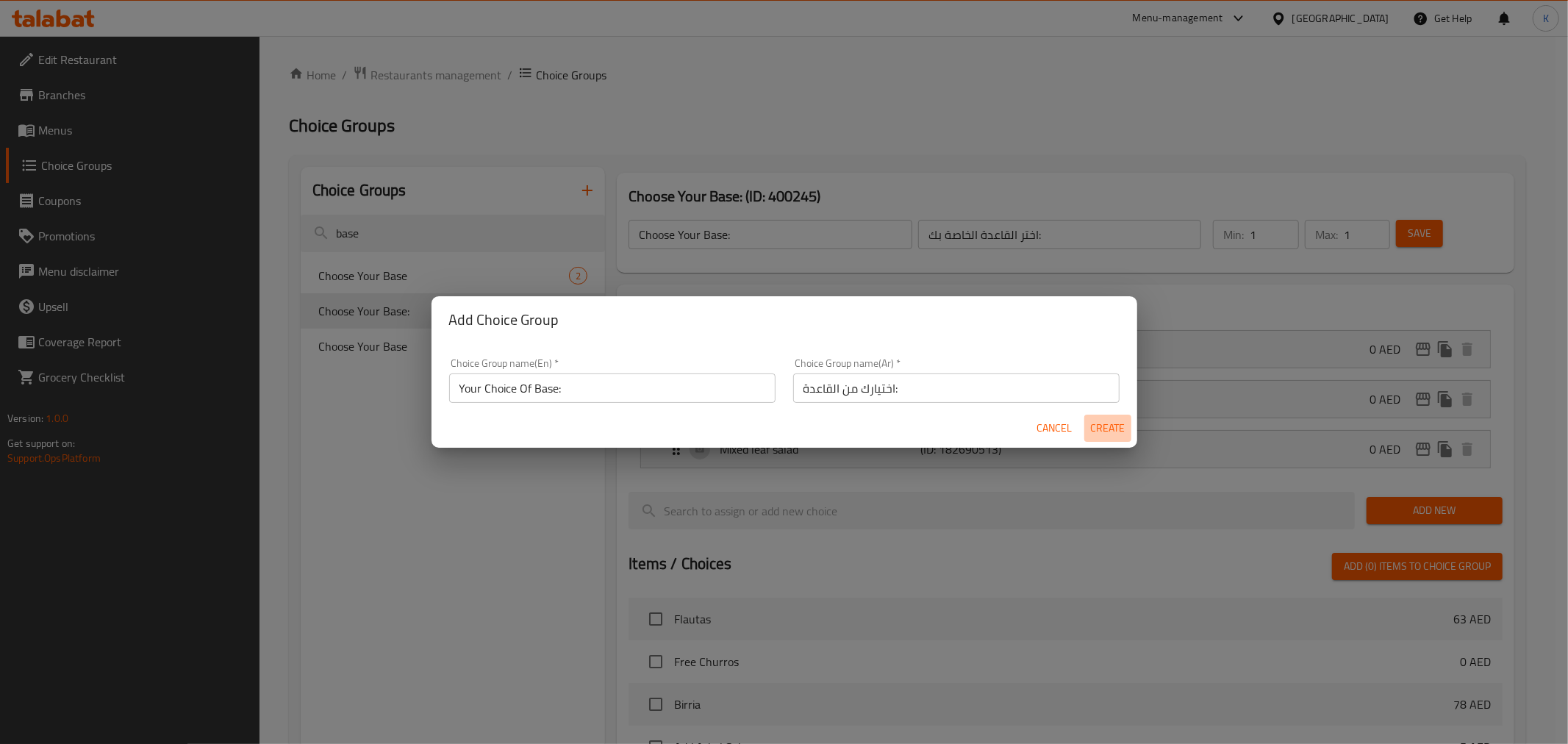
type input "0"
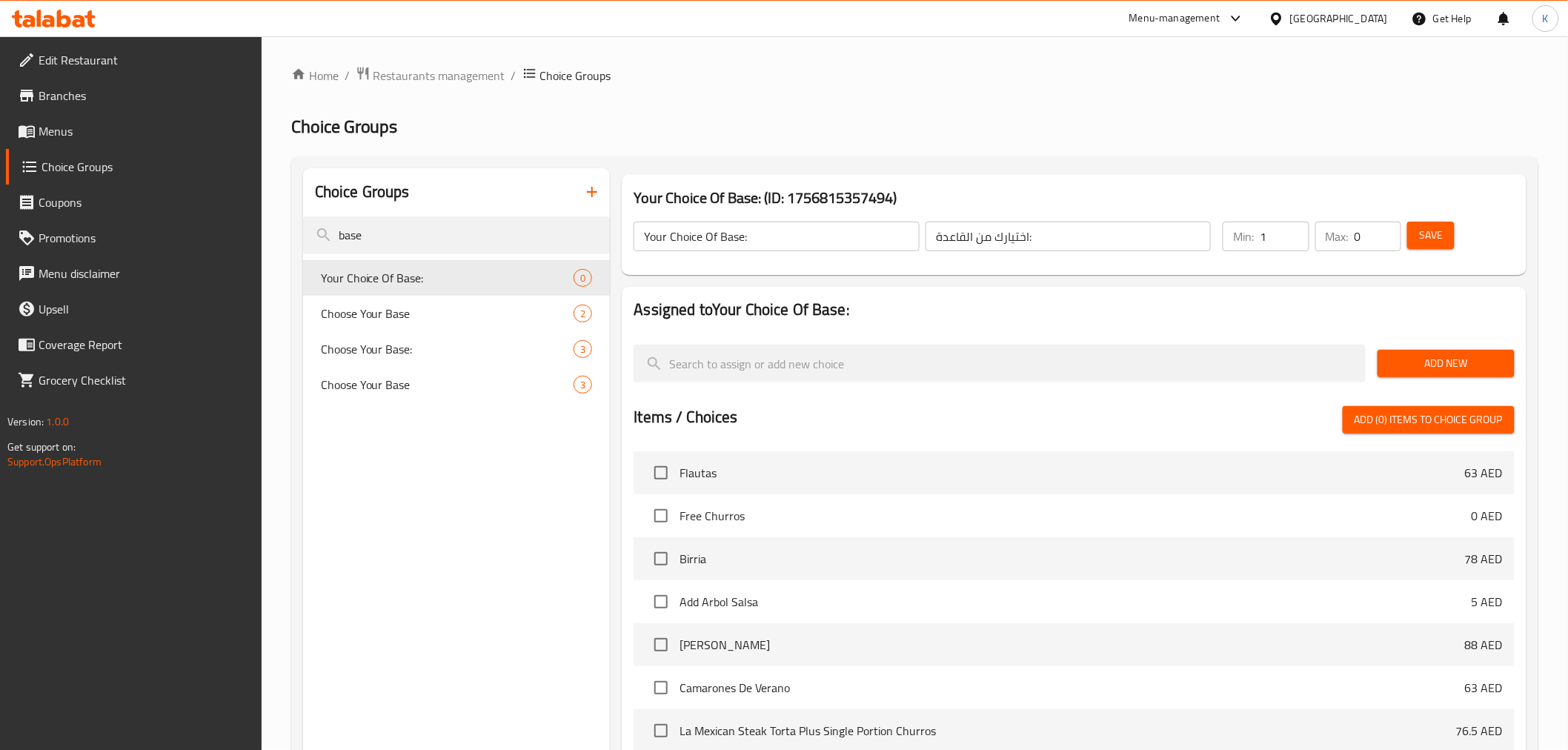
type input "1"
click at [1299, 231] on input "1" at bounding box center [1284, 237] width 49 height 30
type input "1"
click at [1387, 228] on input "1" at bounding box center [1378, 237] width 47 height 30
click at [1446, 361] on span "Add New" at bounding box center [1446, 363] width 114 height 18
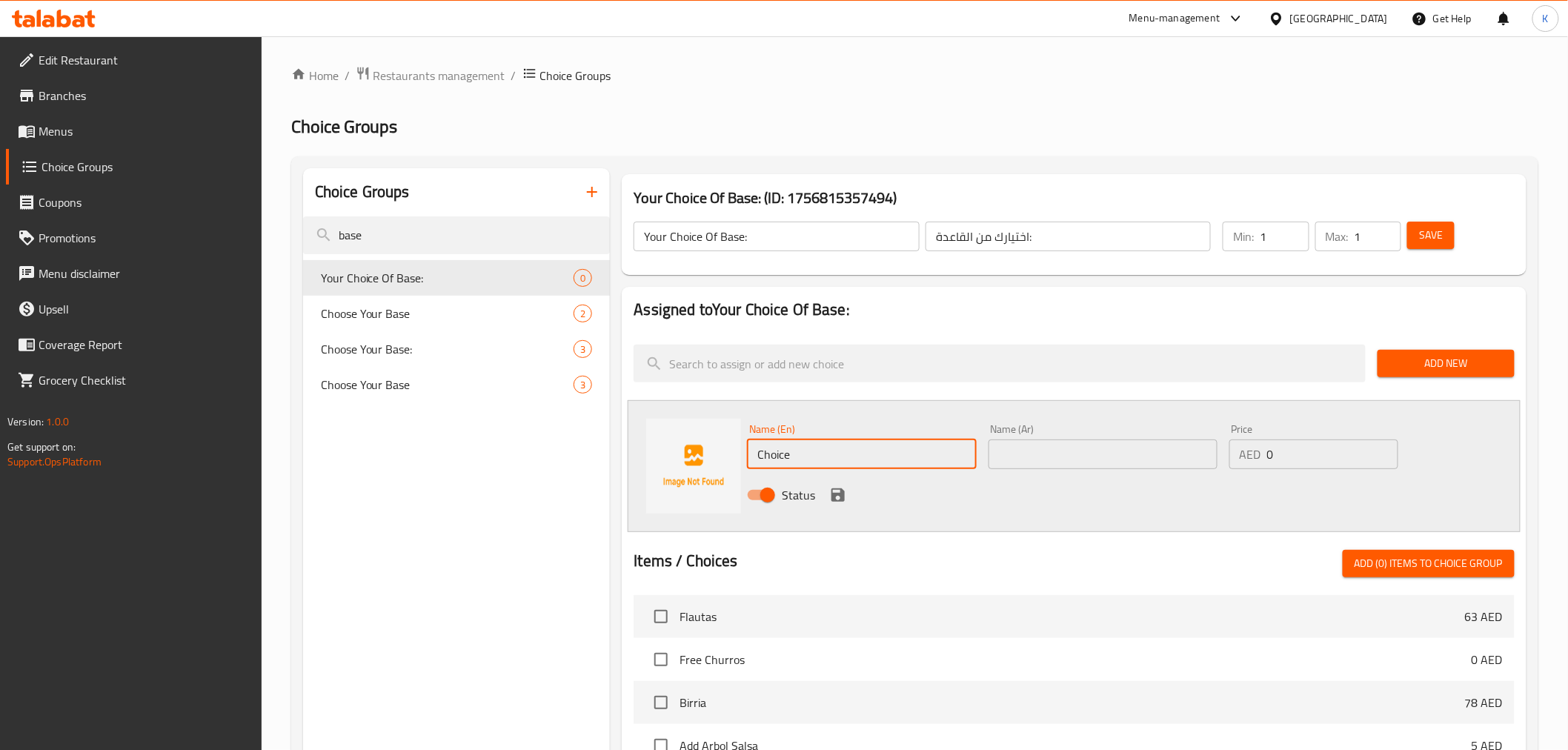
drag, startPoint x: 825, startPoint y: 463, endPoint x: 573, endPoint y: 444, distance: 252.7
click at [574, 446] on div "Choice Groups base Your Choice Of Base: 0 Choose Your Base 2 Choose Your Base: …" at bounding box center [918, 664] width 1230 height 992
paste input "Mexican R"
type input "Mexican Rice"
click at [1060, 441] on input "text" at bounding box center [1104, 454] width 229 height 30
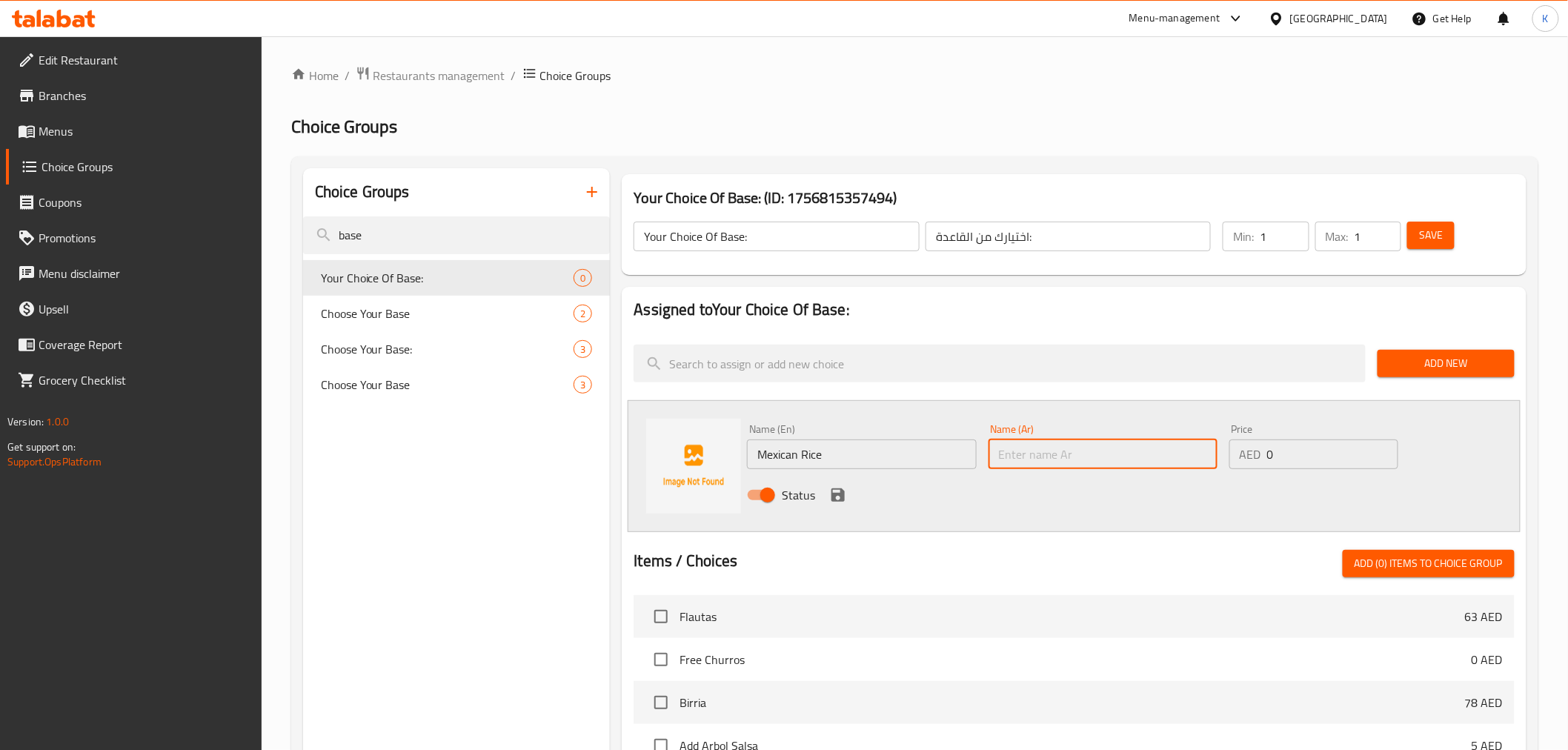
paste input "الأرز المكسيكي"
type input "الأرز المكسيكي"
click at [840, 497] on icon "save" at bounding box center [838, 495] width 18 height 18
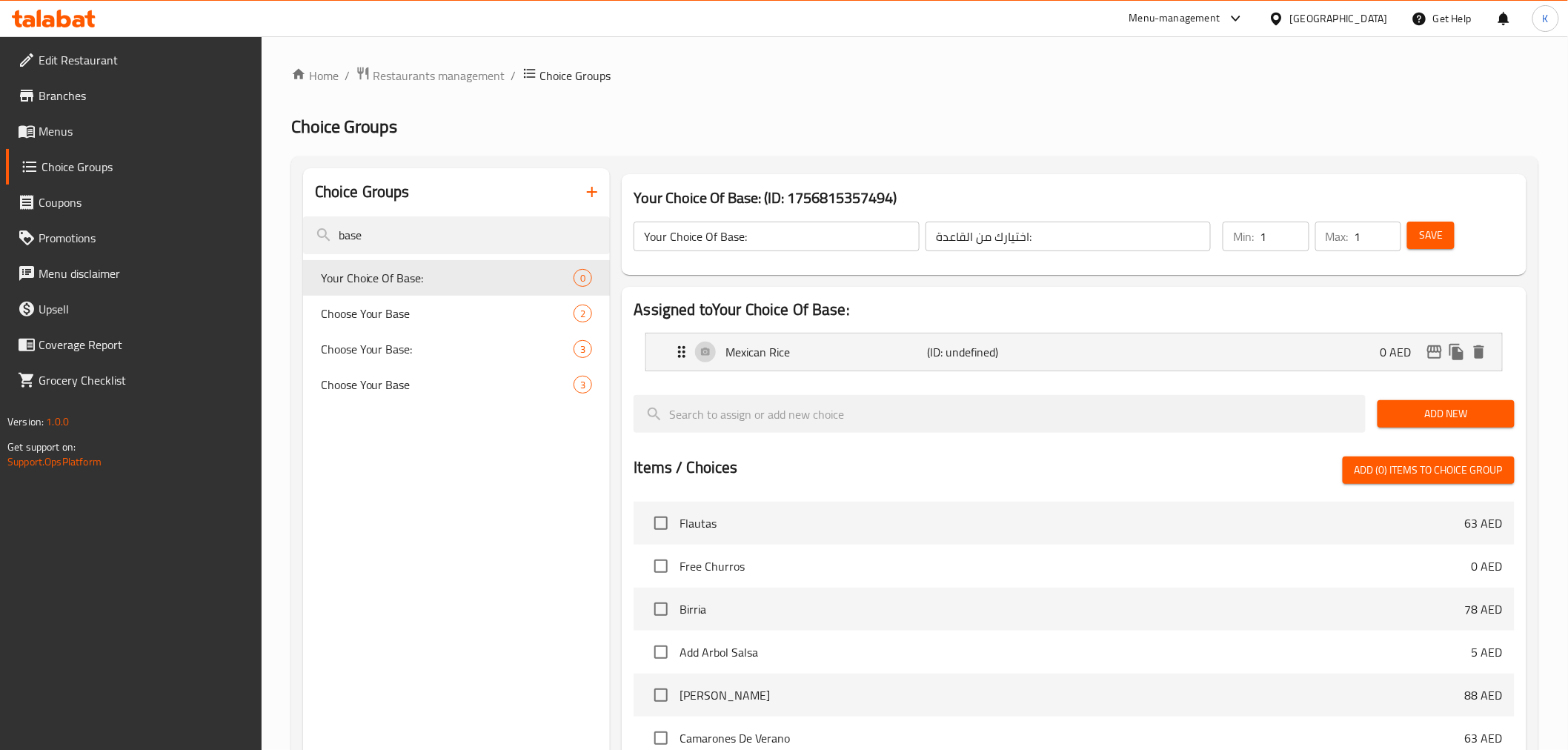
drag, startPoint x: 1419, startPoint y: 406, endPoint x: 1404, endPoint y: 414, distance: 17.0
click at [1424, 411] on span "Add New" at bounding box center [1446, 413] width 114 height 18
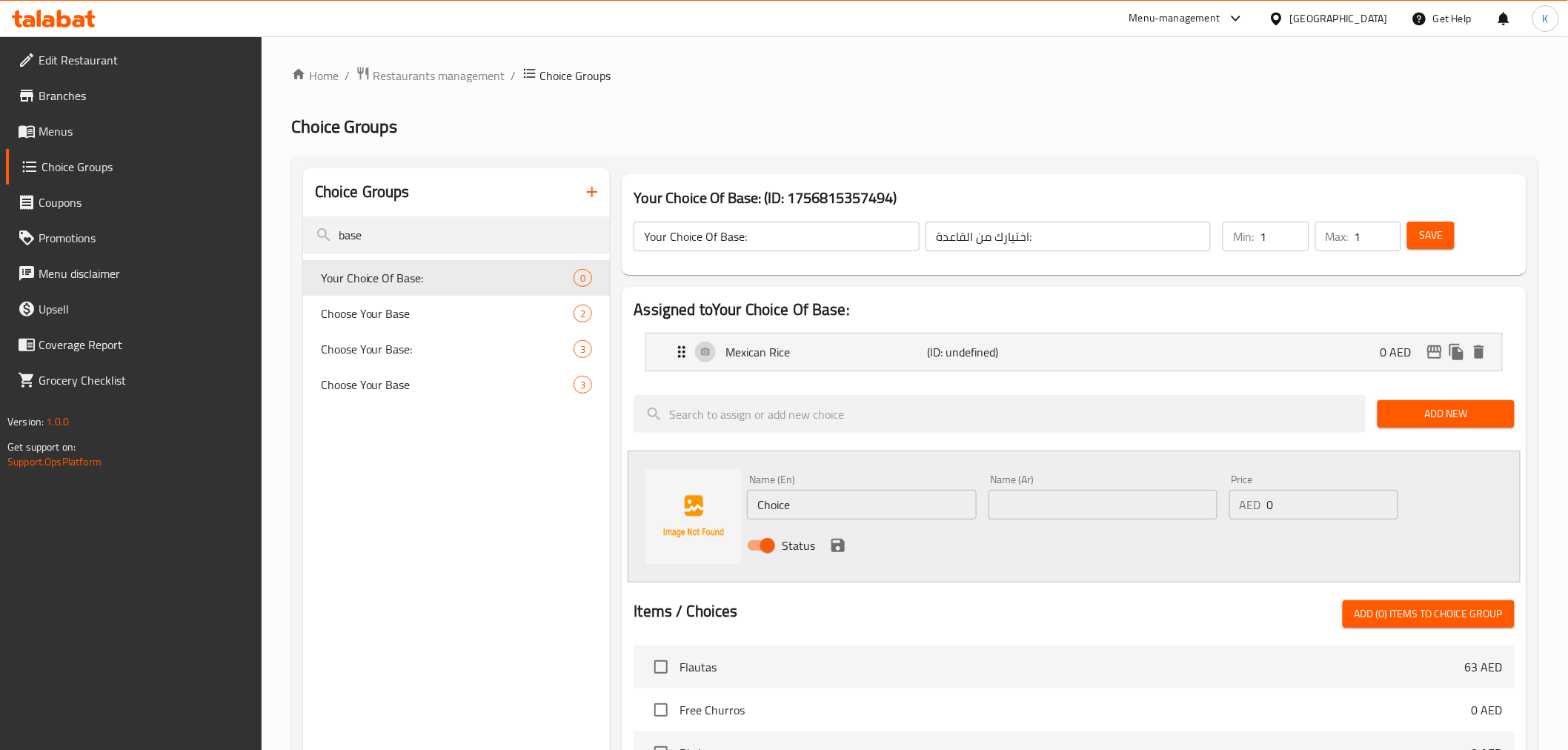
drag, startPoint x: 894, startPoint y: 505, endPoint x: 231, endPoint y: 357, distance: 679.3
click at [282, 426] on div "Home / Restaurants management / Choice Groups Choice Groups Choice Groups base …" at bounding box center [915, 644] width 1307 height 1216
paste input "Mixed Leaf Salad"
type input "Mixed Leaf Salad"
click at [1033, 494] on input "text" at bounding box center [1104, 504] width 229 height 30
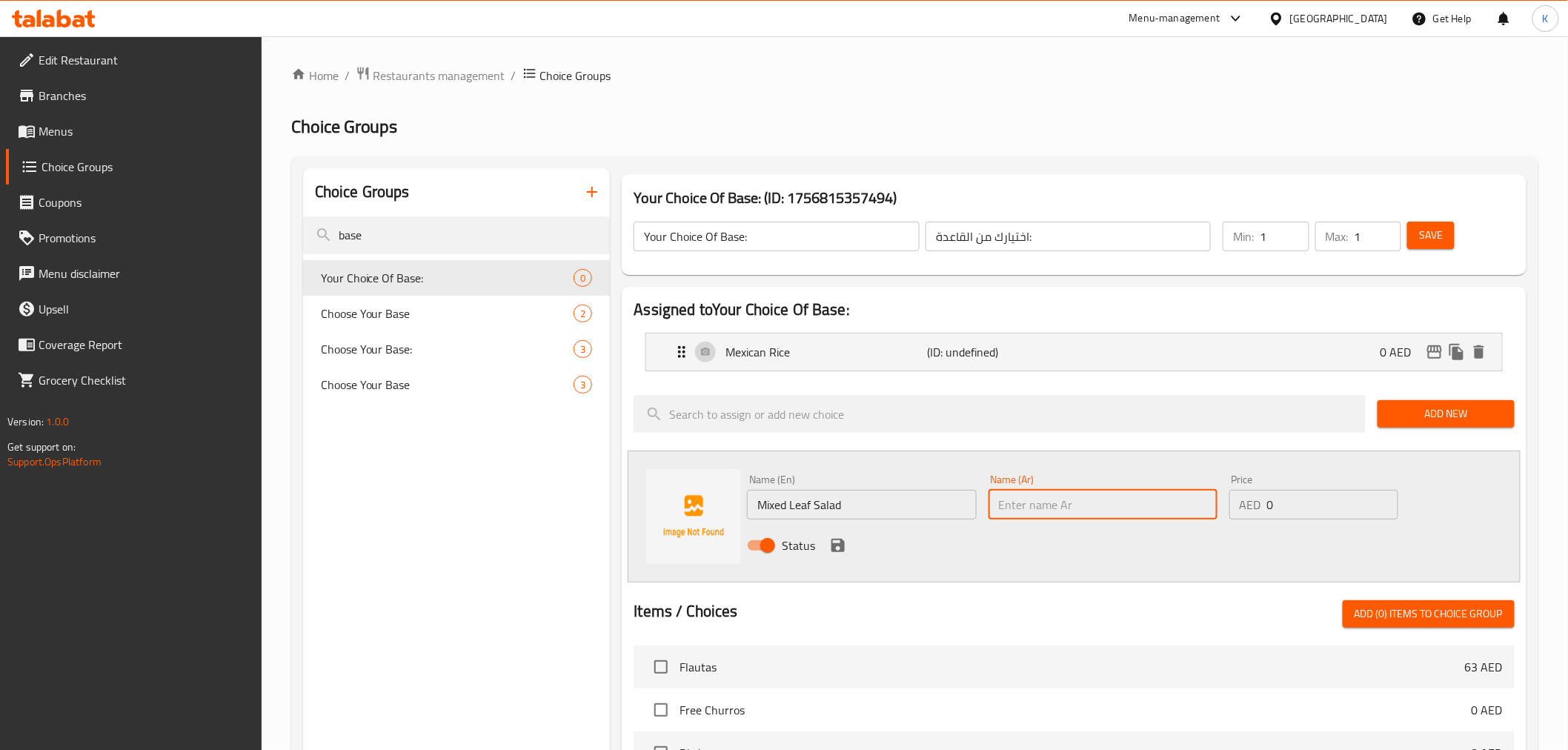
paste input "سلطة أوراق مشكلة"
type input "سلطة أوراق مشكلة"
click at [1156, 507] on div "Name (En) Mixed Leaf Salad Name (En) Name (Ar) سلطة أوراق مشكلة Name (Ar) Price…" at bounding box center [1102, 516] width 723 height 97
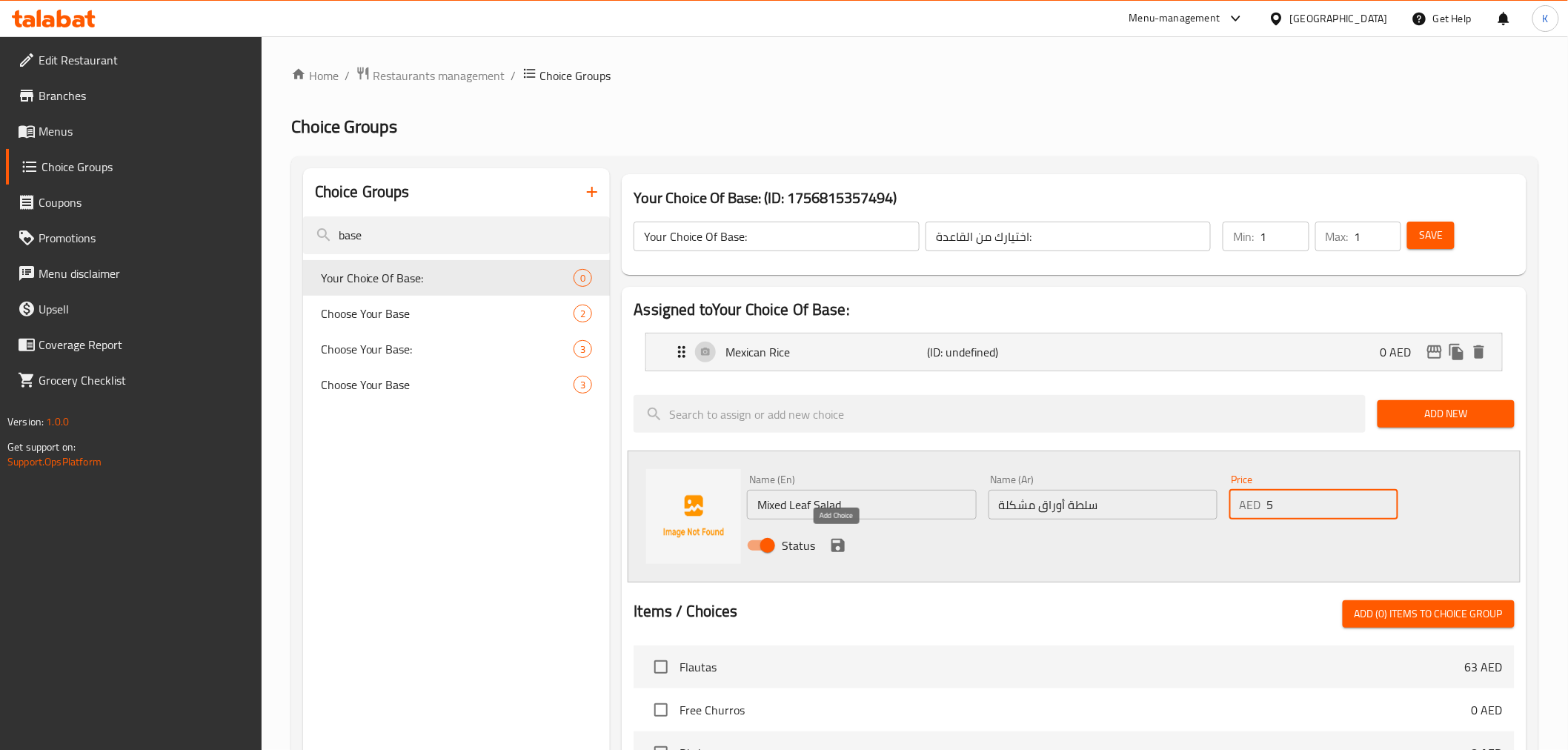
type input "5"
click at [843, 543] on icon "save" at bounding box center [838, 545] width 13 height 13
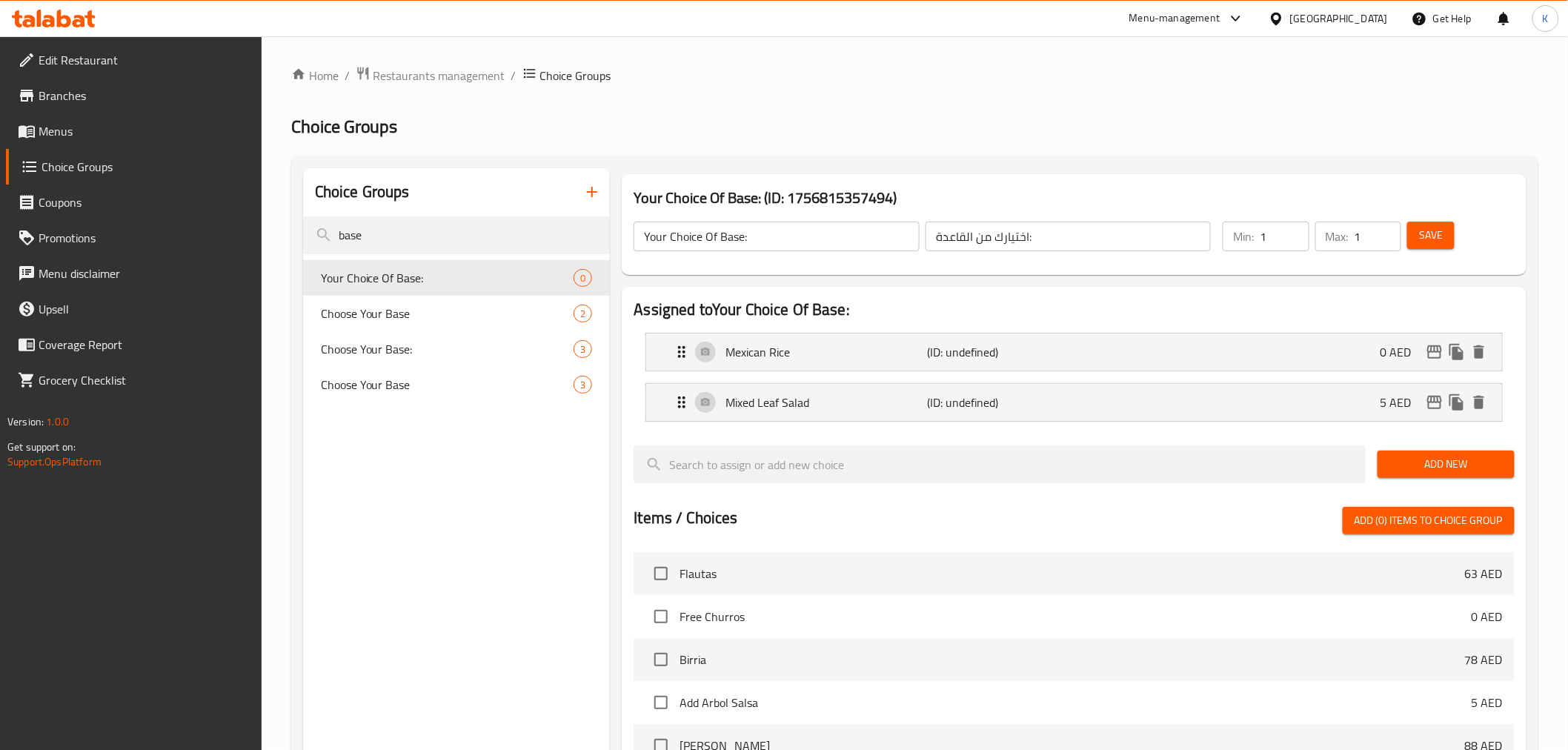
click at [1416, 467] on span "Add New" at bounding box center [1446, 463] width 114 height 18
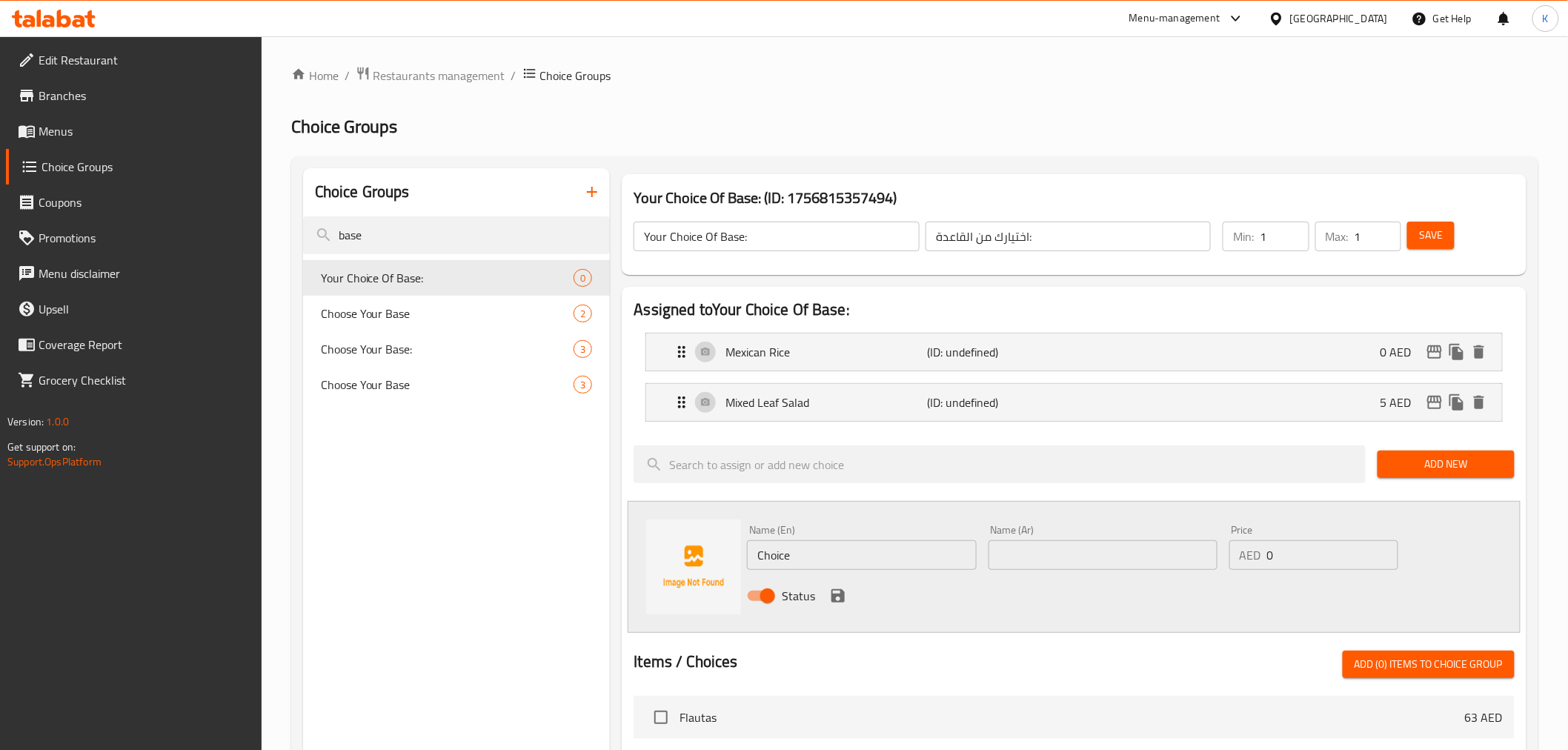
drag, startPoint x: 749, startPoint y: 534, endPoint x: 408, endPoint y: 405, distance: 364.6
click at [382, 446] on div "Choice Groups base Your Choice Of Base: 0 Choose Your Base 2 Choose Your Base: …" at bounding box center [918, 714] width 1230 height 1093
paste input "Half Mexican and Half Coriander Lime R"
type input "Half Mexican and Half Coriander Lime Rice"
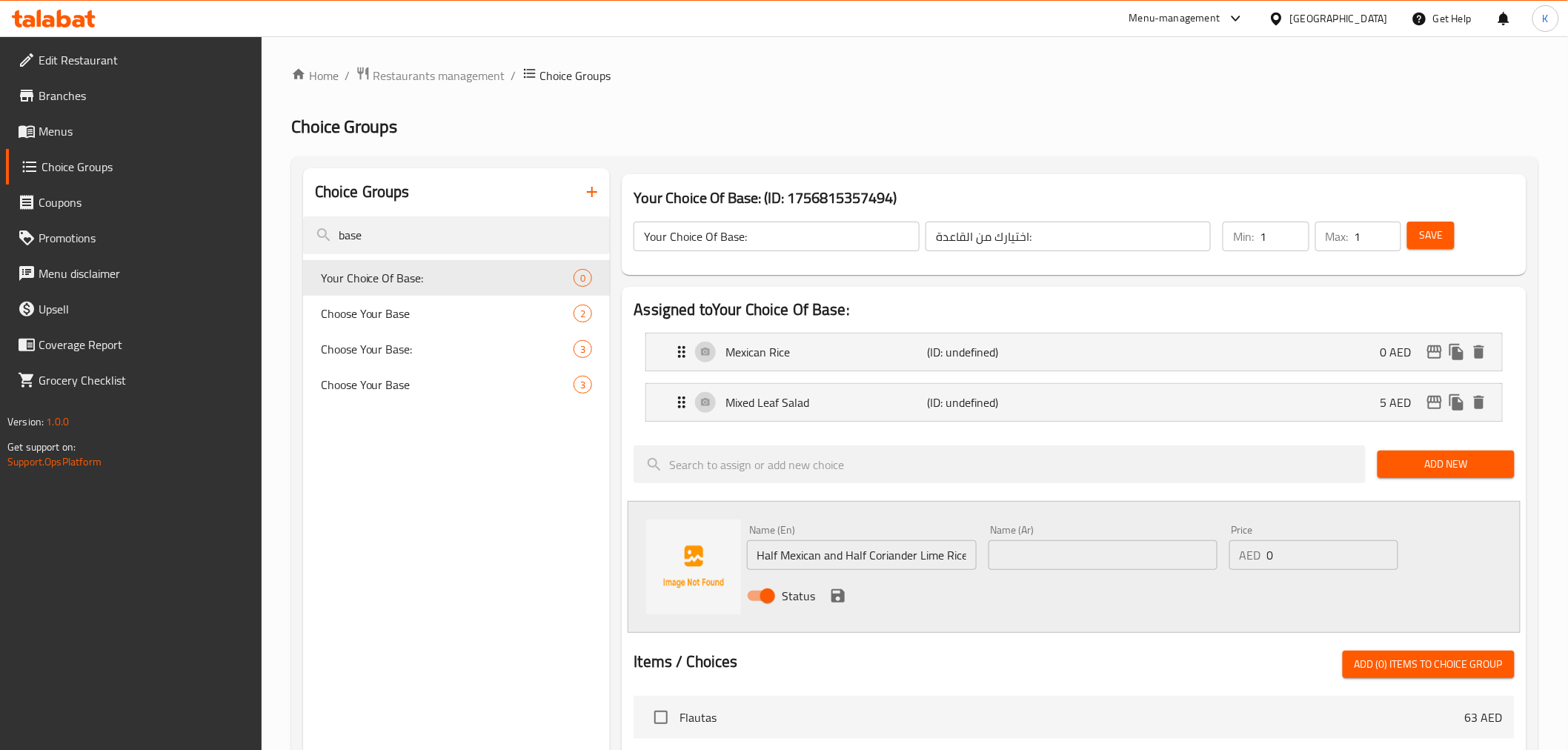
scroll to position [0, 0]
click at [1102, 565] on input "text" at bounding box center [1104, 555] width 229 height 30
paste input "نصف أرز مكسيكي ونصف أرز بالكزبرة والليمون"
type input "نصف أرز مكسيكي ونصف أرز بالكزبرة والليمون"
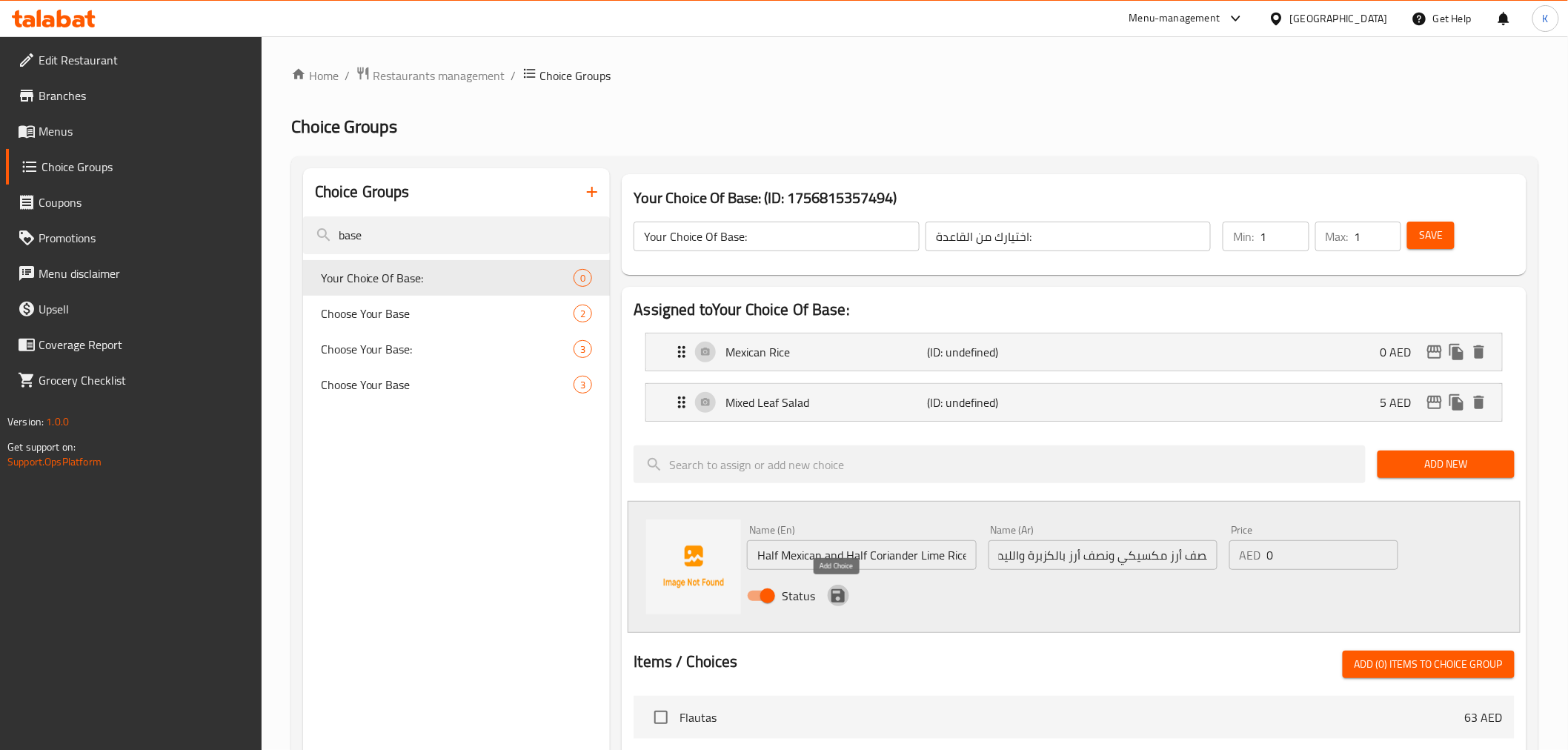
click at [832, 594] on icon "save" at bounding box center [838, 595] width 13 height 13
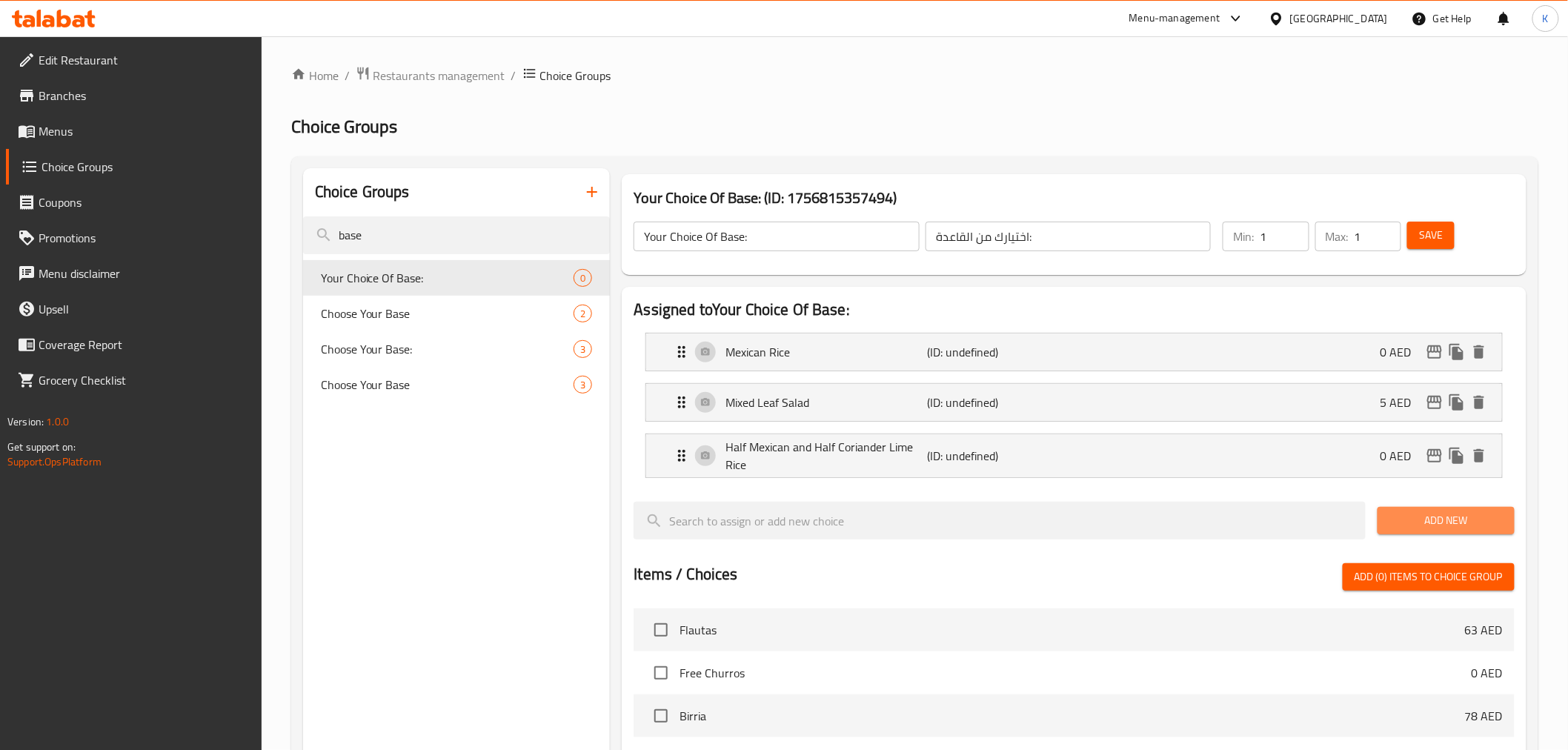
click at [1425, 519] on span "Add New" at bounding box center [1446, 519] width 114 height 18
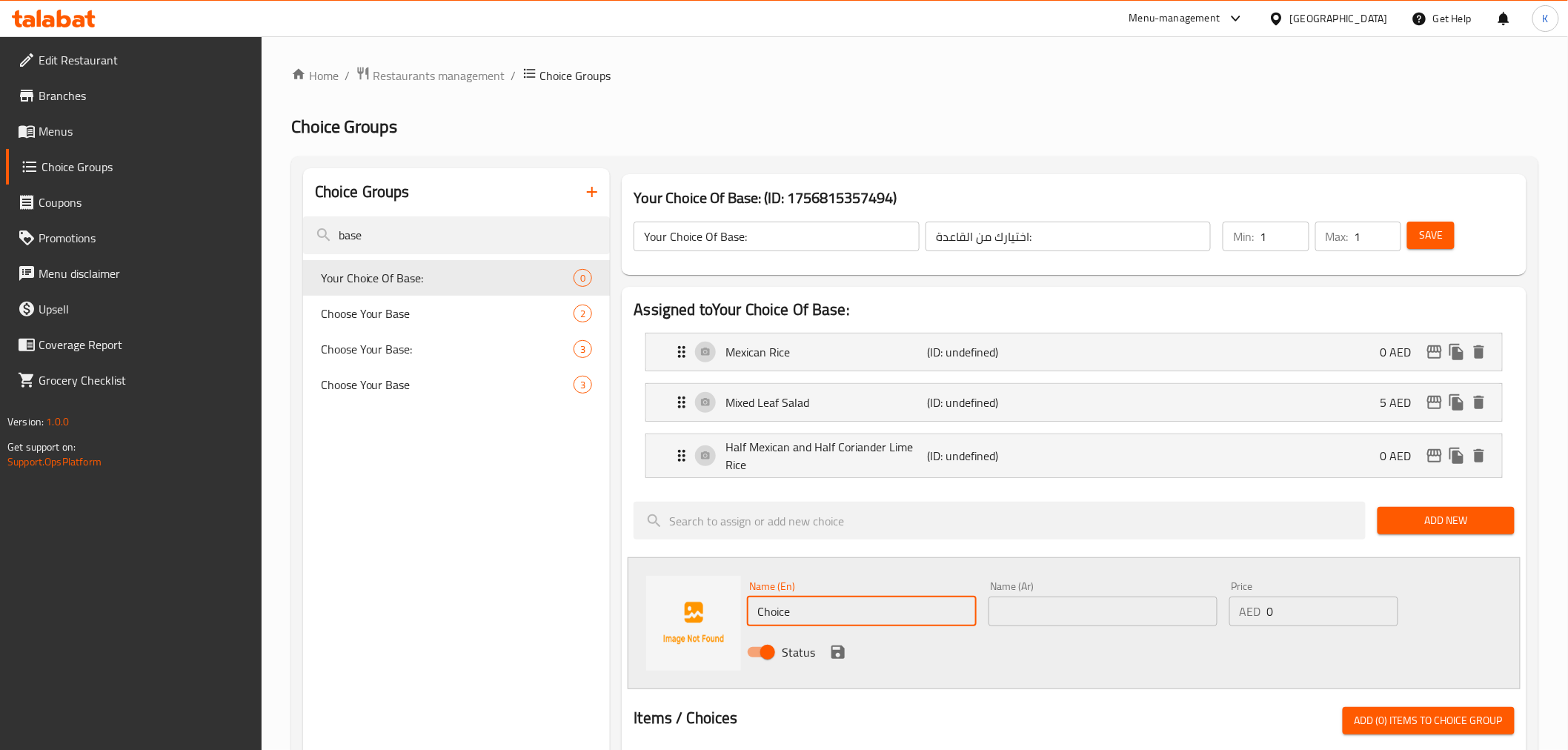
drag, startPoint x: 809, startPoint y: 606, endPoint x: 649, endPoint y: 587, distance: 161.1
click at [666, 594] on div "Name (En) Choice Name (En) Name (Ar) Name (Ar) Price AED 0 Price Status" at bounding box center [1074, 623] width 893 height 132
paste input "Half Mixed Leaf Salad and Mexican R"
type input "Half Mixed Leaf Salad and Mexican Rice"
click at [1087, 617] on input "text" at bounding box center [1104, 611] width 229 height 30
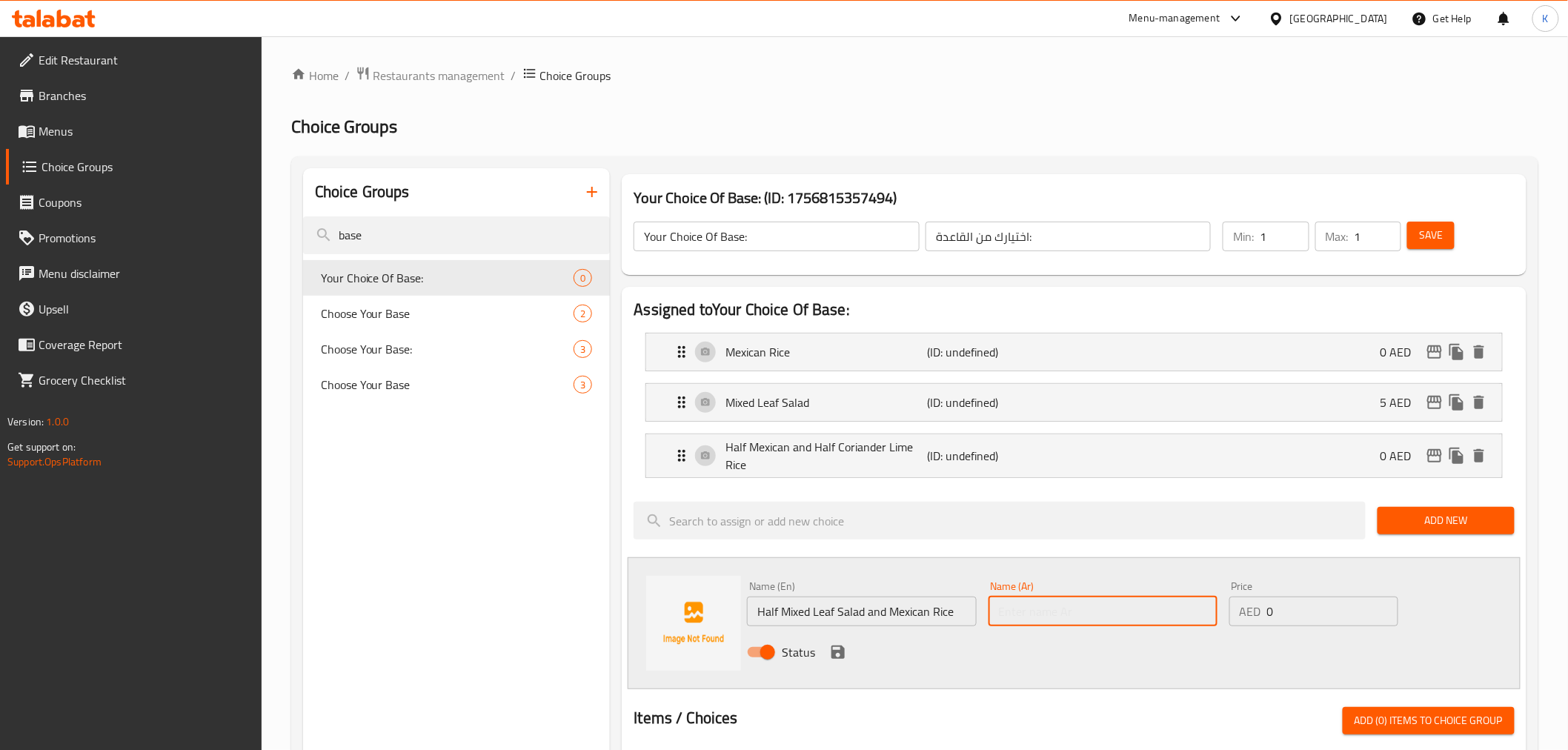
paste input "سلطة نصف أوراق مشكلة مع أرز مكسيكي"
type input "سلطة نصف أوراق مشكلة مع أرز مكسيكي"
drag, startPoint x: 1329, startPoint y: 607, endPoint x: 848, endPoint y: 583, distance: 481.6
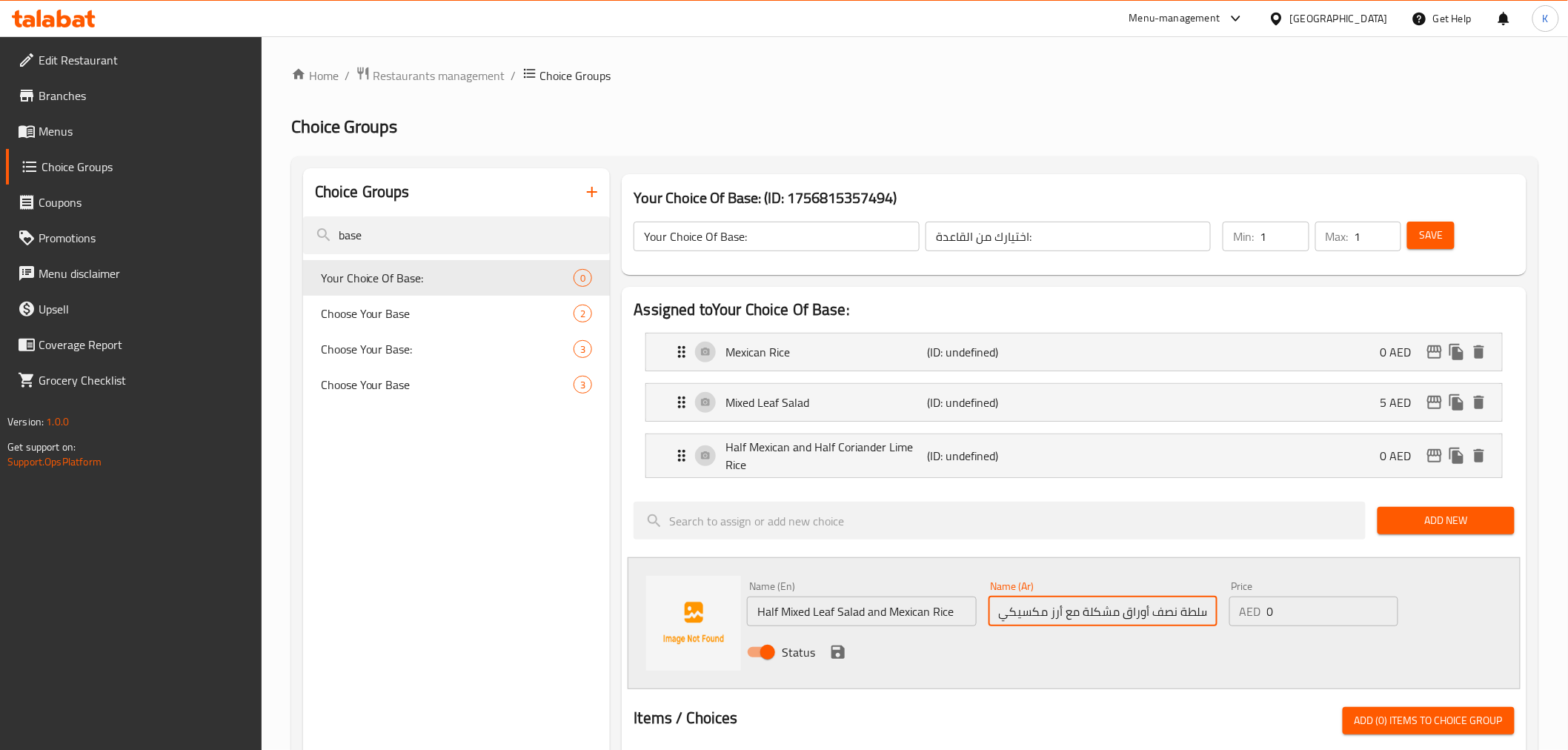
click at [883, 590] on div "Name (En) Half Mixed Leaf Salad and Mexican Rice Name (En) Name (Ar) سلطة نصف أ…" at bounding box center [1102, 623] width 723 height 97
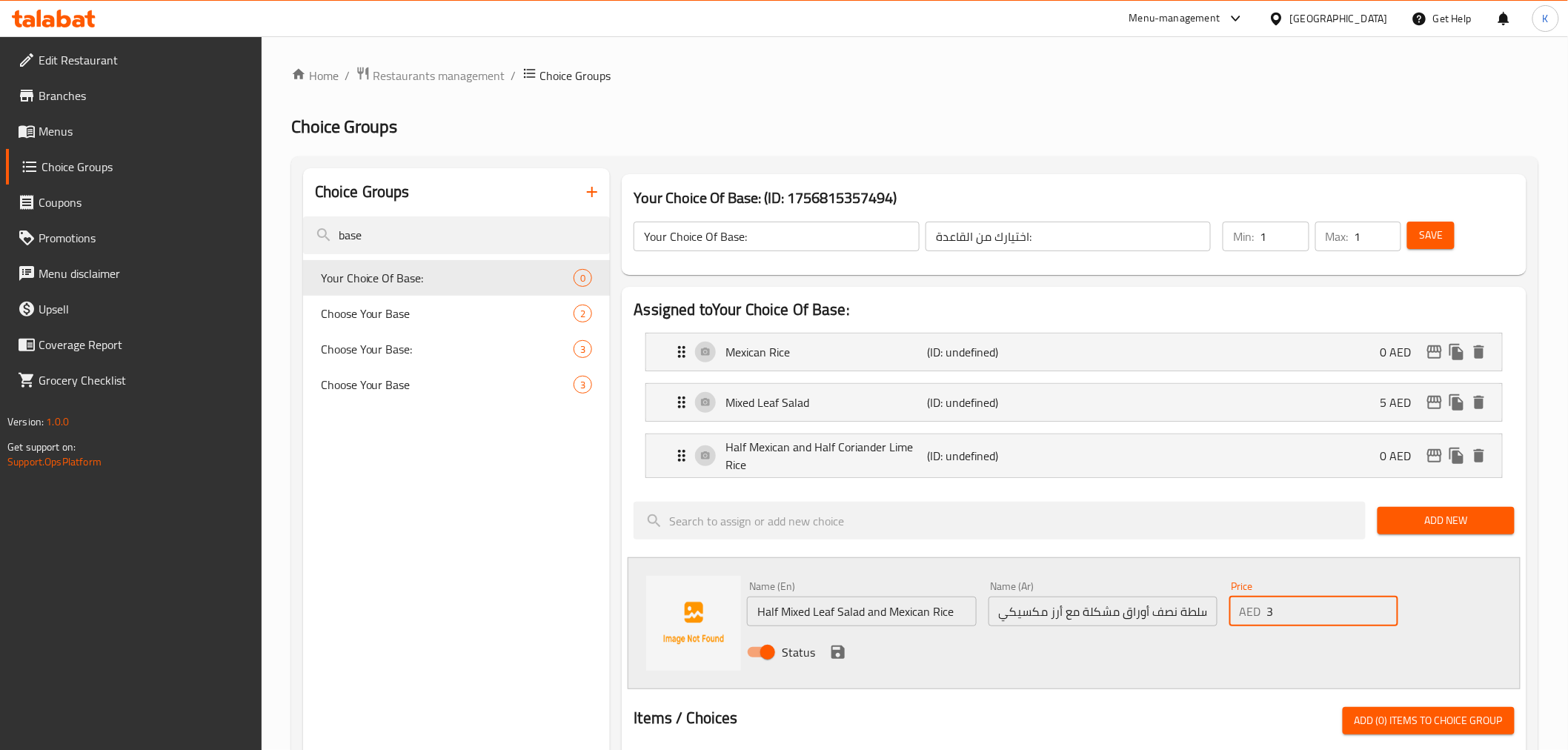
type input "3"
click at [837, 660] on icon "save" at bounding box center [838, 651] width 18 height 18
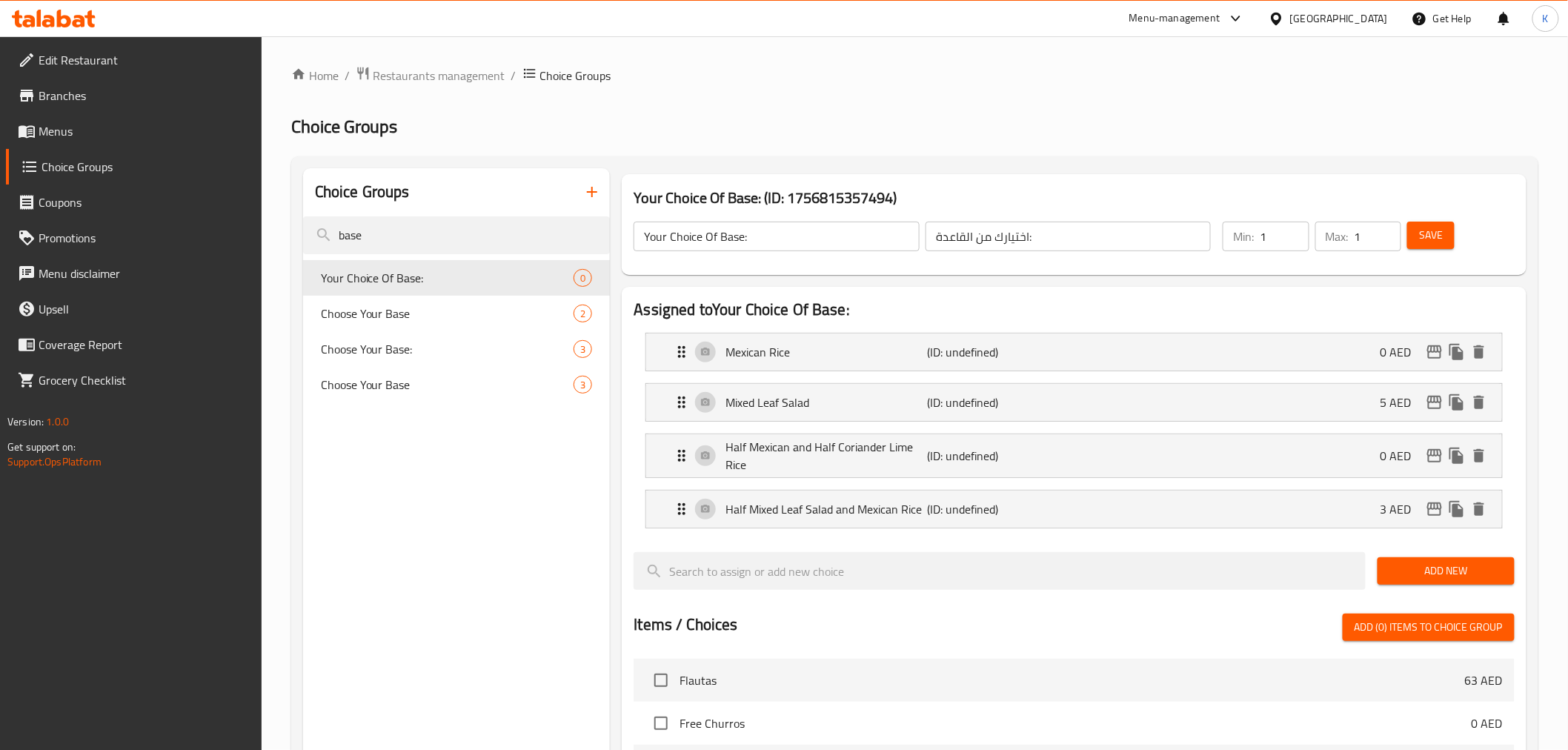
click at [1409, 578] on span "Add New" at bounding box center [1446, 570] width 114 height 18
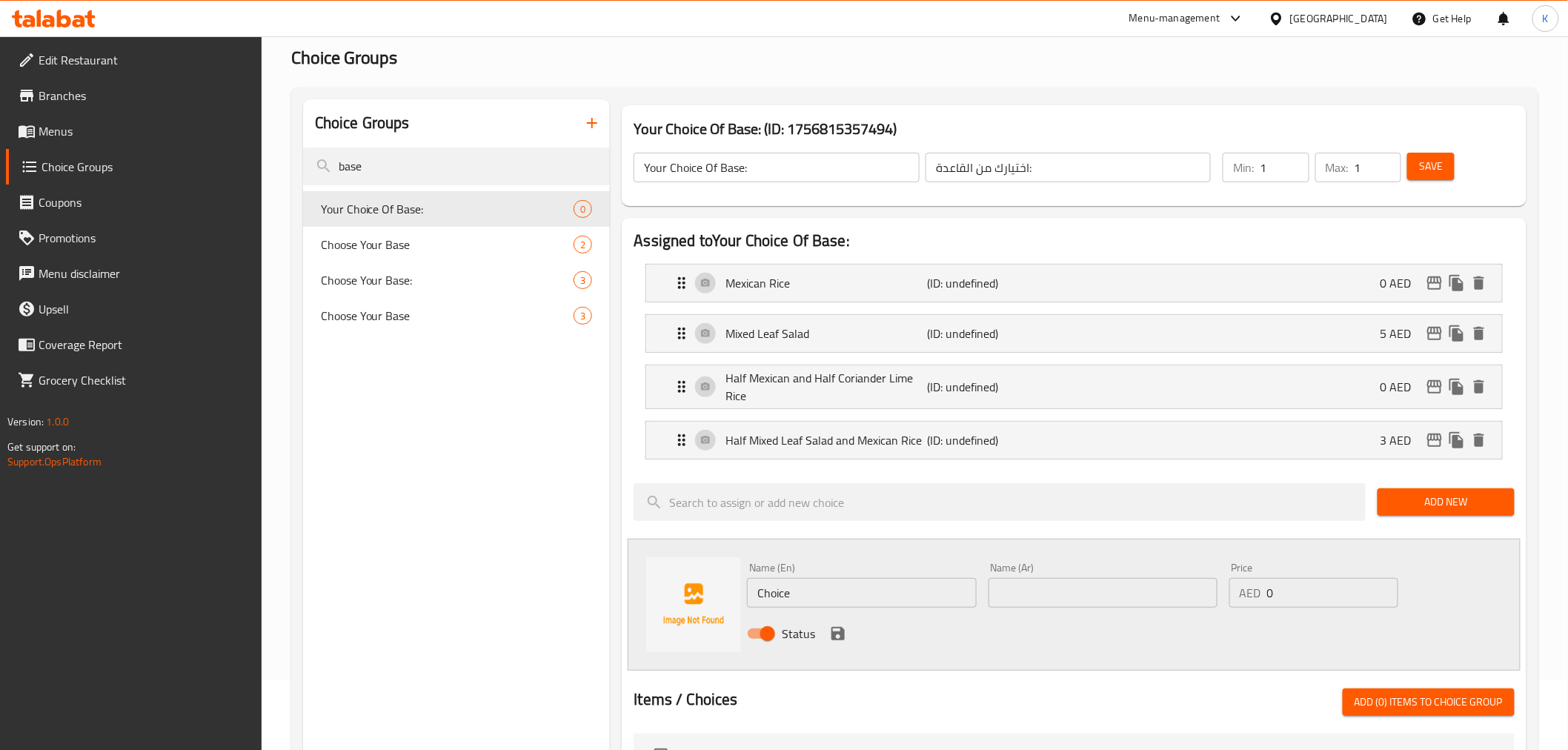
scroll to position [164, 0]
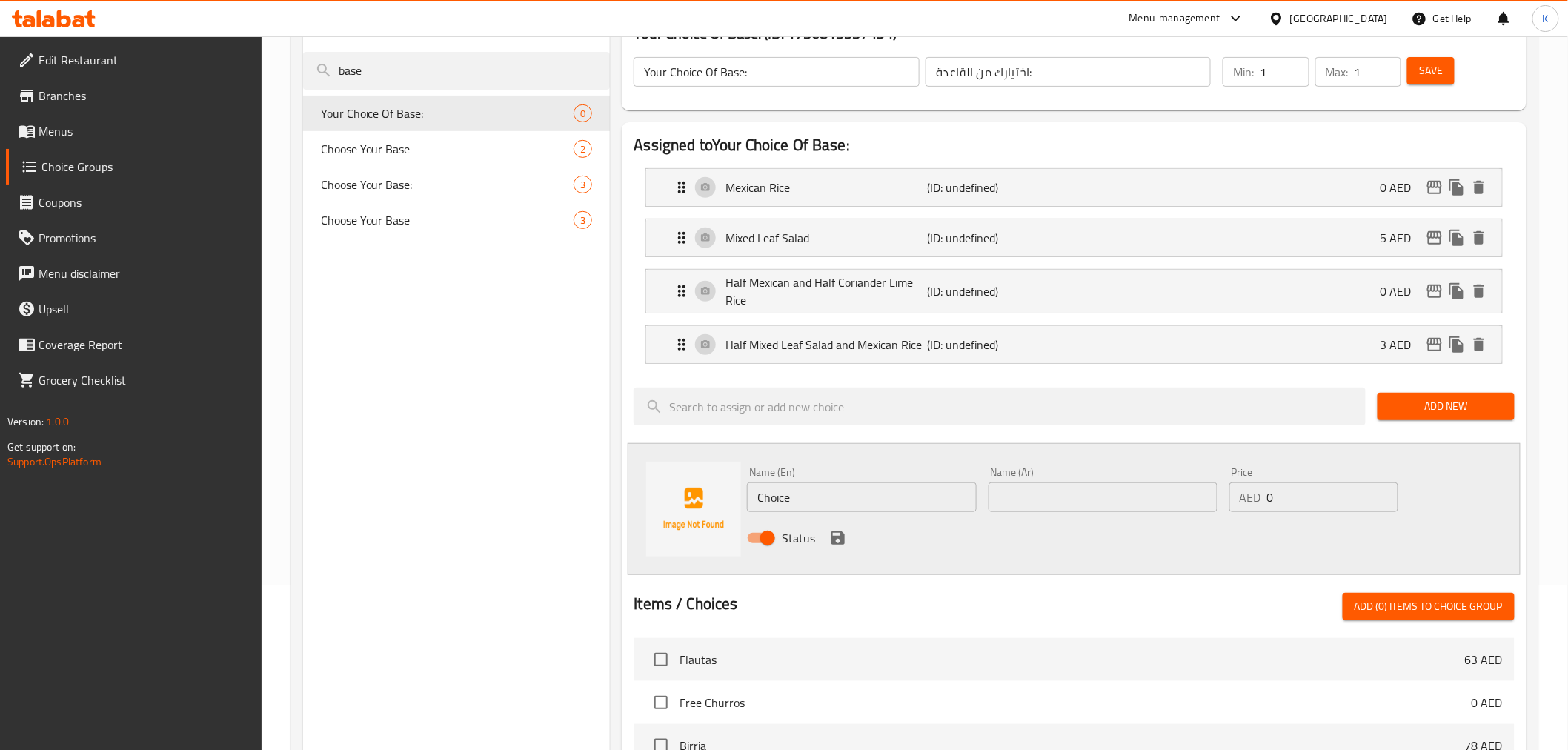
drag, startPoint x: 856, startPoint y: 497, endPoint x: 457, endPoint y: 419, distance: 406.6
click at [486, 432] on div "Choice Groups base Your Choice Of Base: 0 Choose Your Base 2 Choose Your Base: …" at bounding box center [918, 603] width 1230 height 1199
paste input "Half Mixed Leaf Salad and Half Coriander Lime R"
type input "Half Mixed Leaf Salad and Half Coriander Lime Rice"
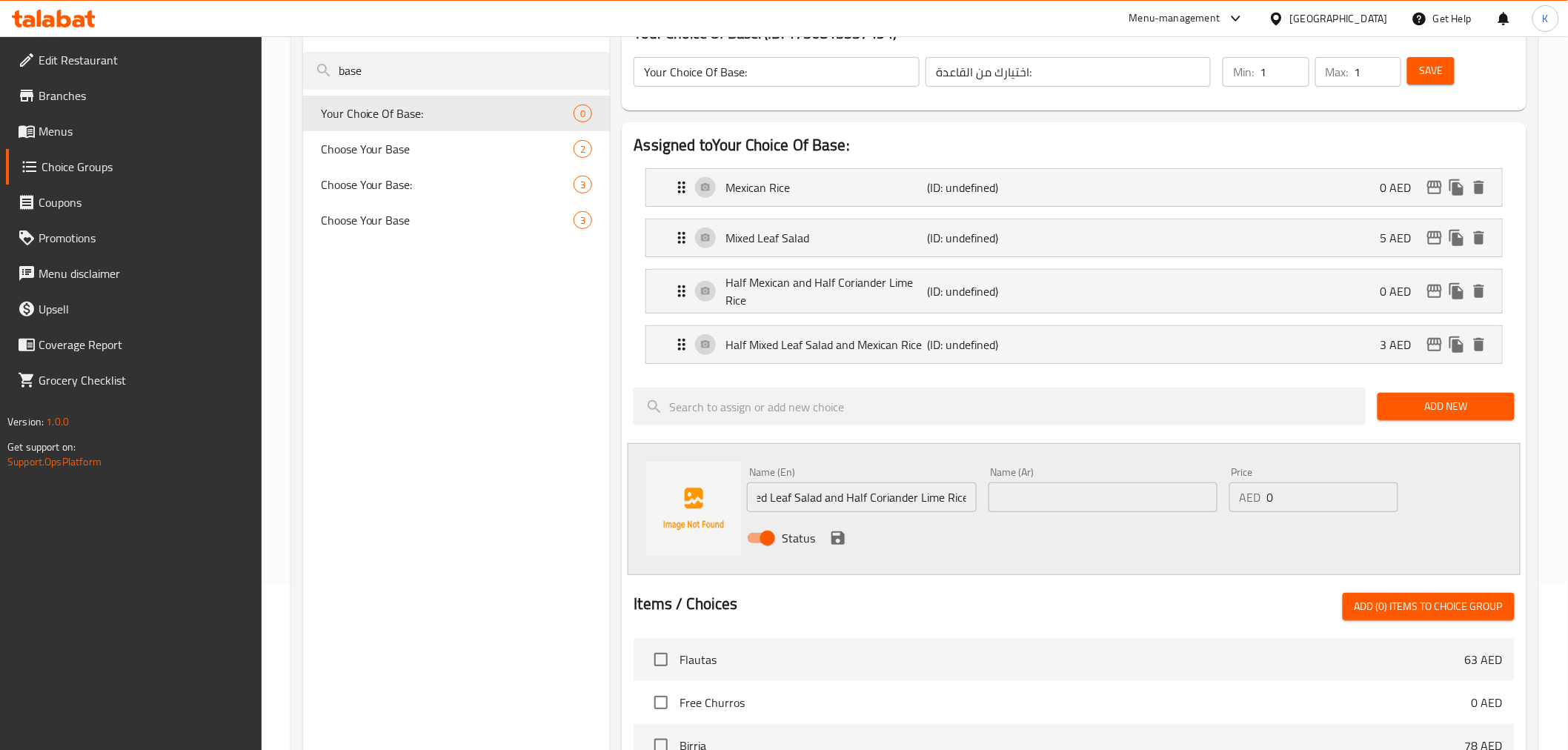
scroll to position [0, 0]
click at [1066, 493] on input "text" at bounding box center [1104, 497] width 229 height 30
paste input "نصف سلطة أوراق مشكلة ونصف أرز بالكزبرة والليمون"
type input "نصف سلطة أوراق مشكلة ونصف أرز بالكزبرة والليمون"
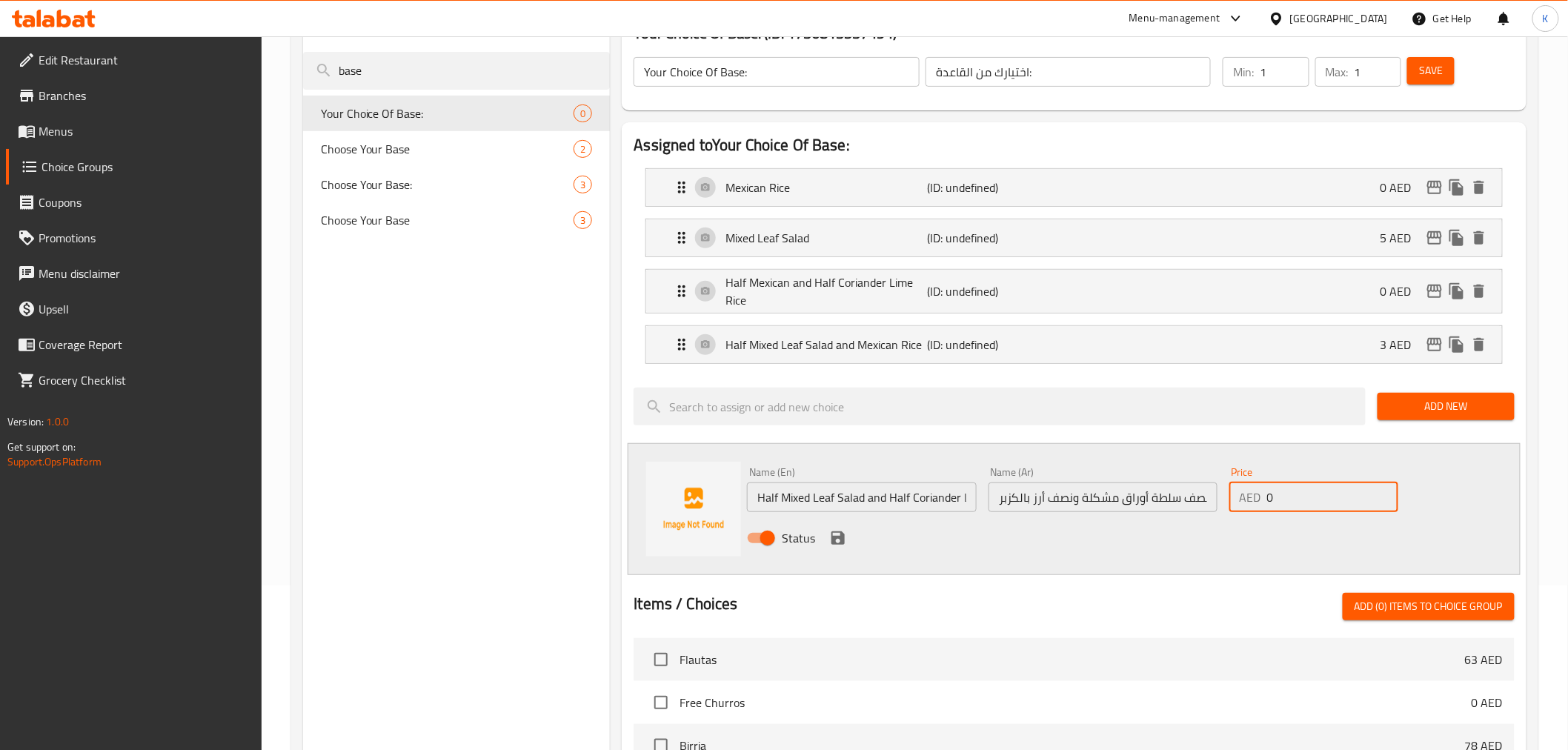
scroll to position [0, 0]
drag, startPoint x: 1330, startPoint y: 505, endPoint x: 850, endPoint y: 471, distance: 481.2
click at [1019, 478] on div "Name (En) Half Mixed Leaf Salad and Half Coriander Lime Rice Name (En) Name (Ar…" at bounding box center [1102, 509] width 723 height 97
type input "3"
click at [839, 539] on icon "save" at bounding box center [838, 538] width 18 height 18
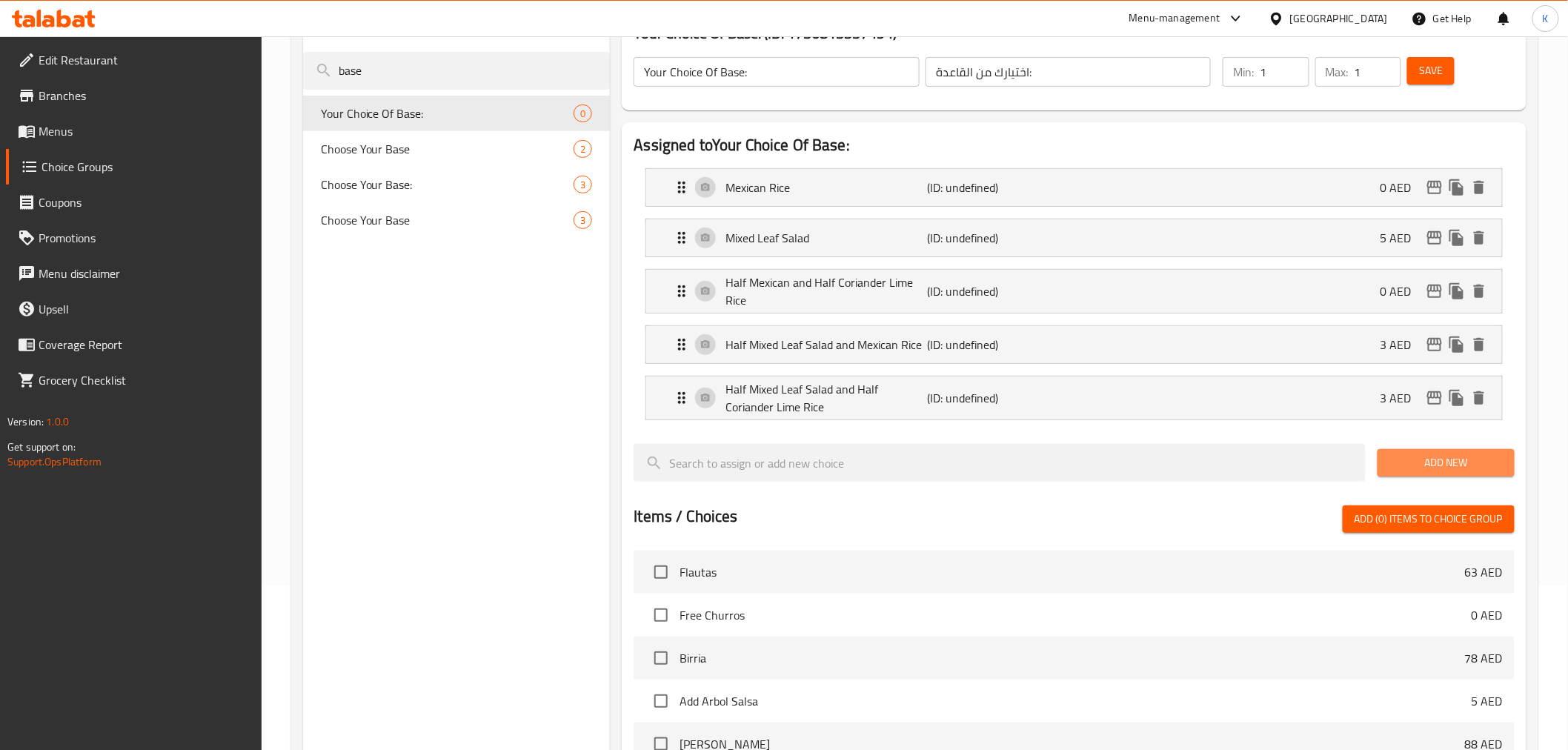
click at [1435, 462] on span "Add New" at bounding box center [1446, 462] width 114 height 18
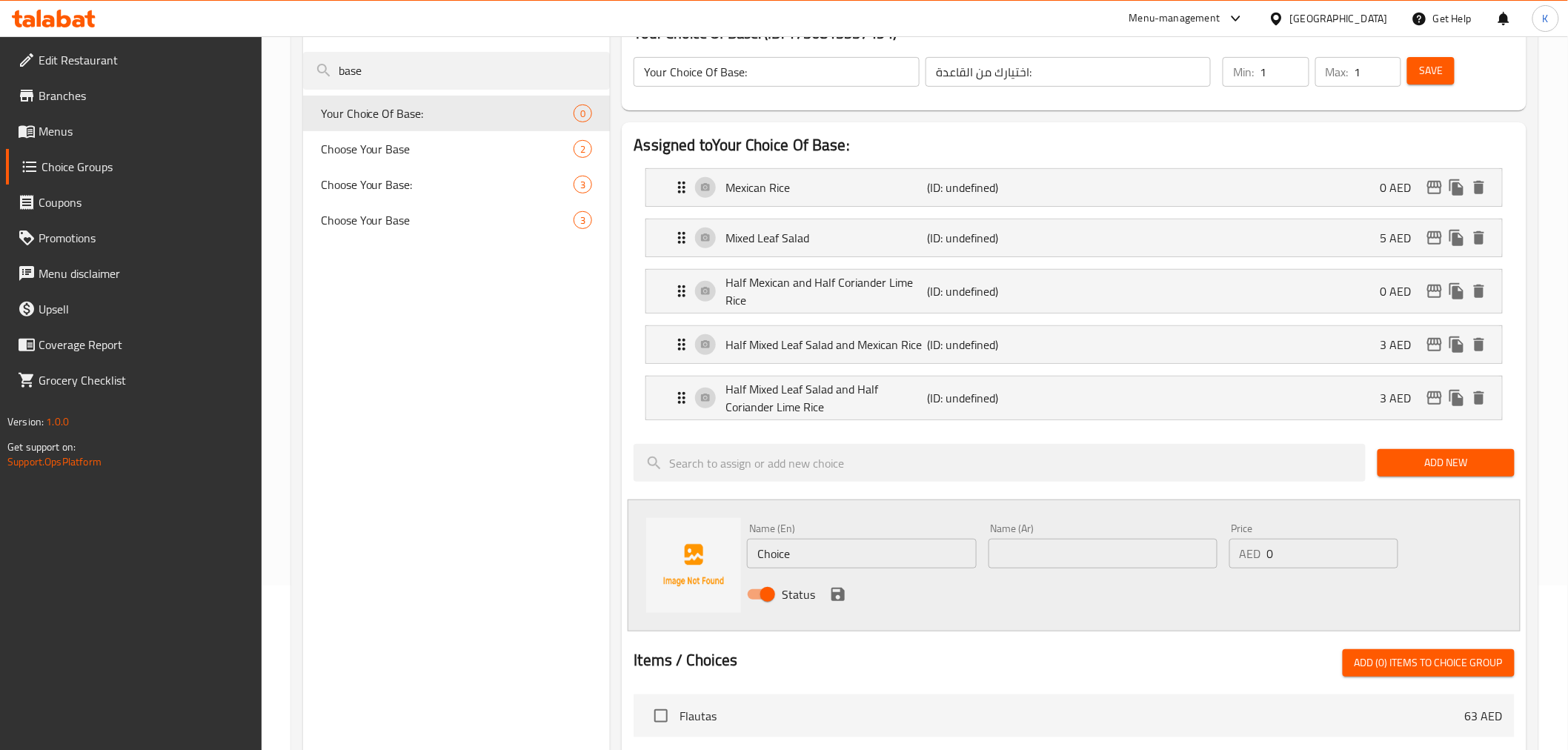
drag, startPoint x: 817, startPoint y: 552, endPoint x: 348, endPoint y: 446, distance: 480.8
click at [376, 457] on div "Choice Groups base Your Choice Of Base: 0 Choose Your Base 2 Choose Your Base: …" at bounding box center [918, 632] width 1230 height 1255
paste input "oriander Lime R"
type input "Coriander Lime Rice"
click at [1049, 544] on input "text" at bounding box center [1104, 553] width 229 height 30
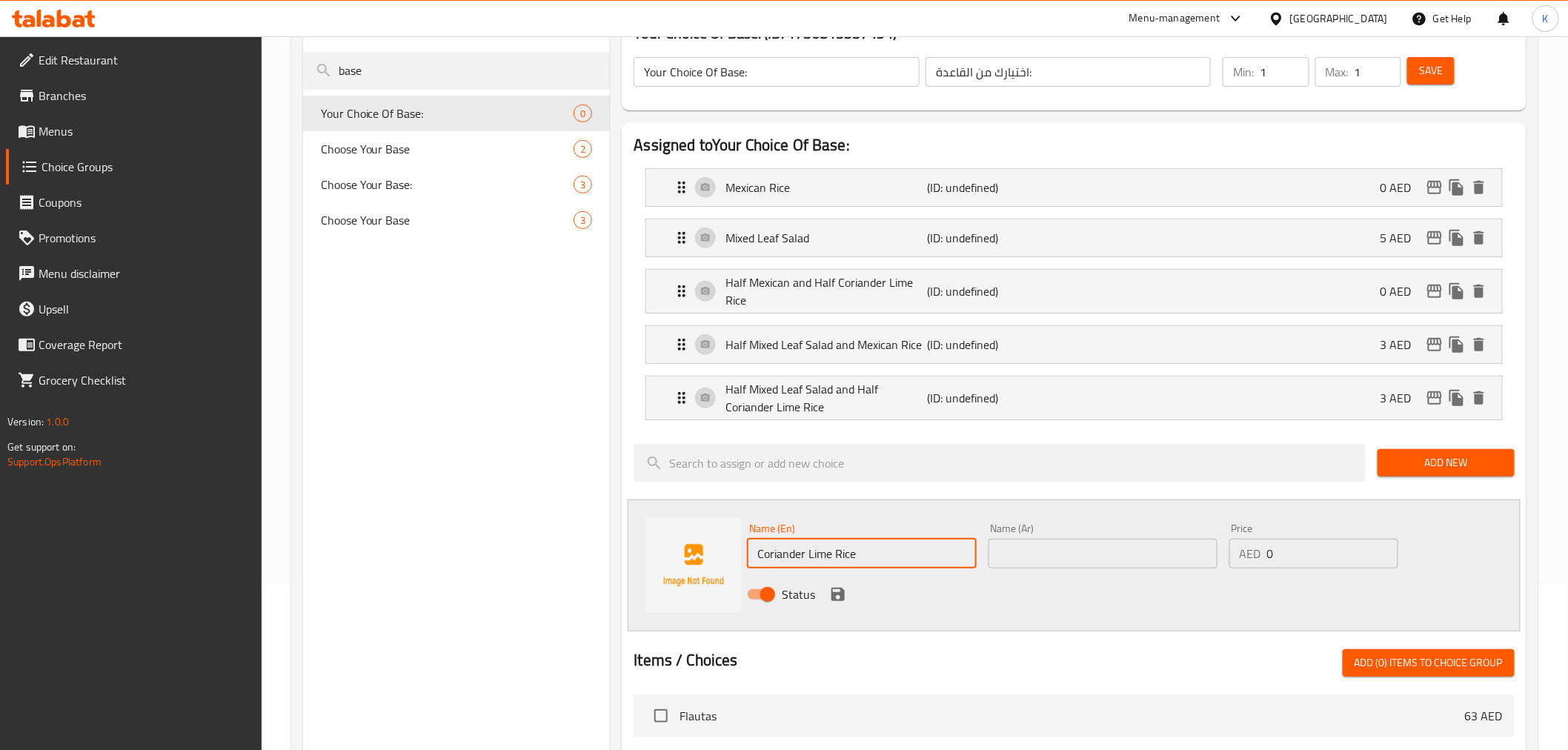
paste input "أرز بالكزبرة والليمون"
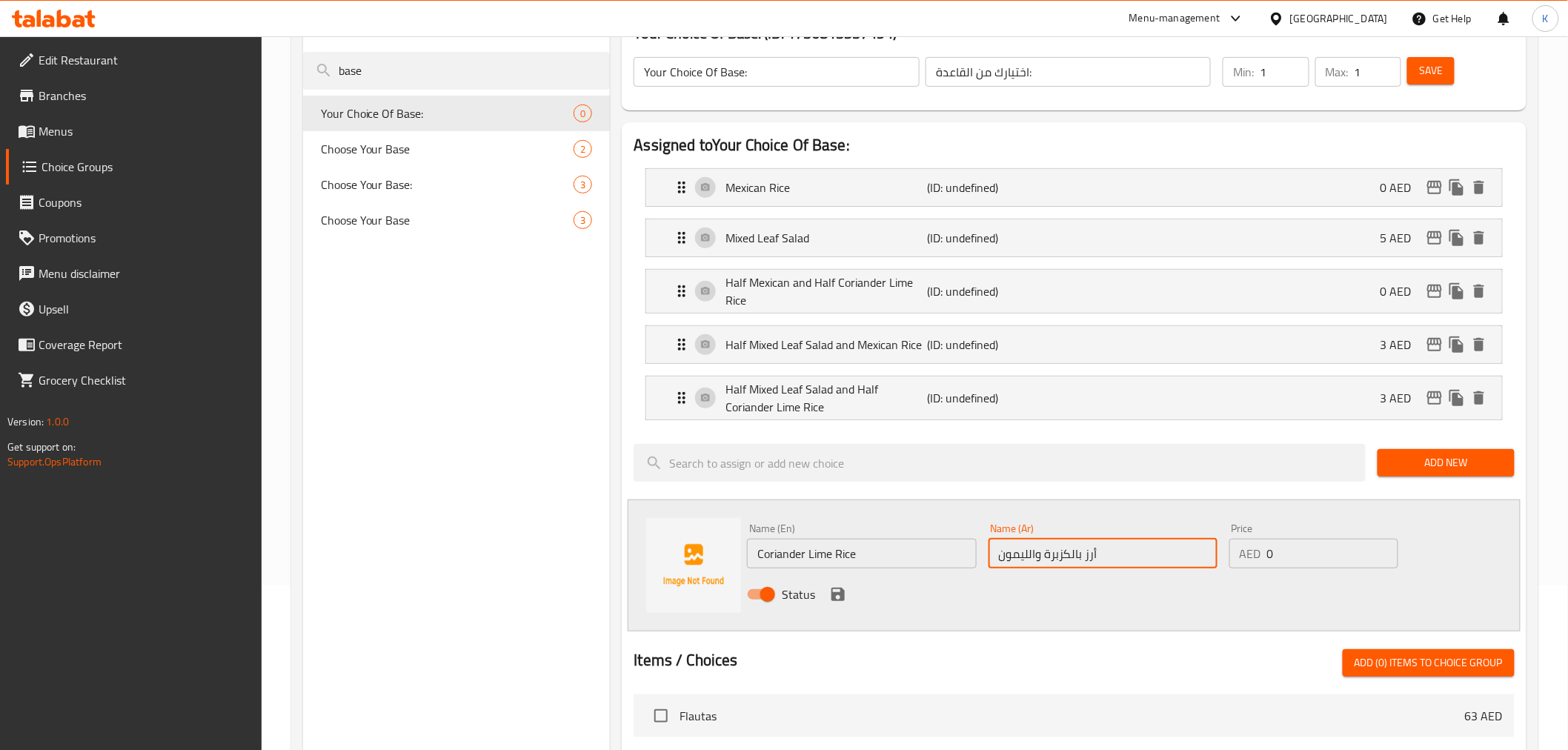
type input "أرز بالكزبرة والليمون"
click at [840, 594] on icon "save" at bounding box center [838, 594] width 13 height 13
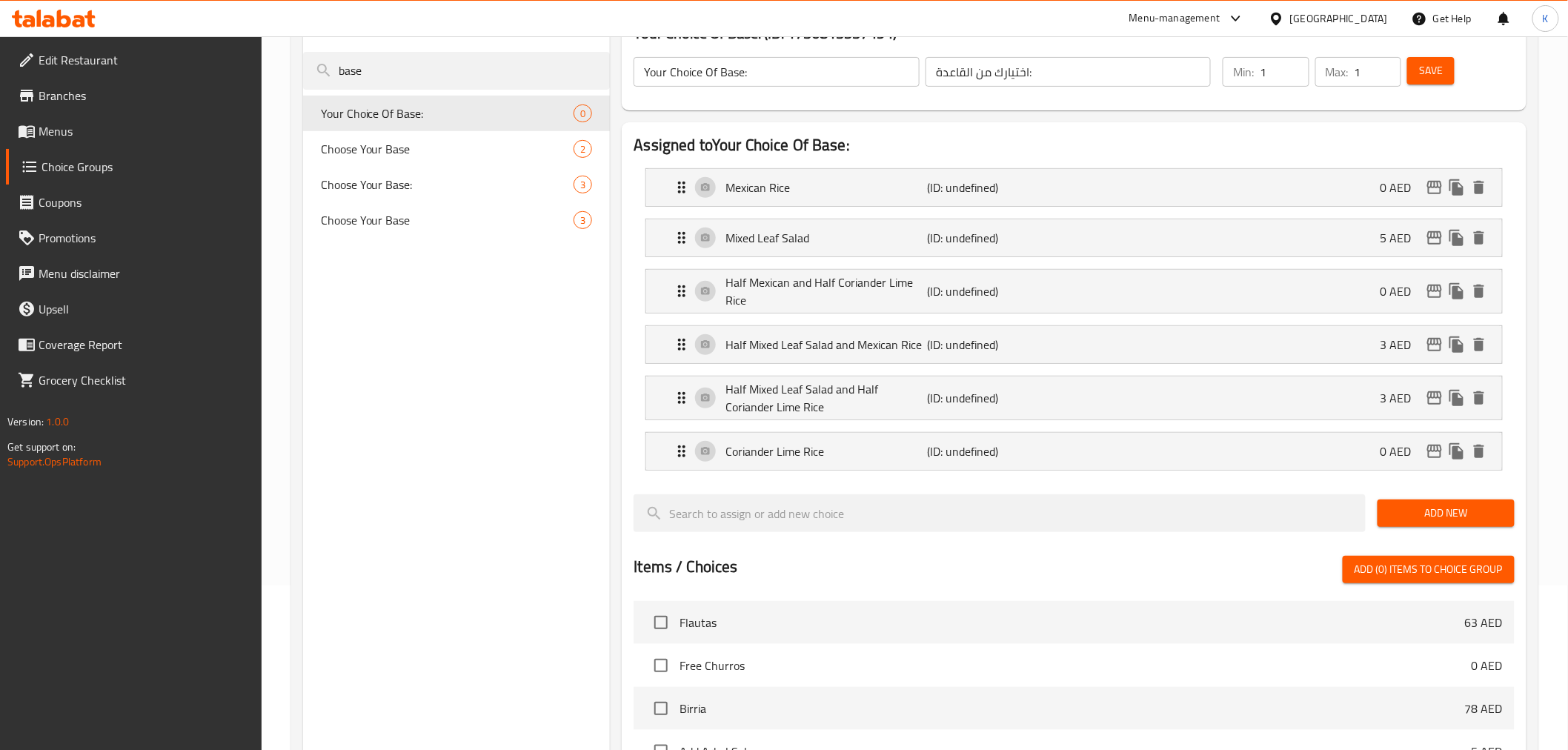
click at [1432, 65] on span "Save" at bounding box center [1431, 70] width 24 height 18
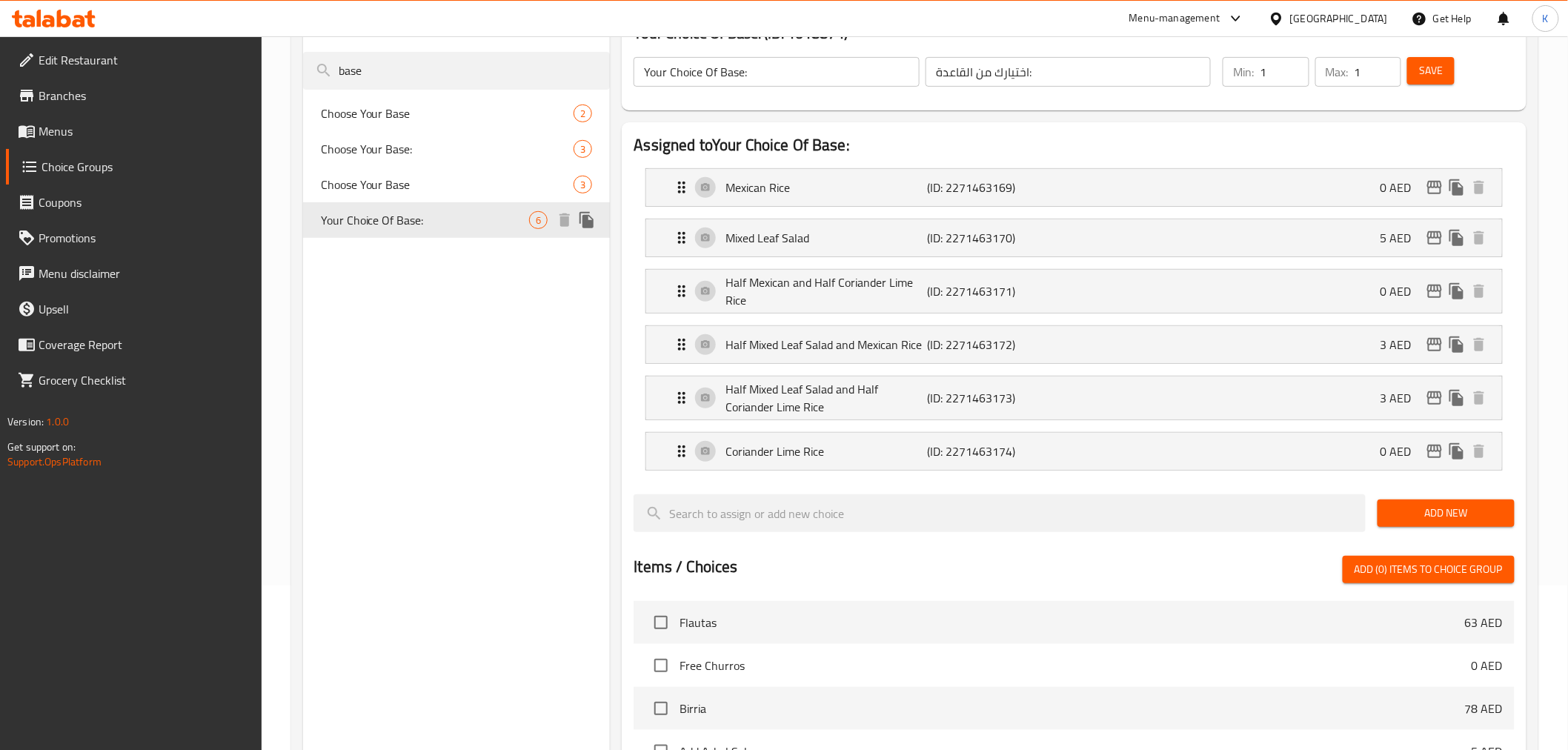
click at [441, 226] on span "Your Choice Of Base:" at bounding box center [425, 219] width 209 height 18
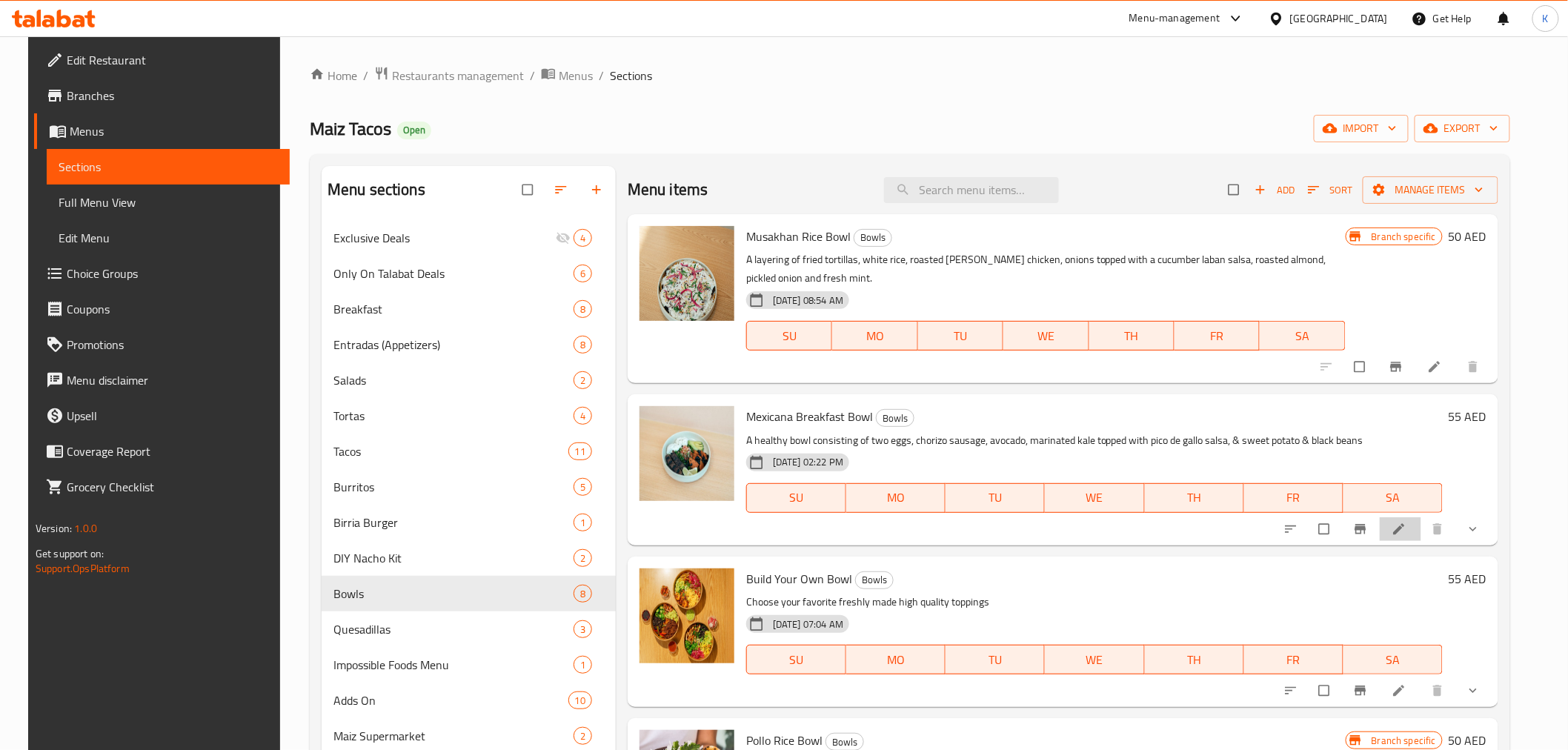
click at [1420, 536] on li at bounding box center [1401, 529] width 42 height 24
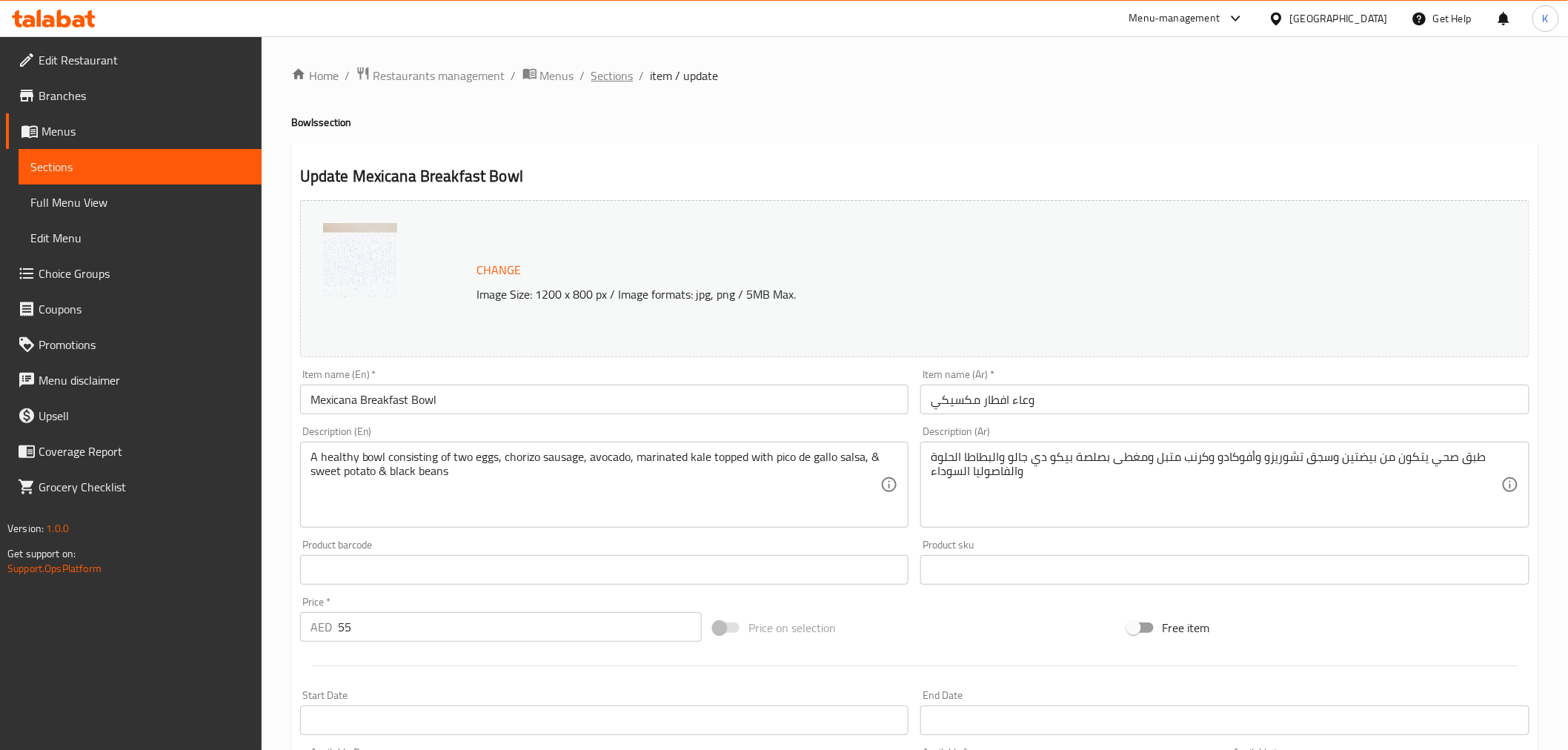
click at [608, 66] on span "Sections" at bounding box center [612, 75] width 42 height 18
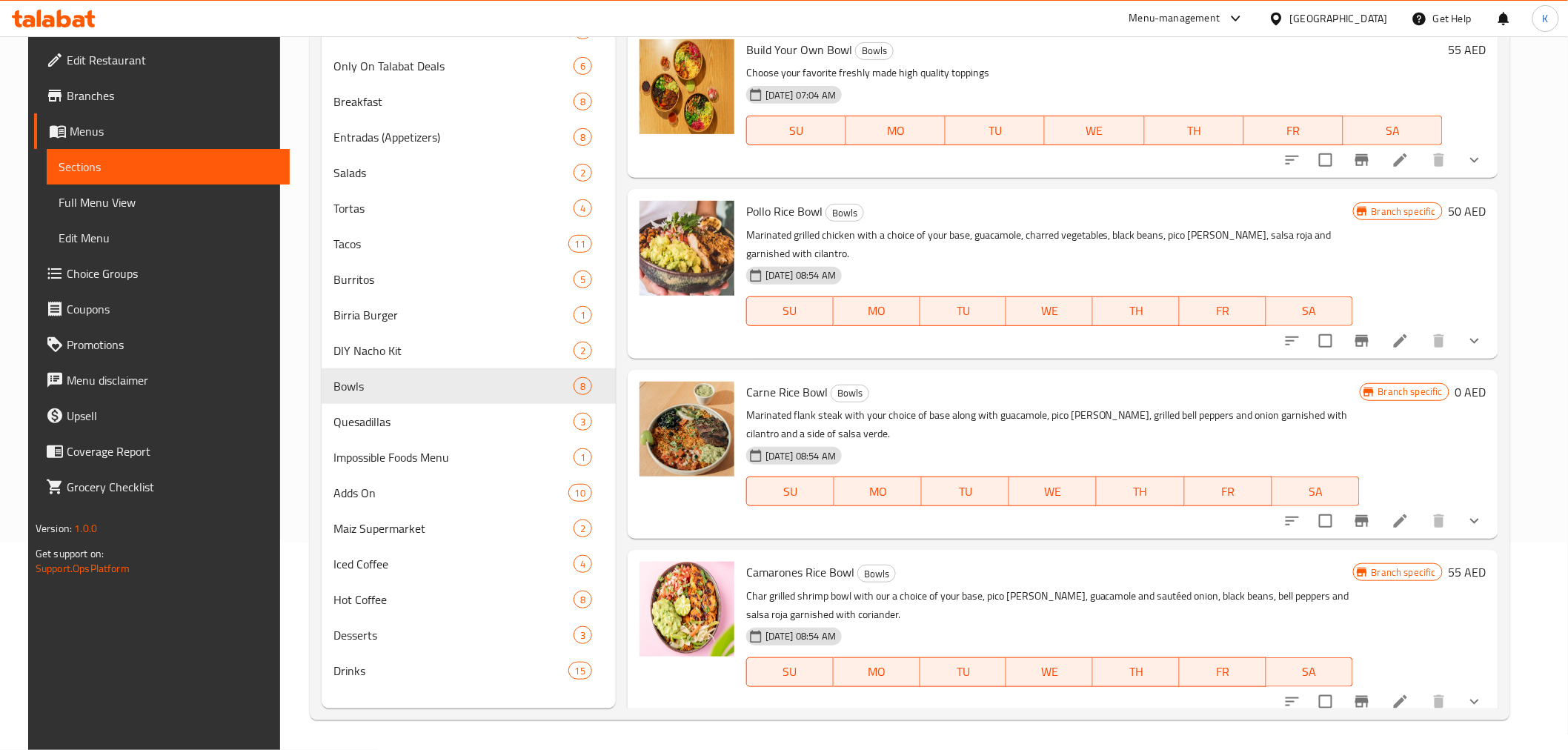
scroll to position [329, 0]
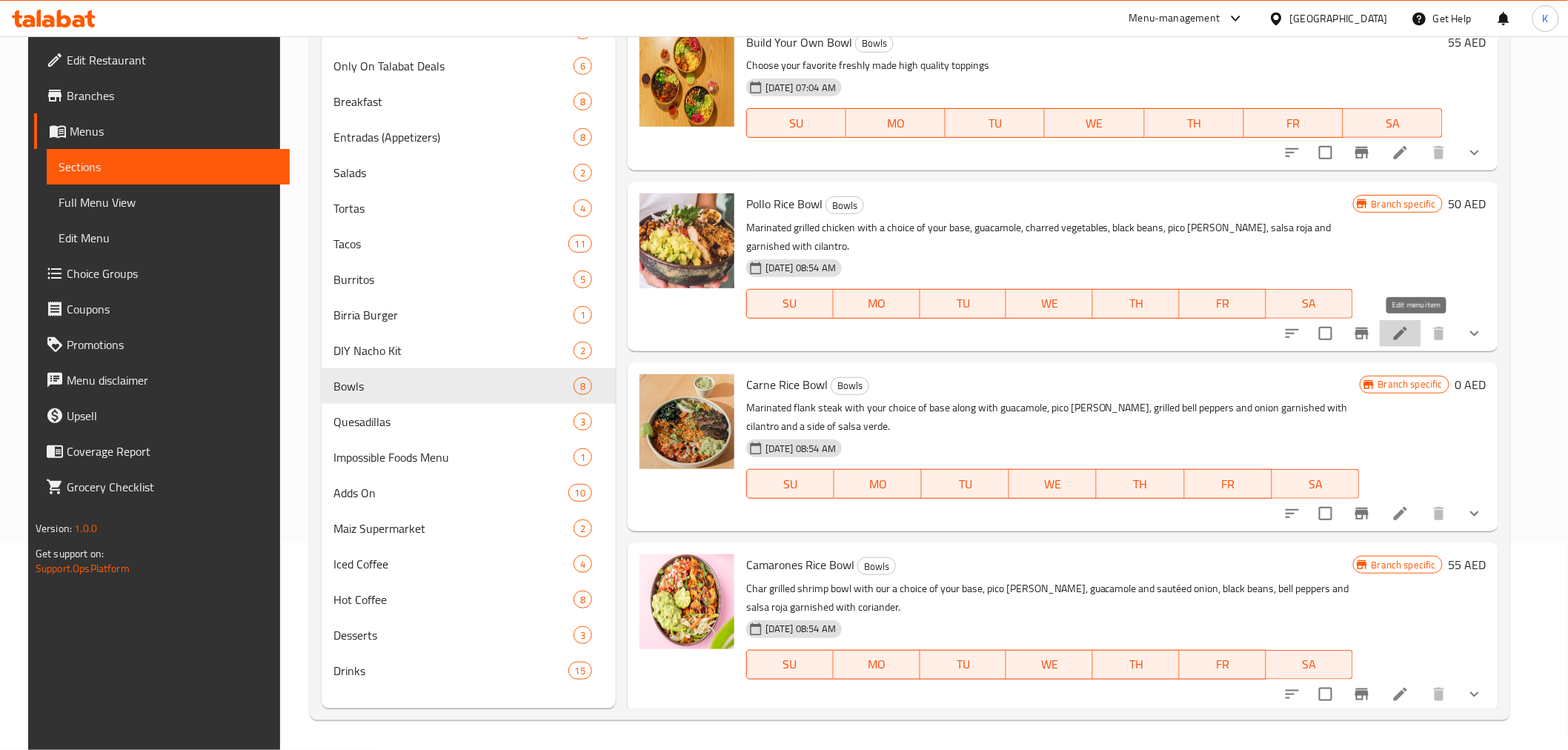
click at [1410, 331] on icon at bounding box center [1401, 333] width 18 height 18
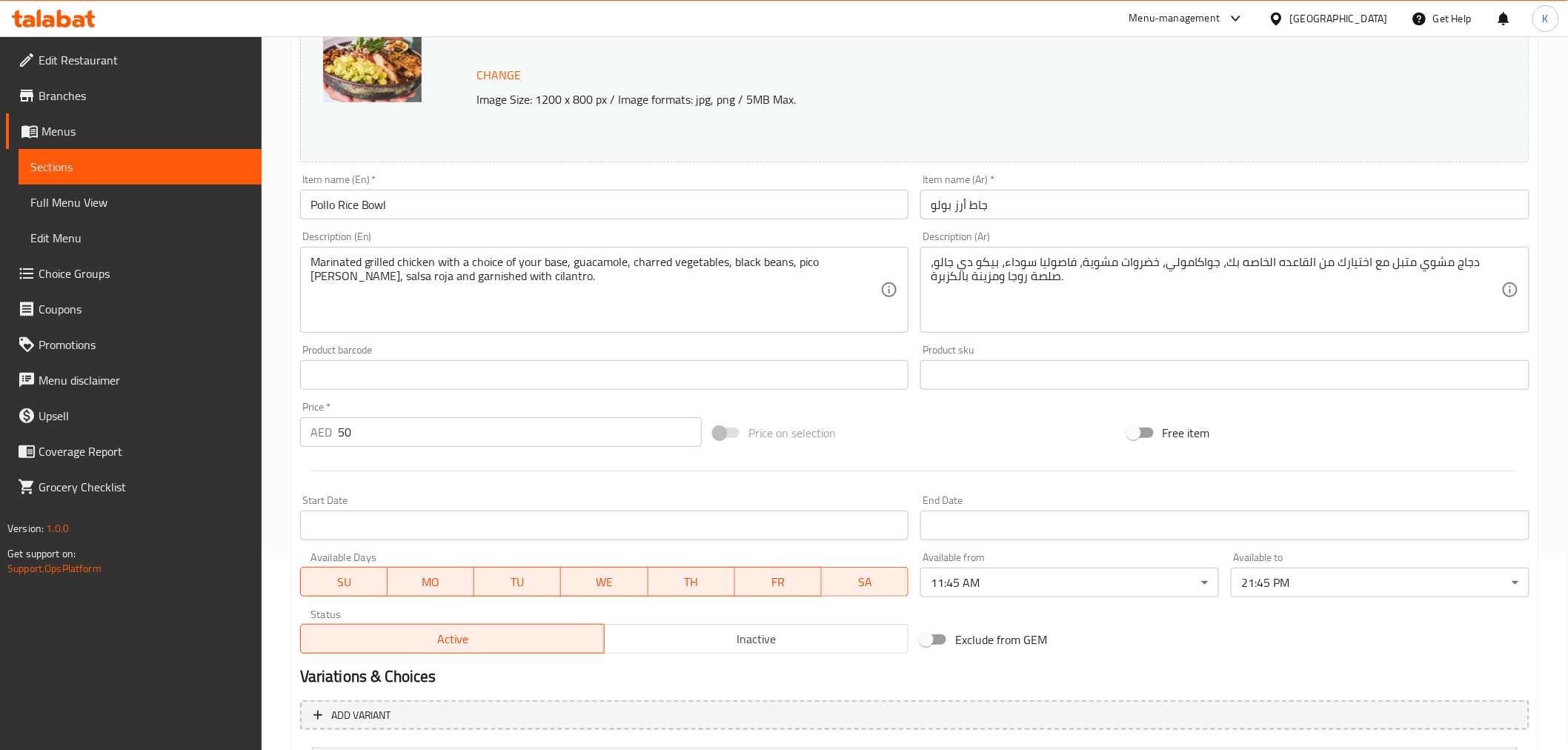
scroll to position [463, 0]
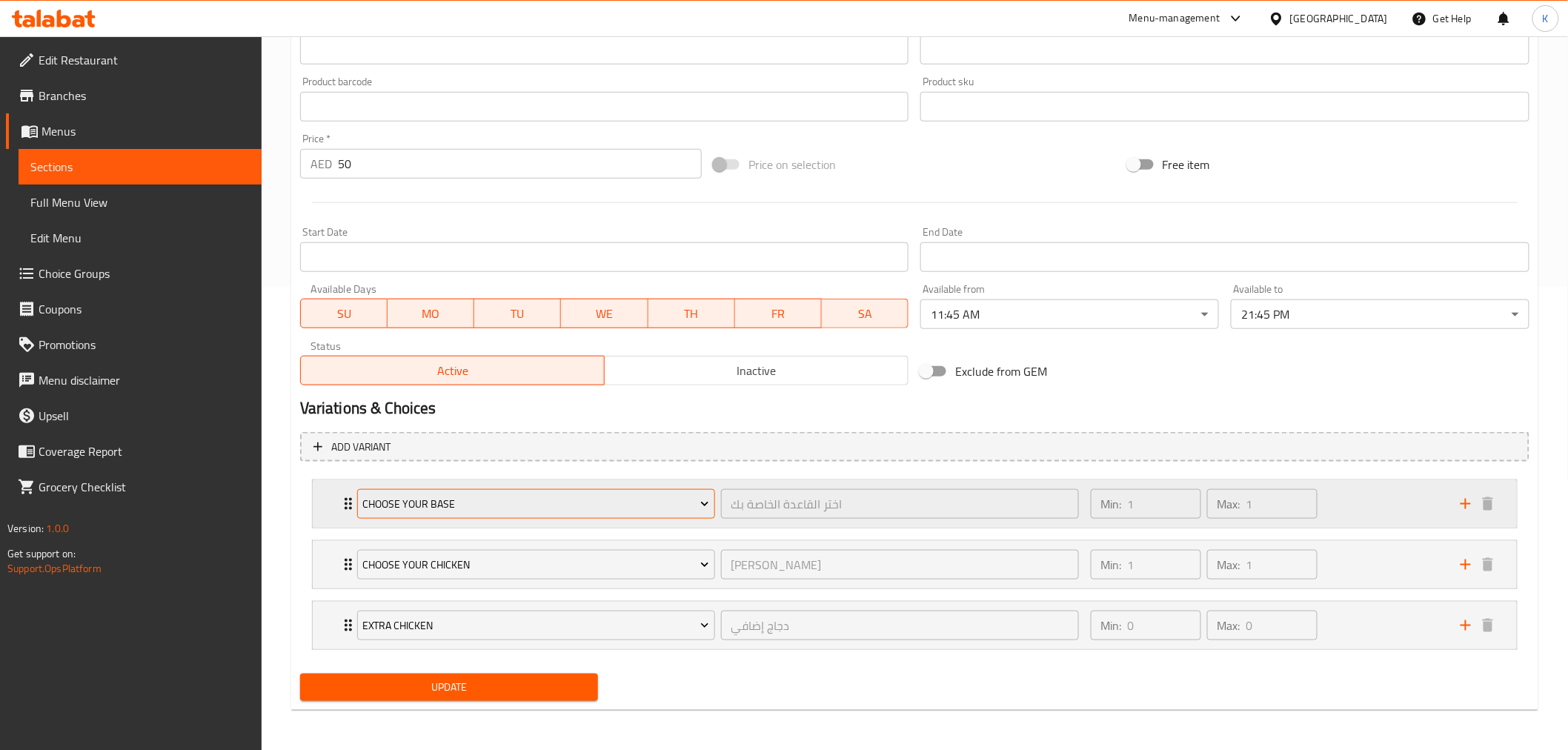
click at [507, 500] on span "Choose Your Base" at bounding box center [536, 504] width 347 height 18
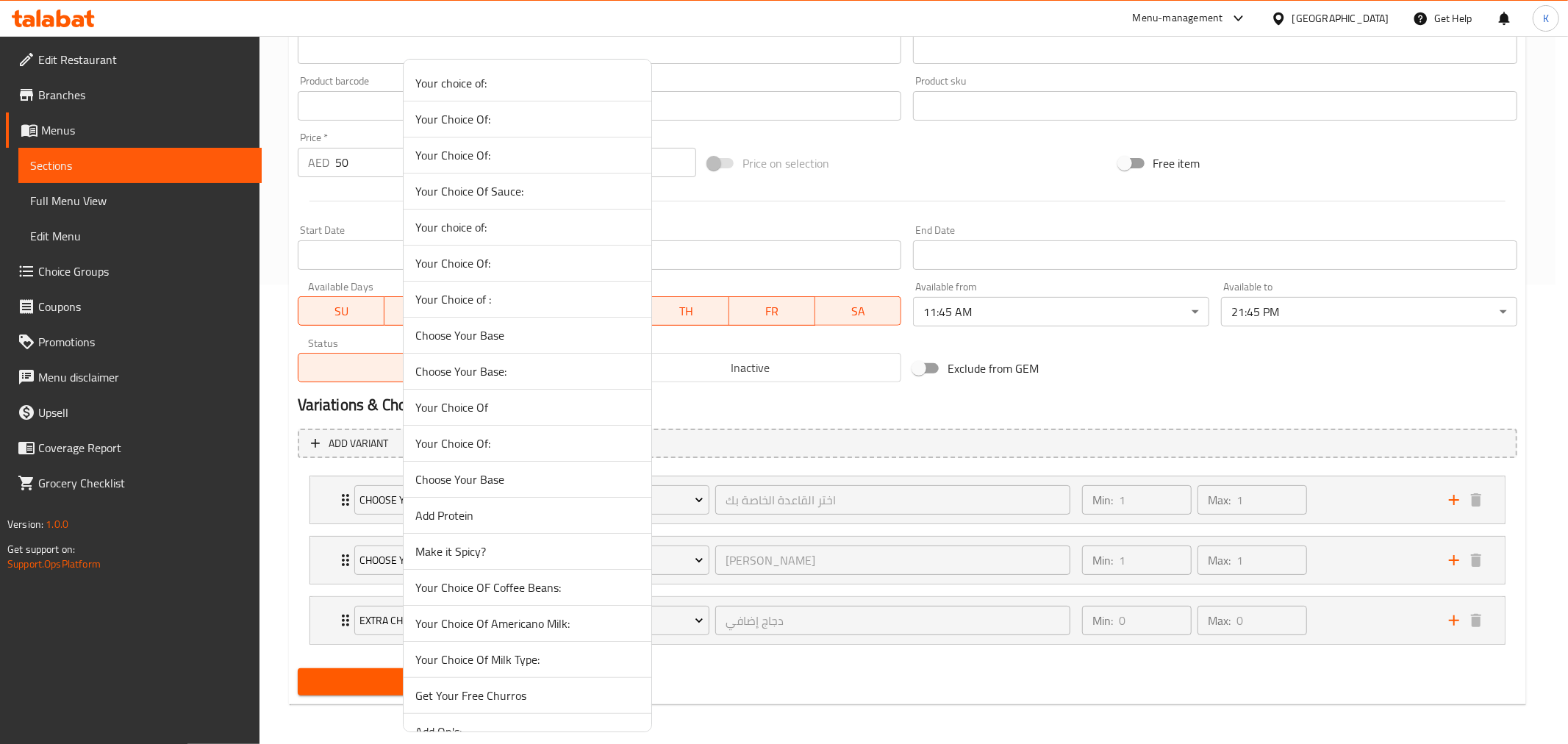
click at [503, 370] on span "Choose Your Base:" at bounding box center [527, 371] width 224 height 18
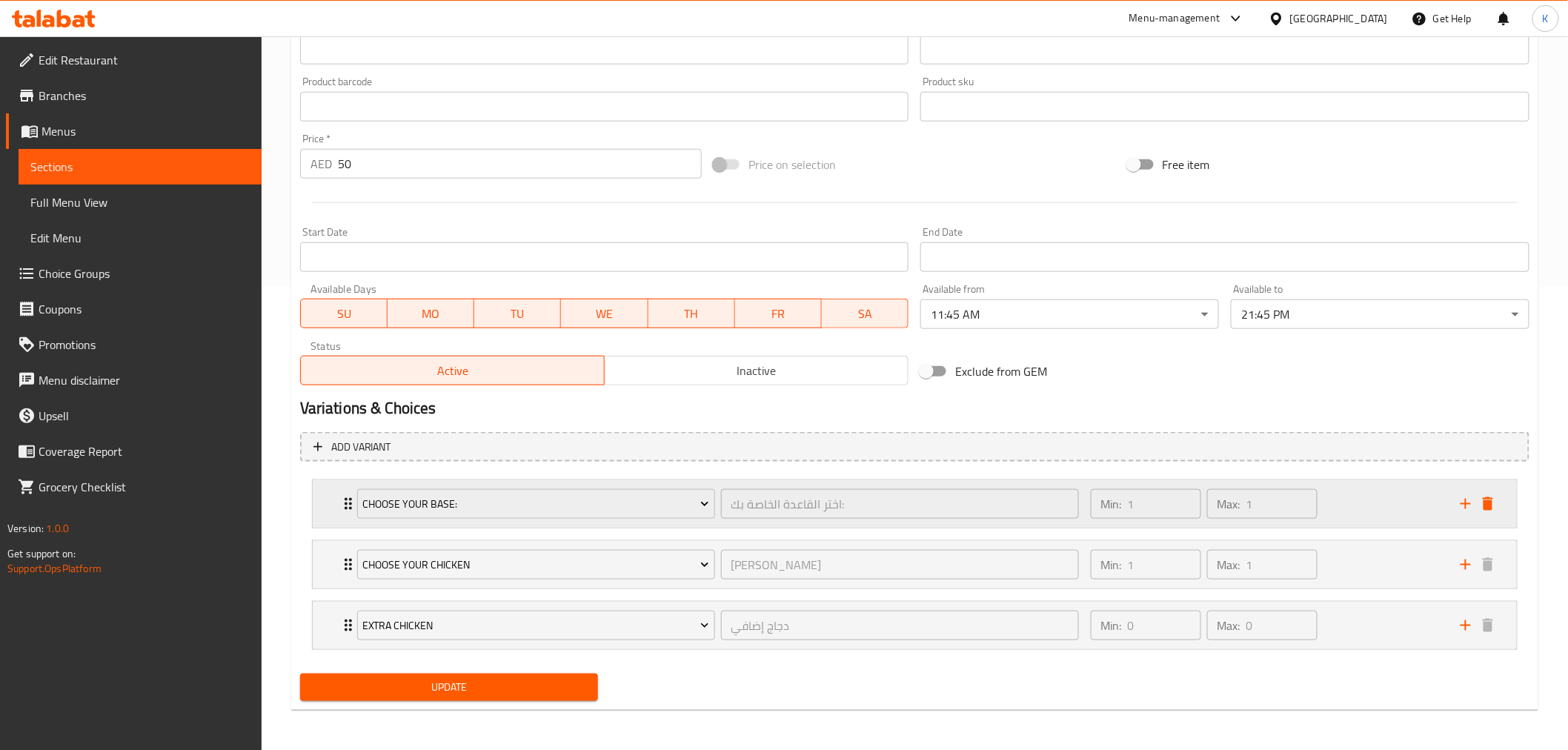
click at [1348, 504] on div "Min: 1 ​ Max: 1 ​" at bounding box center [1267, 504] width 370 height 47
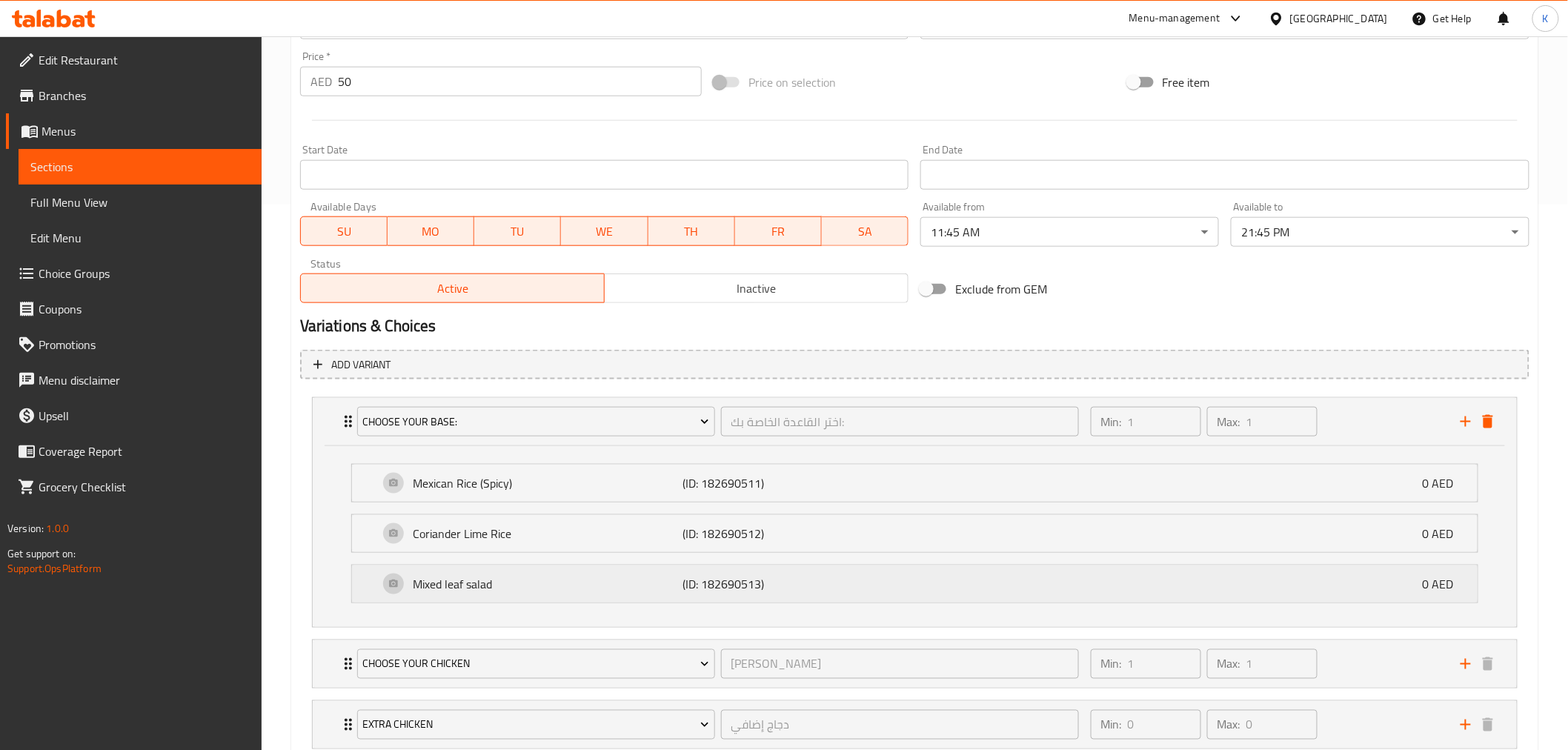
scroll to position [628, 0]
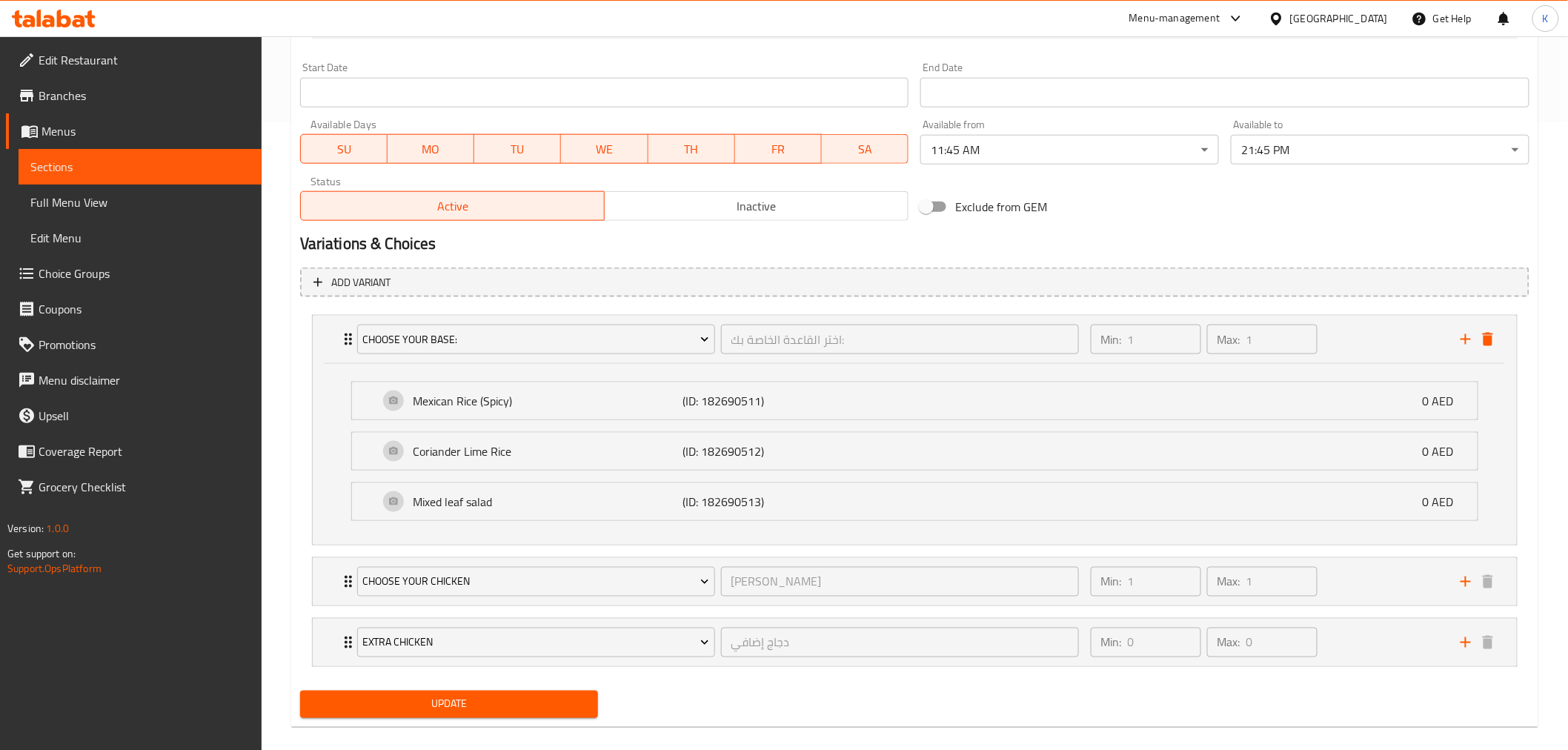
click at [508, 695] on span "Update" at bounding box center [449, 703] width 275 height 18
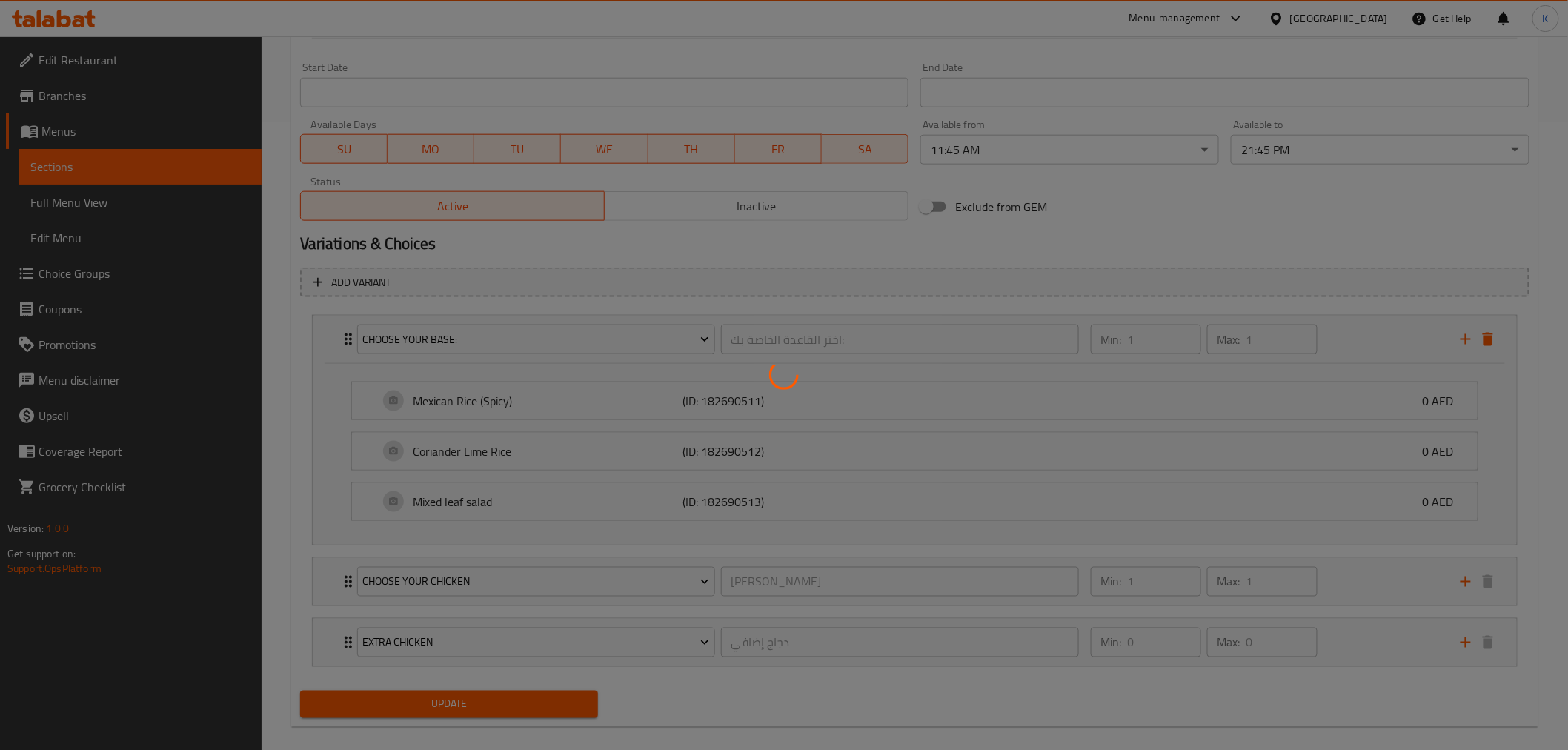
scroll to position [0, 0]
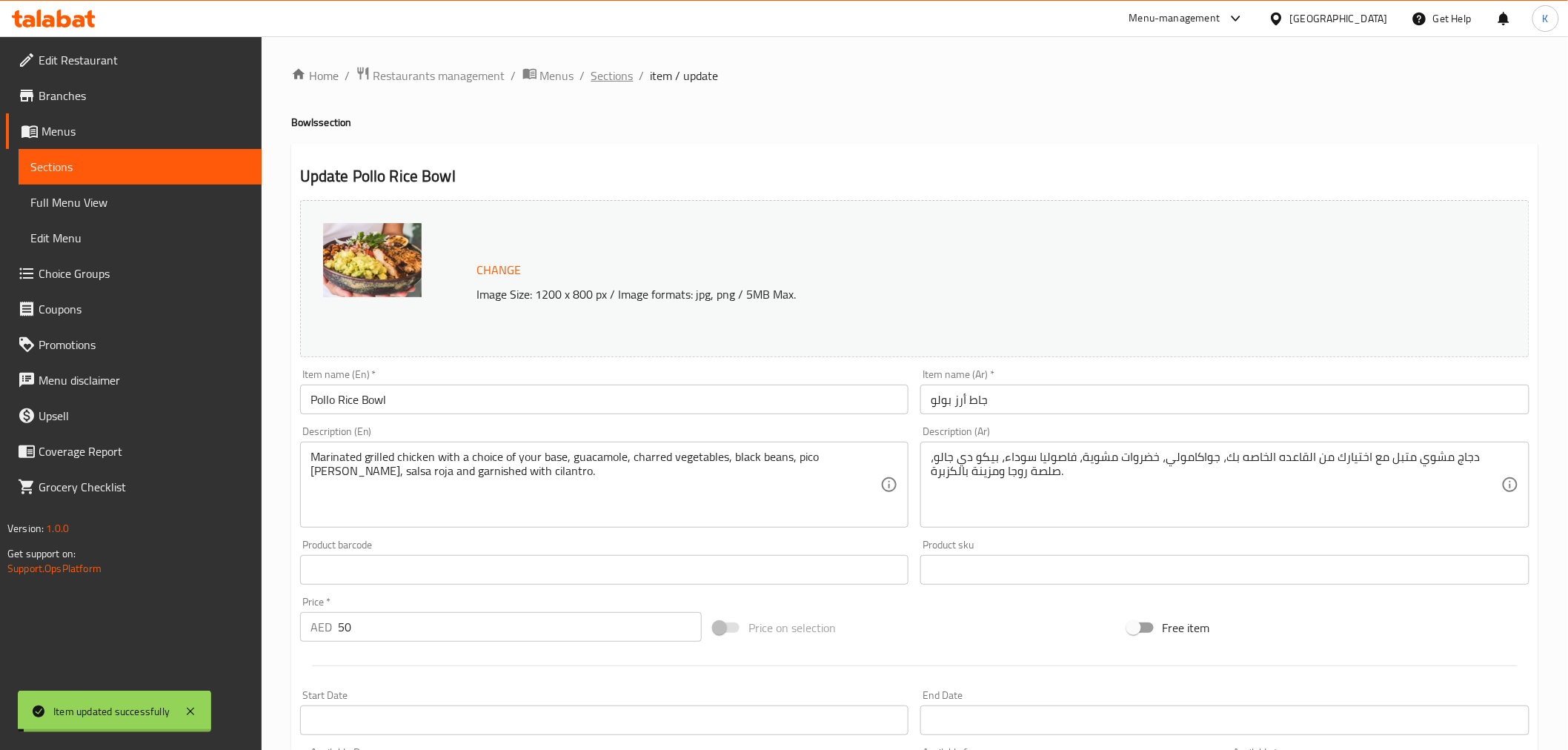
click at [618, 72] on span "Sections" at bounding box center [612, 75] width 42 height 18
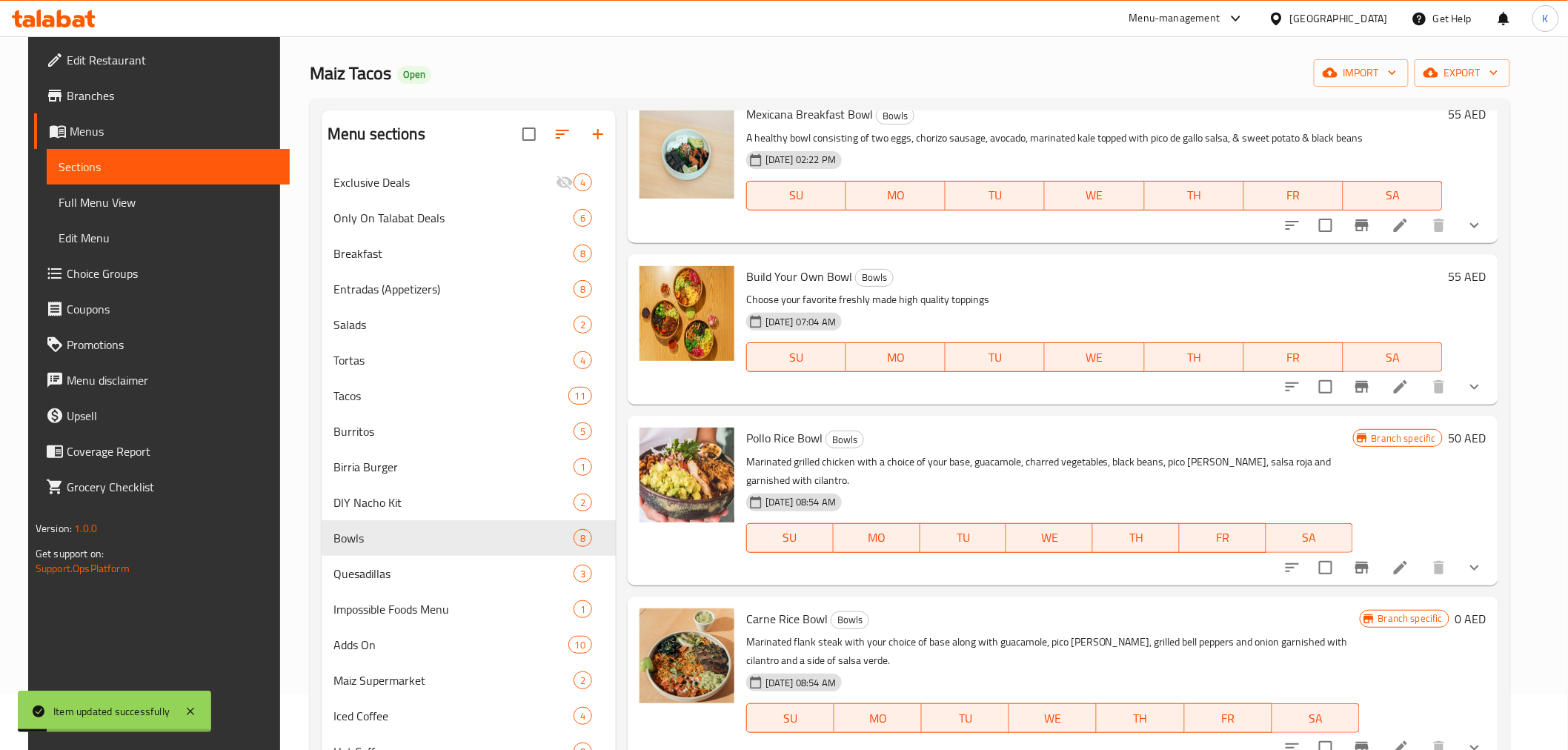
scroll to position [208, 0]
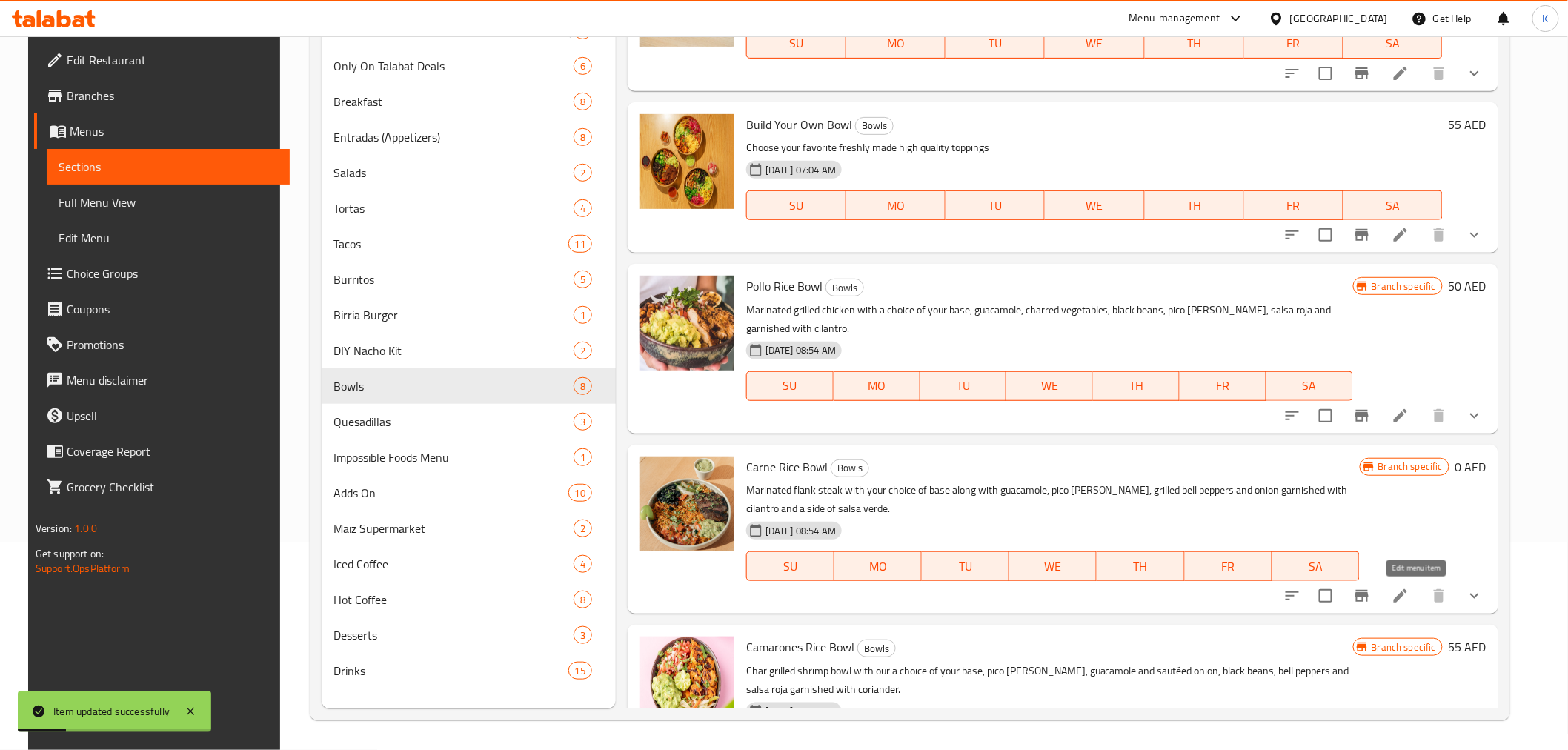
click at [1410, 602] on icon at bounding box center [1401, 595] width 18 height 18
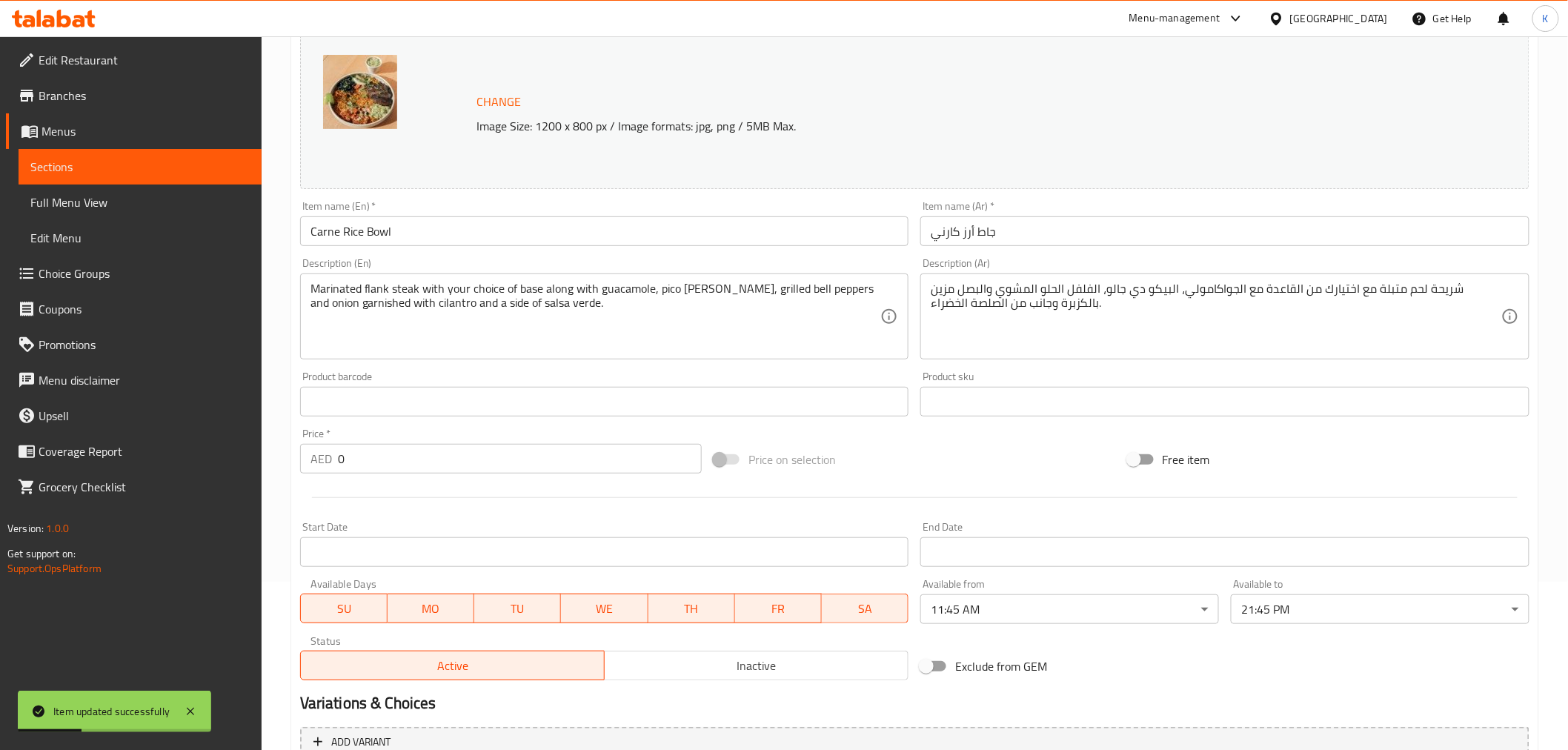
scroll to position [403, 0]
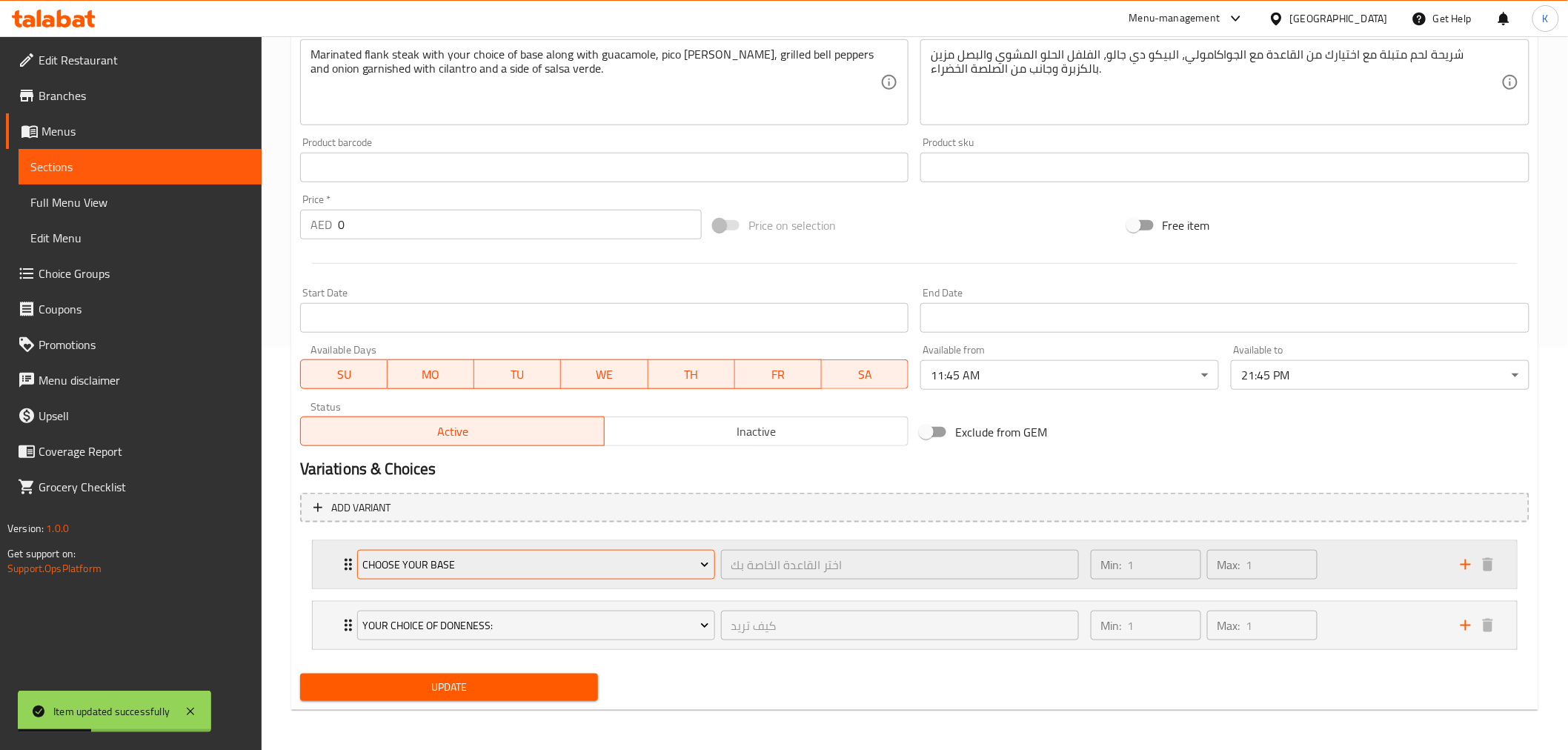
click at [607, 561] on span "Choose Your Base" at bounding box center [536, 564] width 347 height 18
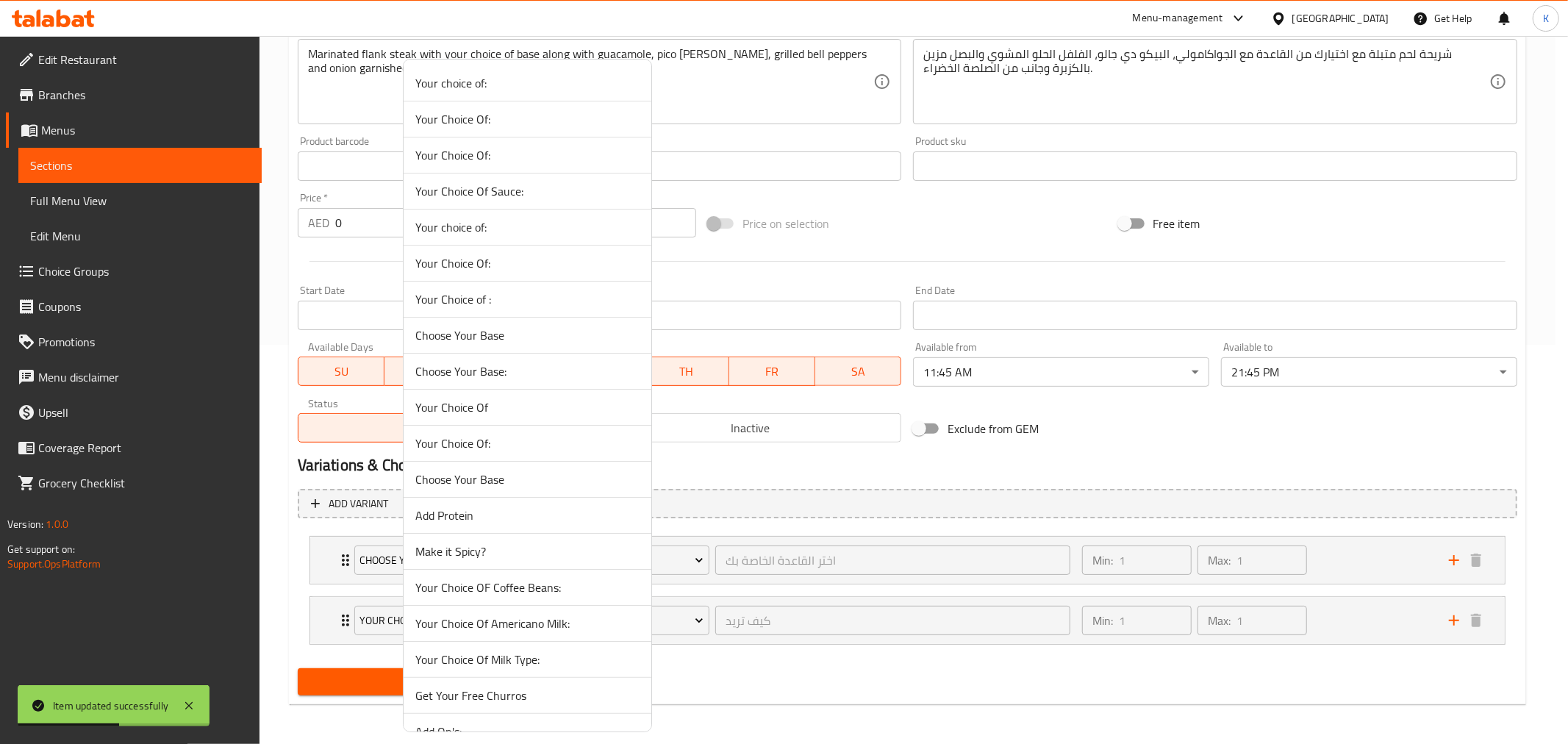
click at [453, 372] on span "Choose Your Base:" at bounding box center [527, 371] width 224 height 18
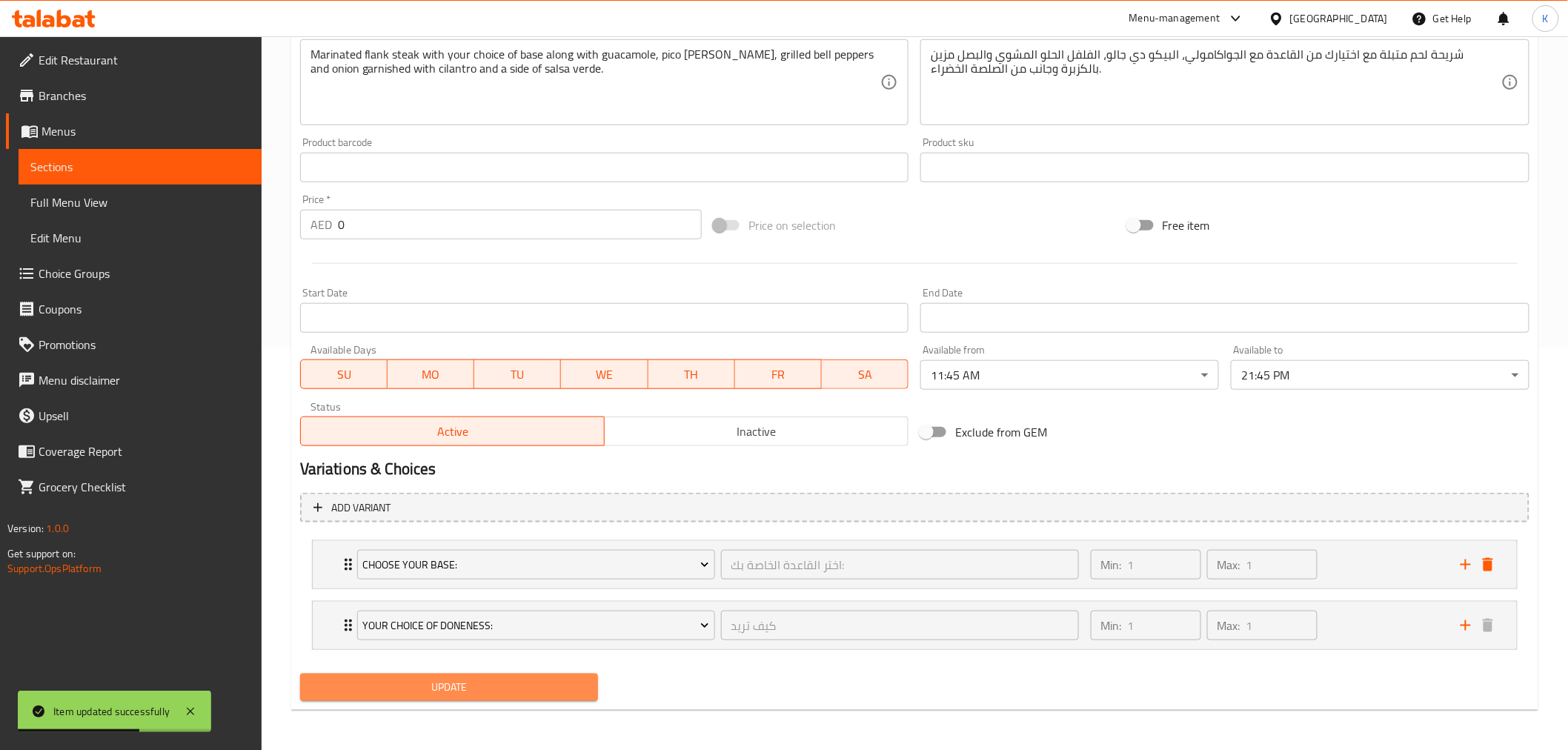
click at [492, 695] on button "Update" at bounding box center [449, 687] width 299 height 28
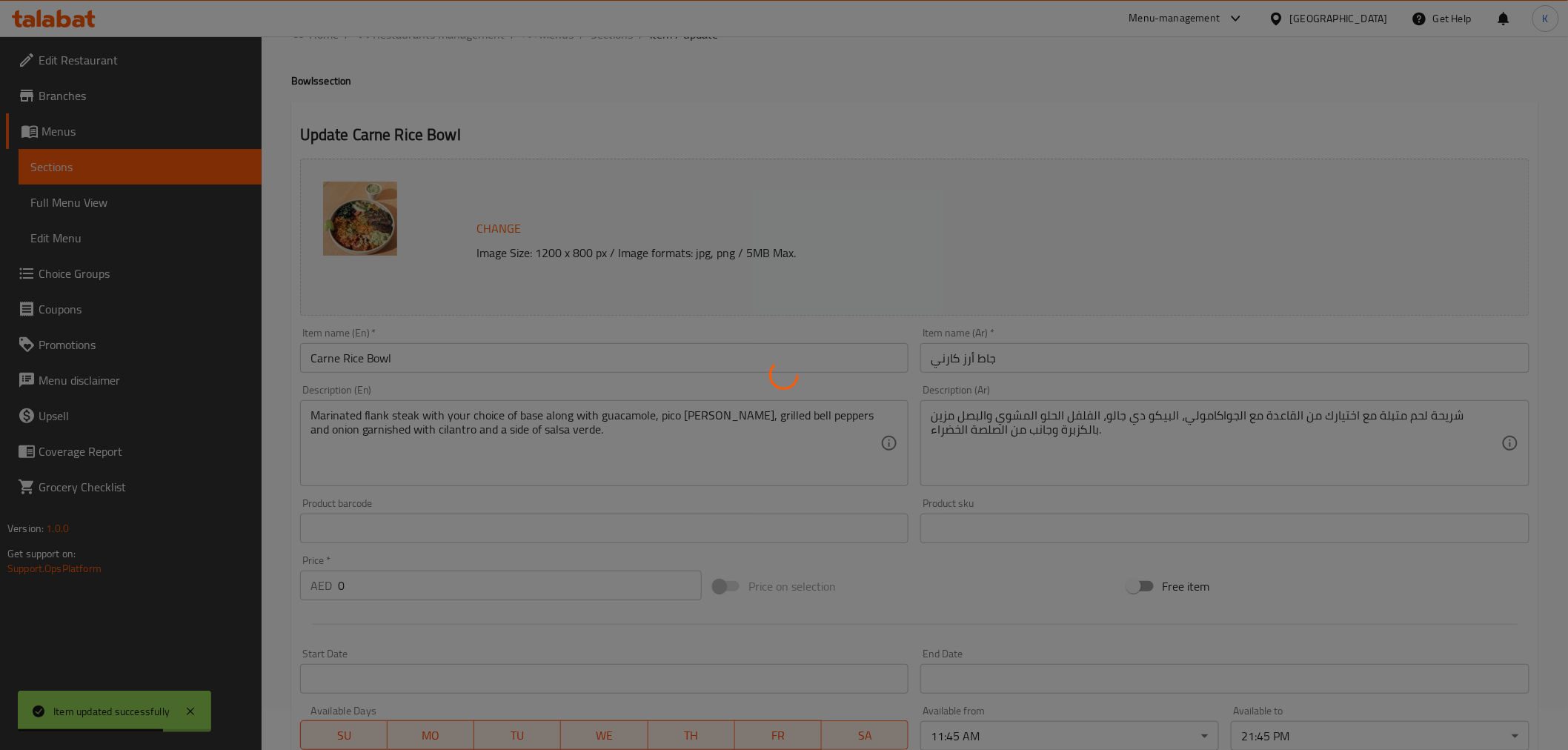
scroll to position [0, 0]
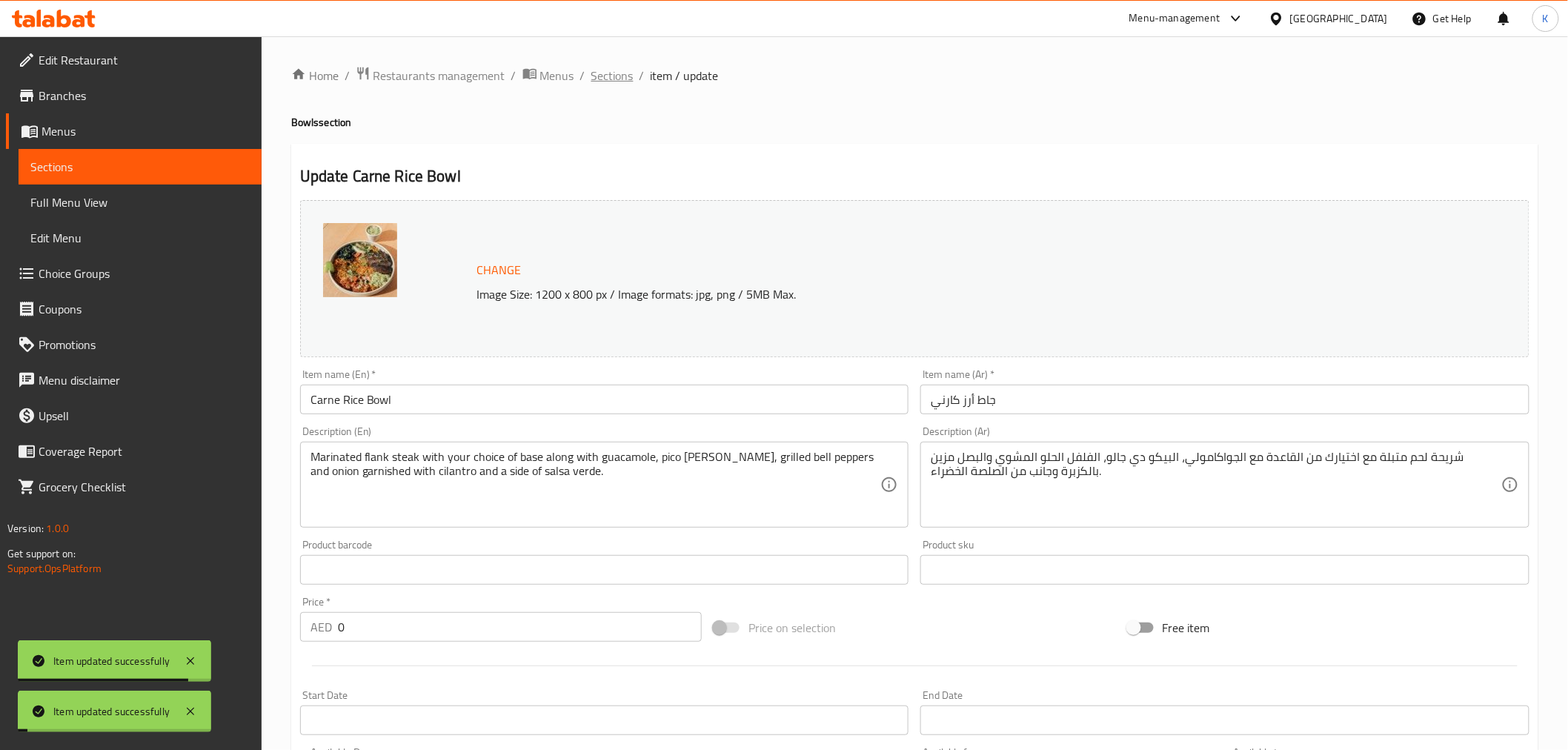
click at [602, 76] on span "Sections" at bounding box center [612, 75] width 42 height 18
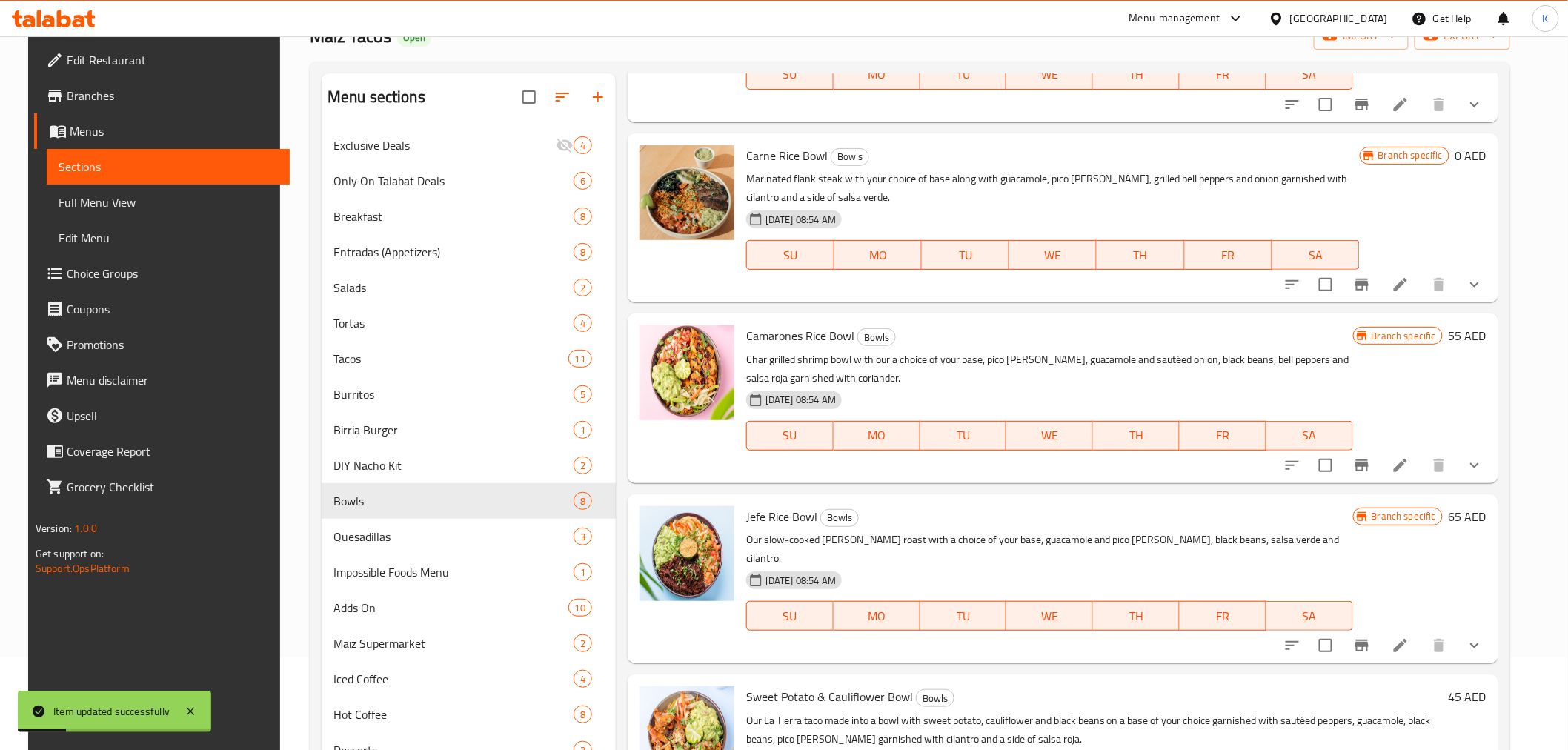
scroll to position [164, 0]
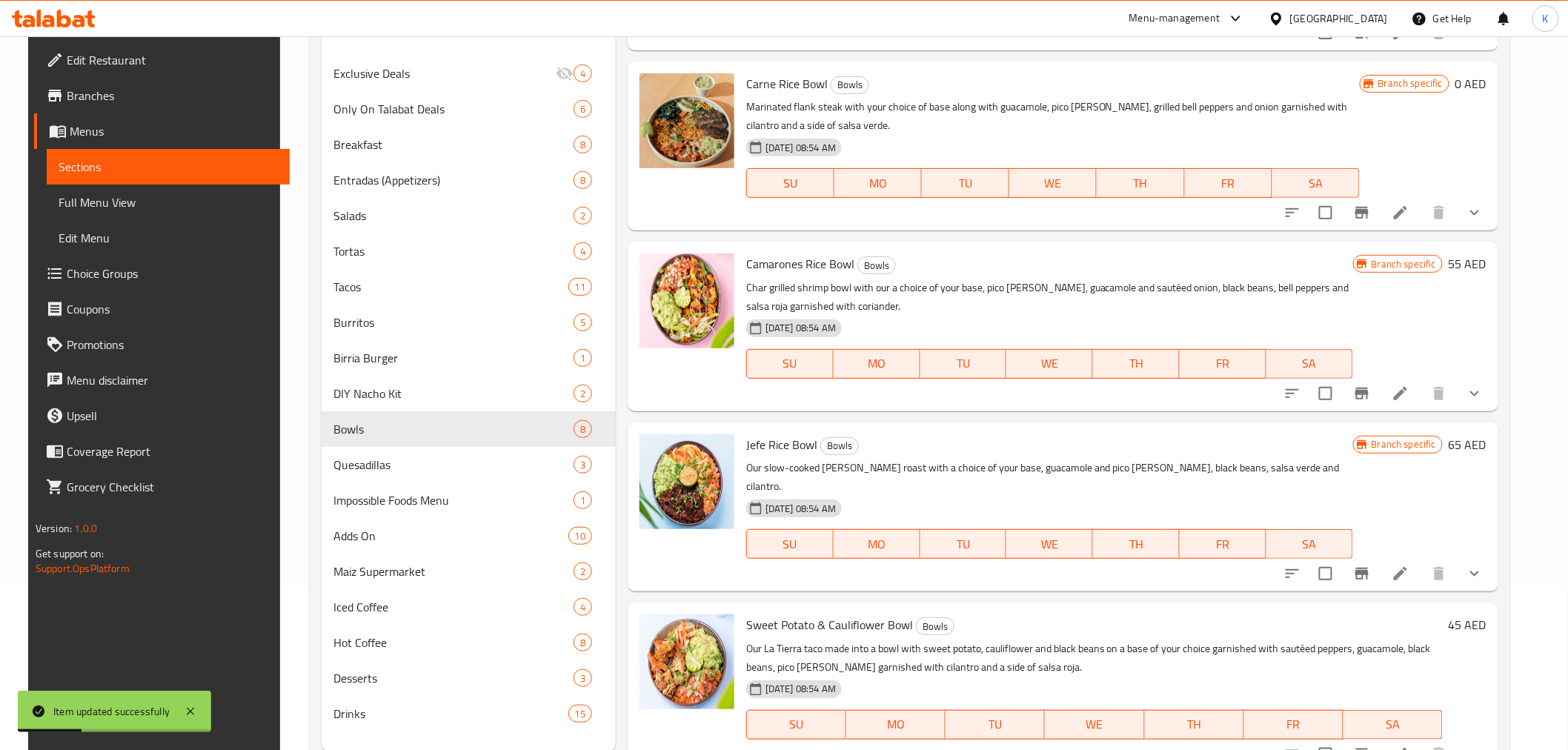
click at [1422, 400] on li at bounding box center [1401, 393] width 42 height 27
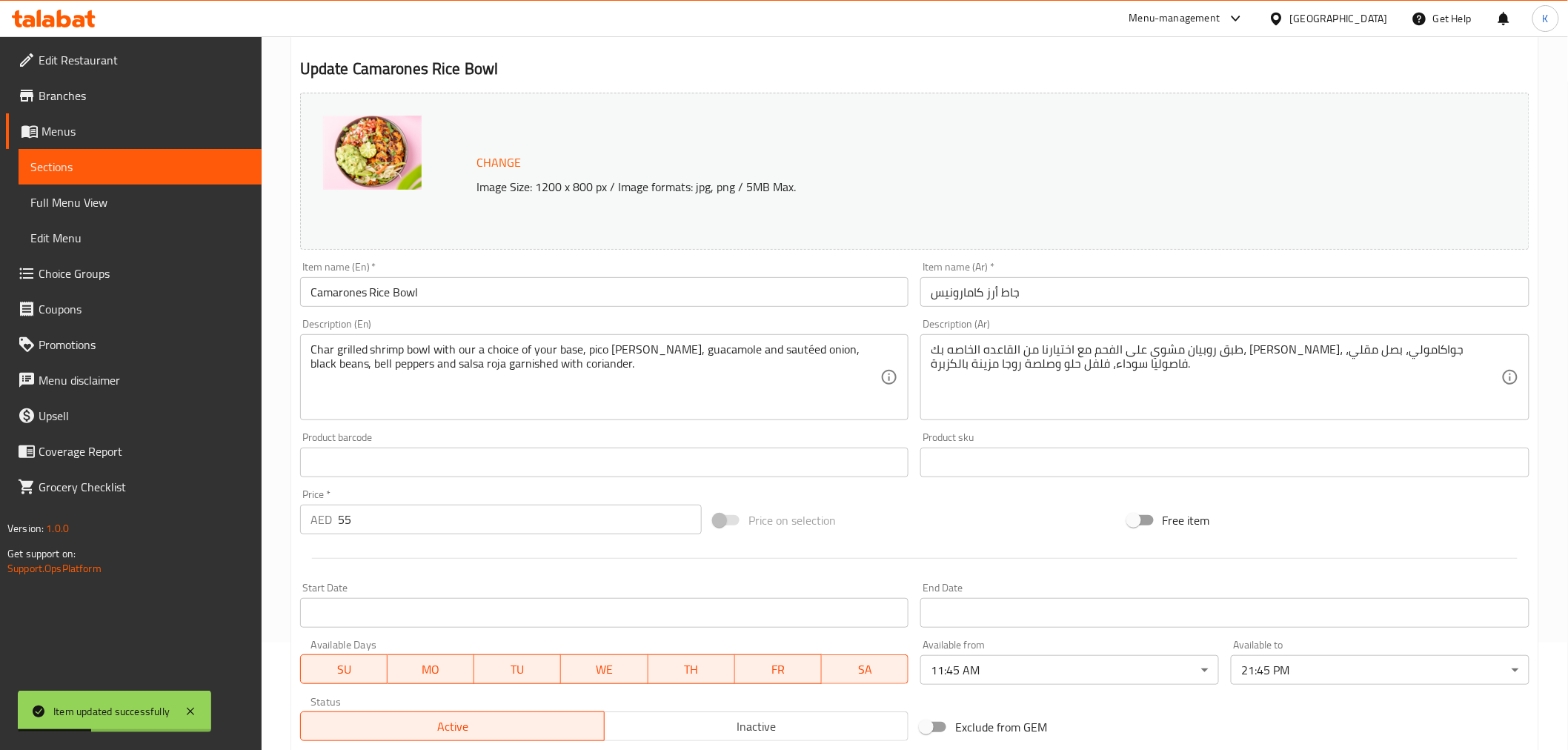
scroll to position [403, 0]
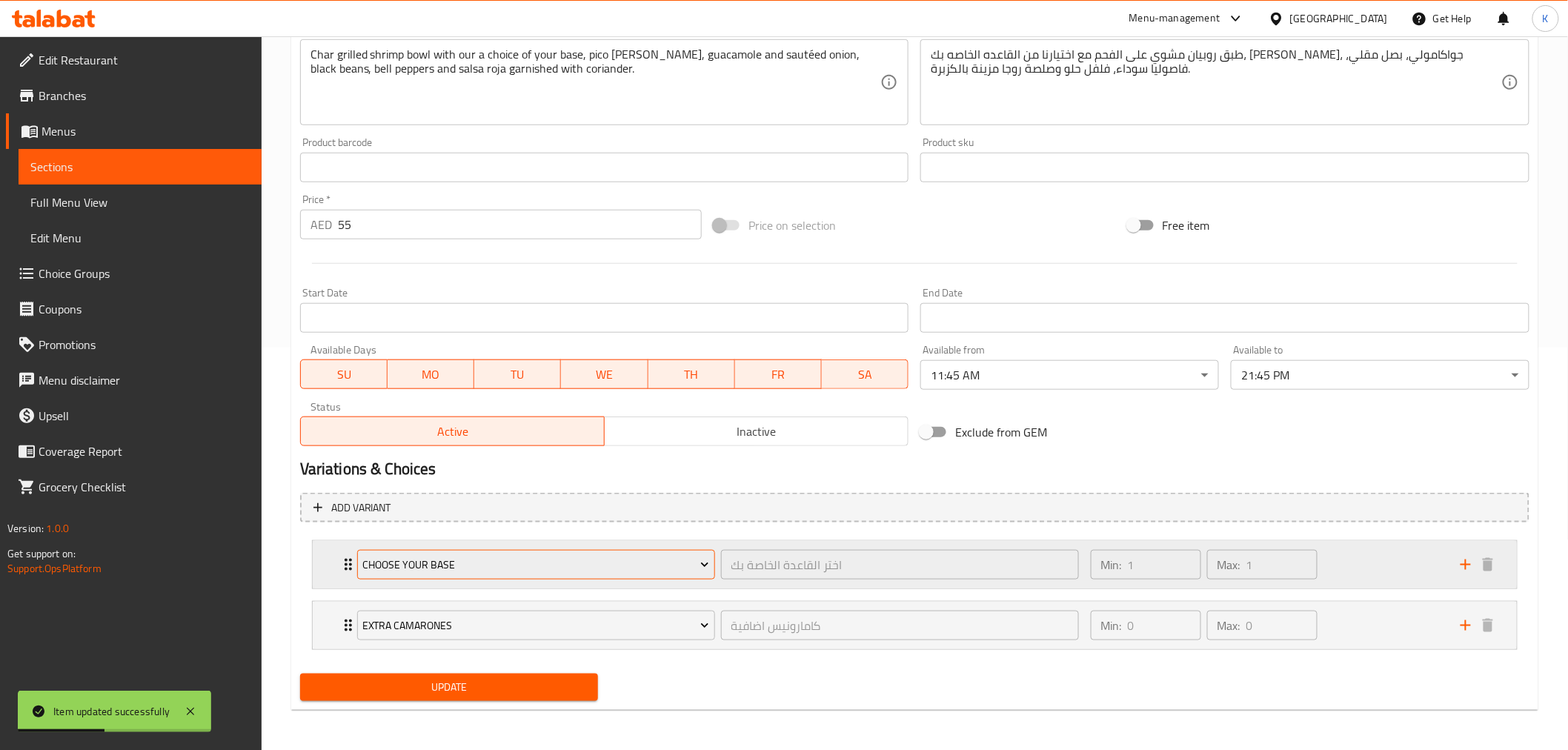
click at [509, 571] on span "Choose Your Base" at bounding box center [536, 564] width 347 height 18
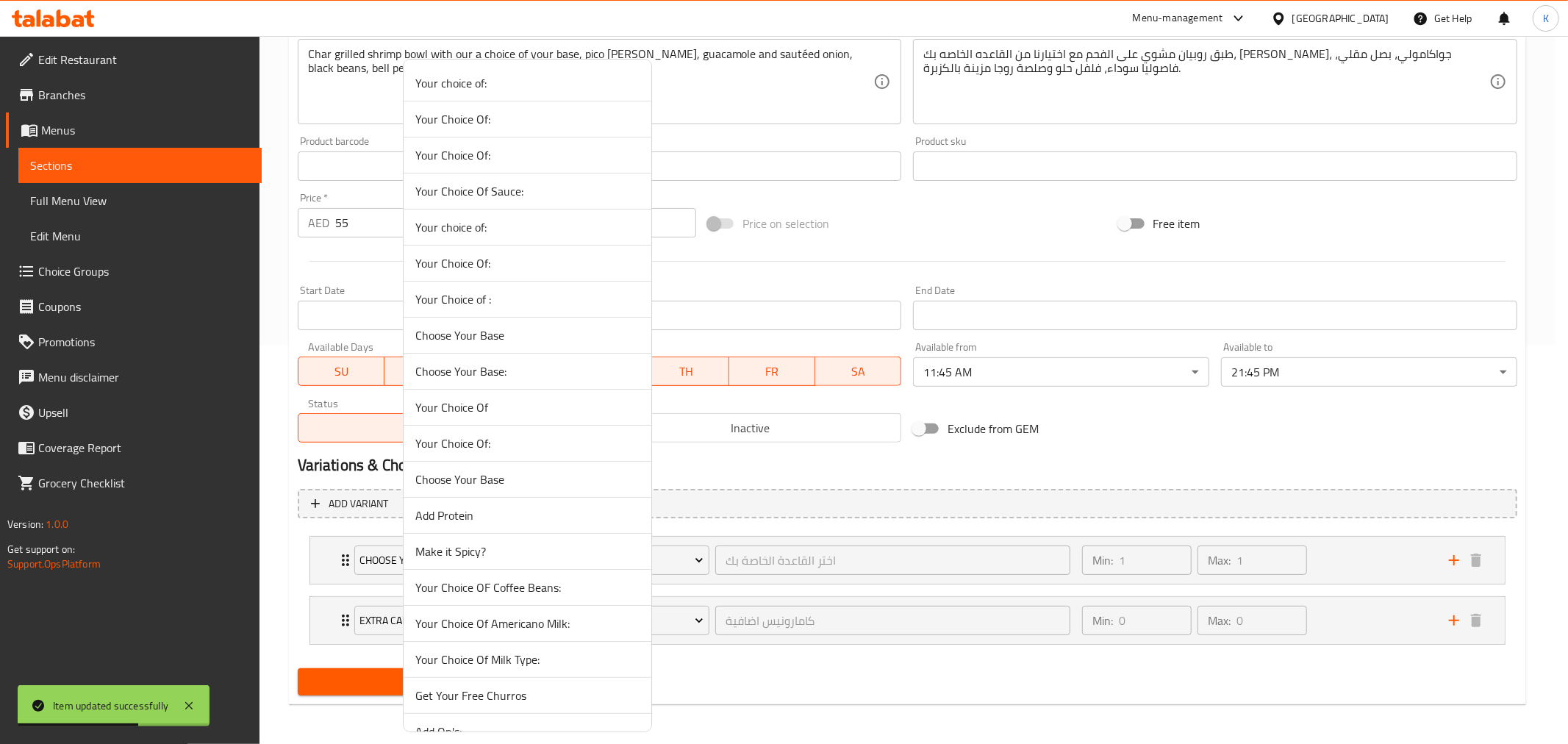
click at [436, 369] on span "Choose Your Base:" at bounding box center [527, 371] width 224 height 18
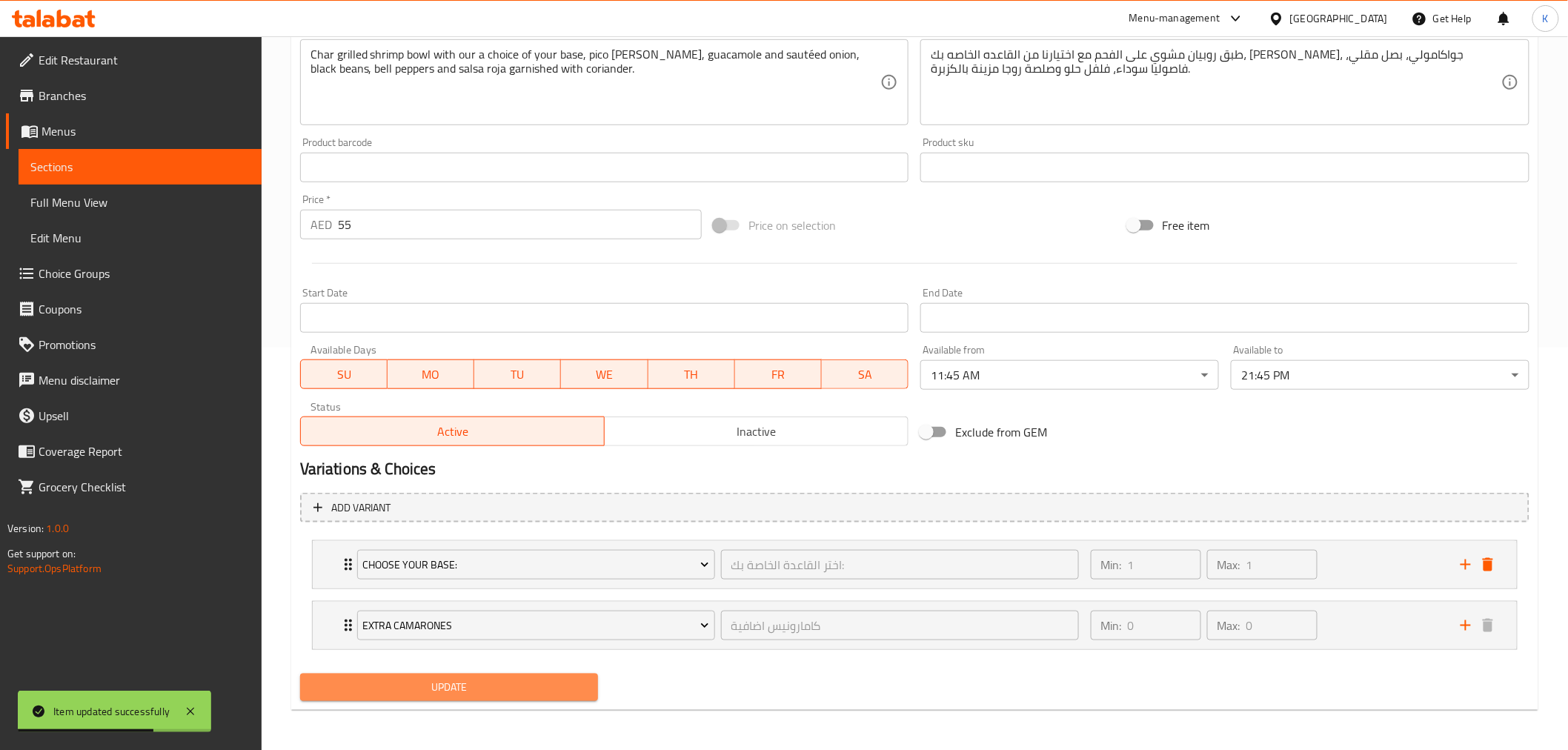
click at [475, 679] on span "Update" at bounding box center [449, 687] width 275 height 18
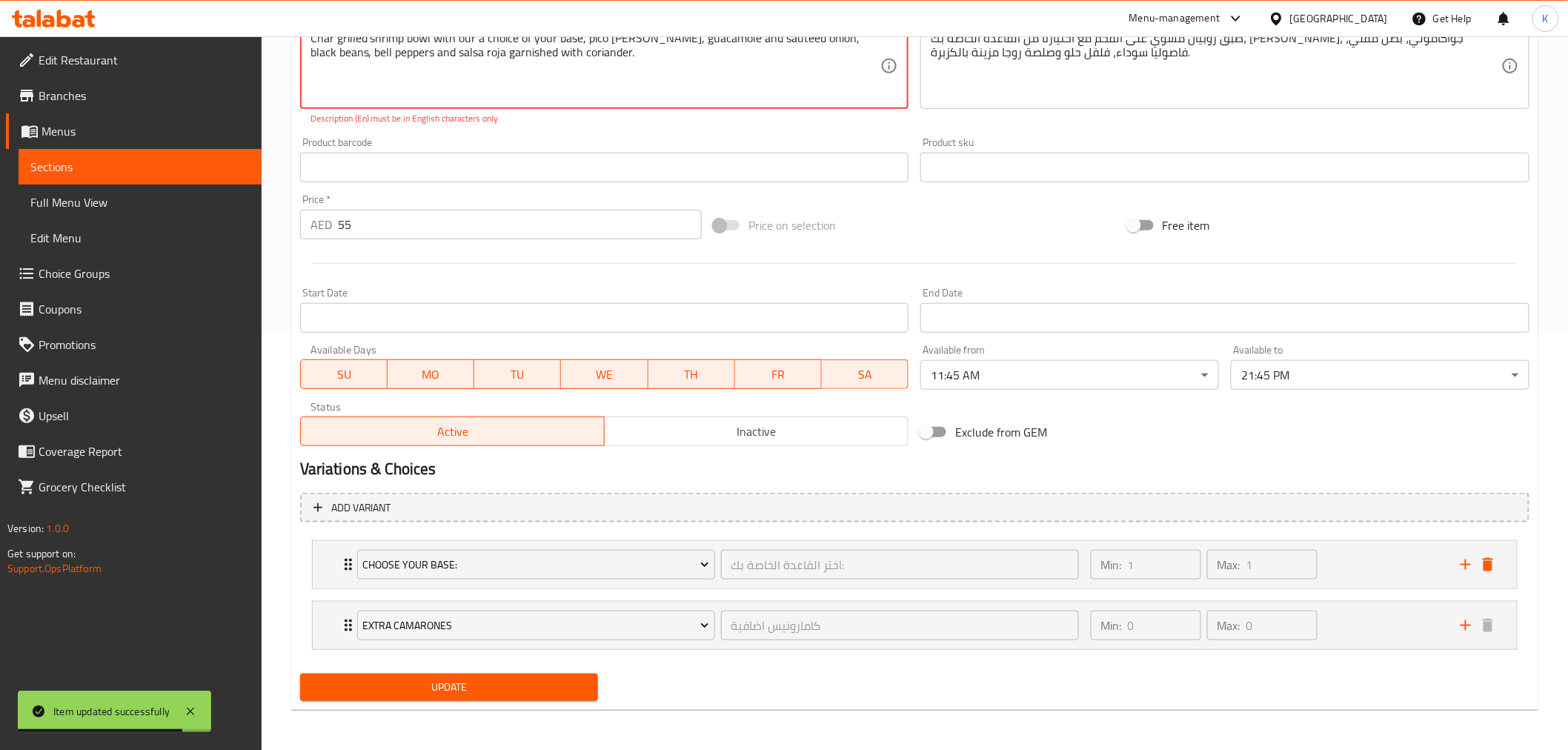
scroll to position [172, 0]
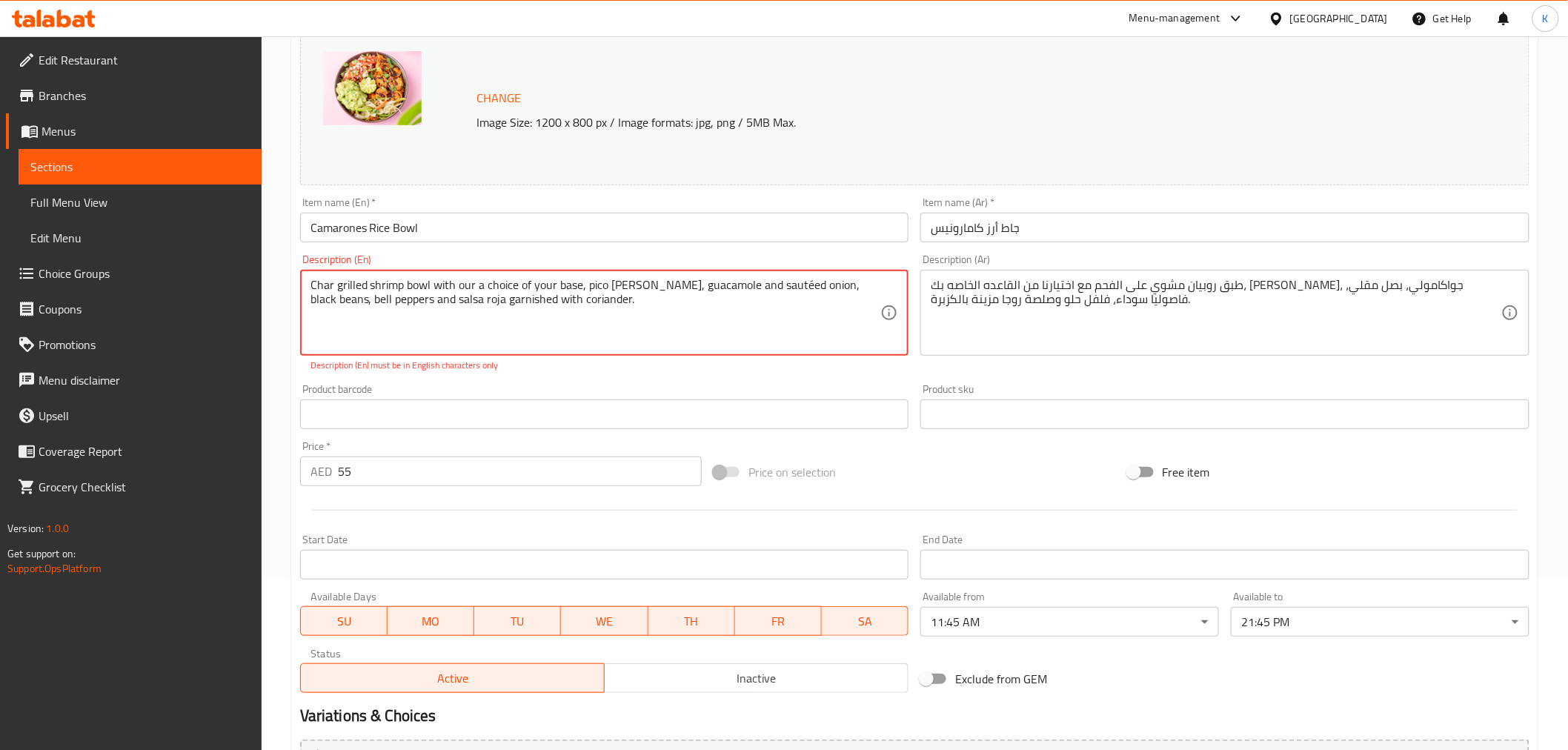
click at [607, 304] on textarea "Char grilled shrimp bowl with our a choice of your base, pico de Gallo, guacamo…" at bounding box center [596, 313] width 571 height 70
drag, startPoint x: 804, startPoint y: 320, endPoint x: 679, endPoint y: 312, distance: 125.3
click at [679, 312] on textarea "Char grilled shrimp bowl with our a choice of your base, pico de Gallo, guacamo…" at bounding box center [596, 313] width 571 height 70
click at [754, 283] on textarea "Char grilled shrimp bowl with our a choice of your base, pico de Gallo, guacamo…" at bounding box center [596, 313] width 571 height 70
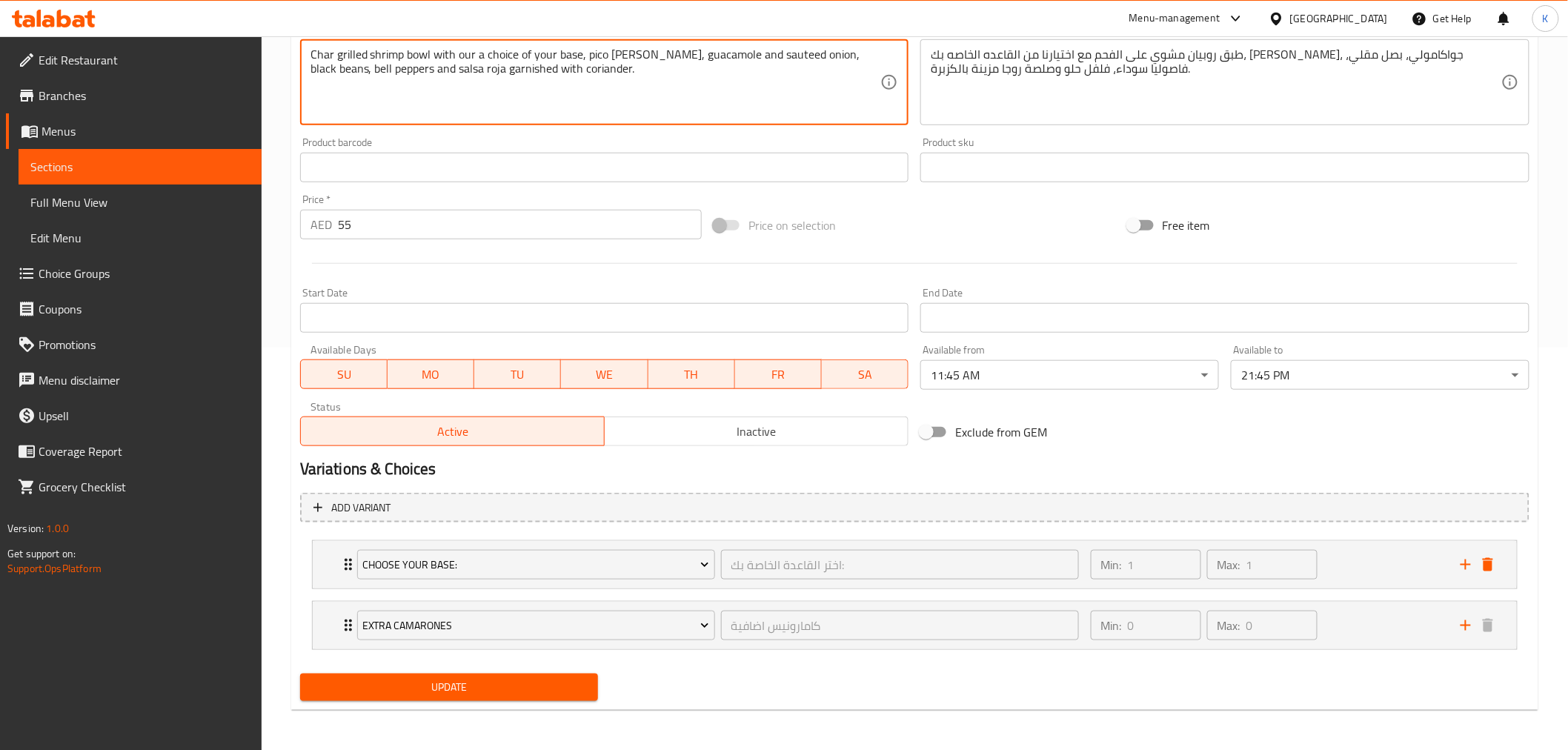
type textarea "Char grilled shrimp bowl with our a choice of your base, pico [PERSON_NAME], gu…"
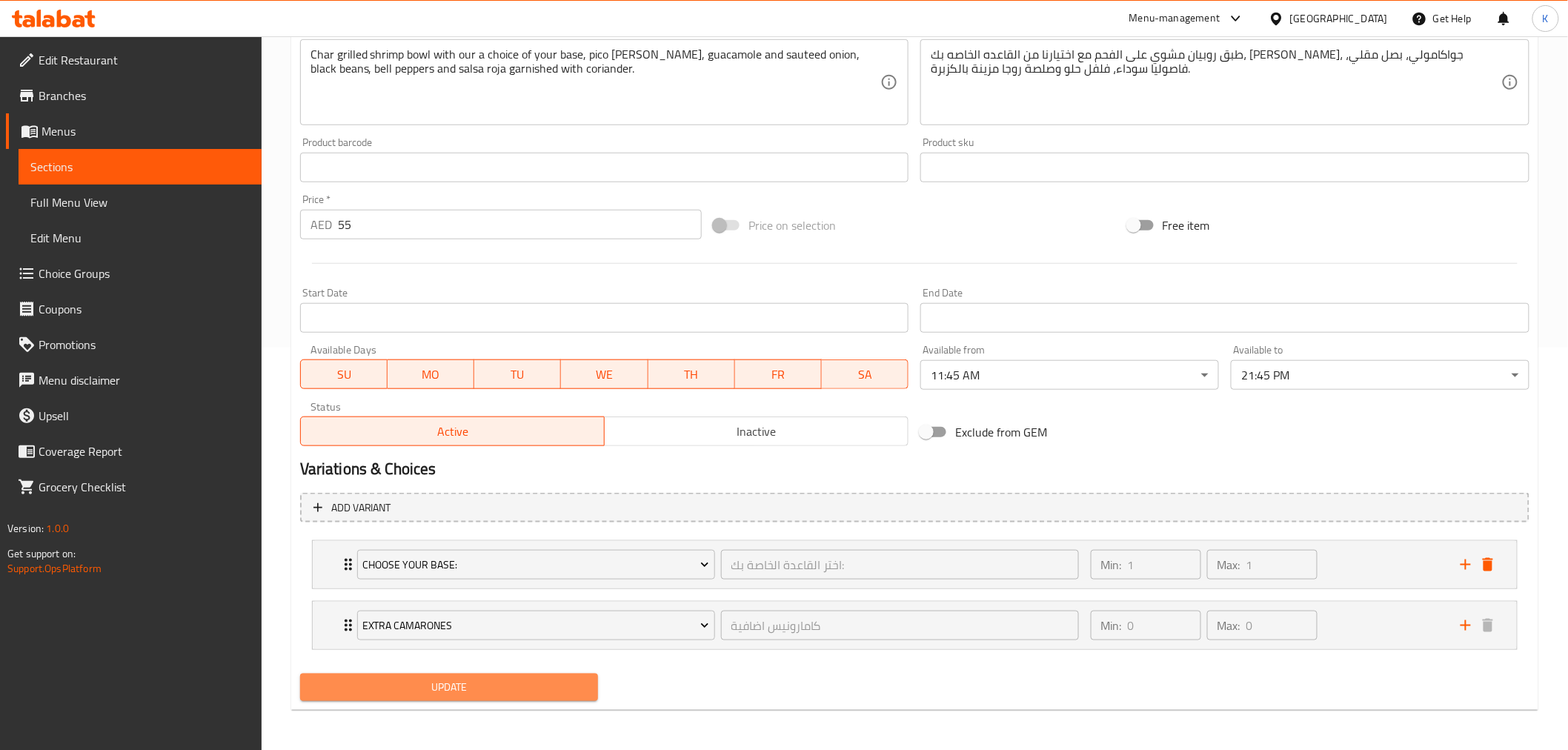
click at [526, 681] on span "Update" at bounding box center [449, 687] width 275 height 18
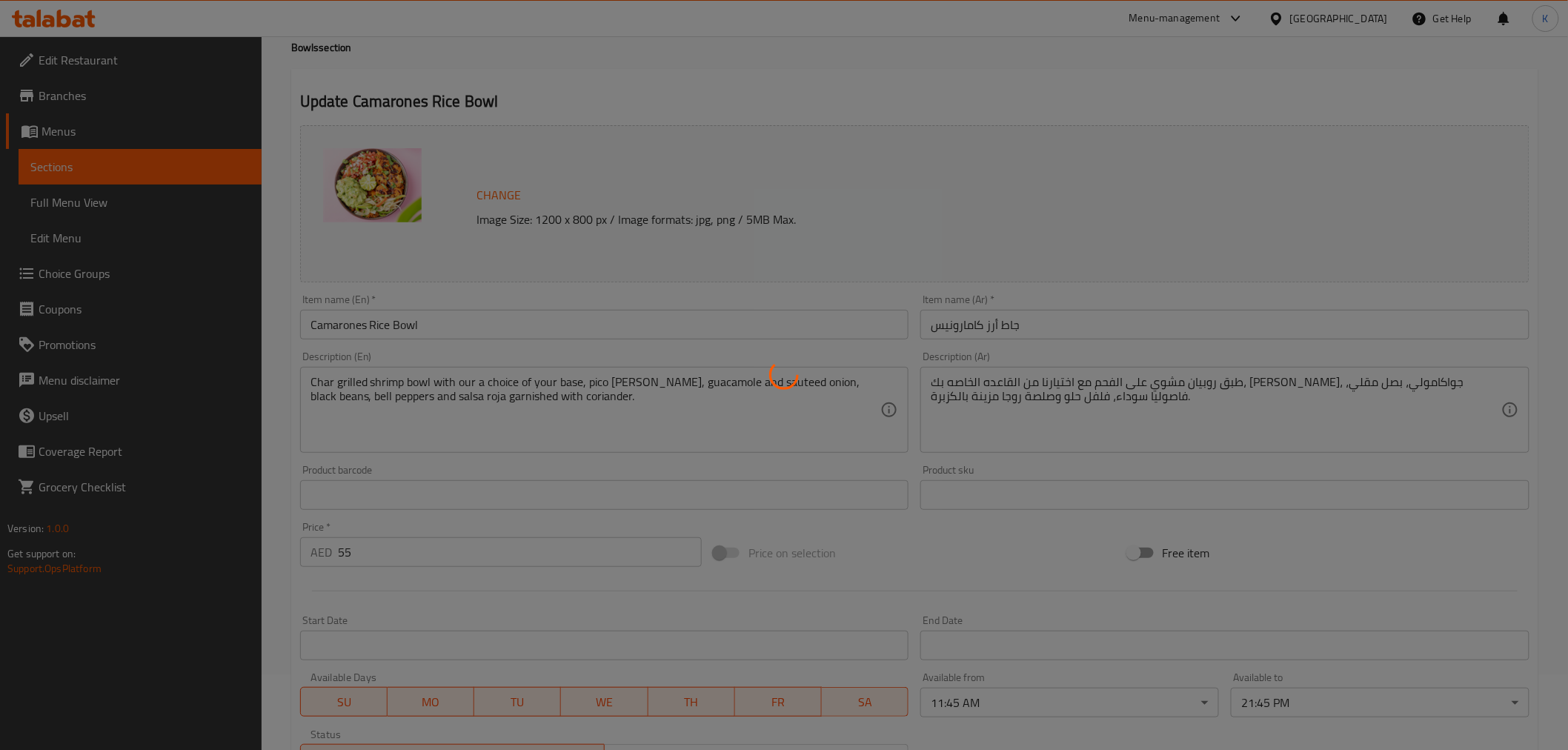
scroll to position [0, 0]
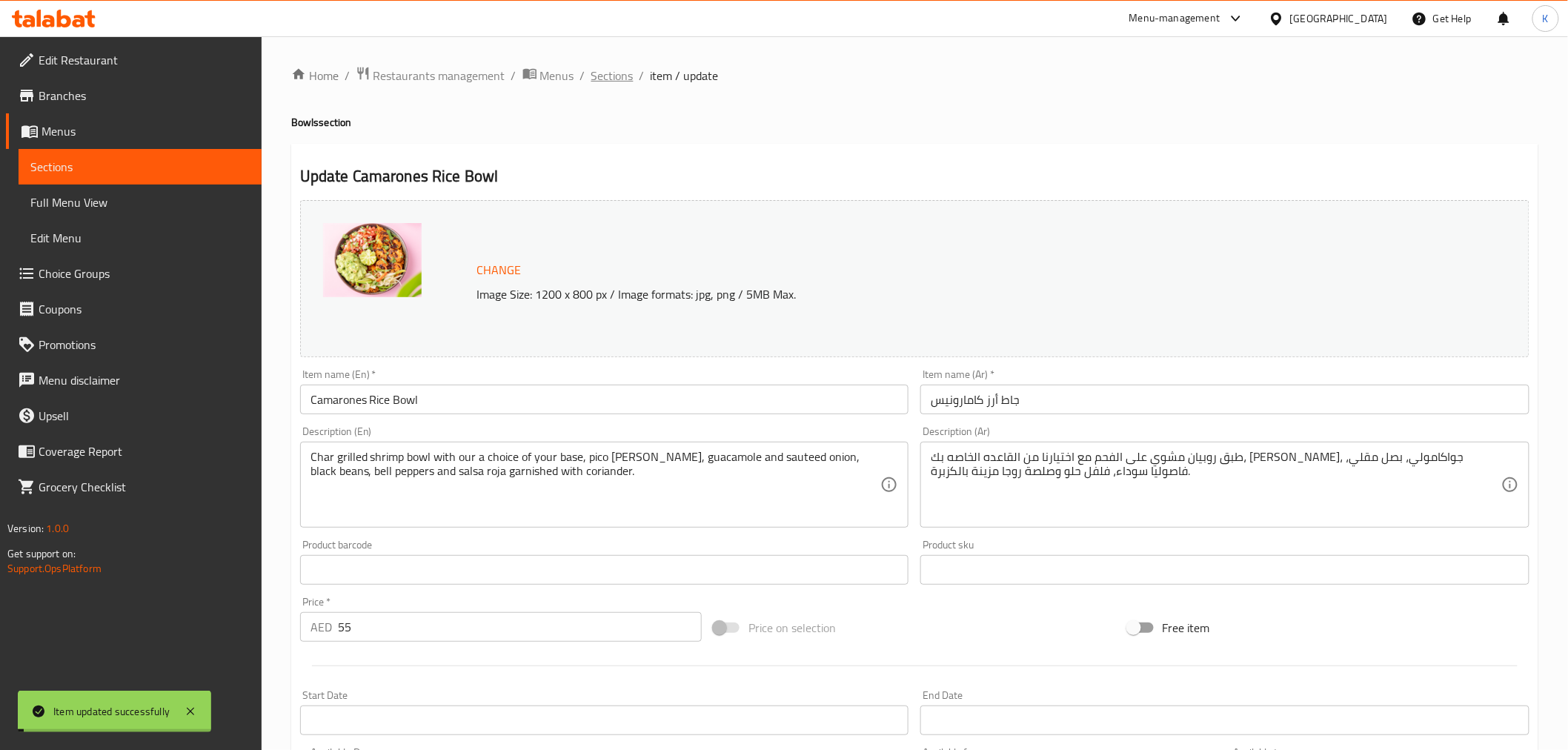
click at [619, 74] on span "Sections" at bounding box center [612, 75] width 42 height 18
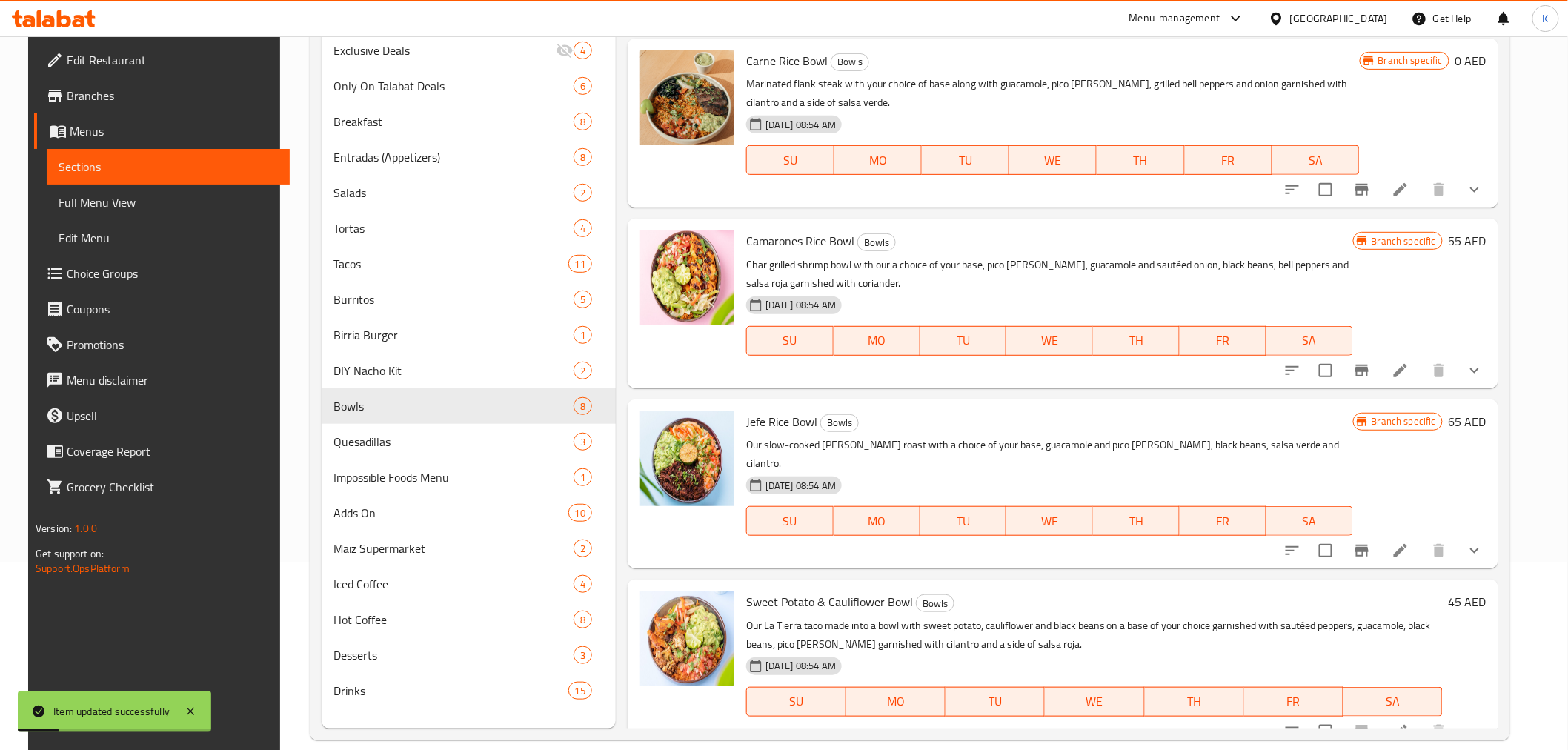
scroll to position [208, 0]
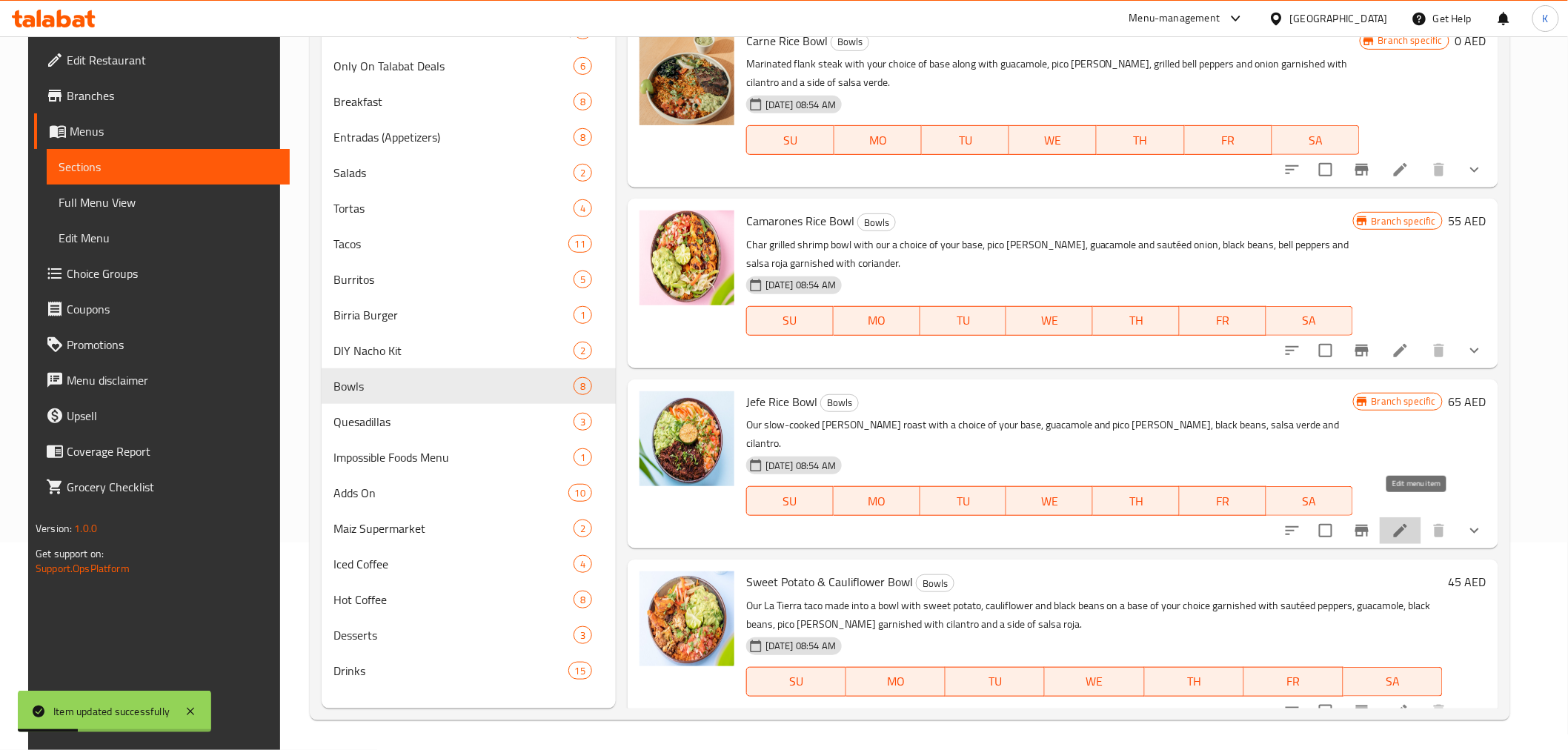
click at [1408, 523] on icon at bounding box center [1401, 530] width 13 height 13
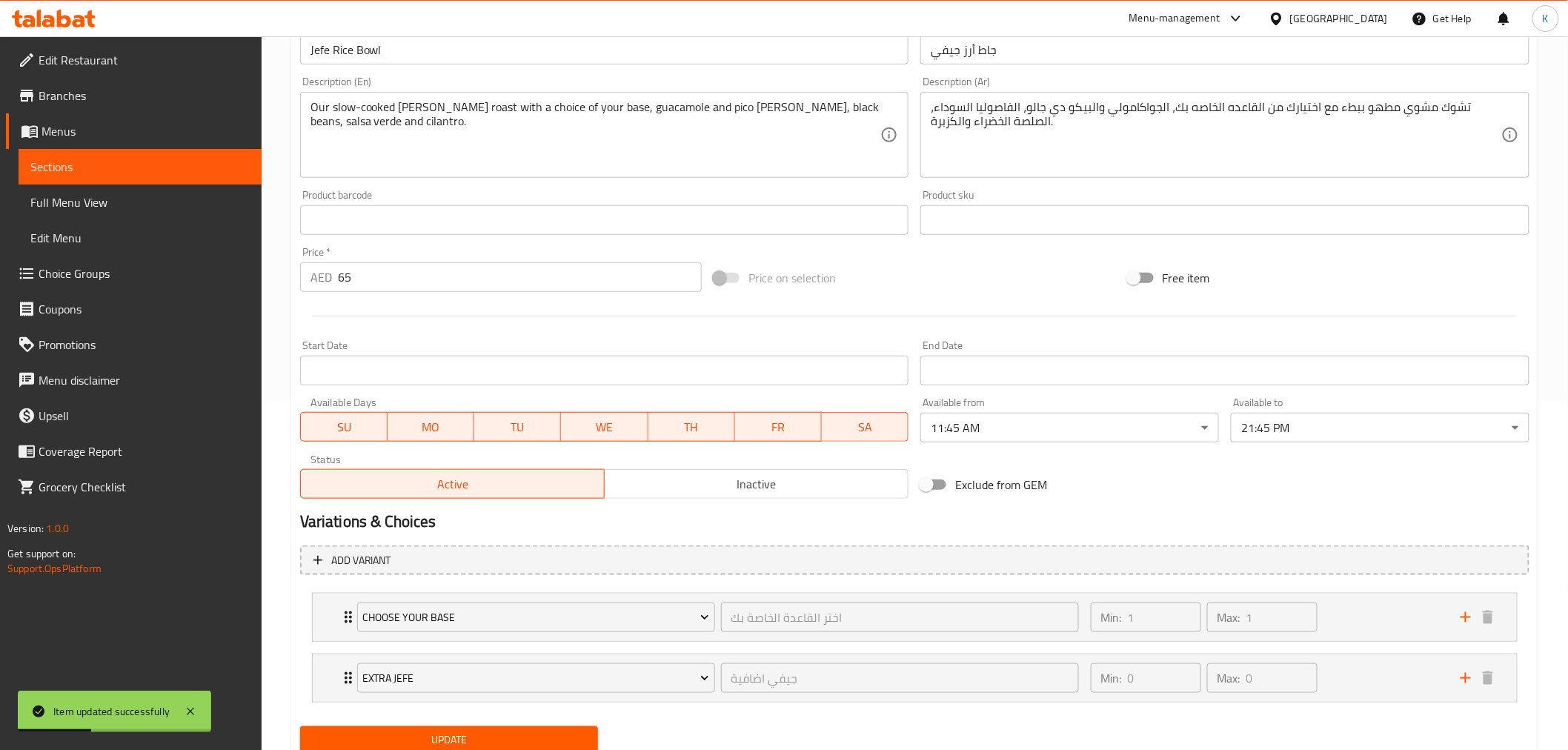
scroll to position [403, 0]
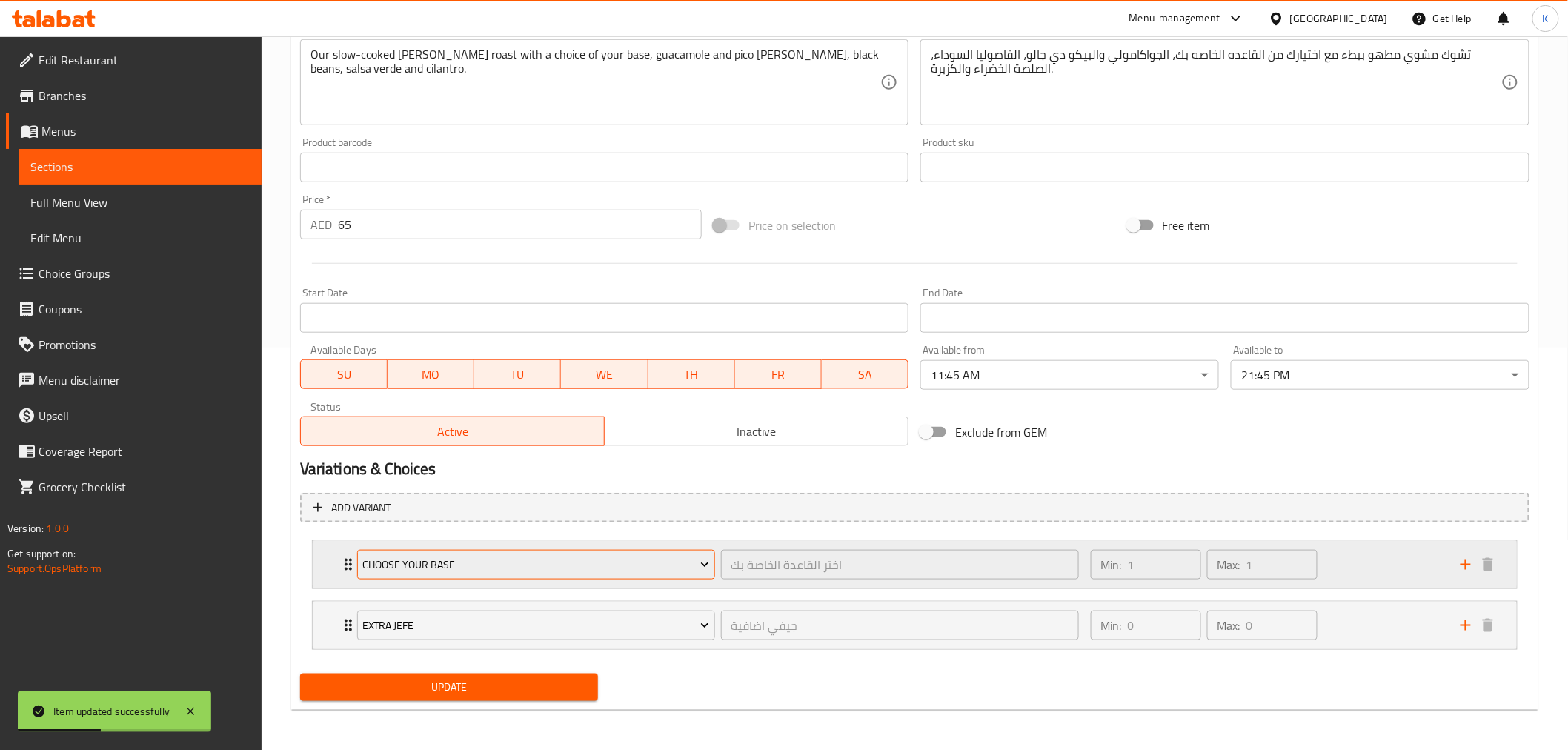
click at [510, 572] on button "Choose Your Base" at bounding box center [536, 564] width 358 height 30
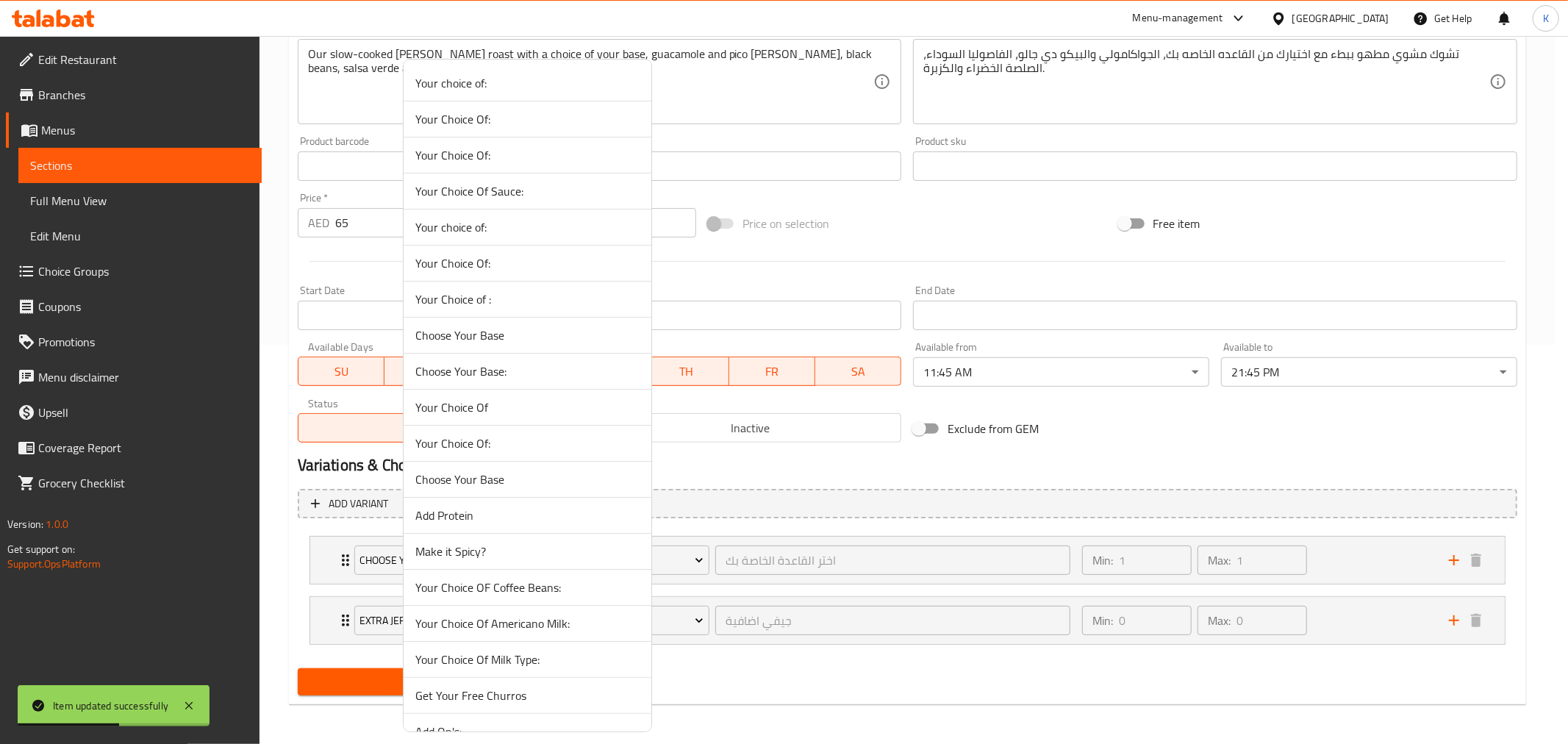
click at [473, 374] on span "Choose Your Base:" at bounding box center [527, 371] width 224 height 18
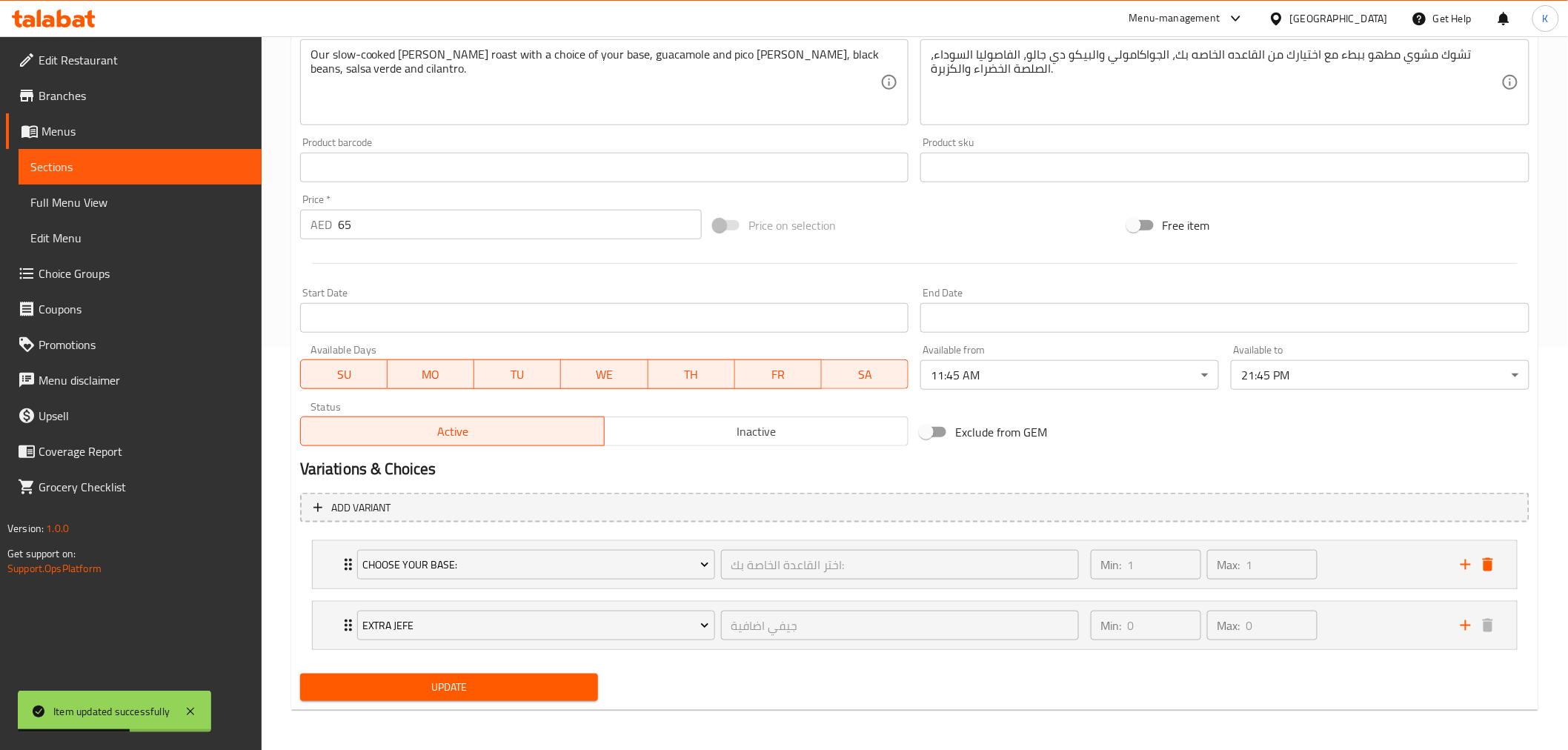
click at [463, 673] on button "Update" at bounding box center [449, 687] width 299 height 28
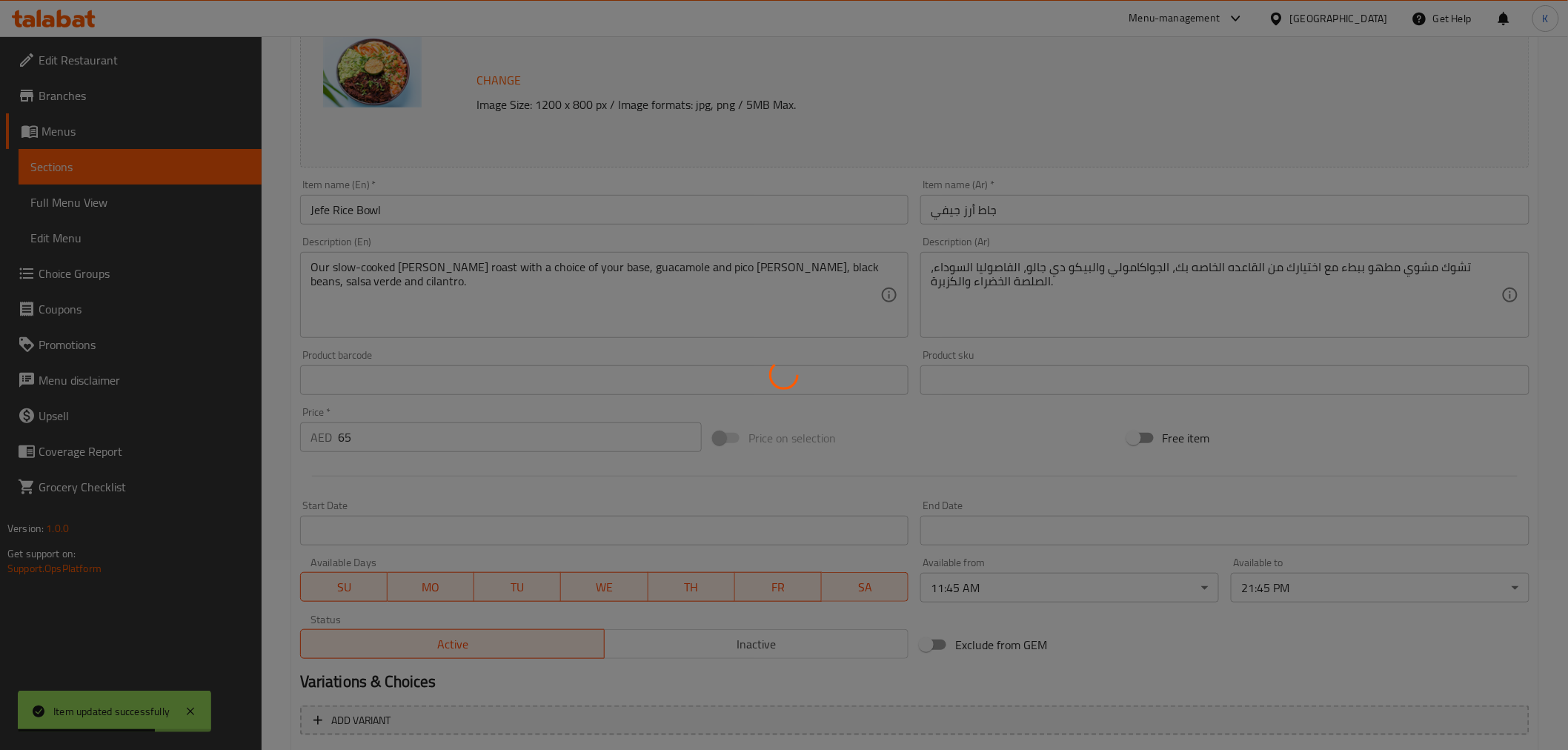
scroll to position [0, 0]
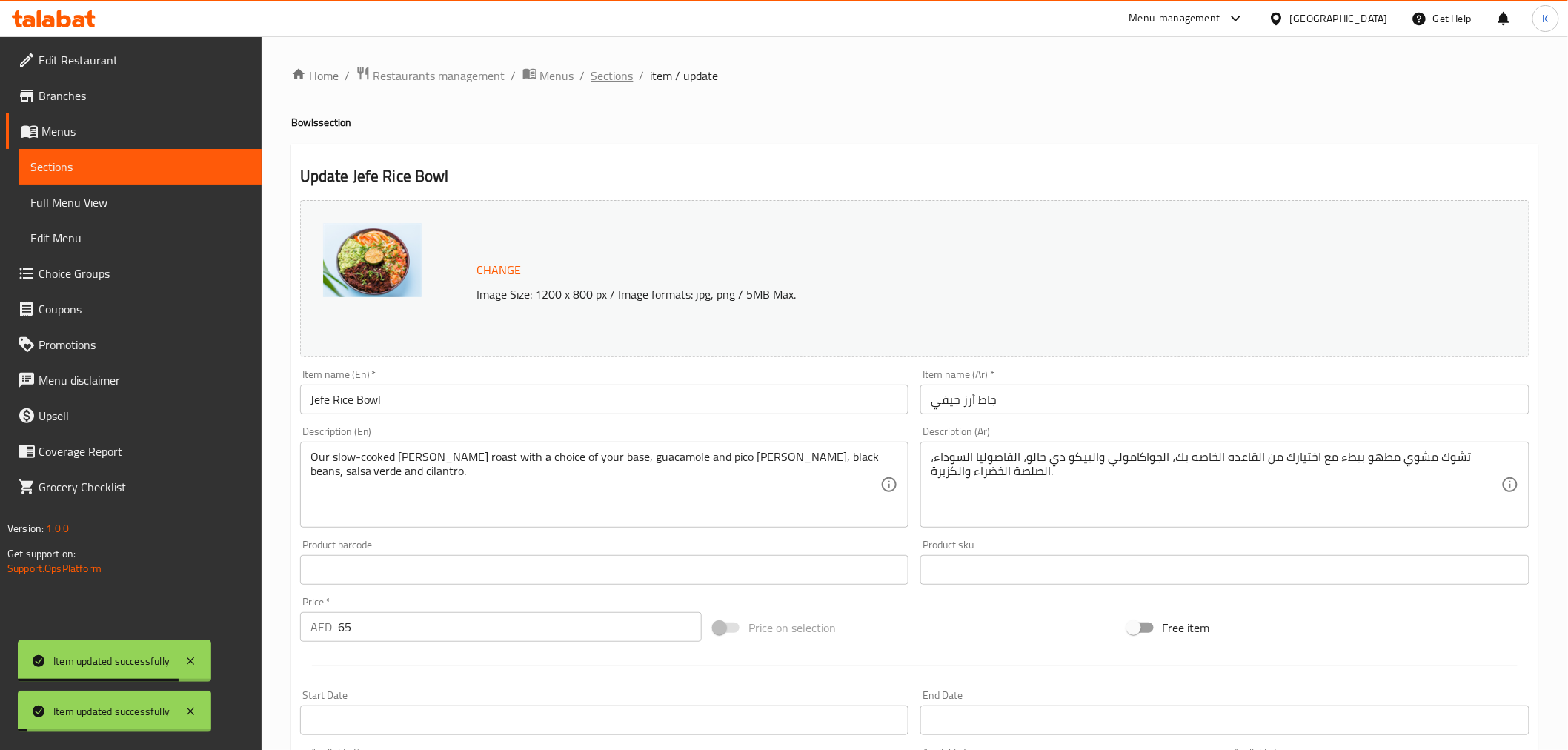
click at [620, 80] on span "Sections" at bounding box center [612, 75] width 42 height 18
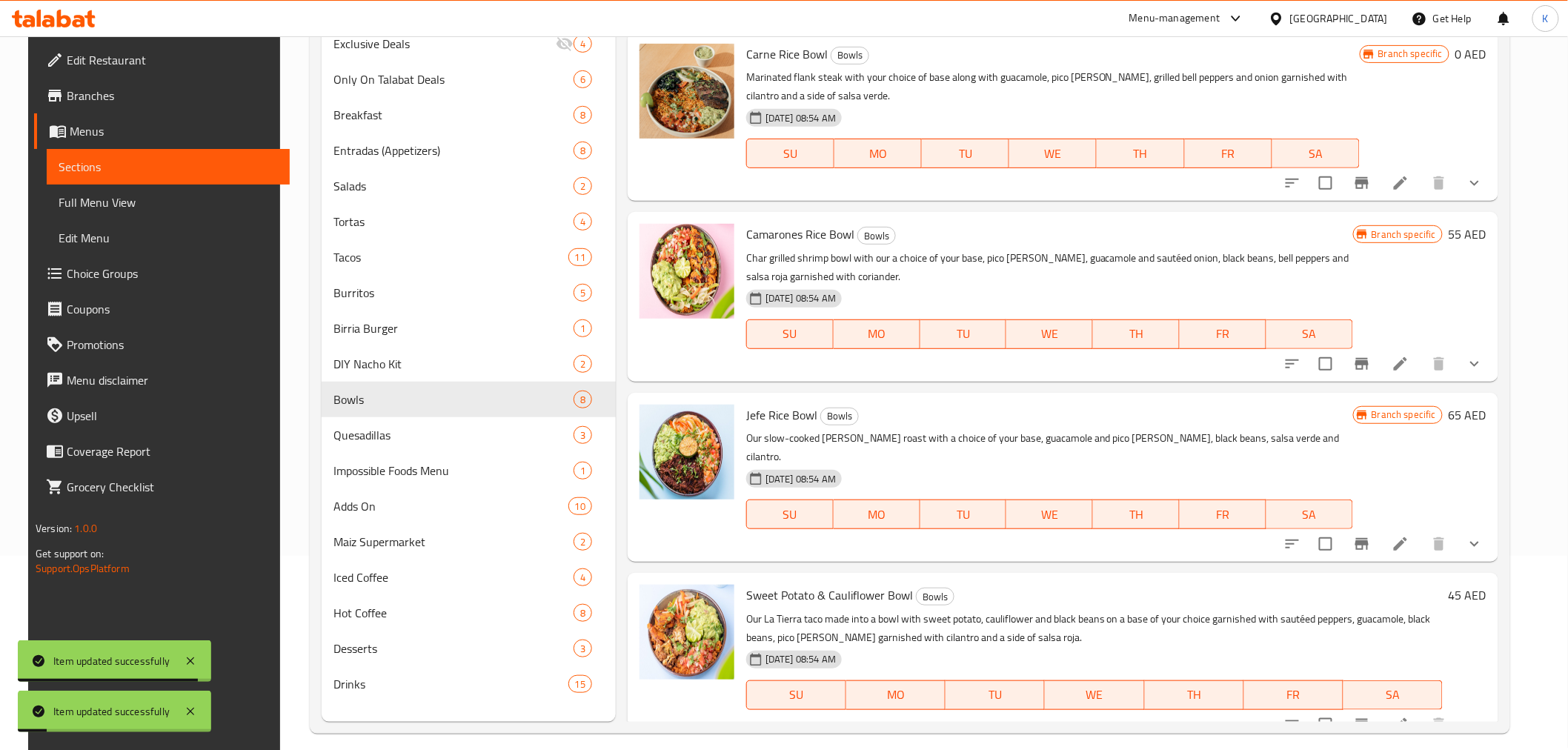
scroll to position [208, 0]
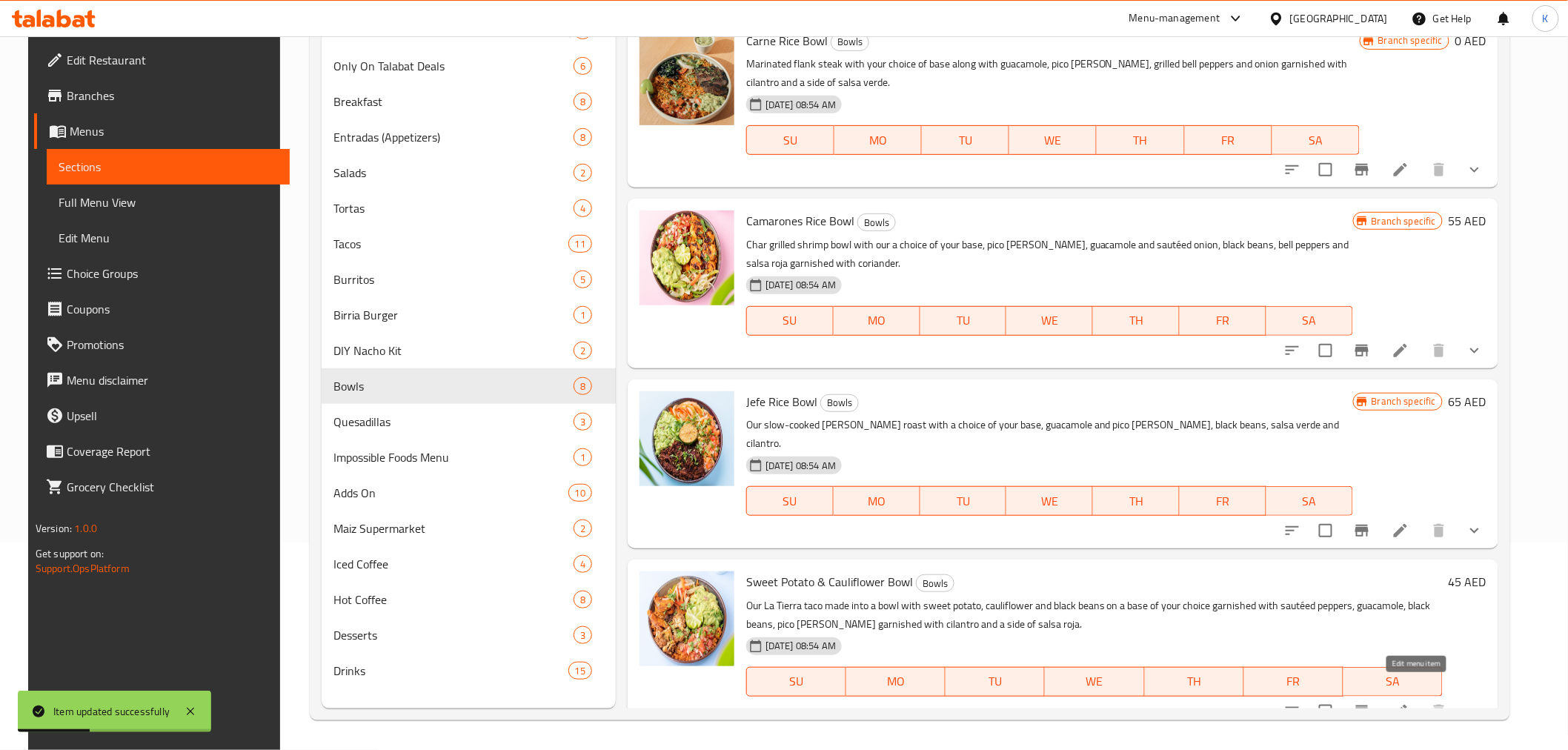
click at [1408, 703] on icon at bounding box center [1401, 710] width 13 height 13
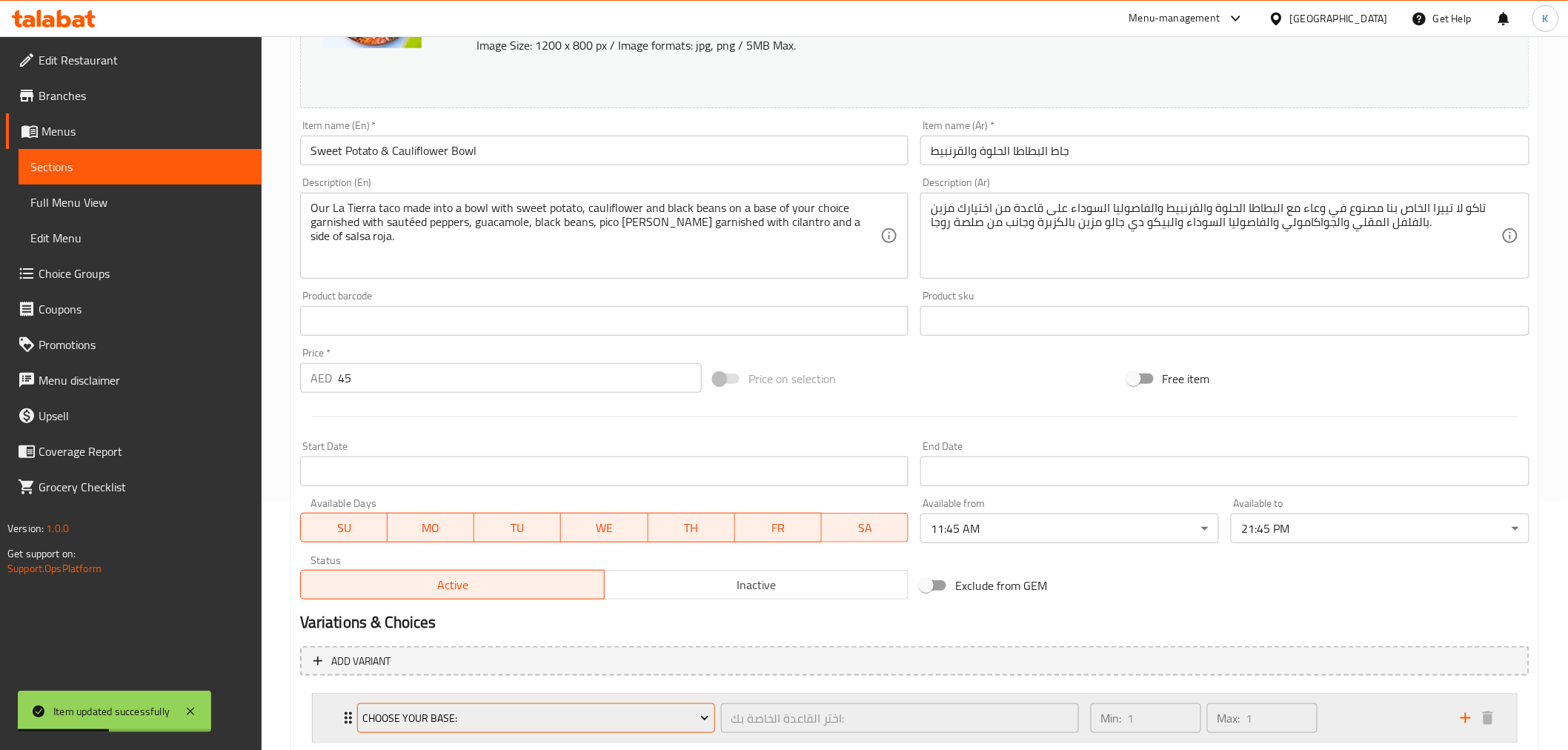
scroll to position [403, 0]
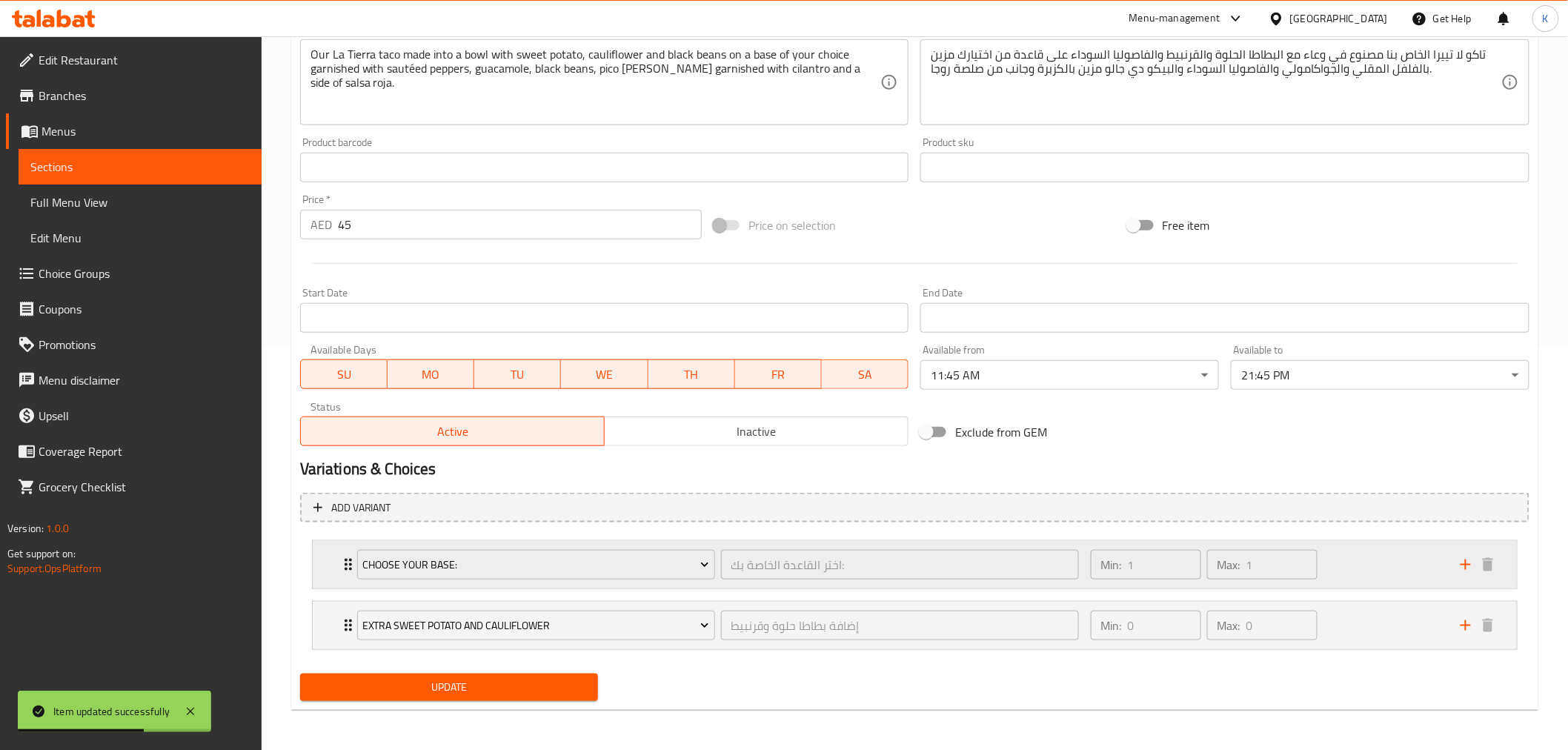
click at [1379, 566] on div "Min: 1 ​ Max: 1 ​" at bounding box center [1267, 564] width 370 height 47
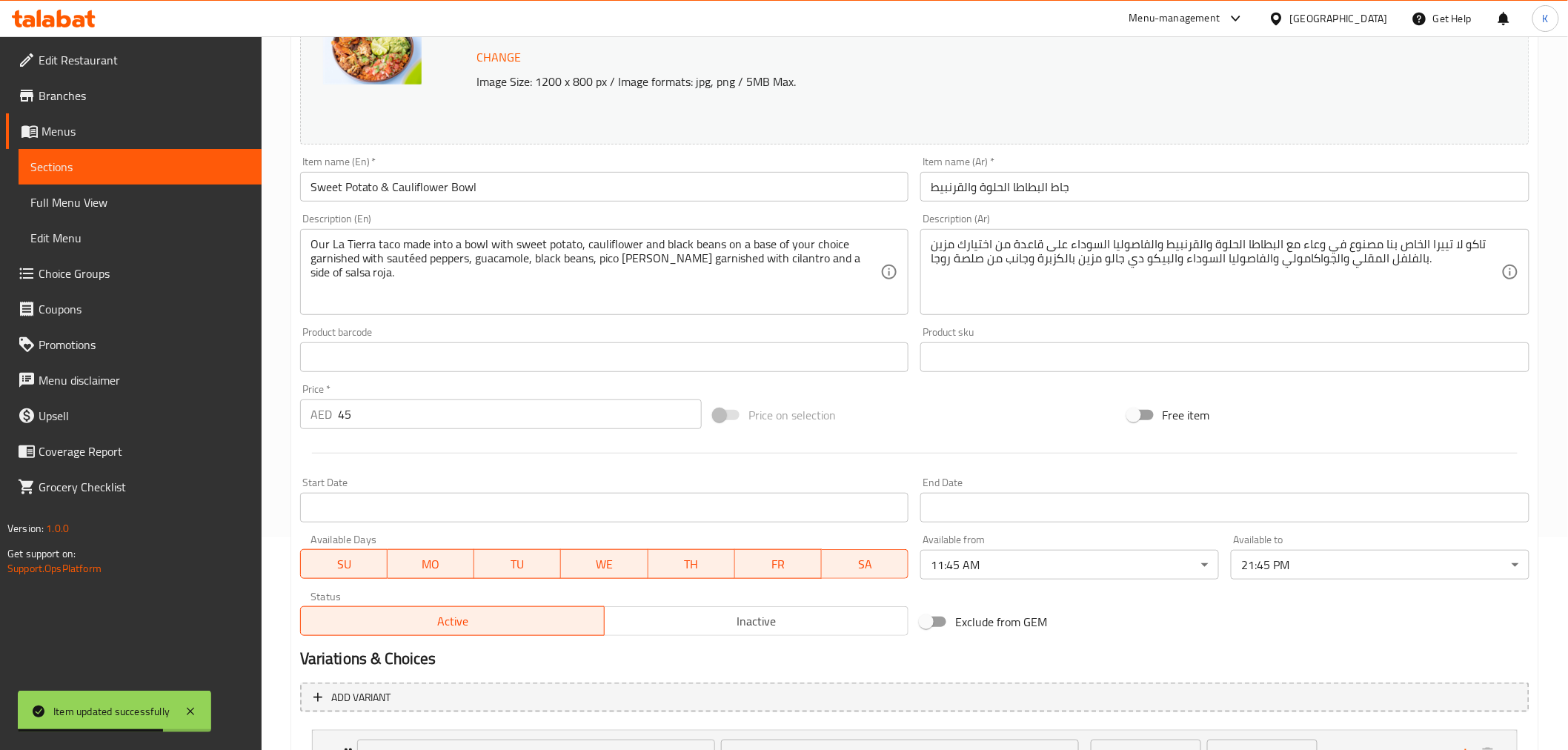
scroll to position [0, 0]
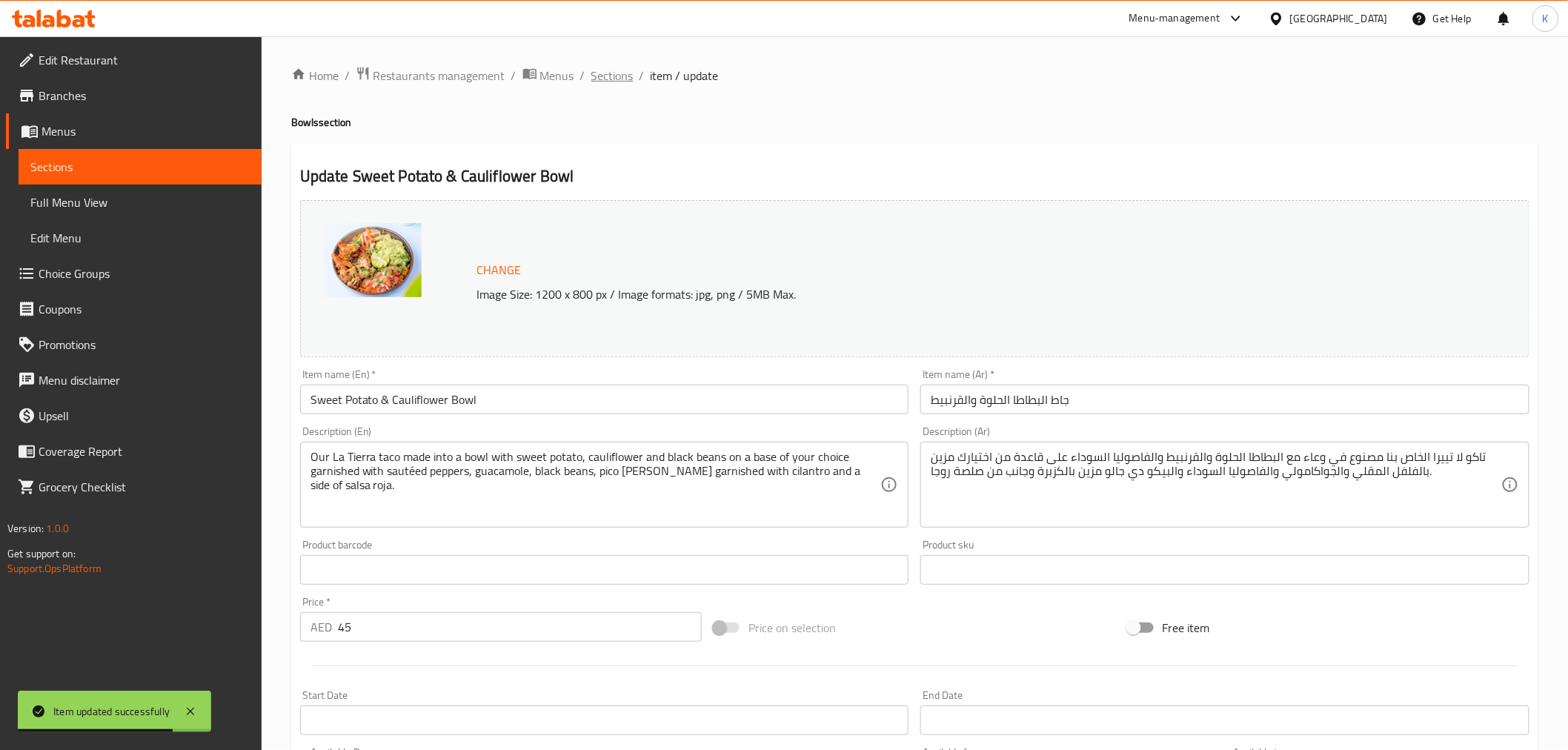
click at [619, 83] on span "Sections" at bounding box center [612, 75] width 42 height 18
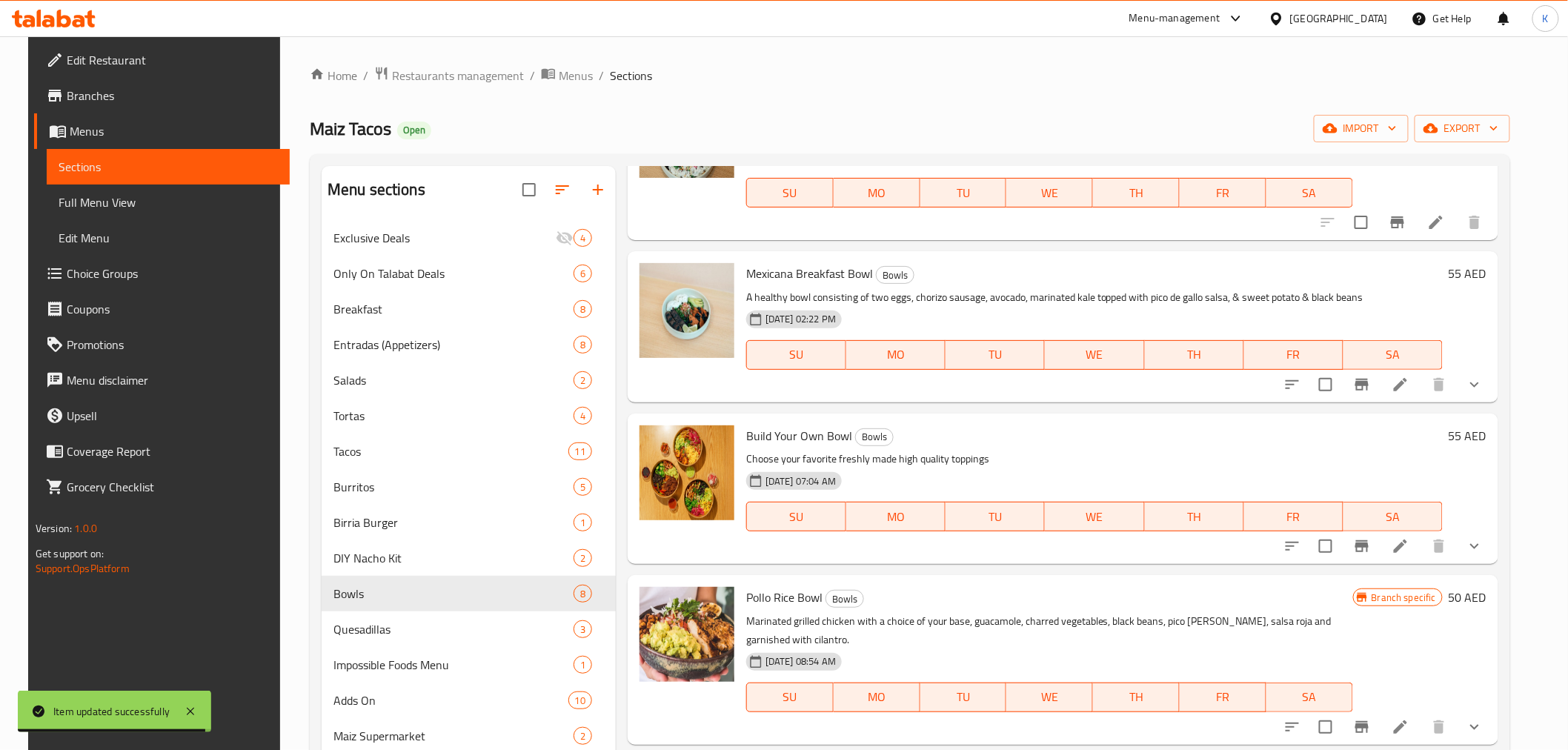
scroll to position [164, 0]
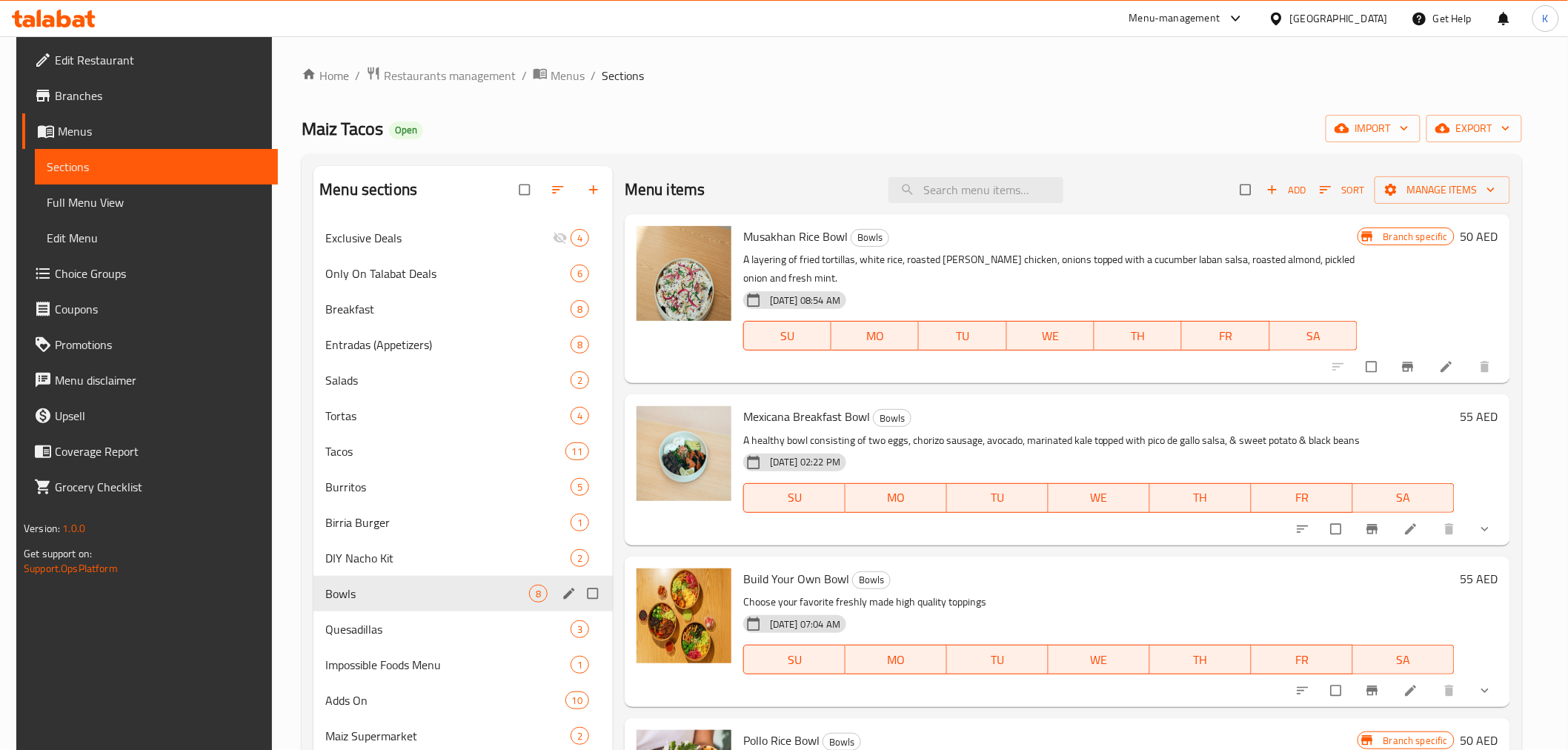
click at [357, 606] on div "Bowls 8" at bounding box center [463, 593] width 299 height 36
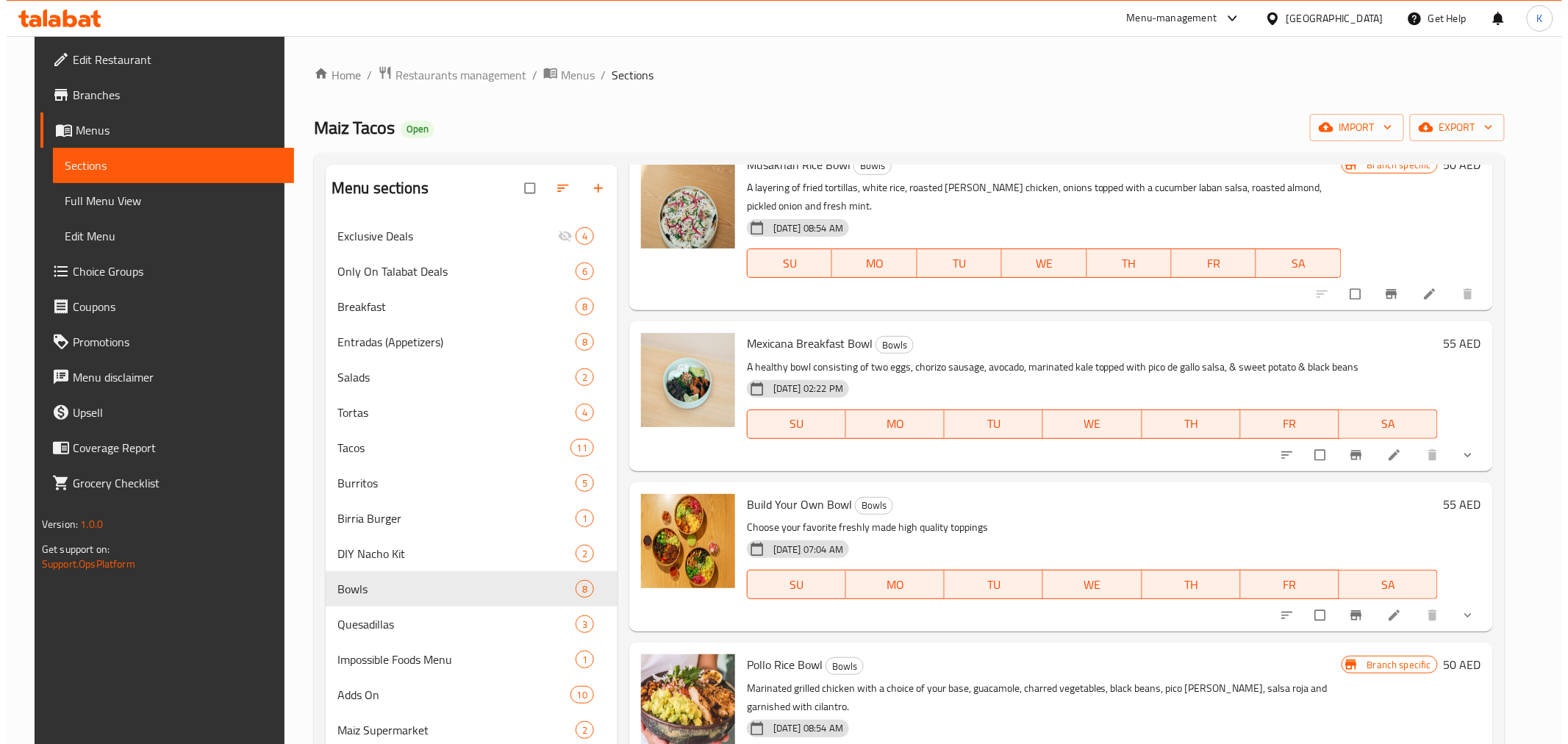
scroll to position [163, 0]
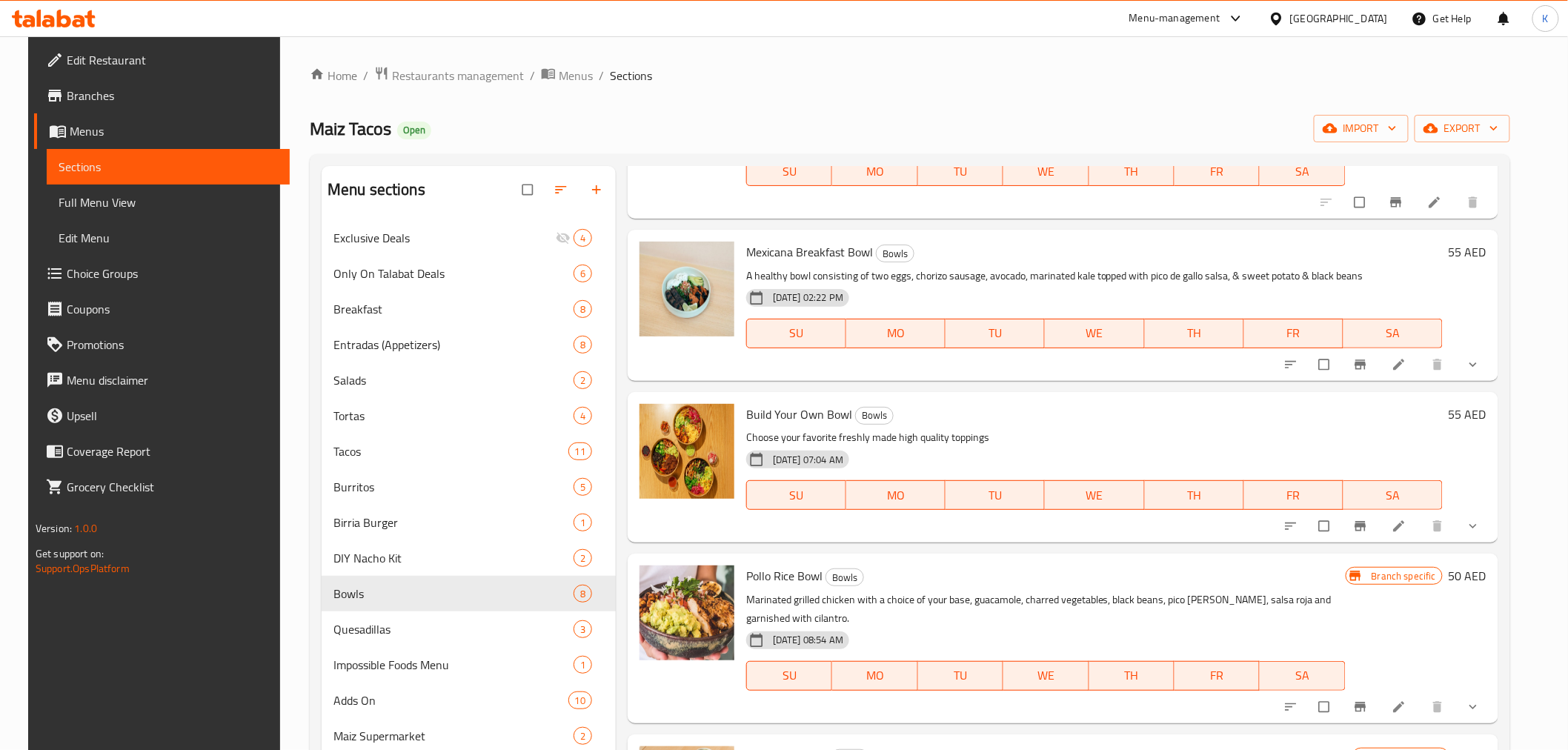
click at [1404, 521] on li at bounding box center [1401, 526] width 42 height 24
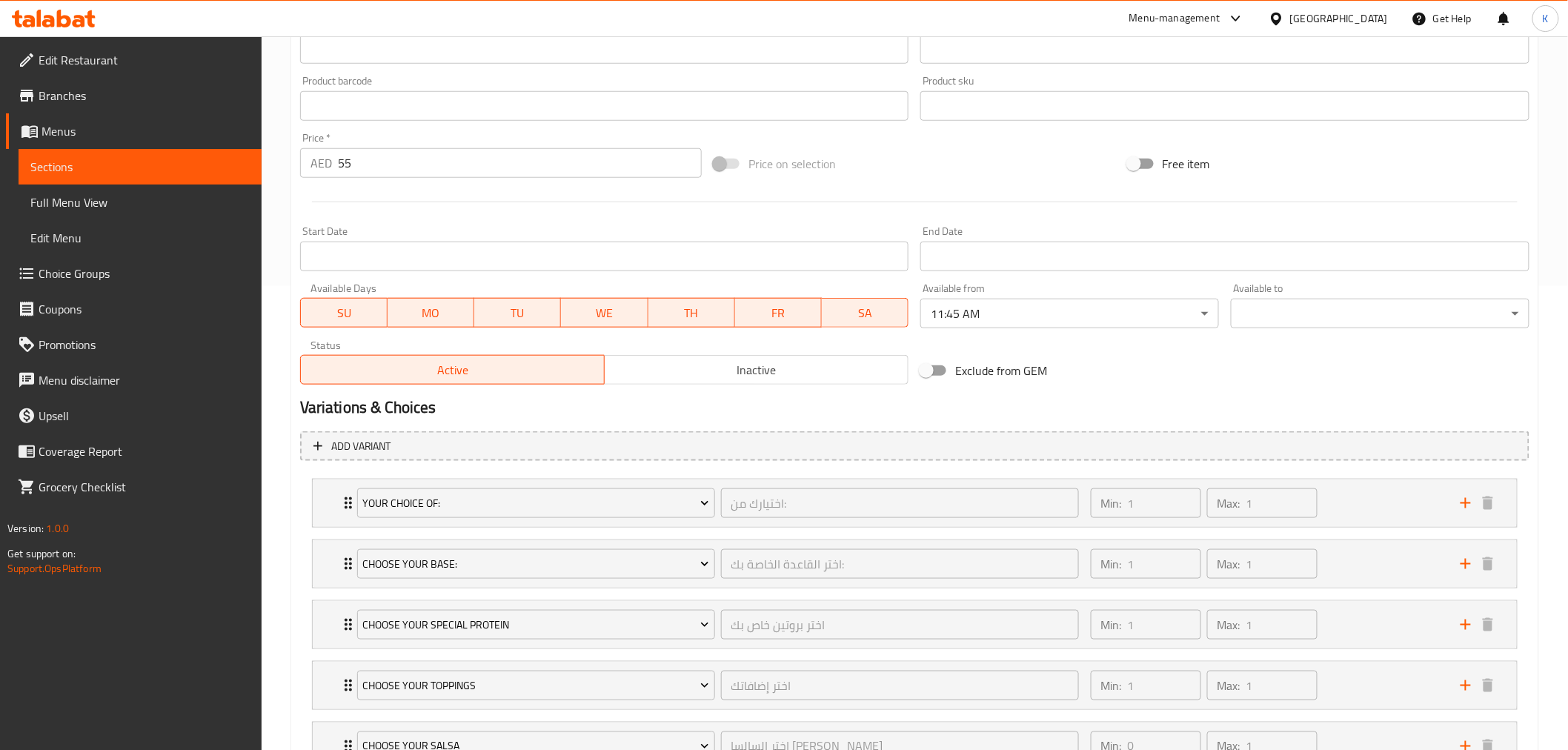
scroll to position [493, 0]
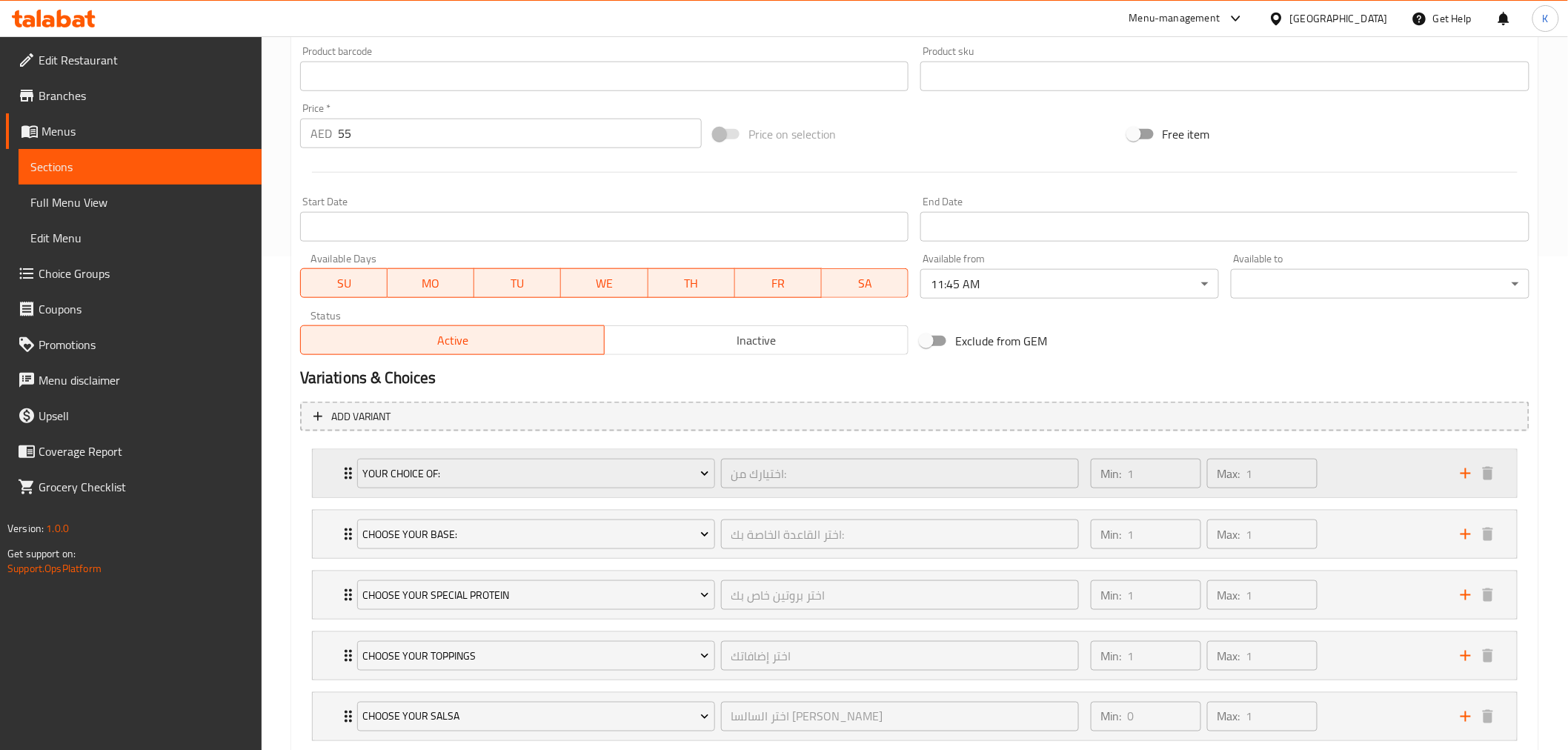
click at [1355, 461] on div "Min: 1 ​ Max: 1 ​" at bounding box center [1267, 474] width 370 height 47
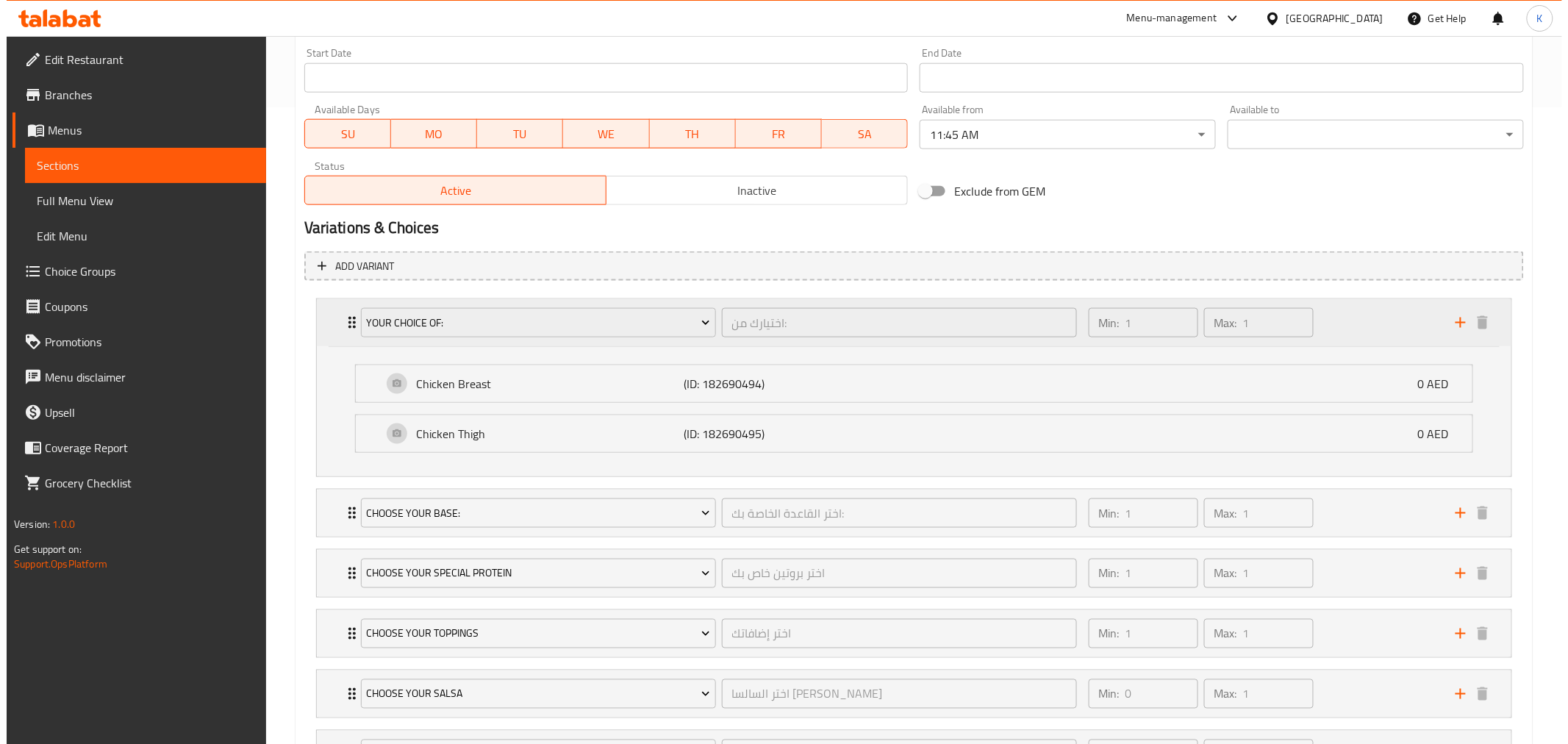
scroll to position [652, 0]
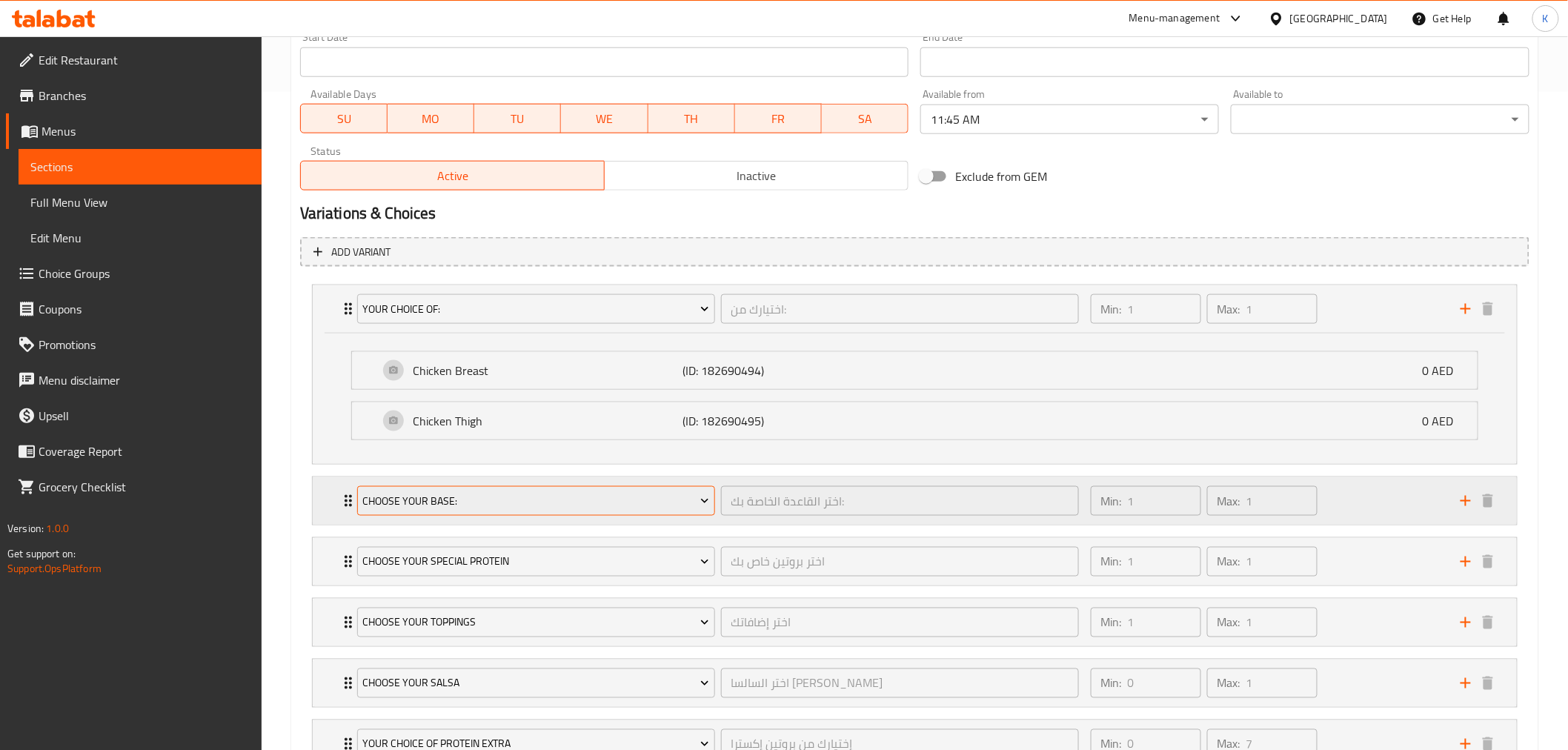
click at [581, 501] on span "Choose Your Base:" at bounding box center [536, 501] width 347 height 18
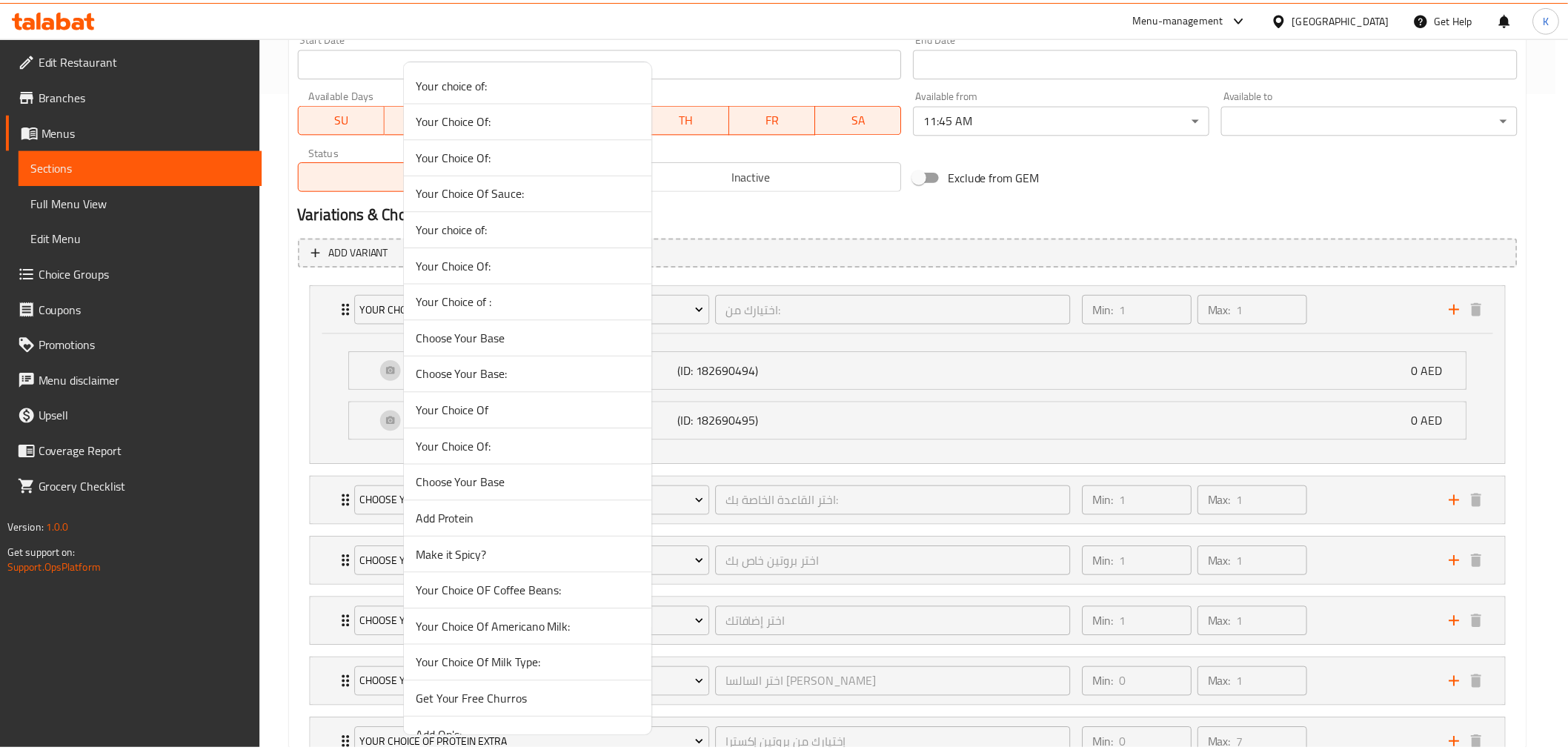
scroll to position [714, 0]
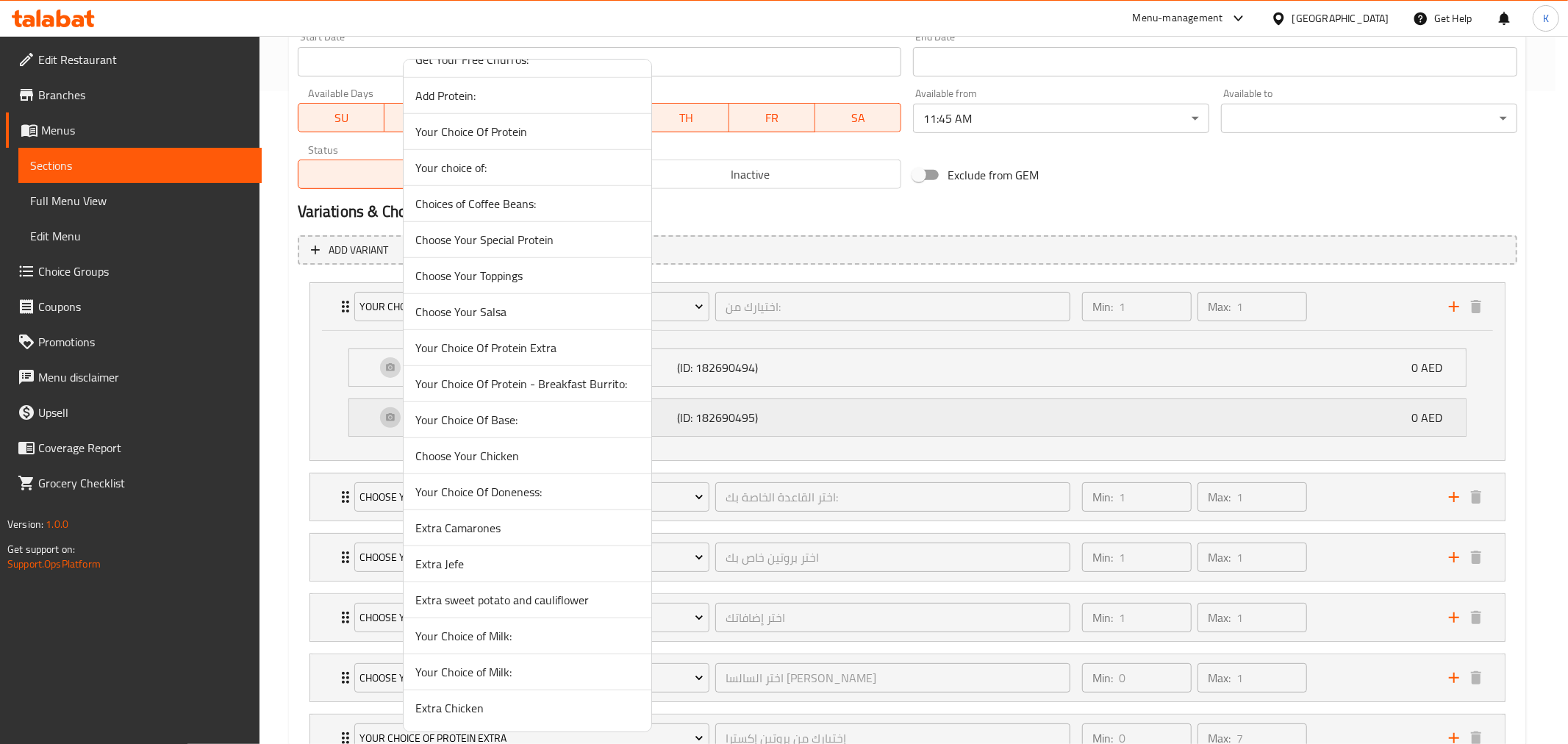
drag, startPoint x: 513, startPoint y: 414, endPoint x: 502, endPoint y: 423, distance: 14.2
click at [509, 419] on span "Your Choice Of Base:" at bounding box center [527, 420] width 224 height 18
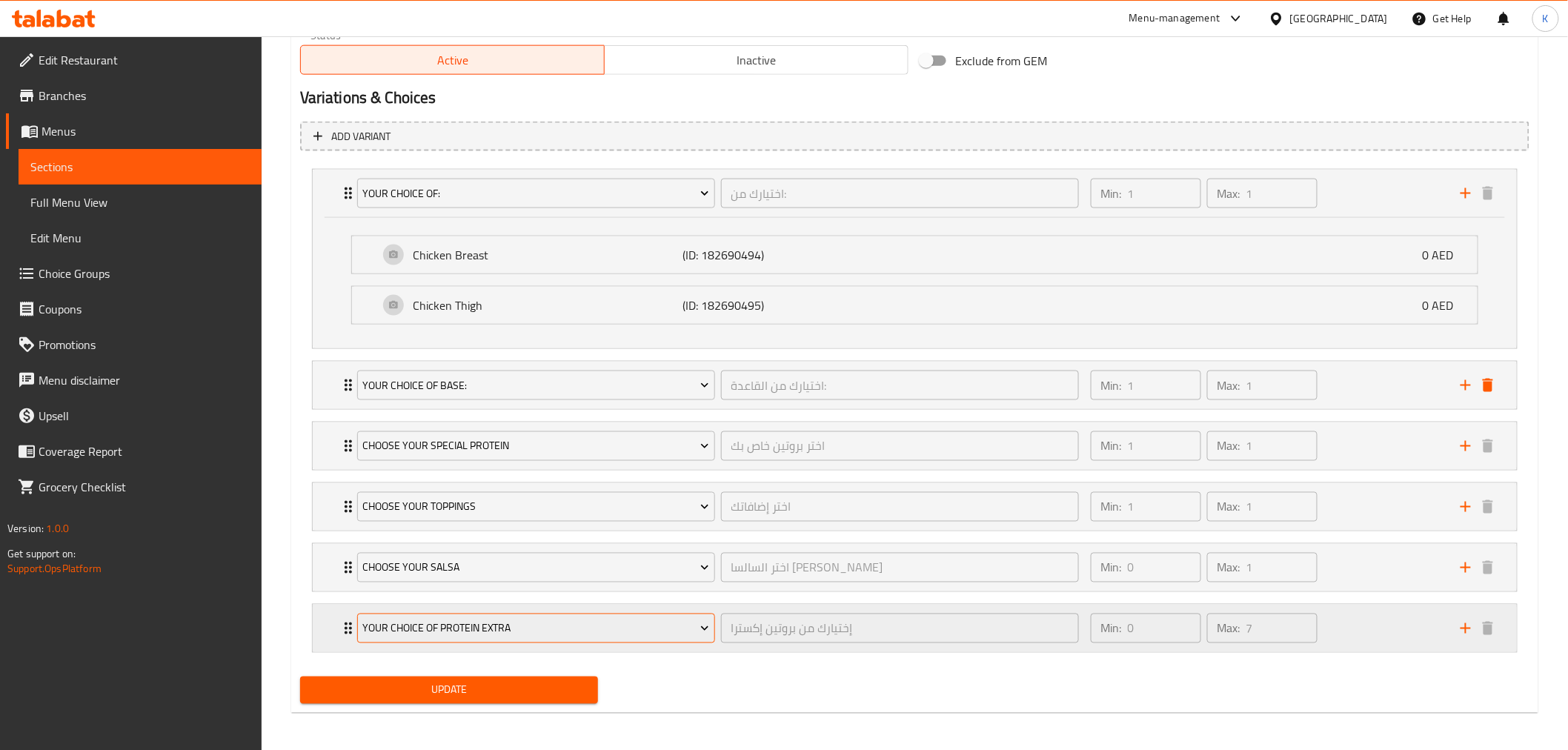
scroll to position [776, 0]
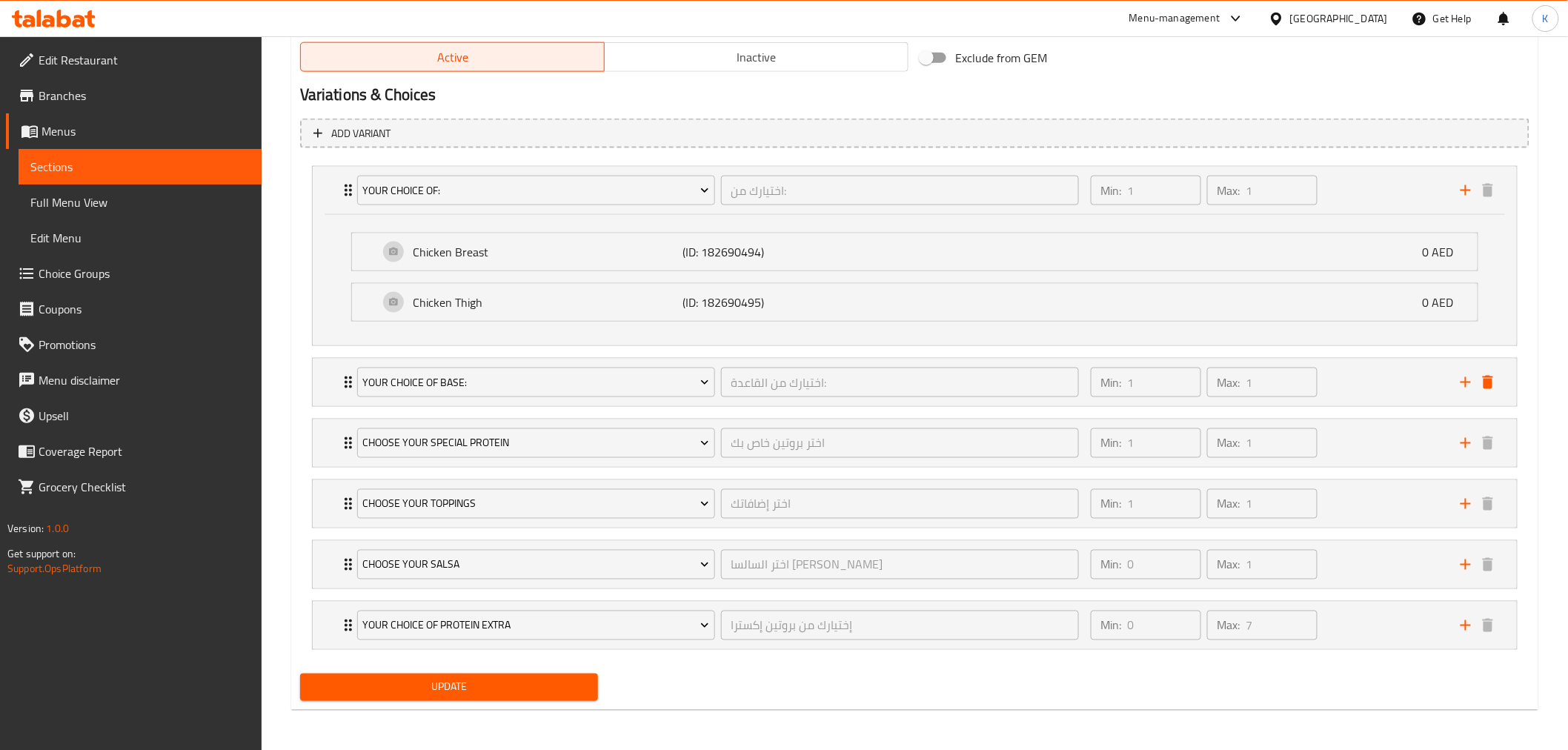
click at [525, 682] on span "Update" at bounding box center [449, 687] width 275 height 18
click at [76, 142] on link "Menus" at bounding box center [134, 131] width 256 height 36
